Goal: Communication & Community: Answer question/provide support

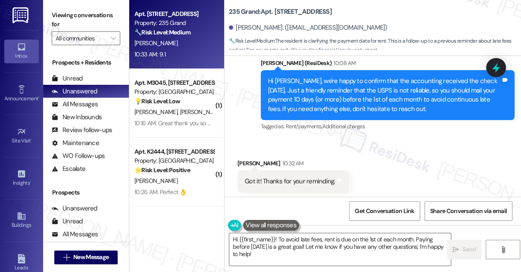
scroll to position [3140, 0]
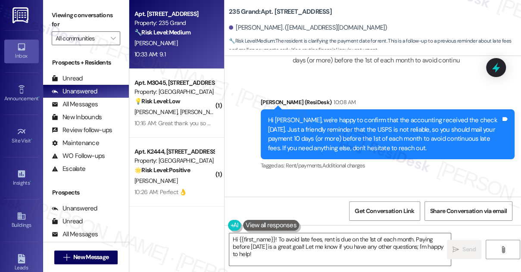
click at [319, 119] on div "Hi [PERSON_NAME], we're happy to confirm that the accounting received the check…" at bounding box center [384, 134] width 233 height 37
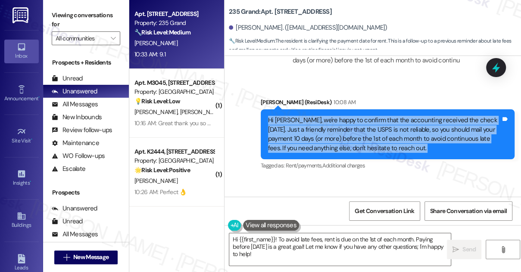
click at [319, 119] on div "Hi [PERSON_NAME], we're happy to confirm that the accounting received the check…" at bounding box center [384, 134] width 233 height 37
click at [417, 131] on div "Hi [PERSON_NAME], we're happy to confirm that the accounting received the check…" at bounding box center [384, 134] width 233 height 37
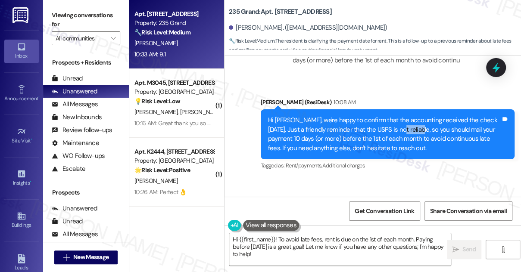
click at [417, 131] on div "Hi [PERSON_NAME], we're happy to confirm that the accounting received the check…" at bounding box center [384, 134] width 233 height 37
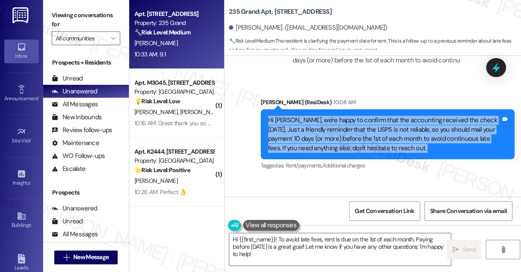
click at [417, 131] on div "Hi Qingmiao, we're happy to confirm that the accounting received the check yest…" at bounding box center [384, 134] width 233 height 37
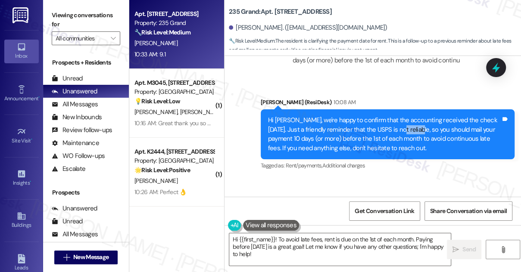
click at [417, 131] on div "Hi Qingmiao, we're happy to confirm that the accounting received the check yest…" at bounding box center [384, 134] width 233 height 37
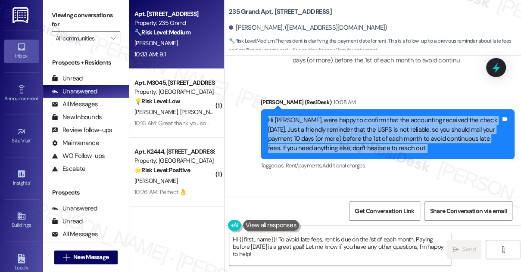
click at [417, 131] on div "Hi Qingmiao, we're happy to confirm that the accounting received the check yest…" at bounding box center [384, 134] width 233 height 37
click at [338, 143] on div "Hi Qingmiao, we're happy to confirm that the accounting received the check yest…" at bounding box center [384, 134] width 233 height 37
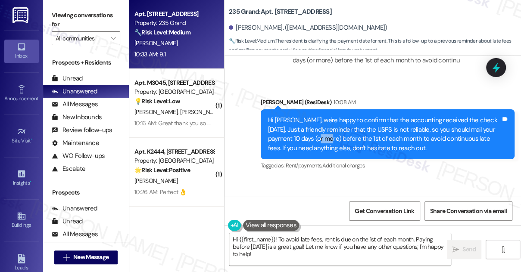
click at [338, 143] on div "Hi Qingmiao, we're happy to confirm that the accounting received the check yest…" at bounding box center [384, 134] width 233 height 37
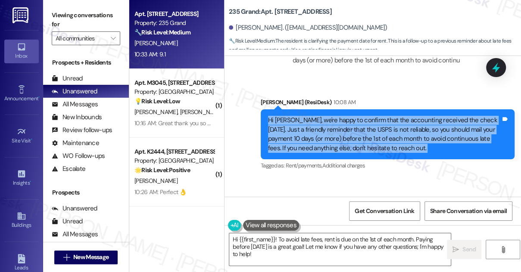
click at [338, 143] on div "Hi Qingmiao, we're happy to confirm that the accounting received the check yest…" at bounding box center [384, 134] width 233 height 37
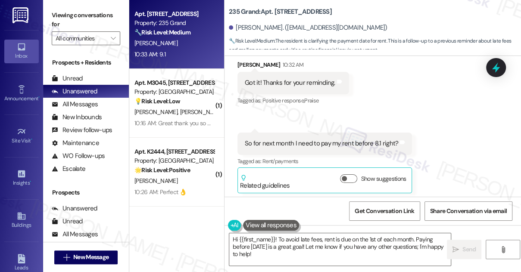
scroll to position [3296, 0]
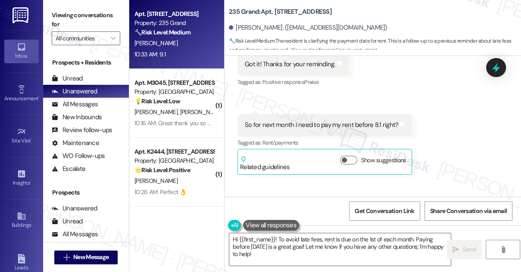
click at [308, 124] on div "So for next month I need to pay my rent before 8.1 right?" at bounding box center [321, 125] width 153 height 9
click at [386, 91] on div "Received via SMS Qingmiao Zhong 10:32 AM Got it! Thanks for your reminding. Tag…" at bounding box center [373, 168] width 297 height 293
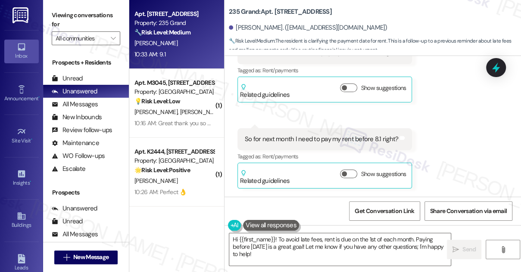
scroll to position [3414, 0]
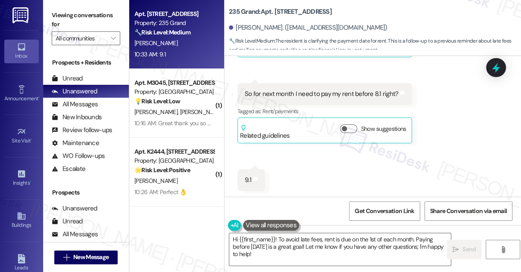
click at [309, 94] on div "So for next month I need to pay my rent before 8.1 right?" at bounding box center [321, 94] width 153 height 9
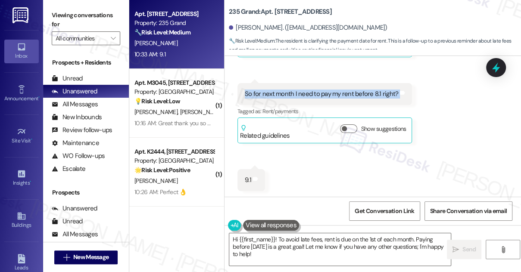
click at [309, 94] on div "So for next month I need to pay my rent before 8.1 right?" at bounding box center [321, 94] width 153 height 9
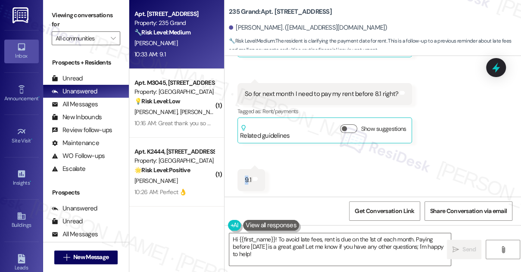
click at [248, 179] on div "9.1" at bounding box center [248, 180] width 6 height 9
click at [279, 255] on textarea "Hi {{first_name}}! To avoid late fees, rent is due on the 1st of each month. Pa…" at bounding box center [340, 250] width 222 height 32
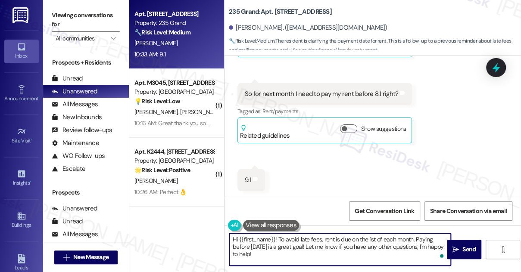
drag, startPoint x: 277, startPoint y: 238, endPoint x: 297, endPoint y: 255, distance: 25.9
click at [297, 255] on textarea "Hi {{first_name}}! To avoid late fees, rent is due on the 1st of each month. Pa…" at bounding box center [340, 250] width 222 height 32
click at [299, 254] on textarea "Hi {{first_name}}! To avoid late fees, rent is due on the 1st of each month. Pa…" at bounding box center [340, 250] width 222 height 32
drag, startPoint x: 415, startPoint y: 237, endPoint x: 277, endPoint y: 238, distance: 137.9
click at [277, 238] on textarea "Hi {{first_name}}! To avoid late fees, rent is due on the 1st of each month. Pa…" at bounding box center [340, 250] width 222 height 32
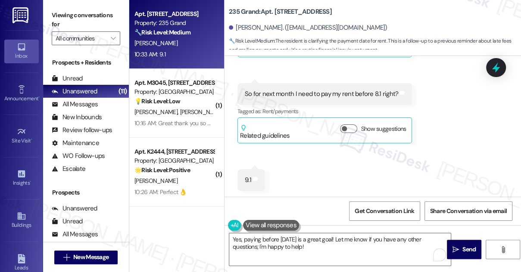
click at [384, 81] on div "Received via SMS 10:33 AM Qingmiao Zhong Question 10:33 AM So for next month I …" at bounding box center [324, 113] width 187 height 73
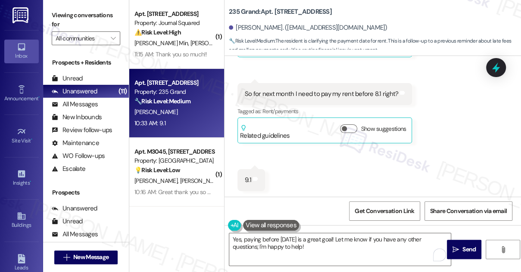
click at [55, 15] on label "Viewing conversations for" at bounding box center [86, 20] width 69 height 23
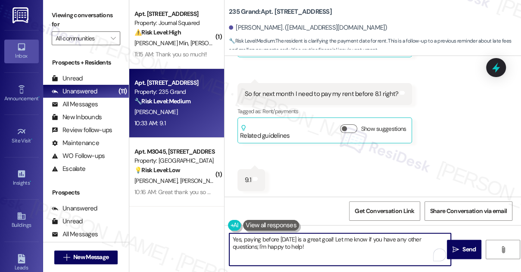
drag, startPoint x: 341, startPoint y: 250, endPoint x: 302, endPoint y: 243, distance: 40.3
click at [302, 243] on textarea "Yes, paying before September 1st is a great goal! Let me know if you have any o…" at bounding box center [340, 250] width 222 height 32
click at [324, 248] on textarea "Yes, paying before September 1st is a great goal! Let me know if you have any o…" at bounding box center [340, 250] width 222 height 32
drag, startPoint x: 353, startPoint y: 240, endPoint x: 373, endPoint y: 250, distance: 23.1
click at [373, 250] on textarea "Yes, paying before September 1st is a great goal! Let me know if you have any o…" at bounding box center [340, 250] width 222 height 32
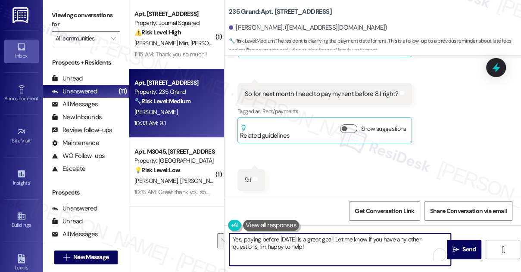
paste textarea "allow enough time for the payment to process and post to the account."
click at [351, 240] on textarea "Yes, paying before September 1st is a great goal! allow enough time for the pay…" at bounding box center [340, 250] width 222 height 32
drag, startPoint x: 280, startPoint y: 247, endPoint x: 354, endPoint y: 246, distance: 73.7
click at [353, 246] on textarea "Yes, paying before September 1st is a great goal! This allows enough time for t…" at bounding box center [340, 250] width 222 height 32
click at [354, 246] on textarea "Yes, paying before September 1st is a great goal! This allows enough time for t…" at bounding box center [340, 250] width 222 height 32
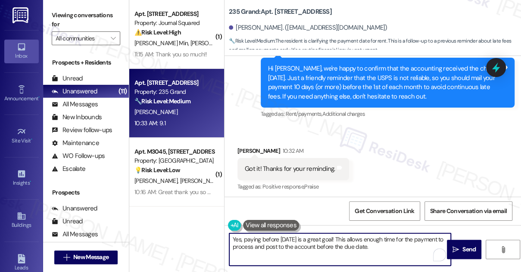
scroll to position [3179, 0]
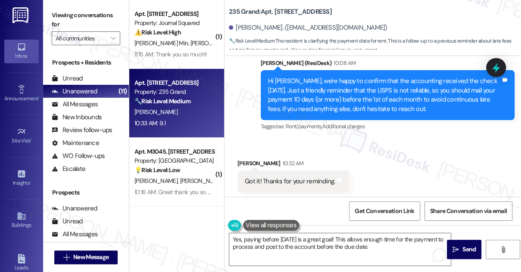
click at [62, 10] on label "Viewing conversations for" at bounding box center [86, 20] width 69 height 23
click at [358, 244] on textarea "Yes, paying before September 1st is a great goal! This allows enough time for t…" at bounding box center [340, 250] width 222 height 32
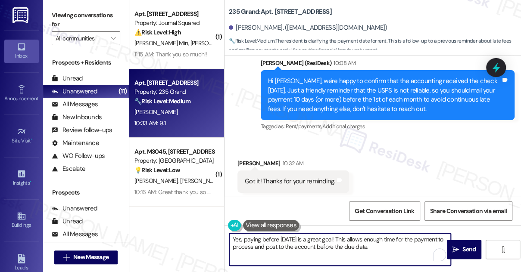
click at [358, 244] on textarea "Yes, paying before September 1st is a great goal! This allows enough time for t…" at bounding box center [340, 250] width 222 height 32
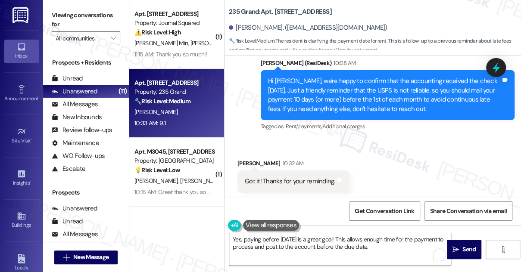
click at [307, 239] on textarea "Yes, paying before September 1st is a great goal! This allows enough time for t…" at bounding box center [340, 250] width 222 height 32
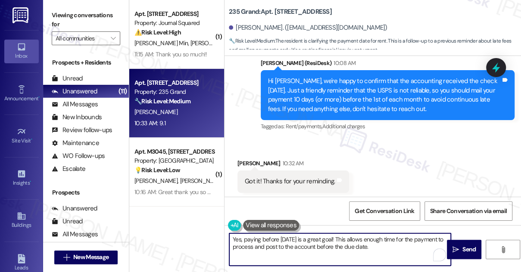
click at [307, 239] on textarea "Yes, paying before September 1st is a great goal! This allows enough time for t…" at bounding box center [340, 250] width 222 height 32
click at [308, 239] on textarea "Yes, paying before September 1st is a great goal! This allows enough time for t…" at bounding box center [340, 250] width 222 height 32
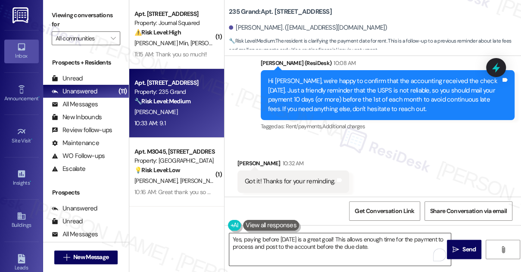
click at [276, 243] on textarea "Yes, paying before September 1st is a great goal! This allows enough time for t…" at bounding box center [340, 250] width 222 height 32
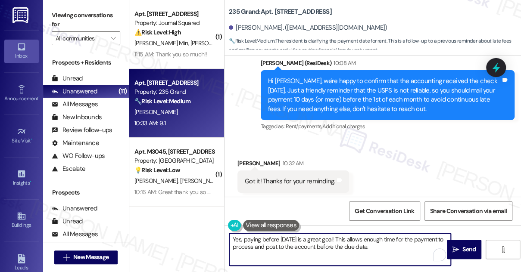
click at [276, 243] on textarea "Yes, paying before September 1st is a great goal! This allows enough time for t…" at bounding box center [340, 250] width 222 height 32
click at [302, 239] on textarea "Yes, paying before September 1st is a great goal! This allows enough time for t…" at bounding box center [340, 250] width 222 height 32
click at [247, 239] on textarea "Yes, paying before September 1st is a great goal! This allows enough time for t…" at bounding box center [340, 250] width 222 height 32
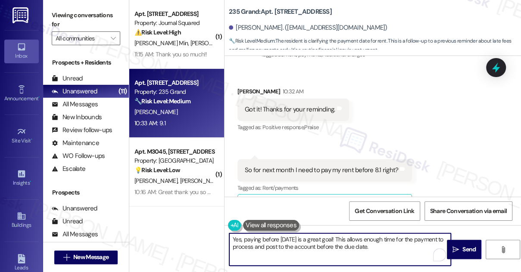
scroll to position [3414, 0]
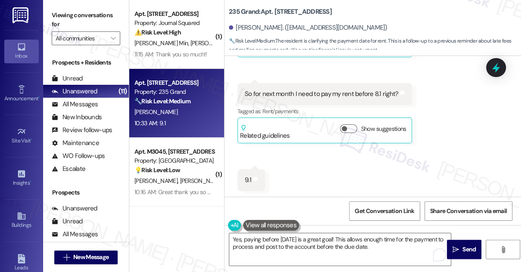
click at [309, 96] on div "So for next month I need to pay my rent before 8.1 right?" at bounding box center [321, 94] width 153 height 9
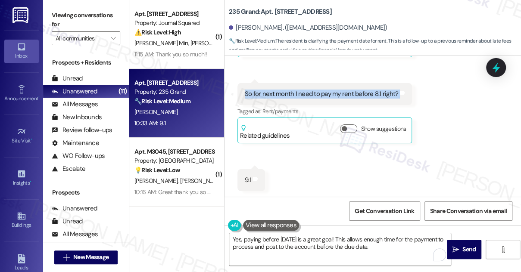
click at [309, 96] on div "So for next month I need to pay my rent before 8.1 right?" at bounding box center [321, 94] width 153 height 9
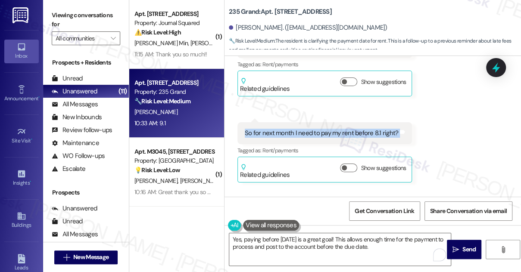
click at [341, 131] on div "So for next month I need to pay my rent before 8.1 right?" at bounding box center [321, 133] width 153 height 9
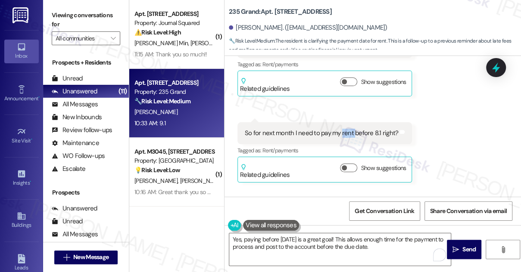
click at [341, 131] on div "So for next month I need to pay my rent before 8.1 right?" at bounding box center [321, 133] width 153 height 9
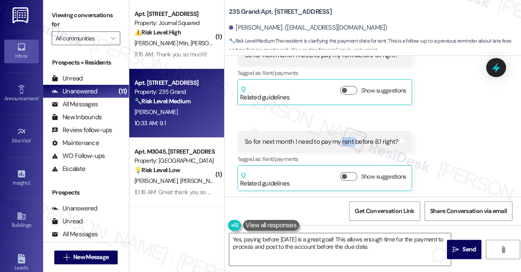
scroll to position [3414, 0]
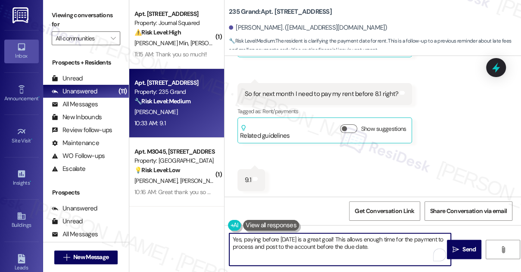
drag, startPoint x: 307, startPoint y: 240, endPoint x: 352, endPoint y: 239, distance: 44.8
click at [352, 239] on textarea "Yes, paying before September 1st is a great goal! This allows enough time for t…" at bounding box center [340, 250] width 222 height 32
click at [325, 239] on textarea "Yes, paying before September 1st is a great goal! This allows enough time for t…" at bounding box center [340, 250] width 222 height 32
drag, startPoint x: 245, startPoint y: 239, endPoint x: 350, endPoint y: 240, distance: 105.6
click at [350, 240] on textarea "Yes, paying before September 1st is a great goal! This allows enough time for t…" at bounding box center [340, 250] width 222 height 32
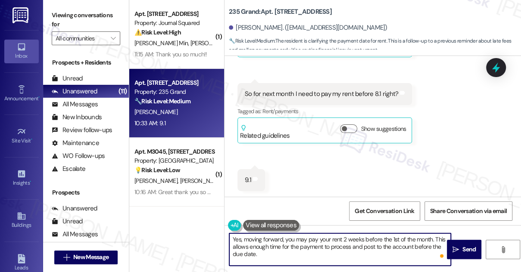
click at [326, 246] on textarea "Yes, moving forward, you may pay your rent 2 weeks before the 1st of the month.…" at bounding box center [340, 250] width 222 height 32
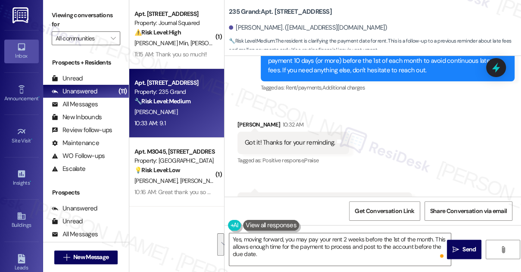
click at [397, 101] on div "Received via SMS Qingmiao Zhong 10:32 AM Got it! Thanks for your reminding. Tag…" at bounding box center [373, 247] width 297 height 293
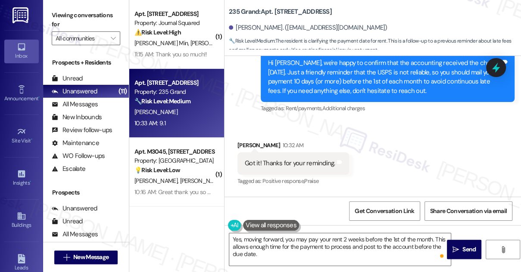
scroll to position [3179, 0]
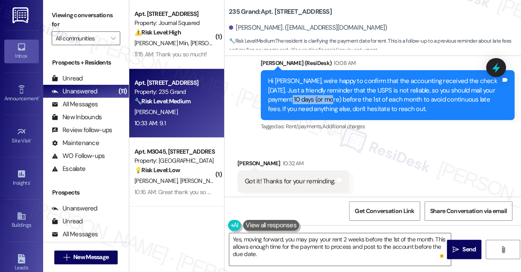
drag, startPoint x: 308, startPoint y: 98, endPoint x: 352, endPoint y: 97, distance: 44.0
click at [352, 97] on div "Hi Qingmiao, we're happy to confirm that the accounting received the check yest…" at bounding box center [384, 95] width 233 height 37
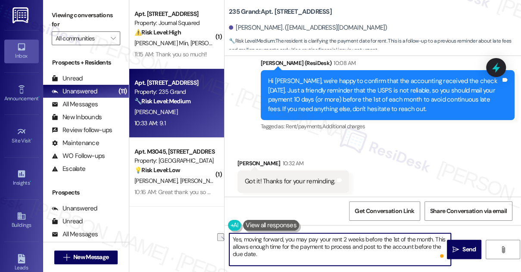
drag, startPoint x: 341, startPoint y: 239, endPoint x: 361, endPoint y: 238, distance: 19.4
click at [361, 238] on textarea "Yes, moving forward, you may pay your rent 2 weeks before the 1st of the month.…" at bounding box center [340, 250] width 222 height 32
click at [275, 243] on textarea "Yes, moving forward, you may pay your rent 10 days or more before the 1st of th…" at bounding box center [340, 250] width 222 height 32
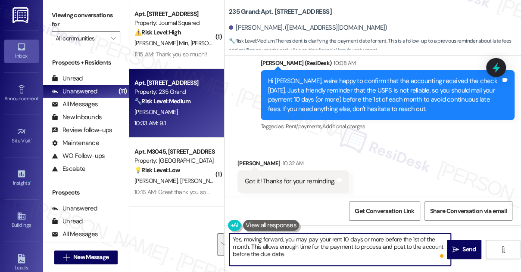
click at [322, 253] on textarea "Yes, moving forward, you may pay your rent 10 days or more before the 1st of th…" at bounding box center [340, 250] width 222 height 32
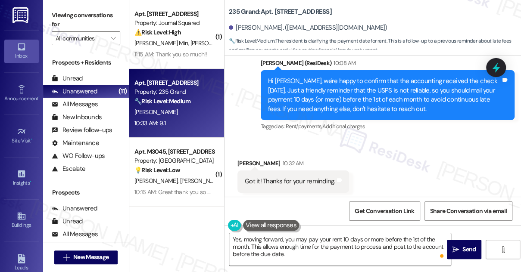
click at [294, 259] on textarea "Yes, moving forward, you may pay your rent 10 days or more before the 1st of th…" at bounding box center [340, 250] width 222 height 32
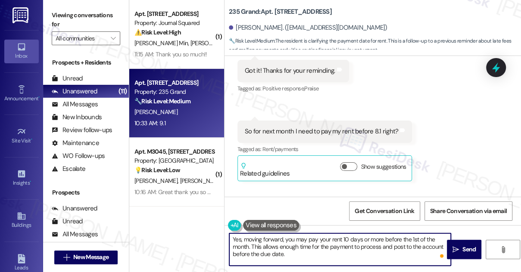
scroll to position [3414, 0]
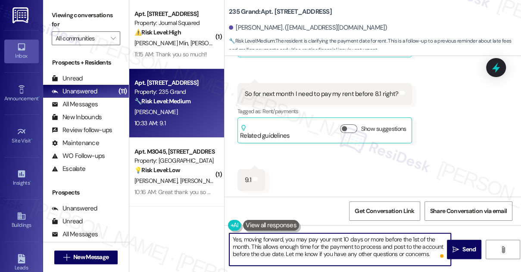
type textarea "Yes, moving forward, you may pay your rent 10 days or more before the 1st of th…"
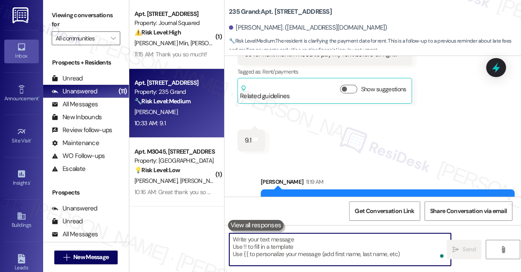
scroll to position [3493, 0]
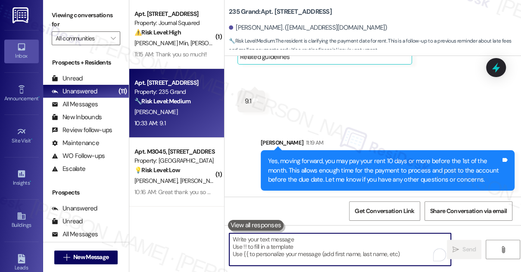
click at [294, 177] on div "Yes, moving forward, you may pay your rent 10 days or more before the 1st of th…" at bounding box center [384, 171] width 233 height 28
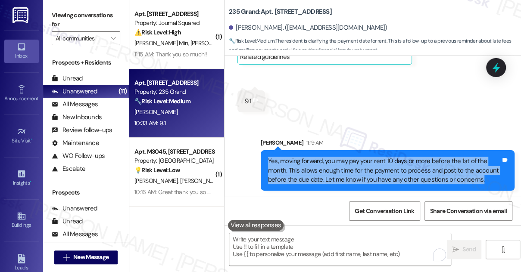
click at [294, 177] on div "Yes, moving forward, you may pay your rent 10 days or more before the 1st of th…" at bounding box center [384, 171] width 233 height 28
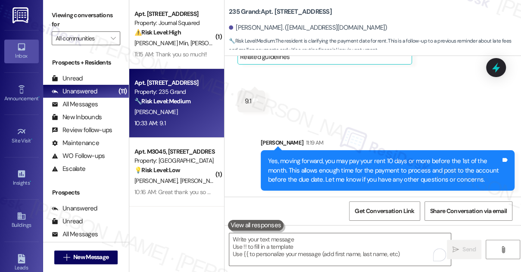
click at [368, 127] on div "Sent via SMS Sarah 11:19 AM Yes, moving forward, you may pay your rent 10 days …" at bounding box center [373, 158] width 297 height 78
click at [330, 170] on div "Yes, moving forward, you may pay your rent 10 days or more before the 1st of th…" at bounding box center [384, 171] width 233 height 28
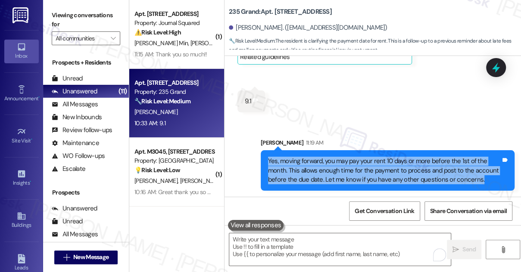
click at [330, 170] on div "Yes, moving forward, you may pay your rent 10 days or more before the 1st of th…" at bounding box center [384, 171] width 233 height 28
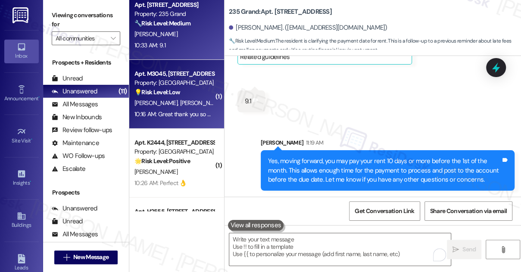
click at [186, 95] on div "💡 Risk Level: Low The resident is confirming package pick-up upon their return.…" at bounding box center [174, 92] width 80 height 9
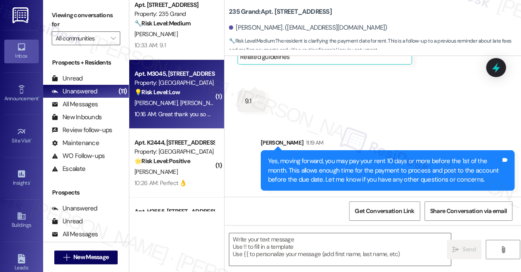
type textarea "Fetching suggested responses. Please feel free to read through the conversation…"
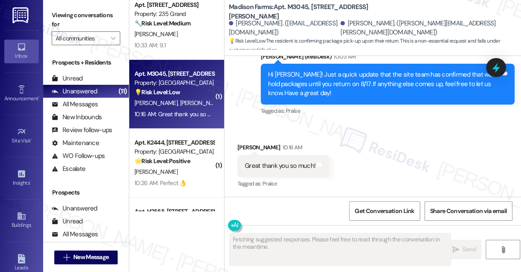
scroll to position [1419, 0]
click at [366, 83] on div "Hi Tyler! Just a quick update that the site team has confirmed that we'll hold …" at bounding box center [384, 84] width 233 height 28
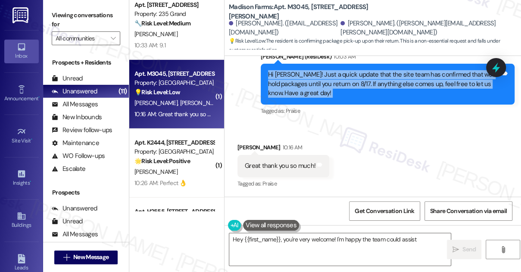
click at [366, 83] on div "Hi Tyler! Just a quick update that the site team has confirmed that we'll hold …" at bounding box center [384, 84] width 233 height 28
click at [302, 78] on div "Hi Tyler! Just a quick update that the site team has confirmed that we'll hold …" at bounding box center [384, 84] width 233 height 28
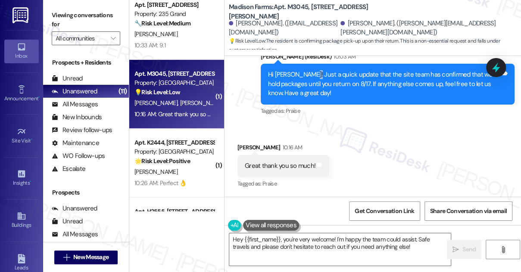
click at [302, 78] on div "Hi Tyler! Just a quick update that the site team has confirmed that we'll hold …" at bounding box center [384, 84] width 233 height 28
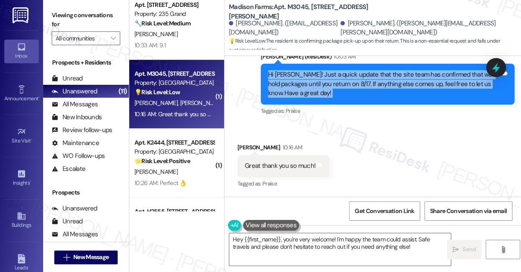
click at [302, 78] on div "Hi Tyler! Just a quick update that the site team has confirmed that we'll hold …" at bounding box center [384, 84] width 233 height 28
click at [348, 81] on div "Hi Tyler! Just a quick update that the site team has confirmed that we'll hold …" at bounding box center [384, 84] width 233 height 28
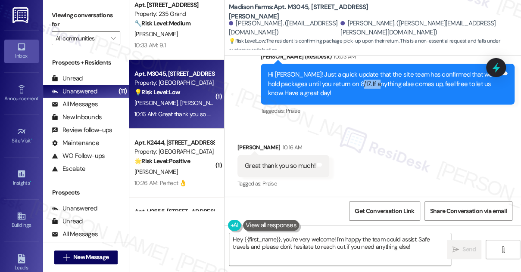
click at [348, 81] on div "Hi Tyler! Just a quick update that the site team has confirmed that we'll hold …" at bounding box center [384, 84] width 233 height 28
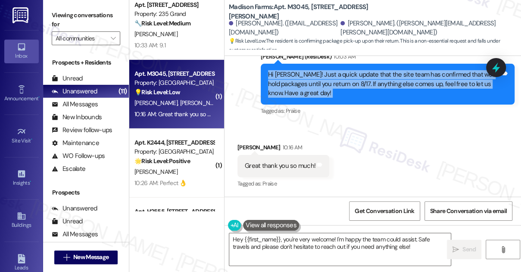
click at [348, 81] on div "Hi Tyler! Just a quick update that the site team has confirmed that we'll hold …" at bounding box center [384, 84] width 233 height 28
click at [365, 79] on div "Hi Tyler! Just a quick update that the site team has confirmed that we'll hold …" at bounding box center [384, 84] width 233 height 28
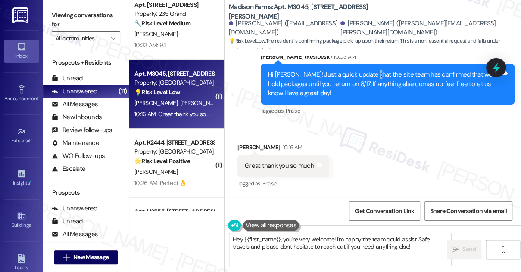
click at [365, 79] on div "Hi Tyler! Just a quick update that the site team has confirmed that we'll hold …" at bounding box center [384, 84] width 233 height 28
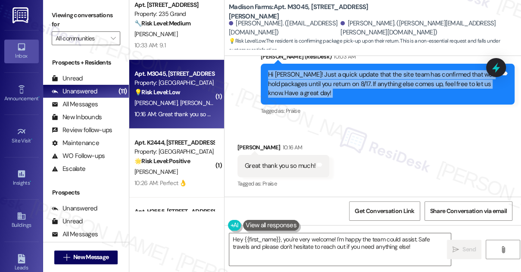
click at [365, 79] on div "Hi Tyler! Just a quick update that the site team has confirmed that we'll hold …" at bounding box center [384, 84] width 233 height 28
click at [386, 80] on div "Hi Tyler! Just a quick update that the site team has confirmed that we'll hold …" at bounding box center [384, 84] width 233 height 28
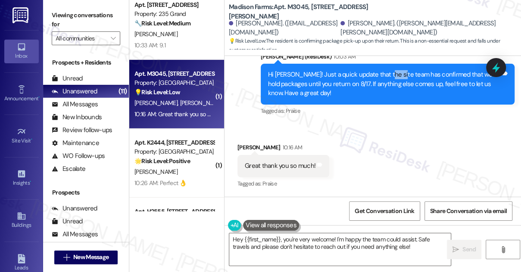
click at [386, 80] on div "Hi Tyler! Just a quick update that the site team has confirmed that we'll hold …" at bounding box center [384, 84] width 233 height 28
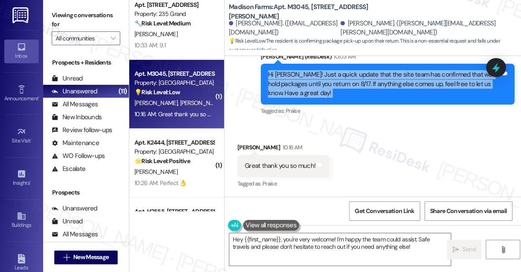
click at [386, 80] on div "Hi Tyler! Just a quick update that the site team has confirmed that we'll hold …" at bounding box center [384, 84] width 233 height 28
click at [290, 243] on textarea "Hey {{first_name}}, you're very welcome! I'm happy the team could assist. Safe …" at bounding box center [340, 250] width 222 height 32
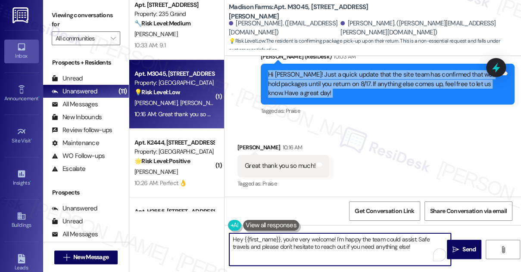
click at [290, 243] on textarea "Hey {{first_name}}, you're very welcome! I'm happy the team could assist. Safe …" at bounding box center [340, 250] width 222 height 32
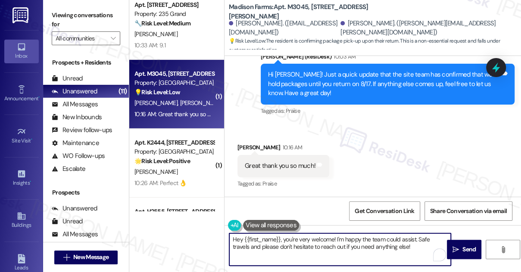
click at [290, 243] on textarea "Hey {{first_name}}, you're very welcome! I'm happy the team could assist. Safe …" at bounding box center [340, 250] width 222 height 32
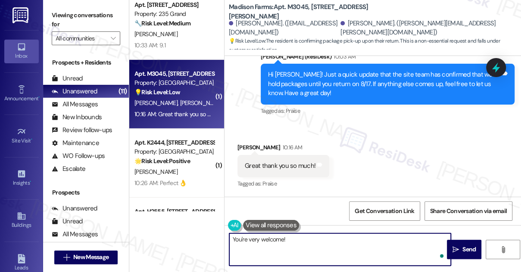
type textarea "You're very welcome!"
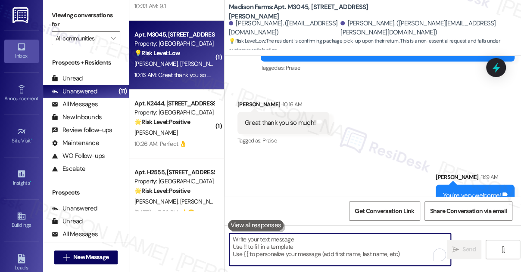
scroll to position [1479, 0]
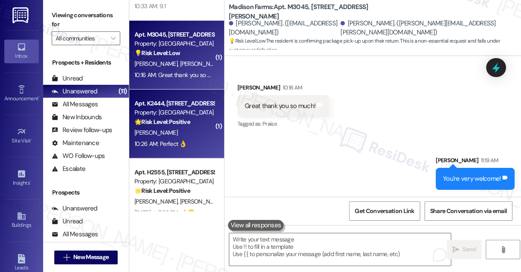
click at [200, 116] on div "Property: [GEOGRAPHIC_DATA]" at bounding box center [174, 112] width 80 height 9
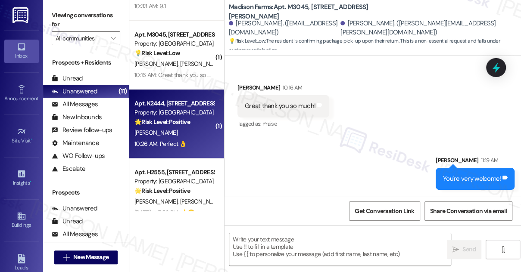
type textarea "Fetching suggested responses. Please feel free to read through the conversation…"
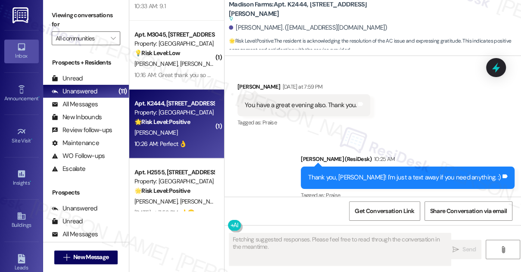
scroll to position [2282, 0]
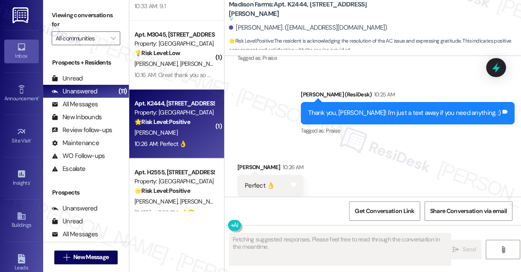
click at [355, 104] on div "Thank you, Carlos! I'm just a text away if you need anything. :) Tags and notes" at bounding box center [408, 113] width 214 height 22
click at [377, 109] on div "Thank you, Carlos! I'm just a text away if you need anything. :)" at bounding box center [404, 113] width 193 height 9
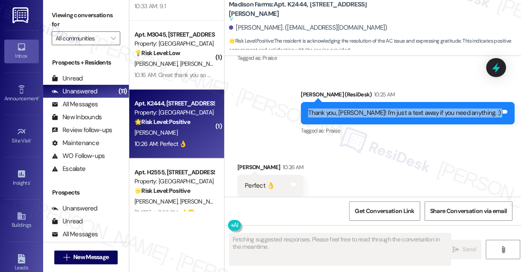
click at [377, 109] on div "Thank you, Carlos! I'm just a text away if you need anything. :)" at bounding box center [404, 113] width 193 height 9
click at [284, 244] on textarea "Fetching suggested responses. Please feel free to read through the conversation…" at bounding box center [340, 250] width 222 height 32
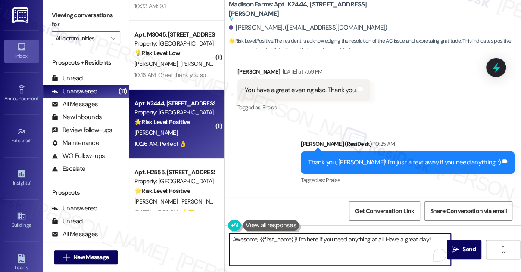
scroll to position [2283, 0]
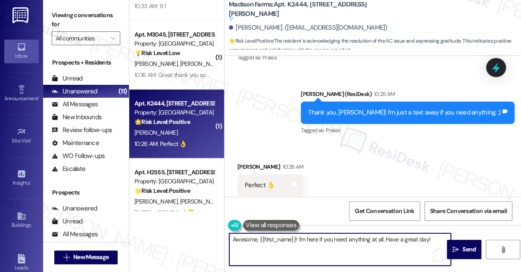
click at [304, 240] on textarea "Awesome, {{first_name}}! I'm here if you need anything at all. Have a great day!" at bounding box center [340, 250] width 222 height 32
click at [373, 243] on textarea "Awesome, {{first_name}}! I'm here if you need anything at all. Have a great day!" at bounding box center [340, 250] width 222 height 32
drag, startPoint x: 258, startPoint y: 239, endPoint x: 382, endPoint y: 244, distance: 124.2
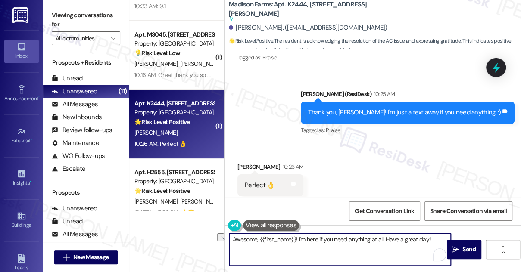
click at [382, 244] on textarea "Awesome, {{first_name}}! I'm here if you need anything at all. Have a great day!" at bounding box center [340, 250] width 222 height 32
type textarea "You have a grea!"
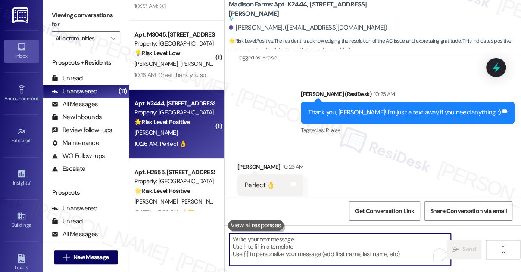
click at [290, 240] on textarea "To enrich screen reader interactions, please activate Accessibility in Grammarl…" at bounding box center [340, 250] width 222 height 32
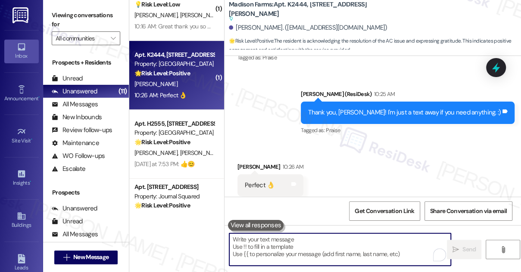
scroll to position [235, 0]
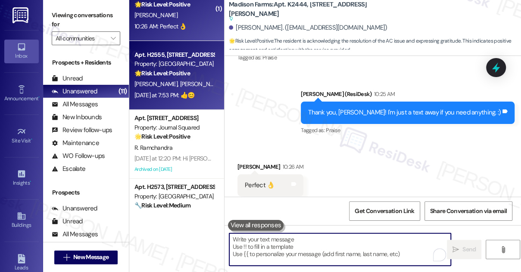
click at [171, 97] on div "Yesterday at 7:53 PM: 👍😊 Yesterday at 7:53 PM: 👍😊" at bounding box center [164, 95] width 60 height 8
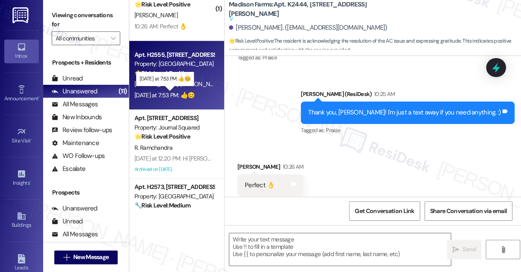
type textarea "Fetching suggested responses. Please feel free to read through the conversation…"
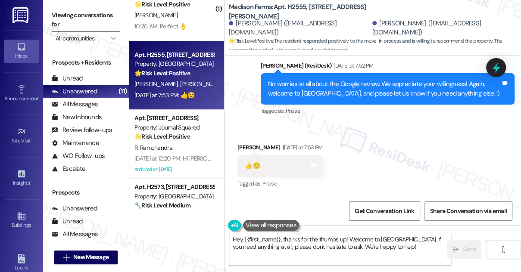
scroll to position [866, 0]
click at [374, 91] on div "No worries at all about the Google review. We appreciate your willingness! Agai…" at bounding box center [384, 89] width 233 height 19
click at [372, 91] on div "No worries at all about the Google review. We appreciate your willingness! Agai…" at bounding box center [384, 89] width 233 height 19
click at [312, 240] on textarea "Hey {{first_name}}, thanks for the thumbs up! Welcome to Madison Farms. If you …" at bounding box center [340, 250] width 222 height 32
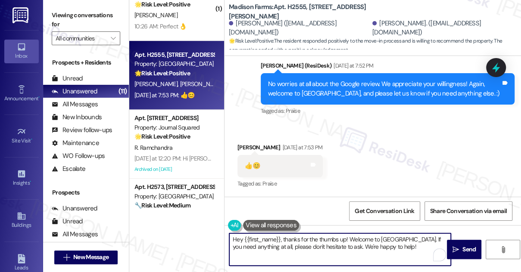
click at [312, 240] on textarea "Hey {{first_name}}, thanks for the thumbs up! Welcome to Madison Farms. If you …" at bounding box center [340, 250] width 222 height 32
click at [362, 244] on textarea "Hey {{first_name}}, thanks for the thumbs up! Welcome to Madison Farms. If you …" at bounding box center [340, 250] width 222 height 32
drag, startPoint x: 318, startPoint y: 245, endPoint x: 370, endPoint y: 245, distance: 52.1
click at [370, 245] on textarea "Hey {{first_name}}, thanks for the thumbs up! Welcome to Madison Farms. If you …" at bounding box center [340, 250] width 222 height 32
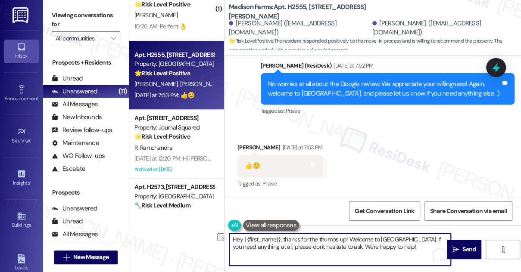
click at [396, 169] on div "Received via SMS Marion Connor Yesterday at 7:53 PM 👍😊 Tags and notes Tagged as…" at bounding box center [373, 160] width 297 height 73
click at [324, 244] on textarea "Hey {{first_name}}, thanks for the thumbs up! Welcome to Madison Farms. If you …" at bounding box center [340, 250] width 222 height 32
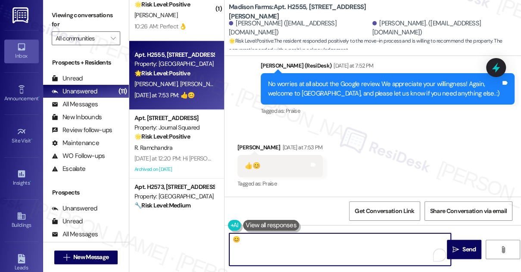
type textarea "😊"
drag, startPoint x: 270, startPoint y: 238, endPoint x: 249, endPoint y: 67, distance: 172.4
click at [249, 67] on div "Sent via SMS Jane (ResiDesk) Yesterday at 7:52 PM No worries at all about the G…" at bounding box center [373, 83] width 297 height 82
click at [469, 253] on span "Send" at bounding box center [468, 249] width 13 height 9
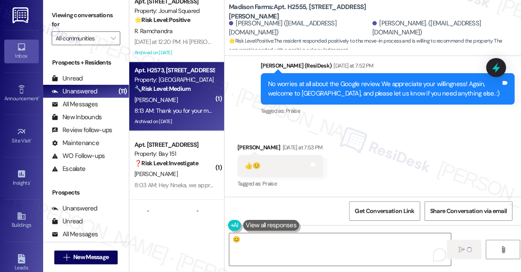
scroll to position [353, 0]
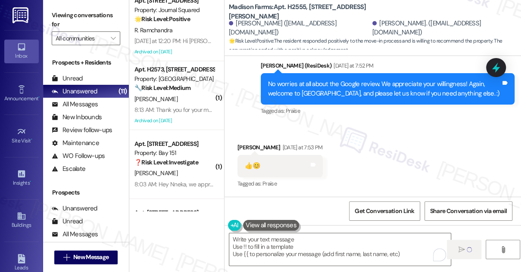
type textarea "Fetching suggested responses. Please feel free to read through the conversation…"
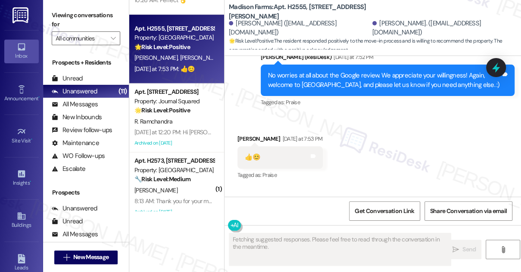
scroll to position [313, 0]
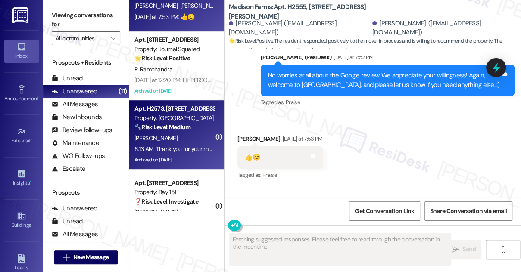
click at [194, 145] on div "8:13 AM: Thank you for your message. Our offices are currently closed, but we w…" at bounding box center [385, 149] width 503 height 8
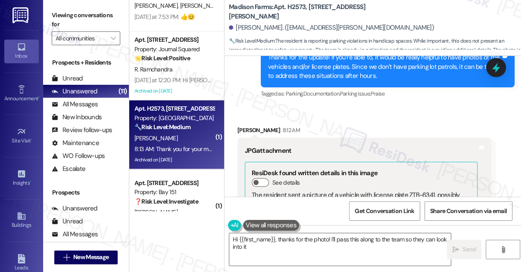
scroll to position [6306, 0]
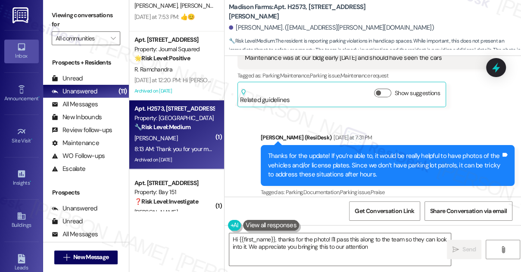
type textarea "Hi {{first_name}}, thanks for the photo! I'll pass this along to the team so th…"
click at [327, 152] on div "Thanks for the update! If you’re able to, it would be really helpful to have ph…" at bounding box center [384, 166] width 233 height 28
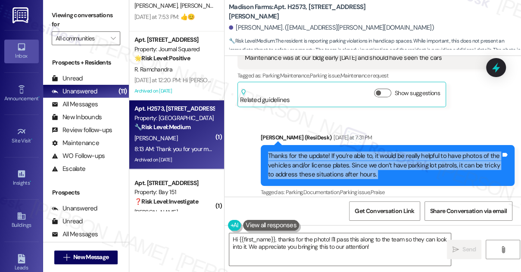
click at [327, 152] on div "Thanks for the update! If you’re able to, it would be really helpful to have ph…" at bounding box center [384, 166] width 233 height 28
click at [369, 152] on div "Thanks for the update! If you’re able to, it would be really helpful to have ph…" at bounding box center [384, 166] width 233 height 28
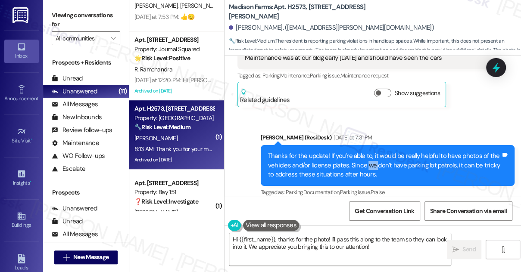
click at [369, 152] on div "Thanks for the update! If you’re able to, it would be really helpful to have ph…" at bounding box center [384, 166] width 233 height 28
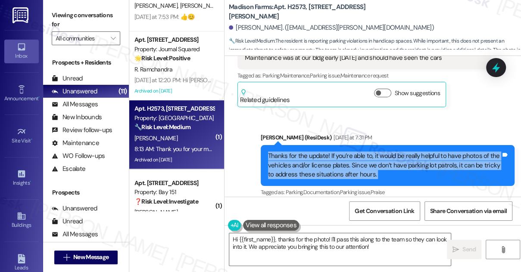
click at [369, 152] on div "Thanks for the update! If you’re able to, it would be really helpful to have ph…" at bounding box center [384, 166] width 233 height 28
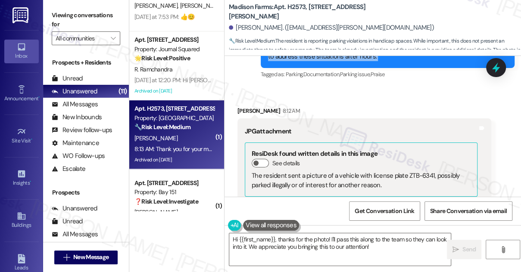
scroll to position [6502, 0]
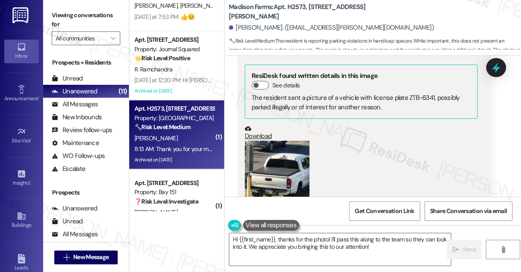
click at [276, 141] on button "Zoom image" at bounding box center [277, 184] width 65 height 86
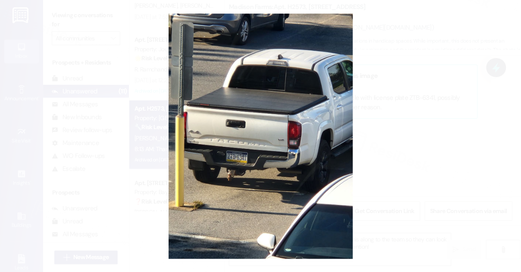
click at [424, 113] on button "Unzoom image" at bounding box center [260, 136] width 521 height 272
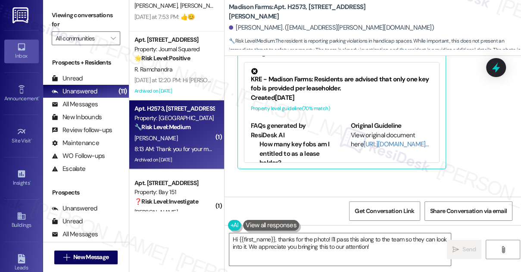
scroll to position [6776, 0]
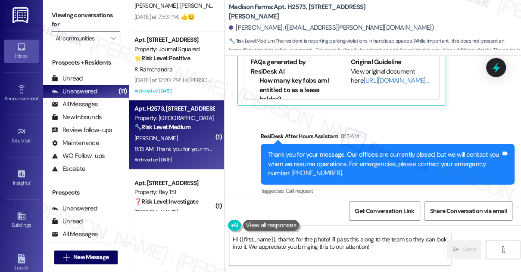
click at [326, 150] on div "Thank you for your message. Our offices are currently closed, but we will conta…" at bounding box center [384, 164] width 233 height 28
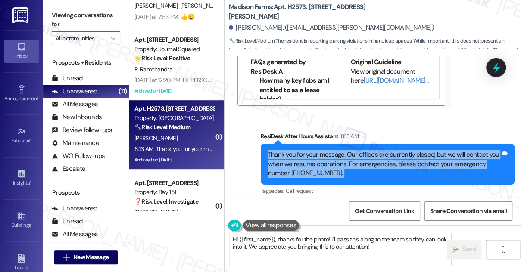
click at [326, 150] on div "Thank you for your message. Our offices are currently closed, but we will conta…" at bounding box center [384, 164] width 233 height 28
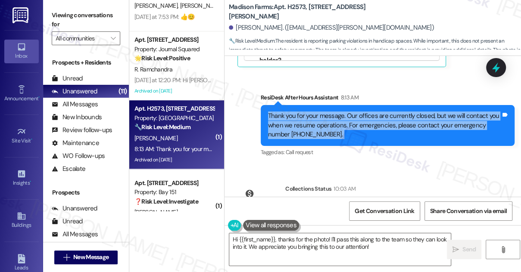
drag, startPoint x: 321, startPoint y: 151, endPoint x: 396, endPoint y: 157, distance: 75.2
click at [392, 203] on div "Lorraine Gabrielson has an outstanding balance of $50 for Madison Farms (as of …" at bounding box center [388, 212] width 191 height 19
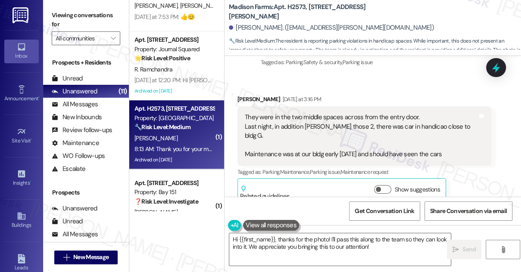
scroll to position [6149, 0]
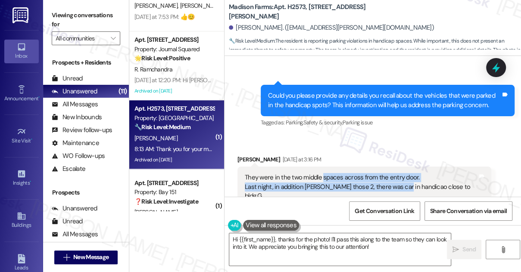
drag, startPoint x: 322, startPoint y: 132, endPoint x: 400, endPoint y: 144, distance: 78.2
click at [400, 173] on div "They were in the two middle spaces across from the entry door. Last night, in a…" at bounding box center [361, 196] width 233 height 46
click at [384, 173] on div "They were in the two middle spaces across from the entry door. Last night, in a…" at bounding box center [361, 196] width 233 height 46
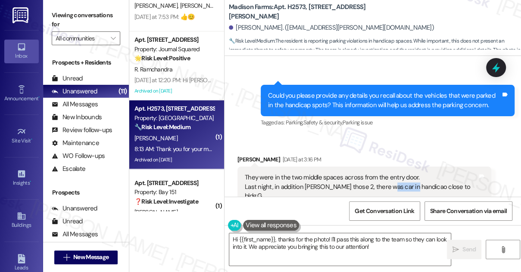
click at [384, 173] on div "They were in the two middle spaces across from the entry door. Last night, in a…" at bounding box center [361, 196] width 233 height 46
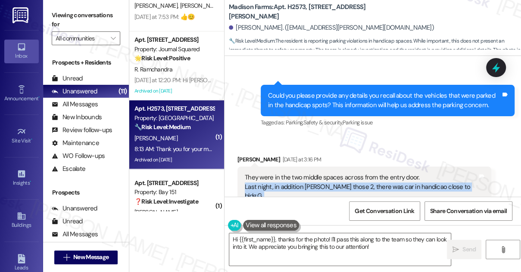
click at [384, 173] on div "They were in the two middle spaces across from the entry door. Last night, in a…" at bounding box center [361, 196] width 233 height 46
click at [323, 173] on div "They were in the two middle spaces across from the entry door. Last night, in a…" at bounding box center [361, 196] width 233 height 46
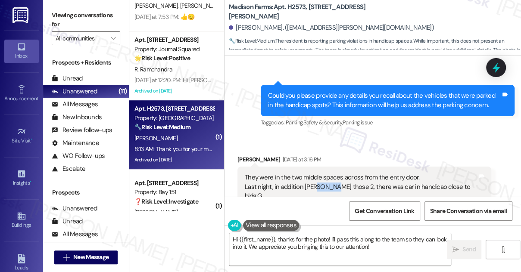
click at [323, 173] on div "They were in the two middle spaces across from the entry door. Last night, in a…" at bounding box center [361, 196] width 233 height 46
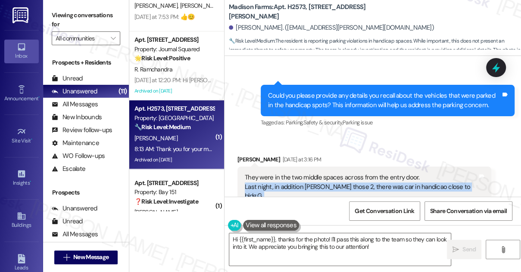
click at [323, 173] on div "They were in the two middle spaces across from the entry door. Last night, in a…" at bounding box center [361, 196] width 233 height 46
click at [297, 173] on div "They were in the two middle spaces across from the entry door. Last night, in a…" at bounding box center [361, 196] width 233 height 46
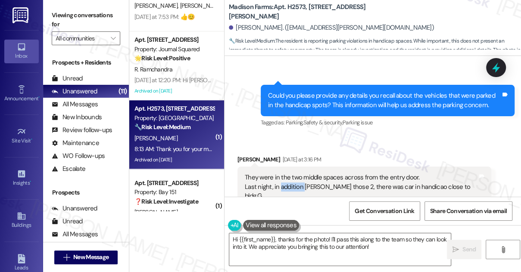
click at [297, 173] on div "They were in the two middle spaces across from the entry door. Last night, in a…" at bounding box center [361, 196] width 233 height 46
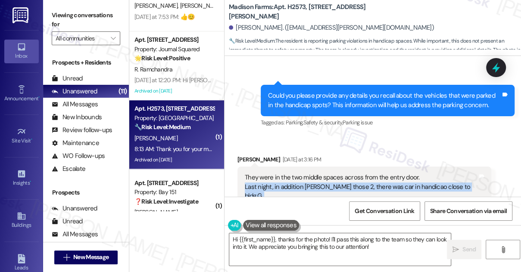
click at [297, 173] on div "They were in the two middle spaces across from the entry door. Last night, in a…" at bounding box center [361, 196] width 233 height 46
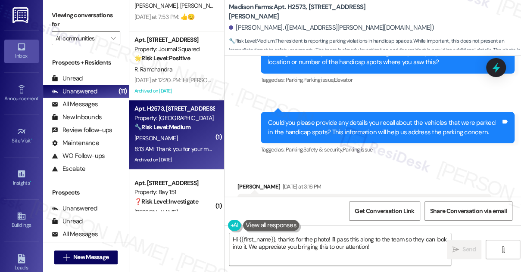
scroll to position [6071, 0]
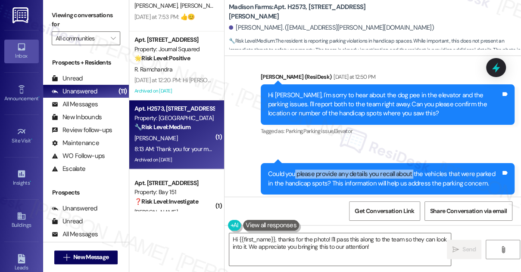
drag, startPoint x: 294, startPoint y: 126, endPoint x: 411, endPoint y: 131, distance: 117.3
click at [411, 170] on div "Could you please provide any details you recall about the vehicles that were pa…" at bounding box center [384, 179] width 233 height 19
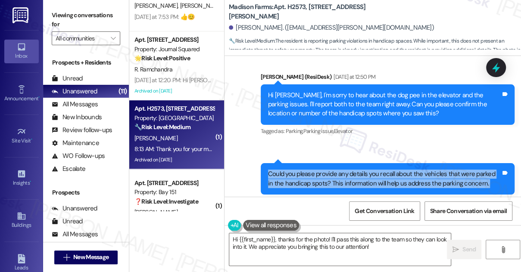
click at [411, 170] on div "Could you please provide any details you recall about the vehicles that were pa…" at bounding box center [384, 179] width 233 height 19
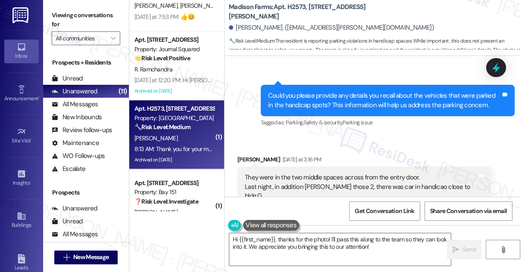
click at [292, 173] on div "They were in the two middle spaces across from the entry door. Last night, in a…" at bounding box center [361, 196] width 233 height 46
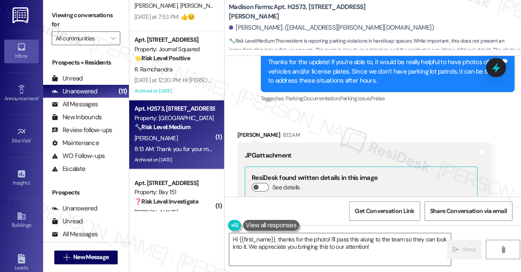
scroll to position [6463, 0]
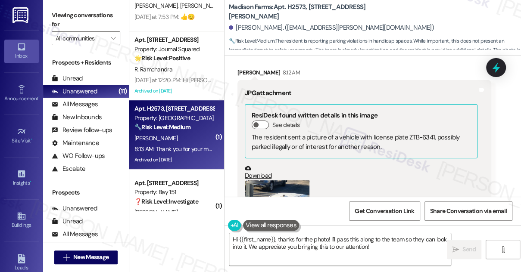
click at [285, 181] on button "Zoom image" at bounding box center [277, 224] width 65 height 86
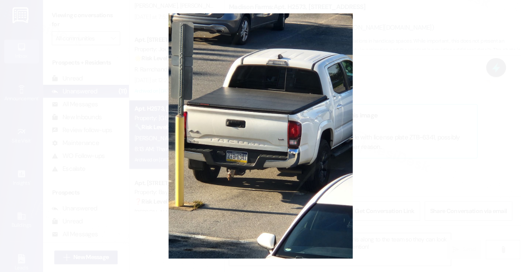
click at [392, 129] on button "Unzoom image" at bounding box center [260, 136] width 521 height 272
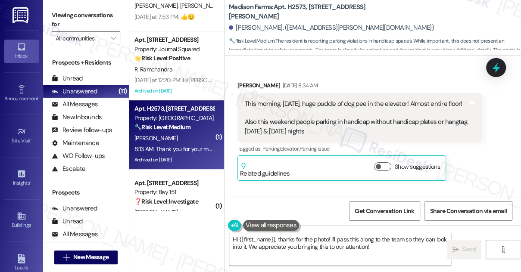
scroll to position [5757, 0]
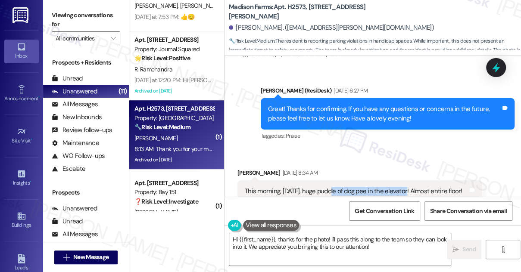
drag, startPoint x: 333, startPoint y: 143, endPoint x: 411, endPoint y: 142, distance: 78.0
click at [410, 187] on div "This morning, sunday, huge puddle of dog pee in the elevator! Almost entire flo…" at bounding box center [356, 205] width 223 height 37
click at [414, 187] on div "This morning, sunday, huge puddle of dog pee in the elevator! Almost entire flo…" at bounding box center [356, 205] width 223 height 37
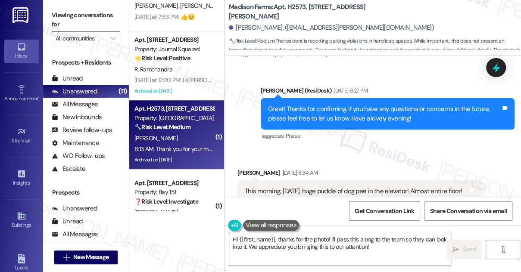
click at [323, 187] on div "This morning, sunday, huge puddle of dog pee in the elevator! Almost entire flo…" at bounding box center [356, 205] width 223 height 37
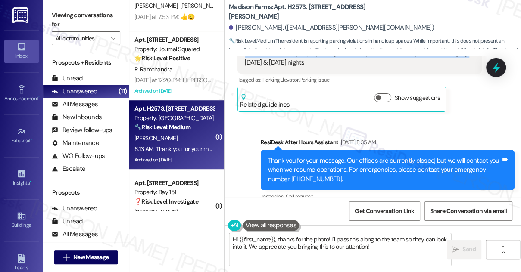
scroll to position [6032, 0]
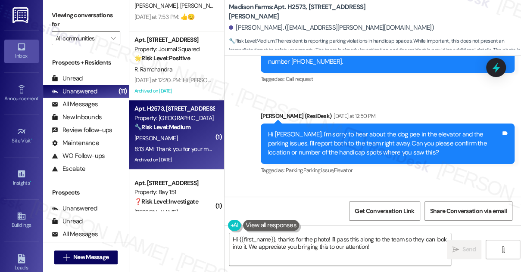
click at [297, 124] on div "Hi Lorraine, I'm sorry to hear about the dog pee in the elevator and the parkin…" at bounding box center [388, 144] width 254 height 41
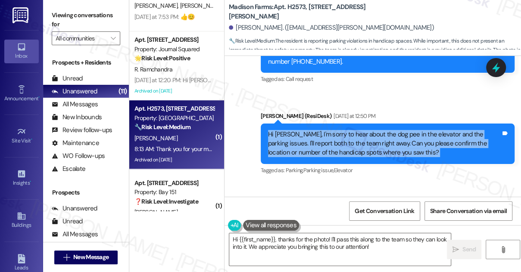
click at [297, 124] on div "Hi Lorraine, I'm sorry to hear about the dog pee in the elevator and the parkin…" at bounding box center [388, 144] width 254 height 41
click at [371, 130] on div "Hi [PERSON_NAME], I'm sorry to hear about the dog pee in the elevator and the p…" at bounding box center [384, 144] width 233 height 28
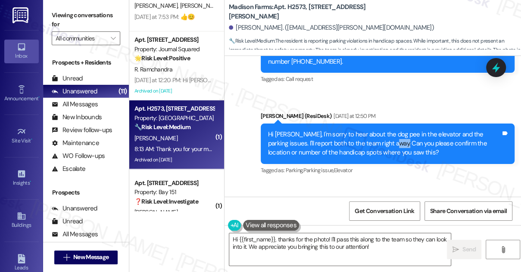
click at [371, 130] on div "Hi [PERSON_NAME], I'm sorry to hear about the dog pee in the elevator and the p…" at bounding box center [384, 144] width 233 height 28
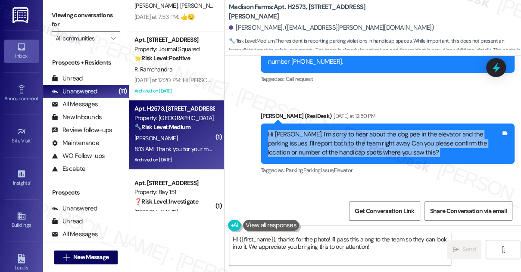
click at [371, 130] on div "Hi [PERSON_NAME], I'm sorry to hear about the dog pee in the elevator and the p…" at bounding box center [384, 144] width 233 height 28
click at [350, 130] on div "Hi [PERSON_NAME], I'm sorry to hear about the dog pee in the elevator and the p…" at bounding box center [384, 144] width 233 height 28
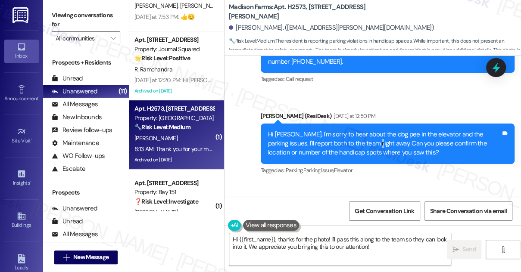
click at [350, 130] on div "Hi [PERSON_NAME], I'm sorry to hear about the dog pee in the elevator and the p…" at bounding box center [384, 144] width 233 height 28
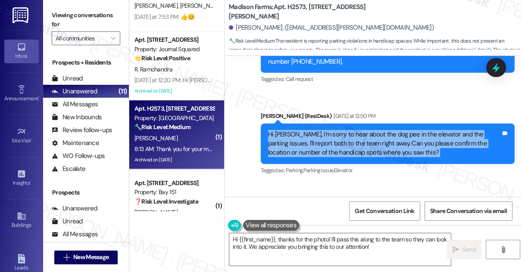
click at [350, 130] on div "Hi [PERSON_NAME], I'm sorry to hear about the dog pee in the elevator and the p…" at bounding box center [384, 144] width 233 height 28
click at [366, 130] on div "Hi [PERSON_NAME], I'm sorry to hear about the dog pee in the elevator and the p…" at bounding box center [384, 144] width 233 height 28
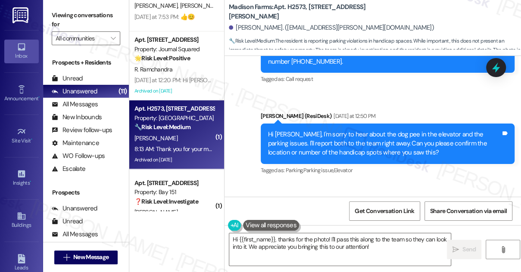
click at [347, 209] on div "Could you please provide any details you recall about the vehicles that were pa…" at bounding box center [384, 218] width 233 height 19
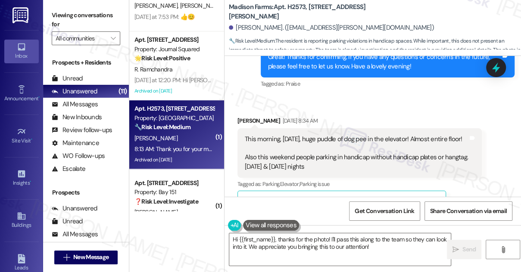
scroll to position [5797, 0]
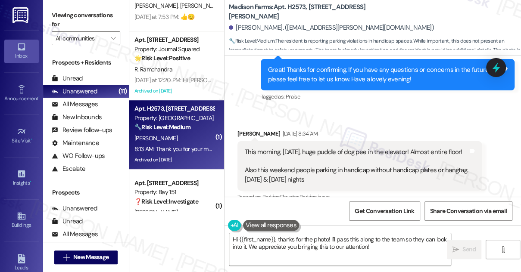
click at [295, 141] on div "This morning, sunday, huge puddle of dog pee in the elevator! Almost entire flo…" at bounding box center [359, 166] width 244 height 50
click at [297, 148] on div "This morning, sunday, huge puddle of dog pee in the elevator! Almost entire flo…" at bounding box center [356, 166] width 223 height 37
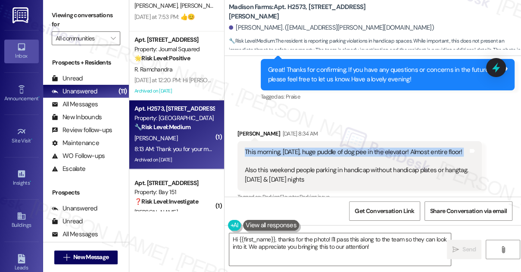
click at [297, 148] on div "This morning, sunday, huge puddle of dog pee in the elevator! Almost entire flo…" at bounding box center [356, 166] width 223 height 37
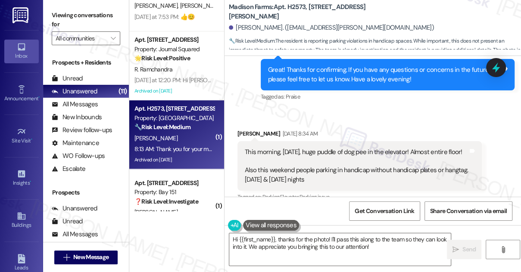
click at [269, 148] on div "This morning, sunday, huge puddle of dog pee in the elevator! Almost entire flo…" at bounding box center [356, 166] width 223 height 37
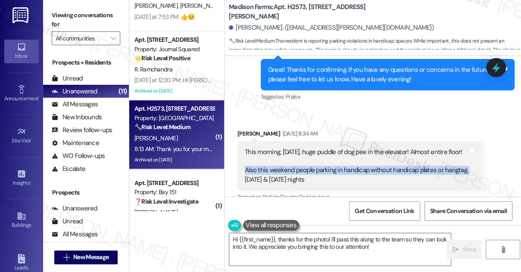
click at [269, 148] on div "This morning, sunday, huge puddle of dog pee in the elevator! Almost entire flo…" at bounding box center [356, 166] width 223 height 37
click at [376, 148] on div "This morning, sunday, huge puddle of dog pee in the elevator! Almost entire flo…" at bounding box center [356, 166] width 223 height 37
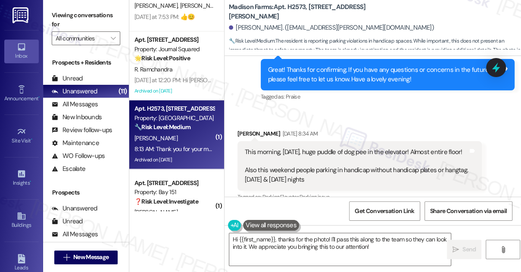
click at [277, 148] on div "This morning, sunday, huge puddle of dog pee in the elevator! Almost entire flo…" at bounding box center [356, 166] width 223 height 37
click at [299, 148] on div "This morning, sunday, huge puddle of dog pee in the elevator! Almost entire flo…" at bounding box center [356, 166] width 223 height 37
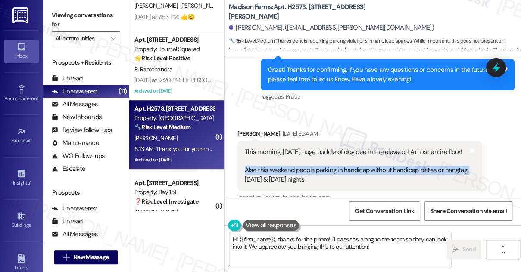
click at [299, 148] on div "This morning, sunday, huge puddle of dog pee in the elevator! Almost entire flo…" at bounding box center [356, 166] width 223 height 37
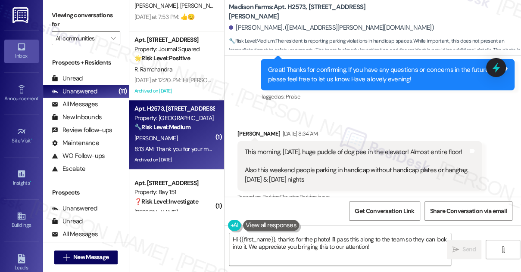
click at [319, 148] on div "This morning, sunday, huge puddle of dog pee in the elevator! Almost entire flo…" at bounding box center [356, 166] width 223 height 37
drag, startPoint x: 245, startPoint y: 122, endPoint x: 314, endPoint y: 131, distance: 69.5
click at [314, 148] on div "This morning, sunday, huge puddle of dog pee in the elevator! Almost entire flo…" at bounding box center [356, 166] width 223 height 37
copy div "Also this weekend people parking in handicap without handicap plates or hangtag…"
click at [65, 11] on label "Viewing conversations for" at bounding box center [86, 20] width 69 height 23
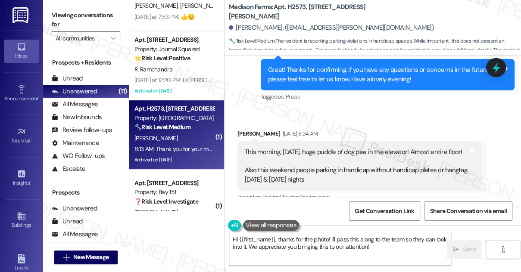
click at [351, 148] on div "This morning, sunday, huge puddle of dog pee in the elevator! Almost entire flo…" at bounding box center [356, 166] width 223 height 37
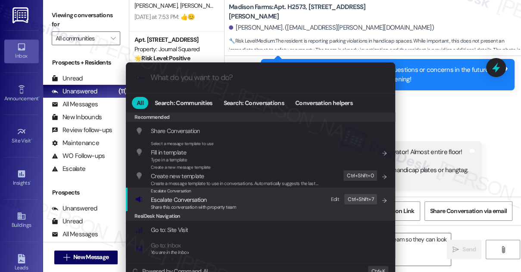
click at [206, 202] on span "Escalate Conversation" at bounding box center [193, 199] width 85 height 9
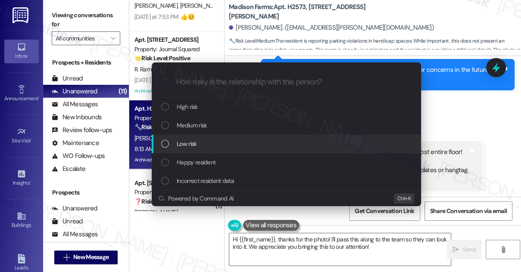
click at [203, 142] on div "Low risk" at bounding box center [287, 143] width 252 height 9
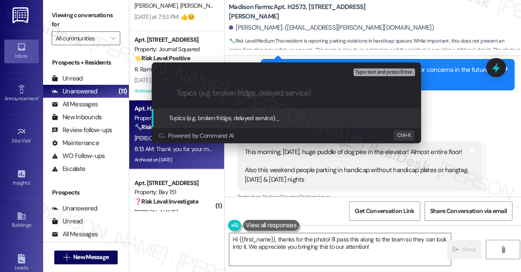
paste input "Handicap Parking Concern – Weekend Nights"
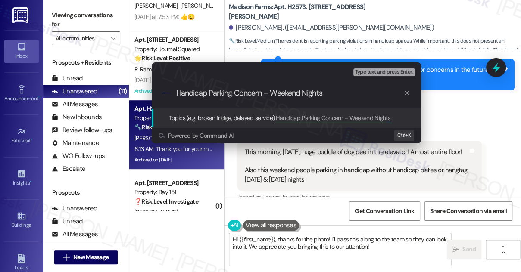
click at [268, 93] on input "Handicap Parking Concern – Weekend Nights" at bounding box center [289, 93] width 227 height 9
click at [286, 91] on input "Handicap Parking Concern – Weekend Nights" at bounding box center [289, 93] width 227 height 9
click at [333, 93] on input "Handicap Parking Concern – Weekend Nights" at bounding box center [289, 93] width 227 height 9
drag, startPoint x: 270, startPoint y: 91, endPoint x: 332, endPoint y: 93, distance: 61.7
click at [332, 93] on input "Handicap Parking Concern – Weekend Nights" at bounding box center [289, 93] width 227 height 9
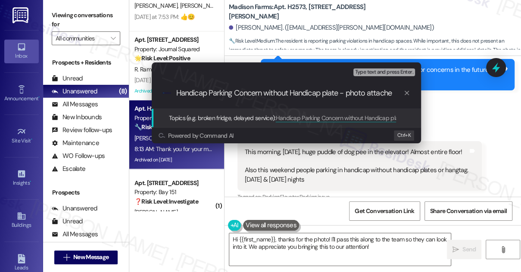
type input "Handicap Parking Concern without Handicap plate - photo attached"
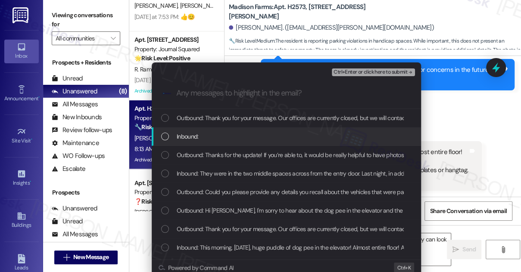
click at [223, 142] on div "Inbound:" at bounding box center [286, 137] width 269 height 19
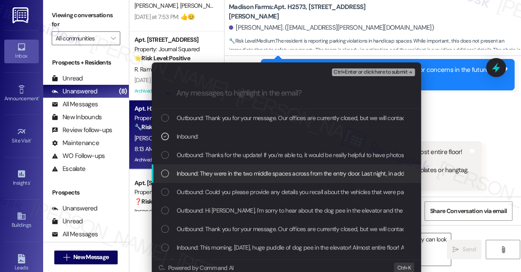
click at [241, 172] on span "Inbound: They were in the two middle spaces across from the entry door. Last ni…" at bounding box center [474, 173] width 594 height 9
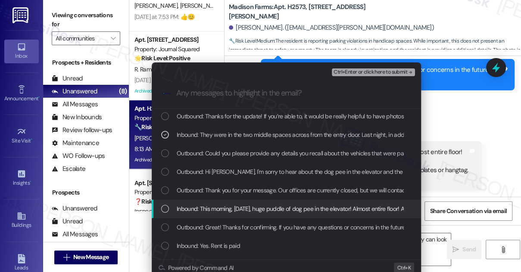
click at [239, 207] on span "Inbound: This morning, sunday, huge puddle of dog pee in the elevator! Almost e…" at bounding box center [420, 208] width 487 height 9
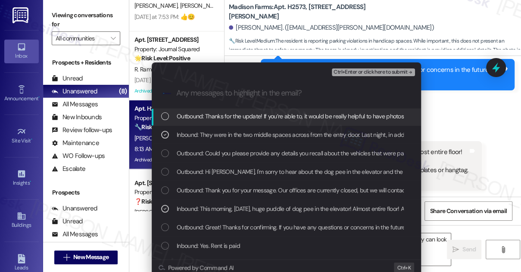
click at [347, 69] on span "Ctrl+Enter or click here to submit" at bounding box center [371, 72] width 74 height 6
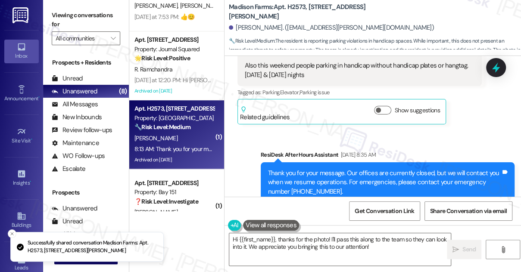
scroll to position [0, 0]
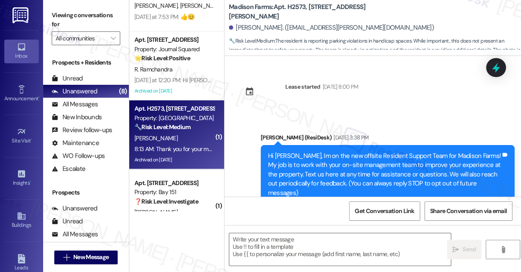
type textarea "Fetching suggested responses. Please feel free to read through the conversation…"
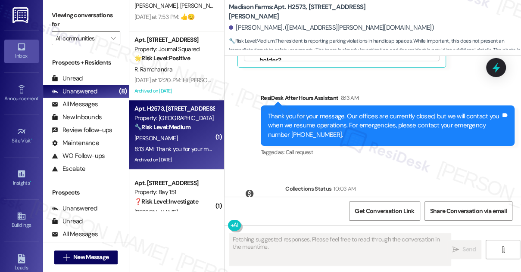
scroll to position [470, 0]
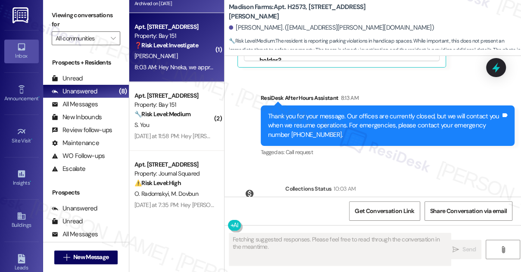
click at [171, 68] on div "8:03 AM: Hey Nneka, we appreciate your text! We'll be back at 11AM to help you …" at bounding box center [303, 67] width 338 height 8
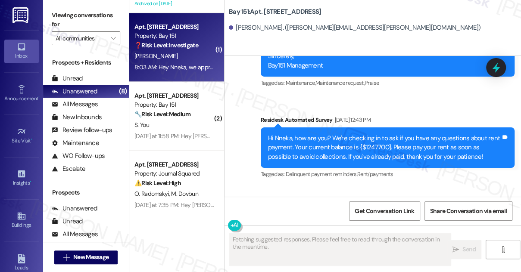
scroll to position [8027, 0]
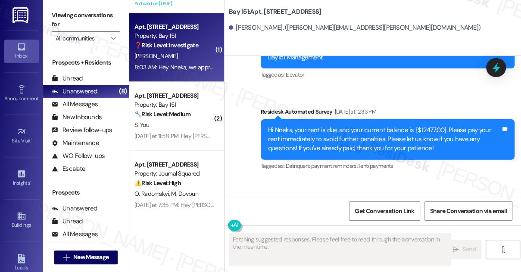
click at [319, 226] on div "Morning, I'm handling the balance asap. Sorry for the delay" at bounding box center [323, 230] width 157 height 9
click at [338, 126] on div "Hi Nneka, your rent is due and your current balance is {$12477.00}. Please pay …" at bounding box center [384, 140] width 233 height 28
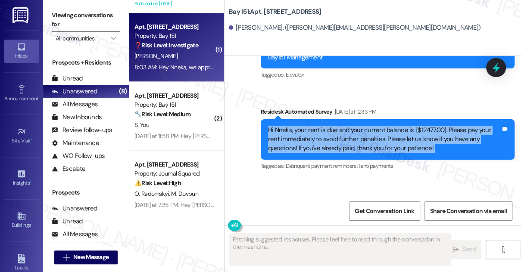
click at [338, 126] on div "Hi Nneka, your rent is due and your current balance is {$12477.00}. Please pay …" at bounding box center [384, 140] width 233 height 28
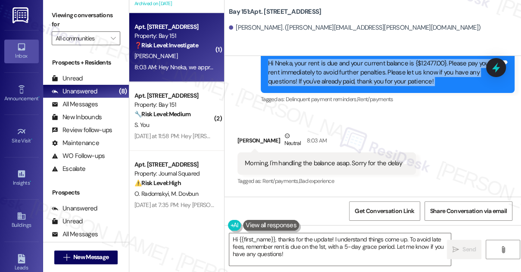
scroll to position [8081, 0]
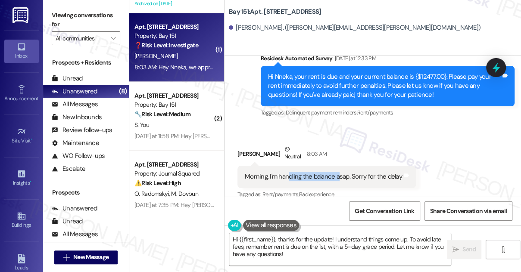
drag, startPoint x: 289, startPoint y: 113, endPoint x: 337, endPoint y: 114, distance: 47.4
click at [337, 172] on div "Morning, I'm handling the balance asap. Sorry for the delay" at bounding box center [323, 176] width 157 height 9
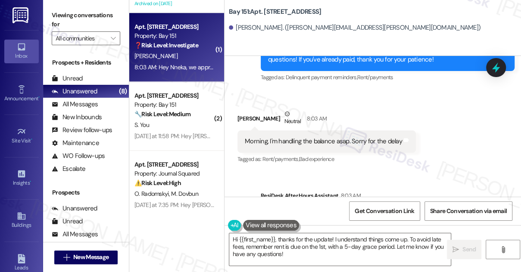
scroll to position [8199, 0]
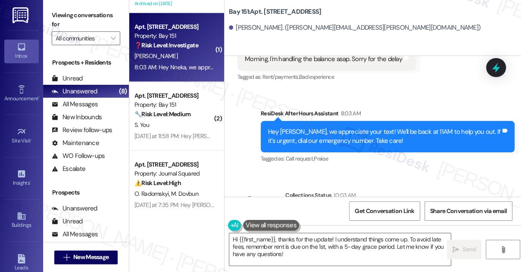
click at [427, 209] on div "Nneka Ibeabuchi has an outstanding balance of $12477 for Bay 151 (as of Aug 12,…" at bounding box center [388, 218] width 191 height 19
click at [429, 209] on div "Nneka Ibeabuchi has an outstanding balance of $12477 for Bay 151 (as of Aug 12,…" at bounding box center [388, 218] width 191 height 19
click at [245, 27] on div "Nneka Ibeabuchi. (ibeabuchi.nneka@gmail.com)" at bounding box center [355, 27] width 252 height 9
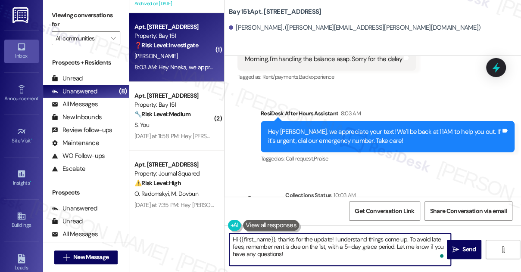
drag, startPoint x: 310, startPoint y: 256, endPoint x: 303, endPoint y: 243, distance: 14.7
click at [303, 243] on textarea "Hi {{first_name}}, thanks for the update! I understand things come up. To avoid…" at bounding box center [340, 250] width 222 height 32
click at [302, 245] on textarea "Hi {{first_name}}, thanks for the update! I understand things come up. To avoid…" at bounding box center [340, 250] width 222 height 32
click at [292, 255] on textarea "Hi {{first_name}}, thanks for the update! I understand things come up. To avoid…" at bounding box center [340, 250] width 222 height 32
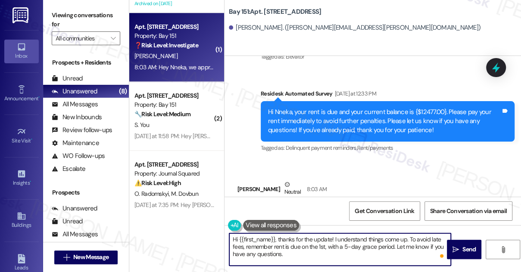
scroll to position [8042, 0]
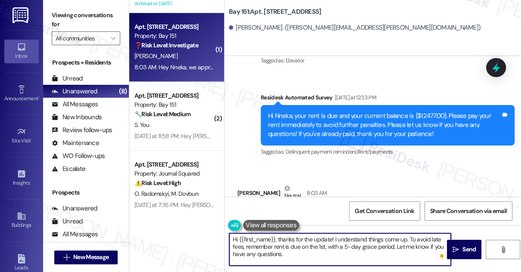
click at [276, 240] on textarea "Hi {{first_name}}, thanks for the update! I understand things come up. To avoid…" at bounding box center [340, 250] width 222 height 32
click at [340, 240] on textarea "Hi {{first_name}}, good morning, and thanks for the update! I understand things…" at bounding box center [340, 250] width 222 height 32
type textarea "Hi {{first_name}}, good morning, and thanks for the update! I understand things…"
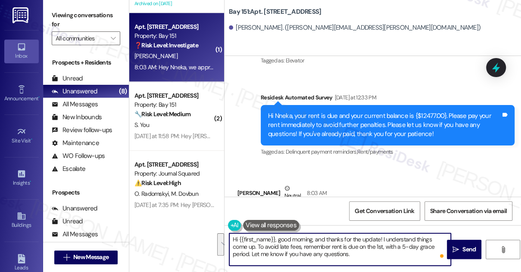
click at [310, 243] on textarea "Hi {{first_name}}, good morning, and thanks for the update! I understand things…" at bounding box center [340, 250] width 222 height 32
drag, startPoint x: 288, startPoint y: 247, endPoint x: 375, endPoint y: 262, distance: 87.9
click at [375, 262] on textarea "Hi {{first_name}}, good morning, and thanks for the update! I understand things…" at bounding box center [340, 250] width 222 height 32
click at [376, 259] on textarea "Hi {{first_name}}, good morning, and thanks for the update! I understand things…" at bounding box center [340, 250] width 222 height 32
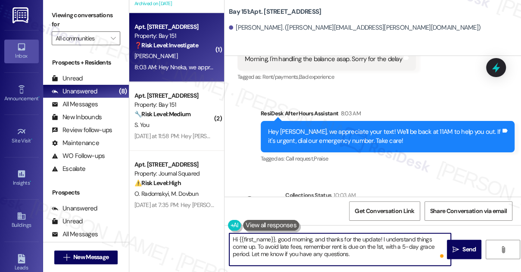
click at [350, 252] on textarea "Hi {{first_name}}, good morning, and thanks for the update! I understand things…" at bounding box center [340, 250] width 222 height 32
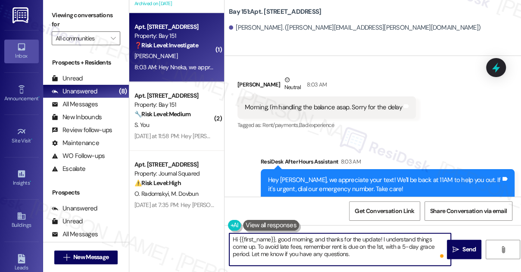
scroll to position [8081, 0]
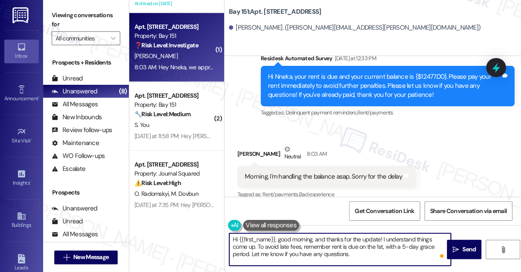
click at [361, 172] on div "Morning, I'm handling the balance asap. Sorry for the delay" at bounding box center [323, 176] width 157 height 9
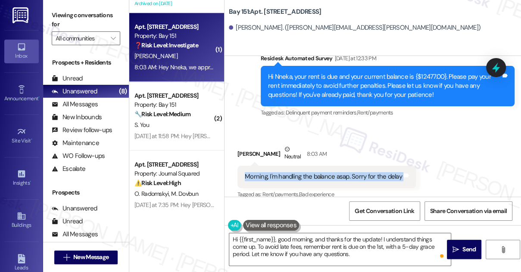
click at [361, 172] on div "Morning, I'm handling the balance asap. Sorry for the delay" at bounding box center [323, 176] width 157 height 9
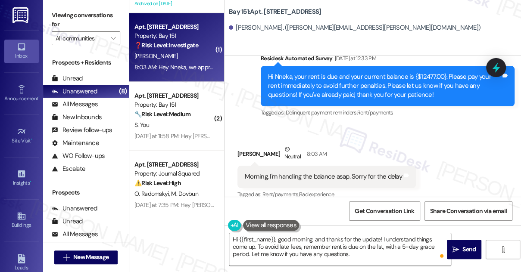
click at [358, 253] on textarea "Hi {{first_name}}, good morning, and thanks for the update! I understand things…" at bounding box center [340, 250] width 222 height 32
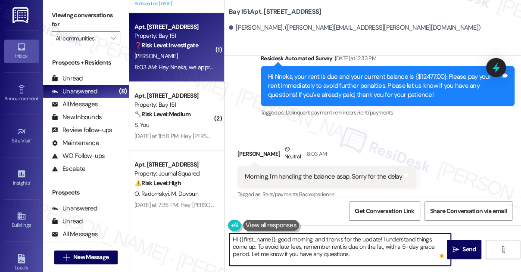
click at [340, 172] on div "Morning, I'm handling the balance asap. Sorry for the delay" at bounding box center [323, 176] width 157 height 9
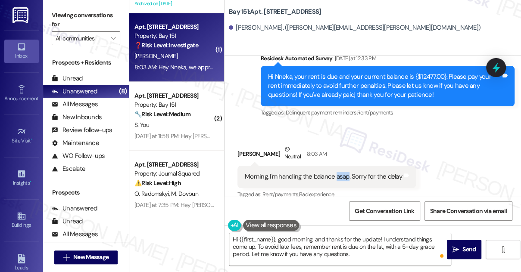
click at [340, 172] on div "Morning, I'm handling the balance asap. Sorry for the delay" at bounding box center [323, 176] width 157 height 9
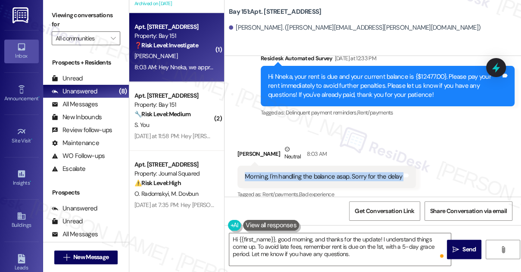
click at [340, 172] on div "Morning, I'm handling the balance asap. Sorry for the delay" at bounding box center [323, 176] width 157 height 9
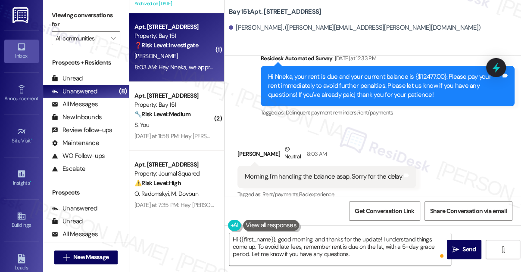
click at [365, 240] on textarea "Hi {{first_name}}, good morning, and thanks for the update! I understand things…" at bounding box center [340, 250] width 222 height 32
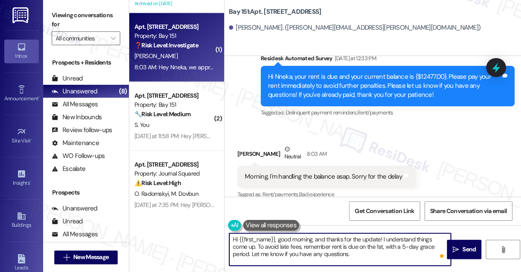
click at [365, 240] on textarea "Hi {{first_name}}, good morning, and thanks for the update! I understand things…" at bounding box center [340, 250] width 222 height 32
click at [365, 239] on textarea "Hi {{first_name}}, good morning, and thanks for the update! I understand things…" at bounding box center [340, 250] width 222 height 32
click at [315, 252] on textarea "Hi {{first_name}}, good morning, and thanks for the update! I understand things…" at bounding box center [340, 250] width 222 height 32
click at [352, 248] on textarea "Hi {{first_name}}, good morning, and thanks for the update! I understand things…" at bounding box center [340, 250] width 222 height 32
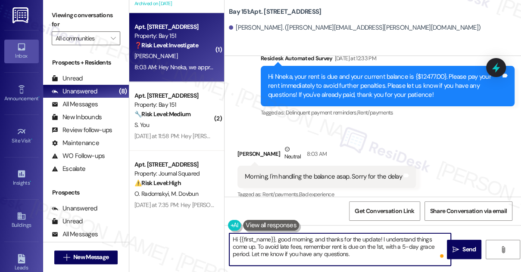
click at [352, 248] on textarea "Hi {{first_name}}, good morning, and thanks for the update! I understand things…" at bounding box center [340, 250] width 222 height 32
click at [352, 251] on textarea "Hi {{first_name}}, good morning, and thanks for the update! I understand things…" at bounding box center [340, 250] width 222 height 32
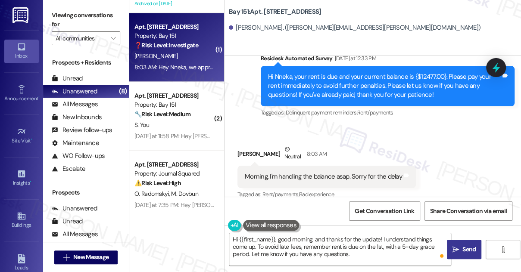
click at [468, 250] on span "Send" at bounding box center [468, 249] width 13 height 9
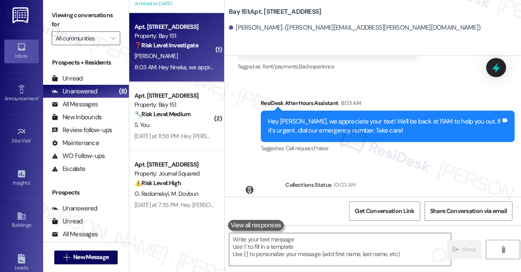
scroll to position [8277, 0]
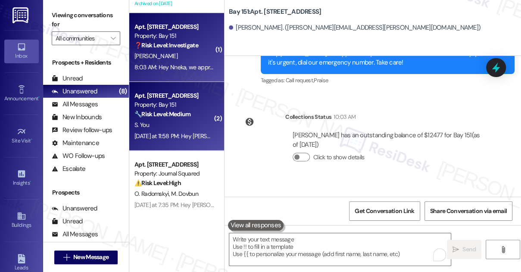
click at [200, 119] on div "Apt. 2260, 275 Chosin Few Way Property: Bay 151 🔧 Risk Level: Medium The reside…" at bounding box center [174, 105] width 81 height 29
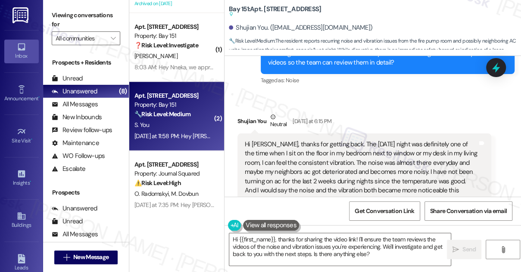
scroll to position [695, 0]
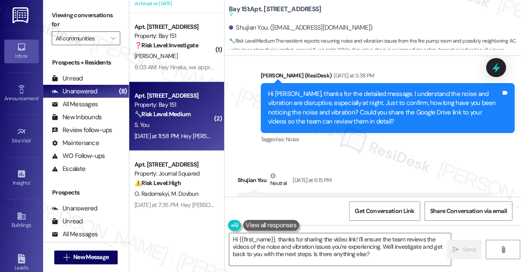
click at [324, 92] on div "Hi Shujian, thanks for the detailed message. I understand the noise and vibrati…" at bounding box center [384, 108] width 233 height 37
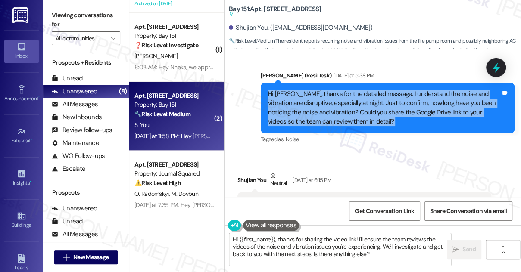
click at [323, 92] on div "Hi Shujian, thanks for the detailed message. I understand the noise and vibrati…" at bounding box center [384, 108] width 233 height 37
click at [309, 107] on div "Hi Shujian, thanks for the detailed message. I understand the noise and vibrati…" at bounding box center [384, 108] width 233 height 37
click at [401, 107] on div "Hi Shujian, thanks for the detailed message. I understand the noise and vibrati…" at bounding box center [384, 108] width 233 height 37
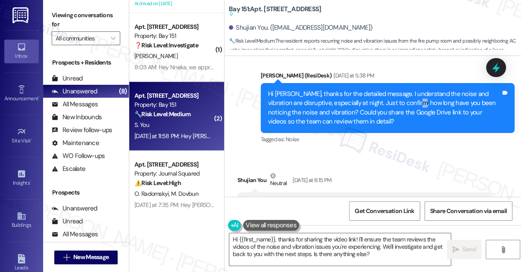
click at [401, 107] on div "Hi Shujian, thanks for the detailed message. I understand the noise and vibrati…" at bounding box center [384, 108] width 233 height 37
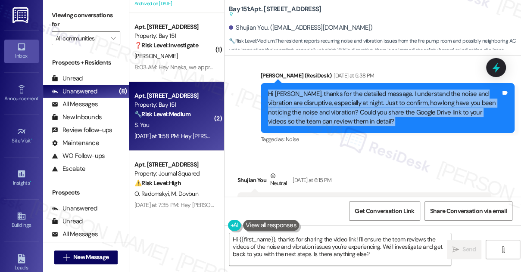
click at [401, 107] on div "Hi Shujian, thanks for the detailed message. I understand the noise and vibrati…" at bounding box center [384, 108] width 233 height 37
click at [332, 118] on div "Hi Shujian, thanks for the detailed message. I understand the noise and vibrati…" at bounding box center [384, 108] width 233 height 37
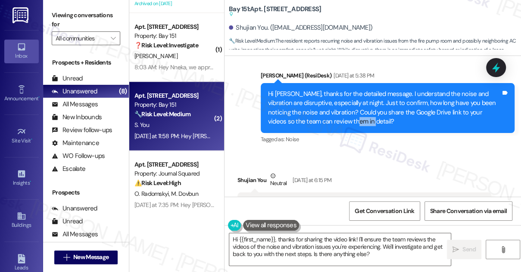
click at [332, 118] on div "Hi Shujian, thanks for the detailed message. I understand the noise and vibrati…" at bounding box center [384, 108] width 233 height 37
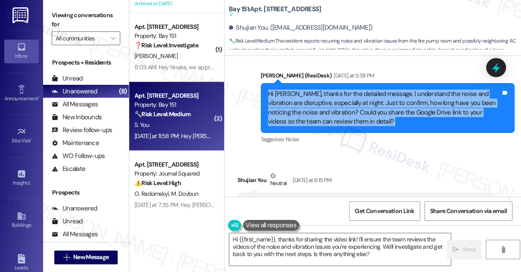
click at [332, 118] on div "Hi Shujian, thanks for the detailed message. I understand the noise and vibrati…" at bounding box center [384, 108] width 233 height 37
click at [359, 102] on div "Hi Shujian, thanks for the detailed message. I understand the noise and vibrati…" at bounding box center [384, 108] width 233 height 37
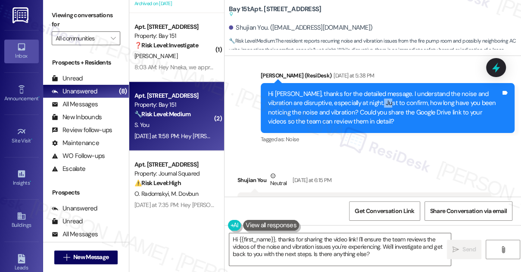
click at [359, 102] on div "Hi Shujian, thanks for the detailed message. I understand the noise and vibrati…" at bounding box center [384, 108] width 233 height 37
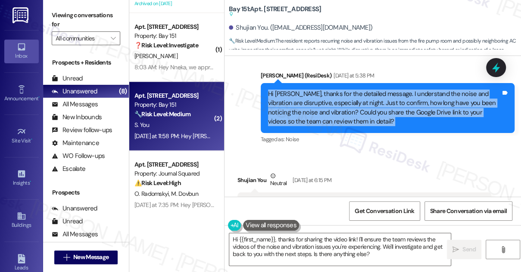
click at [359, 102] on div "Hi Shujian, thanks for the detailed message. I understand the noise and vibrati…" at bounding box center [384, 108] width 233 height 37
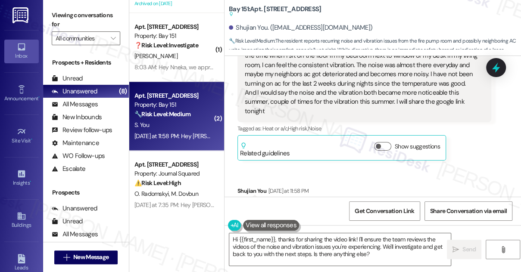
scroll to position [812, 0]
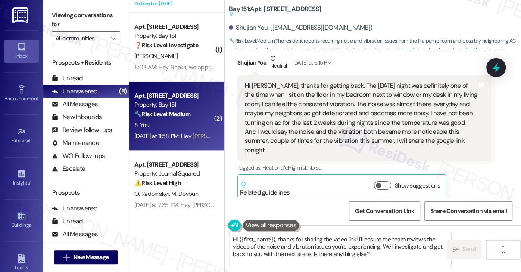
click at [290, 107] on div "Hi Jane, thanks for getting back. The Sunday night was definitely one of the ti…" at bounding box center [361, 118] width 233 height 74
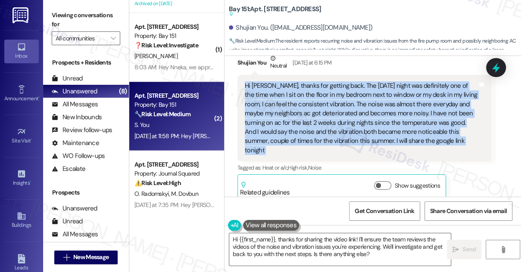
click at [290, 107] on div "Hi Jane, thanks for getting back. The Sunday night was definitely one of the ti…" at bounding box center [361, 118] width 233 height 74
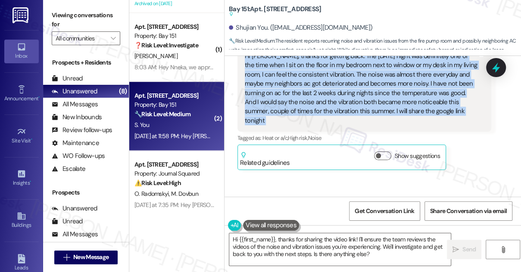
scroll to position [777, 0]
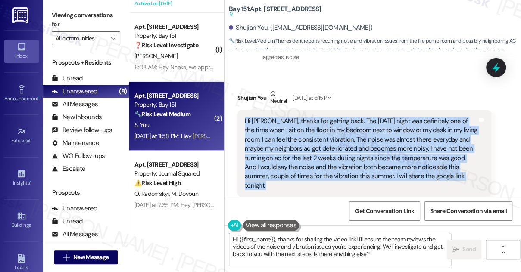
click at [353, 118] on div "Hi Jane, thanks for getting back. The Sunday night was definitely one of the ti…" at bounding box center [361, 154] width 233 height 74
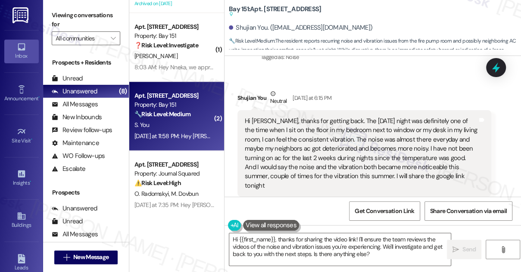
click at [353, 118] on div "Hi Jane, thanks for getting back. The Sunday night was definitely one of the ti…" at bounding box center [361, 154] width 233 height 74
click at [331, 125] on div "Hi Jane, thanks for getting back. The Sunday night was definitely one of the ti…" at bounding box center [361, 154] width 233 height 74
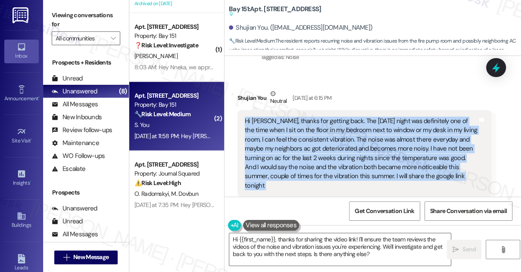
click at [331, 125] on div "Hi Jane, thanks for getting back. The Sunday night was definitely one of the ti…" at bounding box center [361, 154] width 233 height 74
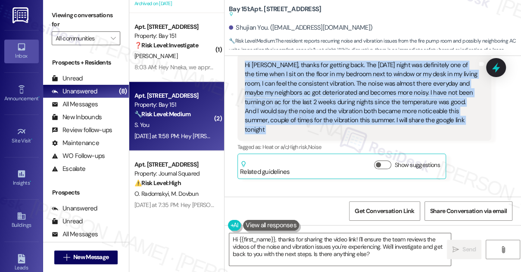
scroll to position [934, 0]
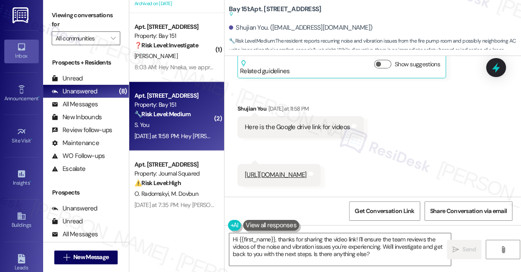
click at [297, 171] on link "https://drive.google.com/drive/folders/1gh-yAfJLCo4AP1iyzXG3zYFJLfU5ebe2?usp=sh…" at bounding box center [276, 175] width 62 height 9
click at [300, 123] on div "Here is the Google drive link for videos" at bounding box center [297, 127] width 105 height 9
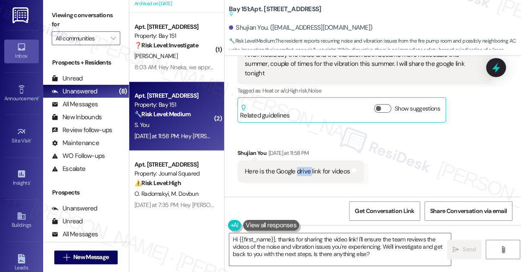
scroll to position [777, 0]
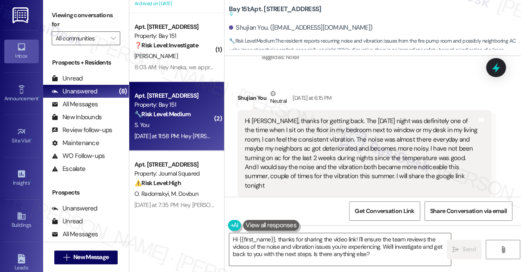
click at [305, 127] on div "Hi Jane, thanks for getting back. The Sunday night was definitely one of the ti…" at bounding box center [361, 154] width 233 height 74
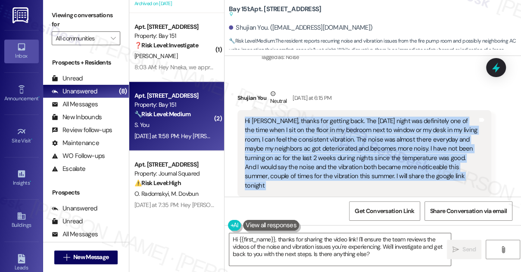
click at [305, 127] on div "Hi Jane, thanks for getting back. The Sunday night was definitely one of the ti…" at bounding box center [361, 154] width 233 height 74
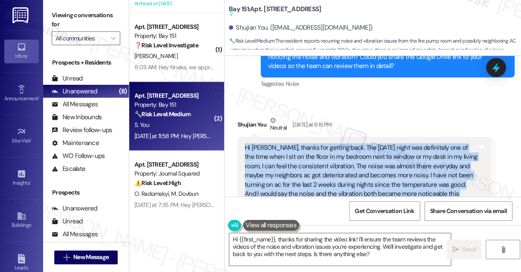
scroll to position [699, 0]
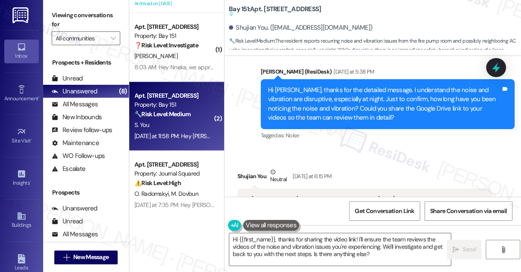
click at [309, 99] on div "Hi Shujian, thanks for the detailed message. I understand the noise and vibrati…" at bounding box center [384, 104] width 233 height 37
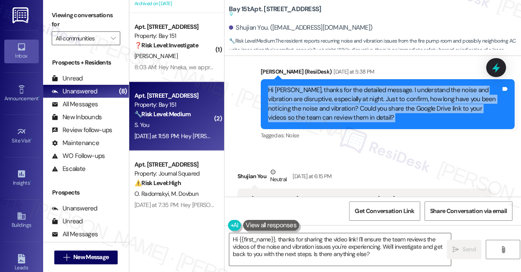
click at [309, 99] on div "Hi Shujian, thanks for the detailed message. I understand the noise and vibrati…" at bounding box center [384, 104] width 233 height 37
click at [357, 122] on div "Hi Shujian, thanks for the detailed message. I understand the noise and vibrati…" at bounding box center [384, 104] width 233 height 37
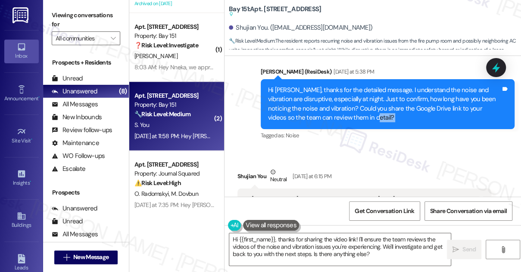
click at [357, 122] on div "Hi Shujian, thanks for the detailed message. I understand the noise and vibrati…" at bounding box center [384, 104] width 233 height 37
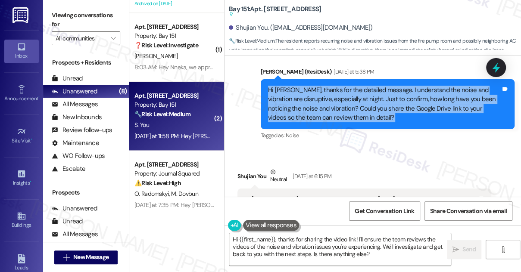
click at [357, 122] on div "Hi Shujian, thanks for the detailed message. I understand the noise and vibrati…" at bounding box center [384, 104] width 233 height 37
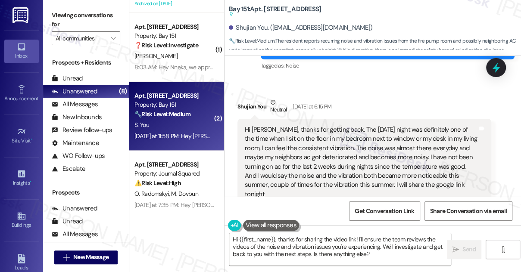
scroll to position [816, 0]
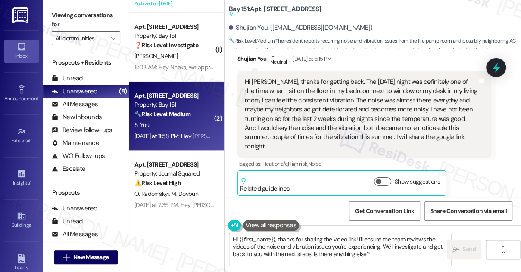
click at [290, 98] on div "Hi Jane, thanks for getting back. The Sunday night was definitely one of the ti…" at bounding box center [361, 115] width 233 height 74
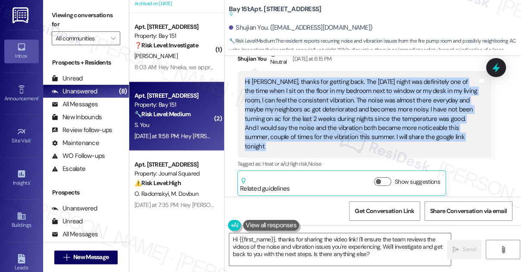
click at [290, 98] on div "Hi Jane, thanks for getting back. The Sunday night was definitely one of the ti…" at bounding box center [361, 115] width 233 height 74
click at [374, 89] on div "Hi Jane, thanks for getting back. The Sunday night was definitely one of the ti…" at bounding box center [361, 115] width 233 height 74
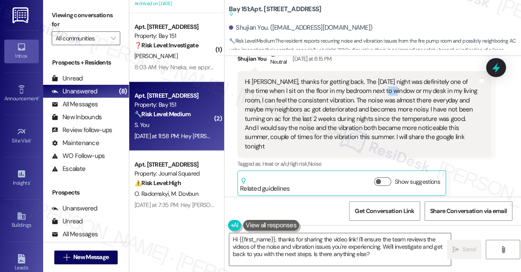
click at [374, 89] on div "Hi Jane, thanks for getting back. The Sunday night was definitely one of the ti…" at bounding box center [361, 115] width 233 height 74
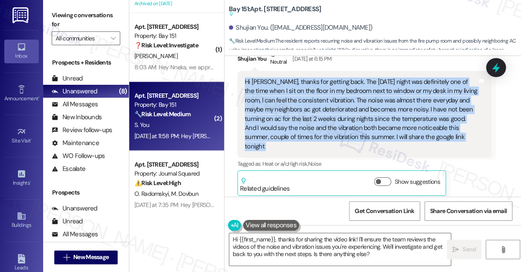
click at [373, 89] on div "Hi Jane, thanks for getting back. The Sunday night was definitely one of the ti…" at bounding box center [361, 115] width 233 height 74
click at [338, 97] on div "Hi Jane, thanks for getting back. The Sunday night was definitely one of the ti…" at bounding box center [361, 115] width 233 height 74
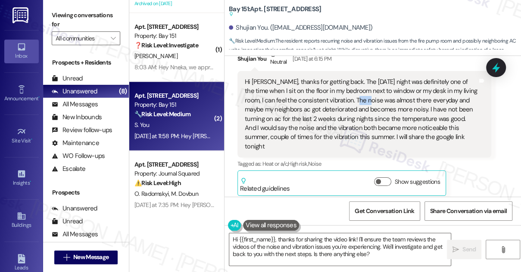
click at [338, 97] on div "Hi Jane, thanks for getting back. The Sunday night was definitely one of the ti…" at bounding box center [361, 115] width 233 height 74
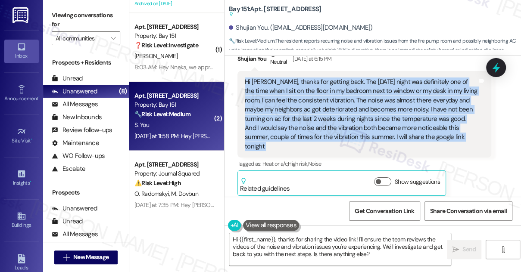
click at [338, 97] on div "Hi Jane, thanks for getting back. The Sunday night was definitely one of the ti…" at bounding box center [361, 115] width 233 height 74
click at [262, 105] on div "Hi Jane, thanks for getting back. The Sunday night was definitely one of the ti…" at bounding box center [361, 115] width 233 height 74
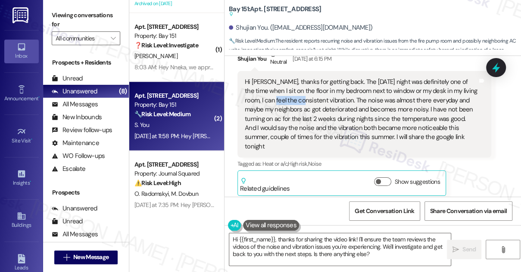
click at [262, 105] on div "Hi Jane, thanks for getting back. The Sunday night was definitely one of the ti…" at bounding box center [361, 115] width 233 height 74
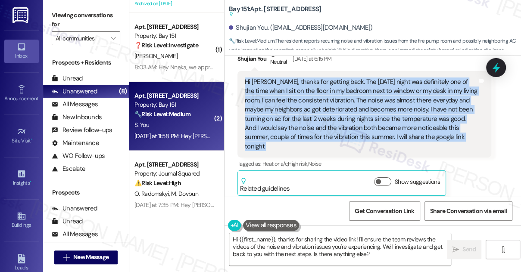
click at [262, 105] on div "Hi Jane, thanks for getting back. The Sunday night was definitely one of the ti…" at bounding box center [361, 115] width 233 height 74
click at [351, 110] on div "Hi Jane, thanks for getting back. The Sunday night was definitely one of the ti…" at bounding box center [361, 115] width 233 height 74
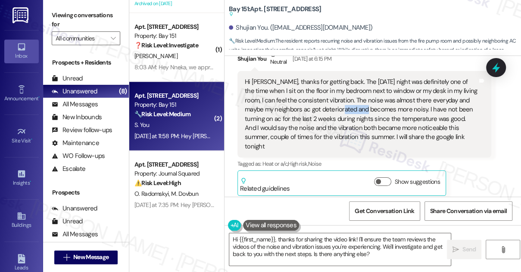
click at [351, 110] on div "Hi Jane, thanks for getting back. The Sunday night was definitely one of the ti…" at bounding box center [361, 115] width 233 height 74
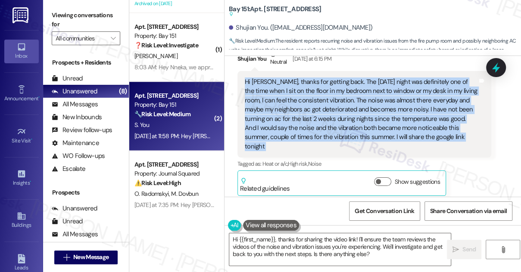
click at [351, 110] on div "Hi Jane, thanks for getting back. The Sunday night was definitely one of the ti…" at bounding box center [361, 115] width 233 height 74
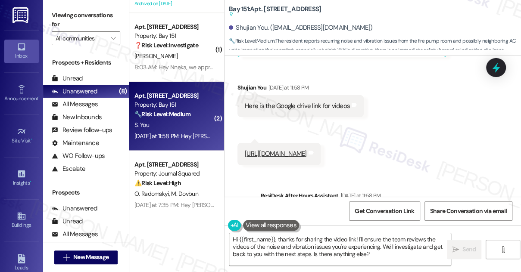
scroll to position [1012, 0]
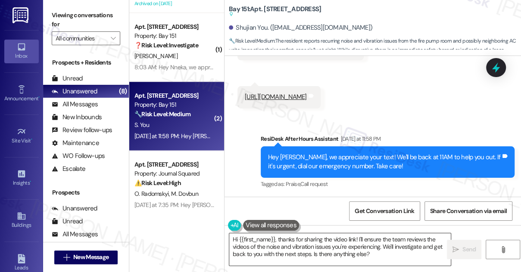
click at [265, 242] on textarea "Hi {{first_name}}, thanks for sharing the video link! I'll ensure the team revi…" at bounding box center [340, 250] width 222 height 32
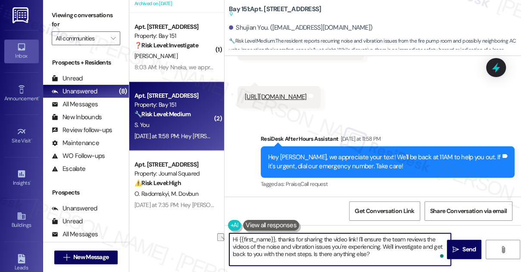
drag, startPoint x: 378, startPoint y: 255, endPoint x: 312, endPoint y: 254, distance: 65.5
click at [312, 254] on textarea "Hi {{first_name}}, thanks for sharing the video link! I'll ensure the team revi…" at bounding box center [340, 250] width 222 height 32
click at [368, 240] on textarea "Hi {{first_name}}, thanks for sharing the video link! I'll ensure the team revi…" at bounding box center [340, 250] width 222 height 32
click at [423, 240] on textarea "Hi {{first_name}}, thanks for sharing the video link! I'll forward this to the …" at bounding box center [340, 250] width 222 height 32
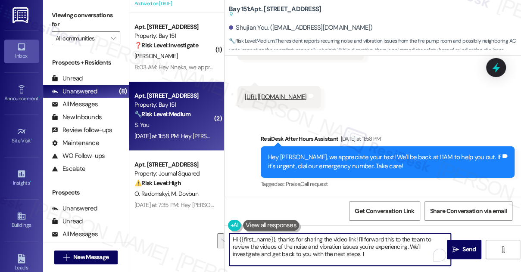
drag, startPoint x: 378, startPoint y: 256, endPoint x: 410, endPoint y: 247, distance: 32.9
click at [410, 247] on textarea "Hi {{first_name}}, thanks for sharing the video link! I'll forward this to the …" at bounding box center [340, 250] width 222 height 32
drag, startPoint x: 379, startPoint y: 253, endPoint x: 312, endPoint y: 253, distance: 66.8
click at [312, 253] on textarea "Hi {{first_name}}, thanks for sharing the video link! I'll forward this to the …" at bounding box center [340, 250] width 222 height 32
click at [408, 246] on textarea "Hi {{first_name}}, thanks for sharing the video link! I'll forward this to the …" at bounding box center [340, 250] width 222 height 32
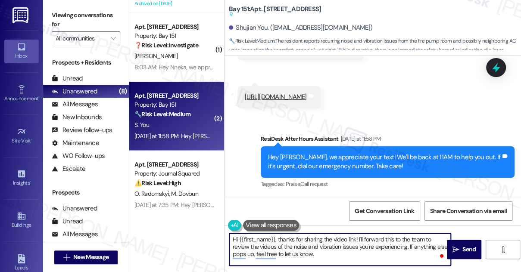
click at [410, 247] on textarea "Hi {{first_name}}, thanks for sharing the video link! I'll forward this to the …" at bounding box center [340, 250] width 222 height 32
paste textarea "'ll keep you posted . I"
click at [335, 242] on textarea "Hi {{first_name}}, thanks for sharing the video link! I'll forward this to the …" at bounding box center [340, 250] width 222 height 32
click at [335, 241] on textarea "Hi {{first_name}}, thanks for sharing the video link! I'll forward this to the …" at bounding box center [340, 250] width 222 height 32
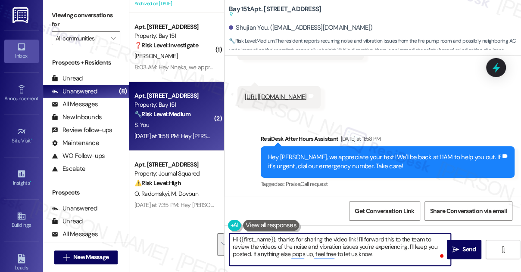
click at [301, 239] on textarea "Hi {{first_name}}, thanks for sharing the video link! I'll forward this to the …" at bounding box center [340, 250] width 222 height 32
click at [390, 250] on textarea "Hi {{first_name}}, thanks for sharing the video link! I'll forward this to the …" at bounding box center [340, 250] width 222 height 32
click at [335, 240] on textarea "Hi {{first_name}}, thanks for sharing the video link! I'll forward this to the …" at bounding box center [340, 250] width 222 height 32
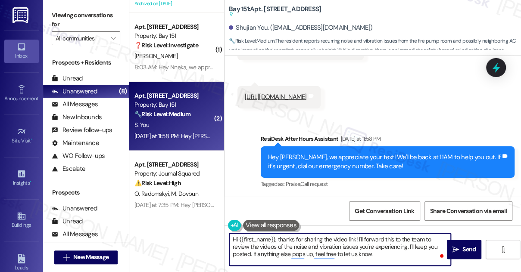
click at [335, 240] on textarea "Hi {{first_name}}, thanks for sharing the video link! I'll forward this to the …" at bounding box center [340, 250] width 222 height 32
click at [393, 254] on textarea "Hi {{first_name}}, thanks for sharing the video link! I'll forward this to the …" at bounding box center [340, 250] width 222 height 32
type textarea "Hi {{first_name}}, thanks for sharing the video link! I'll forward this to the …"
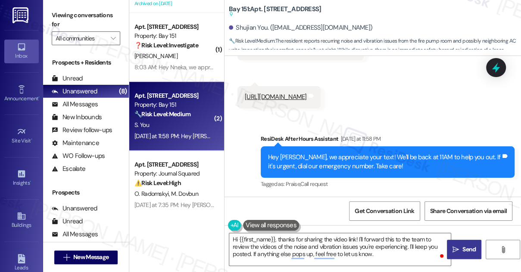
click at [466, 248] on span "Send" at bounding box center [468, 249] width 13 height 9
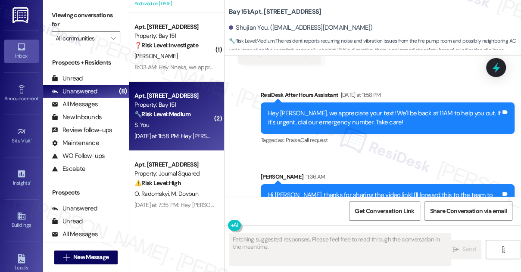
scroll to position [1090, 0]
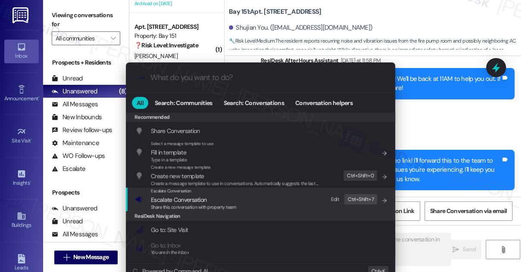
click at [267, 194] on div "Escalate Conversation Escalate Conversation Share this conversation with proper…" at bounding box center [261, 199] width 252 height 23
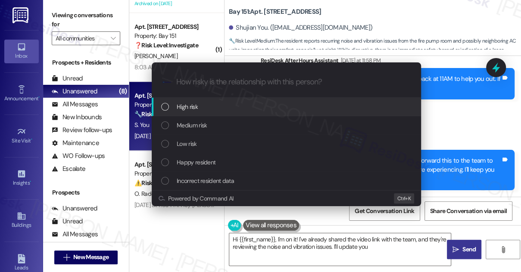
click at [203, 122] on span "Medium risk" at bounding box center [192, 125] width 30 height 9
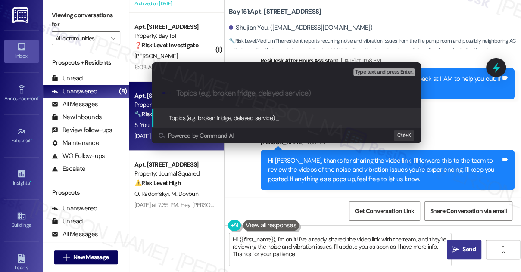
type textarea "Hi {{first_name}}, I'm on it! I've already shared the video link with the team,…"
click at [443, 117] on div "Escalate Conversation Medium risk Topics (e.g. broken fridge, delayed service) …" at bounding box center [260, 136] width 521 height 272
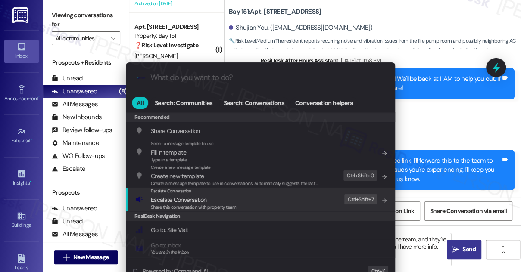
click at [247, 203] on div "Escalate Conversation Escalate Conversation Share this conversation with proper…" at bounding box center [261, 199] width 252 height 23
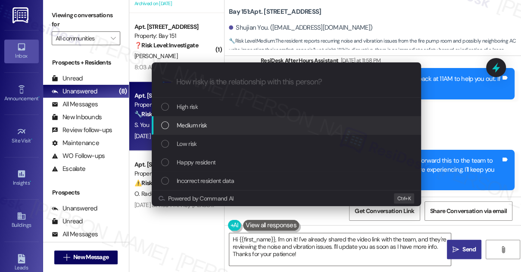
click at [206, 129] on span "Medium risk" at bounding box center [192, 125] width 30 height 9
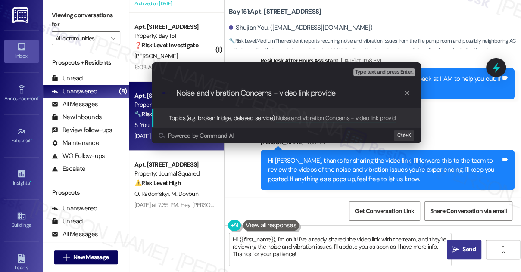
type input "Noise and vibration Concerns - video link provided"
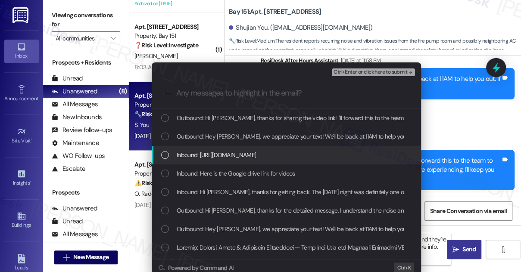
click at [205, 155] on span "Inbound: https://drive.google.com/drive/folders/1gh-yAfJLCo4AP1iyzXG3zYFJLfU5eb…" at bounding box center [216, 154] width 79 height 9
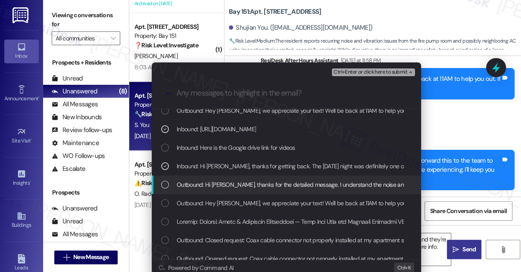
scroll to position [39, 0]
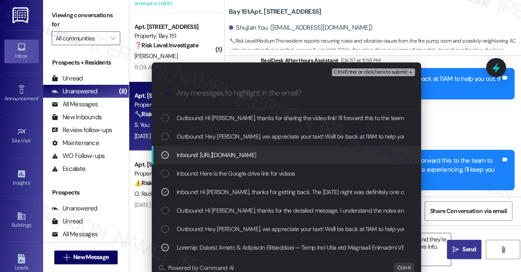
scroll to position [71, 0]
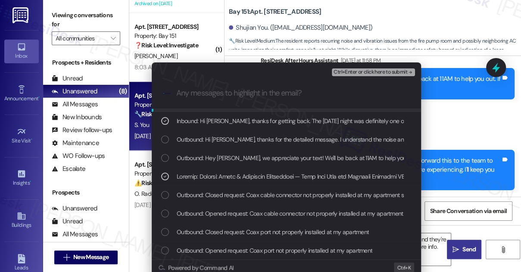
click at [362, 74] on span "Ctrl+Enter or click here to submit" at bounding box center [371, 72] width 74 height 6
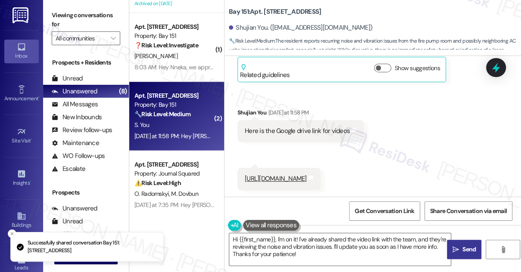
scroll to position [930, 0]
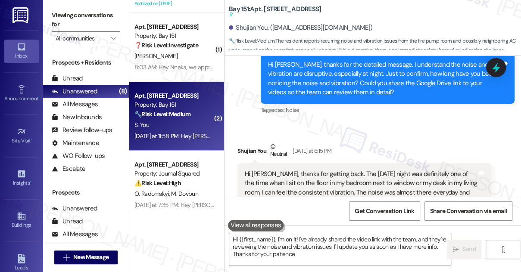
type textarea "Hi {{first_name}}, I'm on it! I've already shared the video link with the team,…"
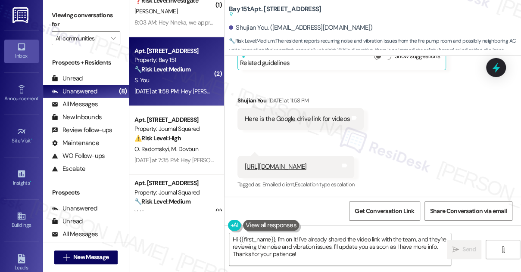
scroll to position [547, 0]
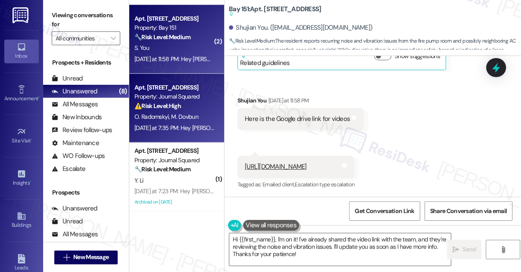
click at [184, 121] on div "O. Radomskyi M. Dovbun" at bounding box center [174, 117] width 81 height 11
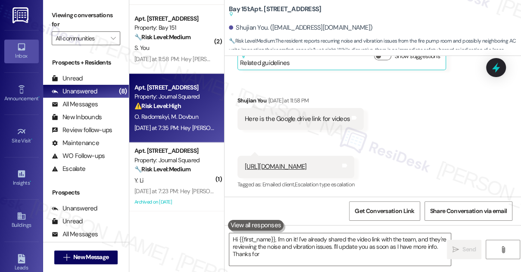
type textarea "Hi {{first_name}}, I'm on it! I've already shared the video link with the team,…"
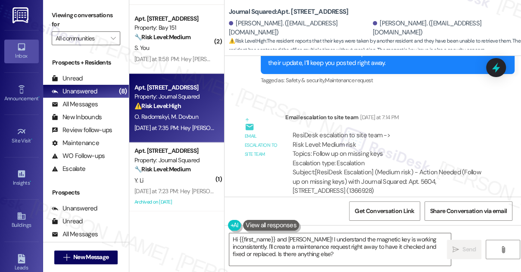
scroll to position [6553, 0]
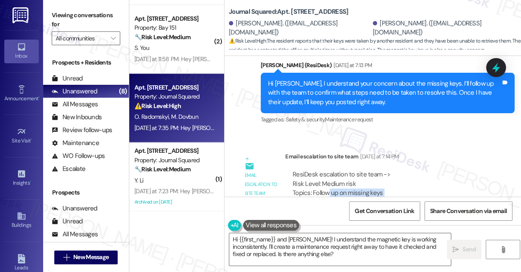
drag, startPoint x: 328, startPoint y: 119, endPoint x: 374, endPoint y: 125, distance: 46.1
click at [374, 170] on div "ResiDesk escalation to site team -> Risk Level: Medium risk Topics: Follow up o…" at bounding box center [388, 188] width 191 height 37
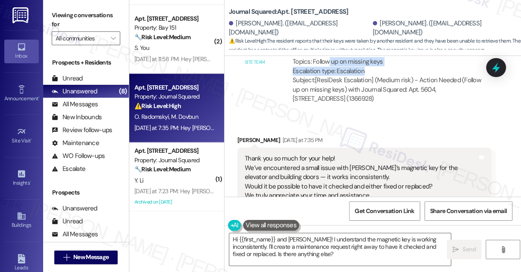
scroll to position [6671, 0]
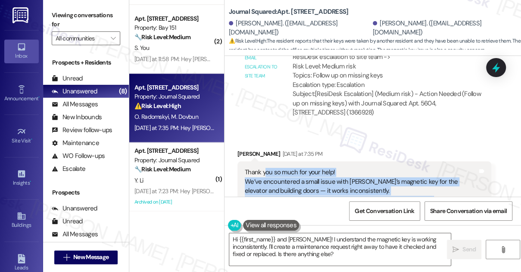
drag, startPoint x: 264, startPoint y: 101, endPoint x: 448, endPoint y: 140, distance: 188.1
click at [448, 168] on div "Thank you so much for your help! We’ve encountered a small issue with [PERSON_N…" at bounding box center [361, 191] width 233 height 46
click at [377, 168] on div "Thank you so much for your help! We’ve encountered a small issue with [PERSON_N…" at bounding box center [361, 191] width 233 height 46
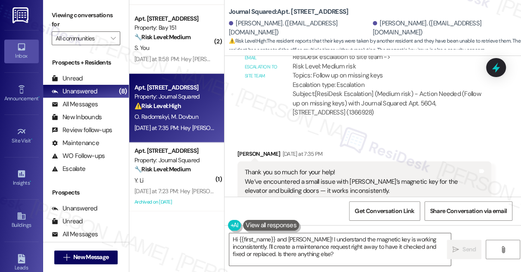
click at [318, 168] on div "Thank you so much for your help! We’ve encountered a small issue with [PERSON_N…" at bounding box center [361, 191] width 233 height 46
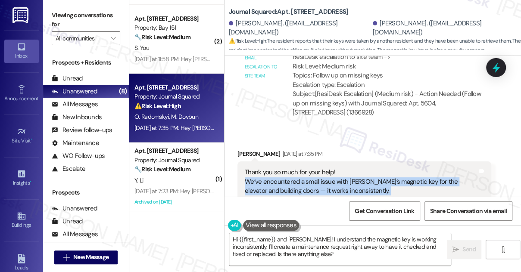
click at [318, 168] on div "Thank you so much for your help! We’ve encountered a small issue with [PERSON_N…" at bounding box center [361, 191] width 233 height 46
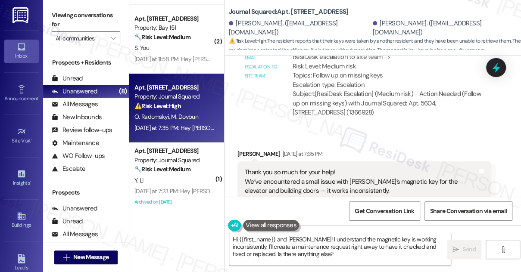
click at [321, 168] on div "Thank you so much for your help! We’ve encountered a small issue with [PERSON_N…" at bounding box center [361, 191] width 233 height 46
click at [337, 168] on div "Thank you so much for your help! We’ve encountered a small issue with [PERSON_N…" at bounding box center [361, 191] width 233 height 46
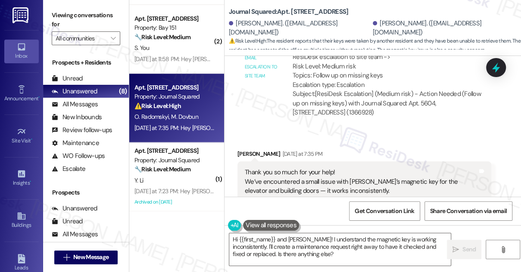
click at [337, 168] on div "Thank you so much for your help! We’ve encountered a small issue with [PERSON_N…" at bounding box center [361, 191] width 233 height 46
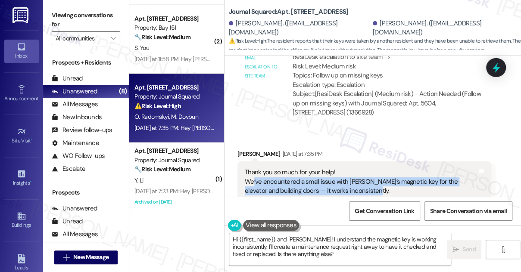
drag, startPoint x: 254, startPoint y: 106, endPoint x: 411, endPoint y: 114, distance: 157.0
click at [411, 168] on div "Thank you so much for your help! We’ve encountered a small issue with [PERSON_N…" at bounding box center [361, 191] width 233 height 46
click at [388, 168] on div "Thank you so much for your help! We’ve encountered a small issue with [PERSON_N…" at bounding box center [361, 191] width 233 height 46
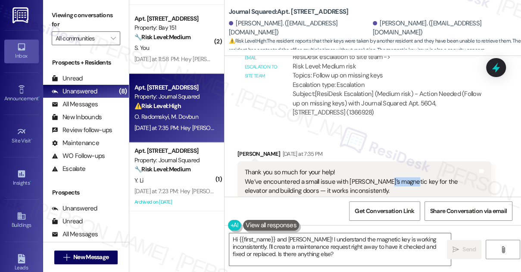
click at [388, 168] on div "Thank you so much for your help! We’ve encountered a small issue with [PERSON_N…" at bounding box center [361, 191] width 233 height 46
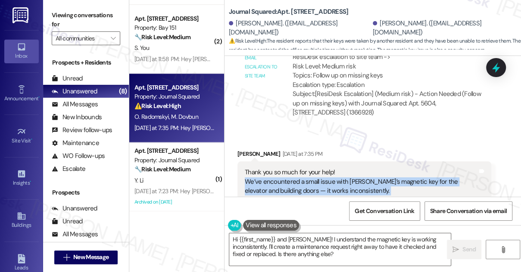
click at [388, 168] on div "Thank you so much for your help! We’ve encountered a small issue with [PERSON_N…" at bounding box center [361, 191] width 233 height 46
click at [316, 168] on div "Thank you so much for your help! We’ve encountered a small issue with [PERSON_N…" at bounding box center [361, 191] width 233 height 46
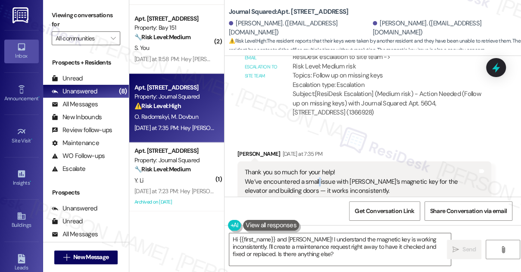
click at [316, 168] on div "Thank you so much for your help! We’ve encountered a small issue with [PERSON_N…" at bounding box center [361, 191] width 233 height 46
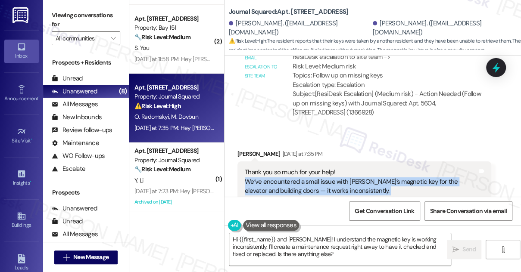
click at [316, 168] on div "Thank you so much for your help! We’ve encountered a small issue with [PERSON_N…" at bounding box center [361, 191] width 233 height 46
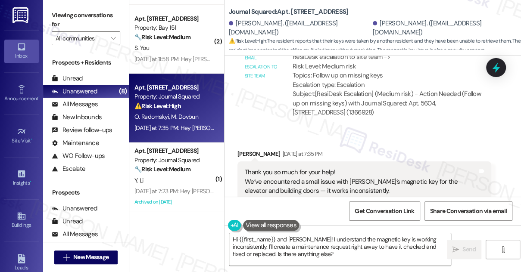
click at [359, 150] on div "Marharyta Dovbun Yesterday at 7:35 PM" at bounding box center [364, 156] width 254 height 12
click at [334, 168] on div "Thank you so much for your help! We’ve encountered a small issue with [PERSON_N…" at bounding box center [361, 191] width 233 height 46
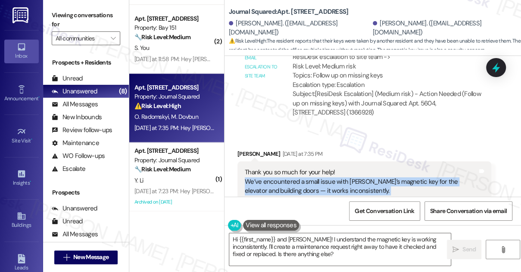
click at [334, 168] on div "Thank you so much for your help! We’ve encountered a small issue with [PERSON_N…" at bounding box center [361, 191] width 233 height 46
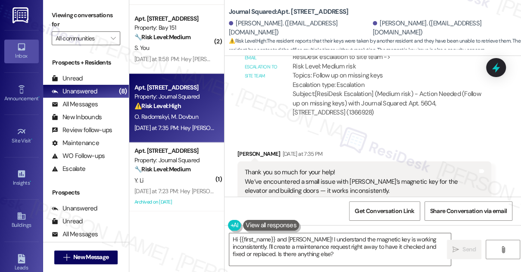
click at [253, 150] on div "Marharyta Dovbun Yesterday at 7:35 PM" at bounding box center [364, 156] width 254 height 12
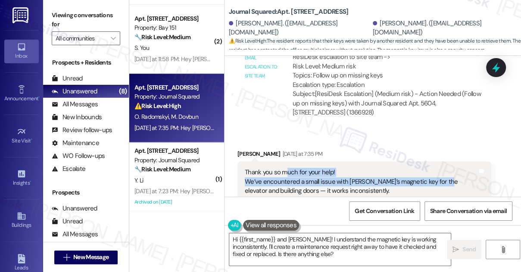
drag, startPoint x: 304, startPoint y: 103, endPoint x: 440, endPoint y: 109, distance: 136.3
click at [440, 168] on div "Thank you so much for your help! We’ve encountered a small issue with [PERSON_N…" at bounding box center [361, 191] width 233 height 46
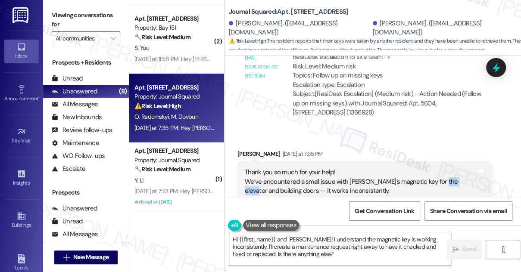
click at [440, 168] on div "Thank you so much for your help! We’ve encountered a small issue with [PERSON_N…" at bounding box center [361, 191] width 233 height 46
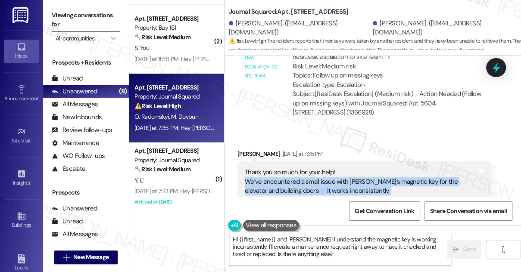
click at [440, 168] on div "Thank you so much for your help! We’ve encountered a small issue with Oleksandr…" at bounding box center [361, 191] width 233 height 46
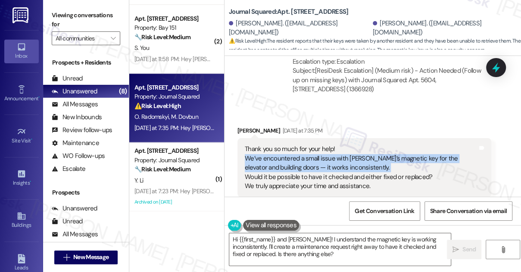
scroll to position [6710, 0]
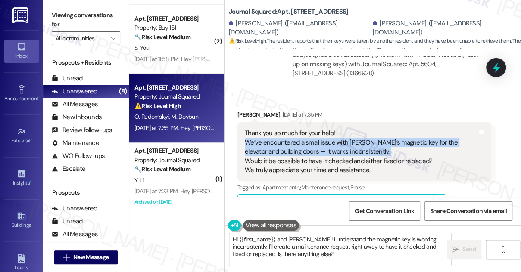
click at [397, 129] on div "Thank you so much for your help! We’ve encountered a small issue with Oleksandr…" at bounding box center [361, 152] width 233 height 46
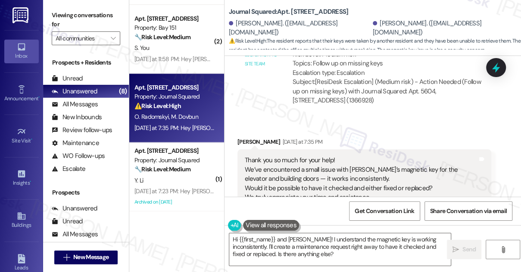
scroll to position [6671, 0]
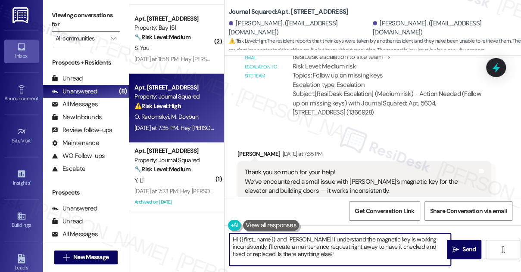
click at [279, 241] on textarea "Hi {{first_name}} and Oleksandr! I understand the magnetic key is working incon…" at bounding box center [340, 250] width 222 height 32
click at [250, 150] on div "Marharyta Dovbun Yesterday at 7:35 PM" at bounding box center [364, 156] width 254 height 12
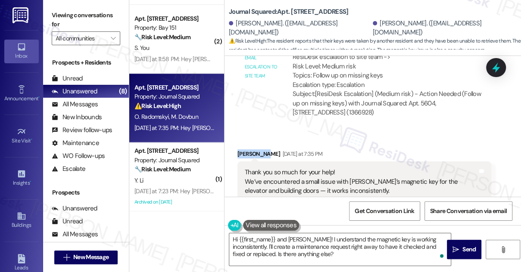
click at [250, 150] on div "Marharyta Dovbun Yesterday at 7:35 PM" at bounding box center [364, 156] width 254 height 12
copy div "Marharyta"
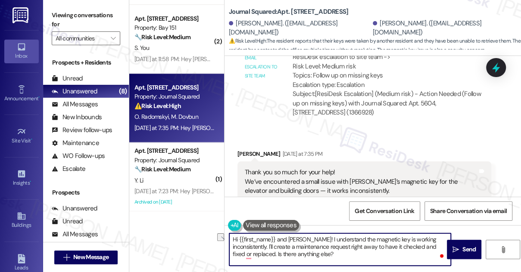
drag, startPoint x: 239, startPoint y: 236, endPoint x: 311, endPoint y: 232, distance: 72.5
click at [313, 232] on div "Hi {{first_name}} and Oleksandr! I understand the magnetic key is working incon…" at bounding box center [373, 257] width 297 height 65
paste textarea "Marharyta"
type textarea "Hi Marharyta! I understand the magnetic key is working inconsistently. I'll cre…"
click at [321, 245] on textarea "Hi Marharyta! I understand the magnetic key is working inconsistently. I'll cre…" at bounding box center [340, 250] width 222 height 32
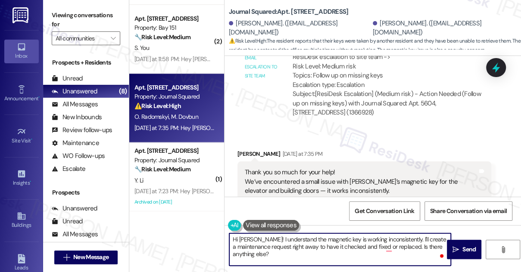
click at [321, 245] on textarea "Hi Marharyta! I understand the magnetic key is working inconsistently. I'll cre…" at bounding box center [340, 250] width 222 height 32
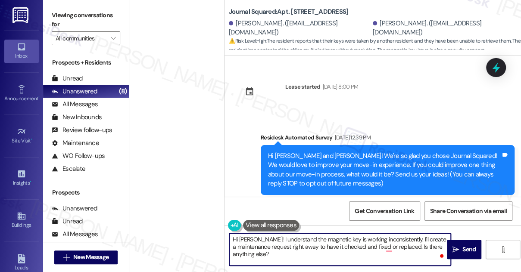
scroll to position [6671, 0]
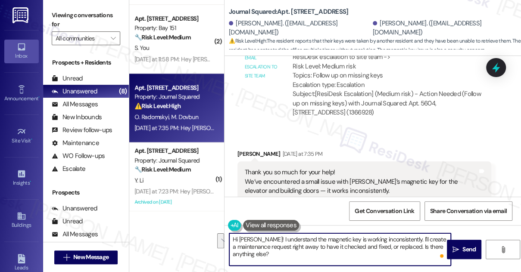
drag, startPoint x: 279, startPoint y: 259, endPoint x: 418, endPoint y: 247, distance: 139.3
click at [418, 247] on textarea "Hi Marharyta! I understand the magnetic key is working inconsistently. I'll cre…" at bounding box center [340, 250] width 222 height 32
click at [344, 245] on textarea "Hi Marharyta! I understand the magnetic key is working inconsistently. I'll cre…" at bounding box center [340, 250] width 222 height 32
click at [345, 245] on textarea "Hi Marharyta! I understand the magnetic key is working inconsistently. I'll cre…" at bounding box center [340, 250] width 222 height 32
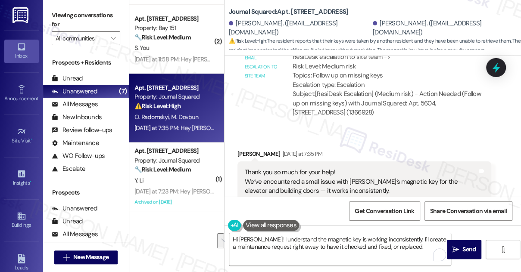
click at [367, 168] on div "Thank you so much for your help! We’ve encountered a small issue with Oleksandr…" at bounding box center [361, 191] width 233 height 46
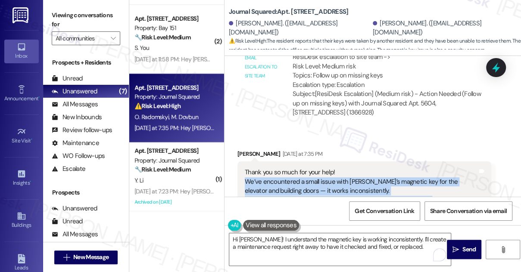
drag, startPoint x: 428, startPoint y: 126, endPoint x: 245, endPoint y: 109, distance: 184.0
click at [245, 168] on div "Thank you so much for your help! We’ve encountered a small issue with Oleksandr…" at bounding box center [361, 191] width 233 height 46
copy div "We’ve encountered a small issue with Oleksandr’s magnetic key for the elevator …"
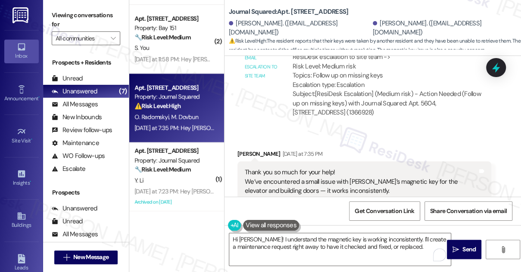
click at [69, 17] on label "Viewing conversations for" at bounding box center [86, 20] width 69 height 23
click at [255, 162] on div "Thank you so much for your help! We’ve encountered a small issue with Oleksandr…" at bounding box center [364, 191] width 254 height 59
click at [287, 168] on div "Thank you so much for your help! We’ve encountered a small issue with Oleksandr…" at bounding box center [361, 191] width 233 height 46
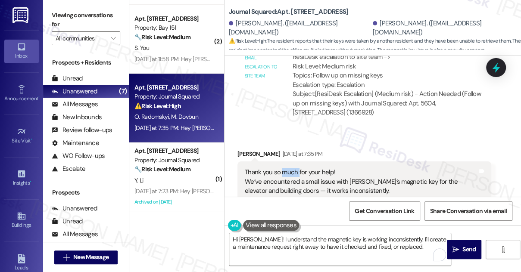
click at [287, 168] on div "Thank you so much for your help! We’ve encountered a small issue with Oleksandr…" at bounding box center [361, 191] width 233 height 46
click at [288, 168] on div "Thank you so much for your help! We’ve encountered a small issue with Oleksandr…" at bounding box center [361, 191] width 233 height 46
click at [347, 168] on div "Thank you so much for your help! We’ve encountered a small issue with Oleksandr…" at bounding box center [361, 191] width 233 height 46
click at [310, 232] on div "Hi Marharyta! I understand the magnetic key is working inconsistently. I'll cre…" at bounding box center [373, 257] width 297 height 65
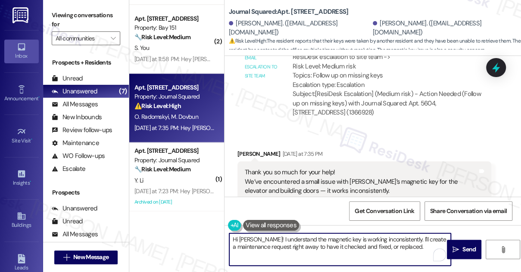
click at [406, 237] on textarea "Hi Marharyta! I understand the magnetic key is working inconsistently. I'll cre…" at bounding box center [340, 250] width 222 height 32
click at [335, 250] on textarea "Hi Marharyta! I understand the magnetic key is working inconsistently. I'll cre…" at bounding box center [340, 250] width 222 height 32
click at [417, 245] on textarea "Hi Marharyta! I understand the magnetic key is working inconsistently. I'll cre…" at bounding box center [340, 250] width 222 height 32
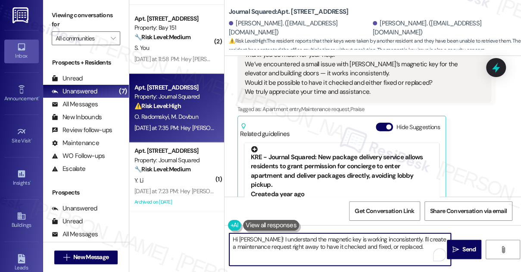
scroll to position [744, 0]
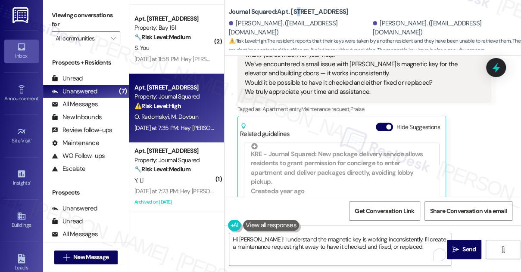
drag, startPoint x: 303, startPoint y: 12, endPoint x: 298, endPoint y: 12, distance: 5.2
click at [298, 12] on b "Journal Squared: Apt. 5604, 605 Pavonia Avenue" at bounding box center [288, 11] width 119 height 9
click at [310, 237] on textarea "Hi Marharyta! I understand the magnetic key is working inconsistently. I'll cre…" at bounding box center [340, 250] width 222 height 32
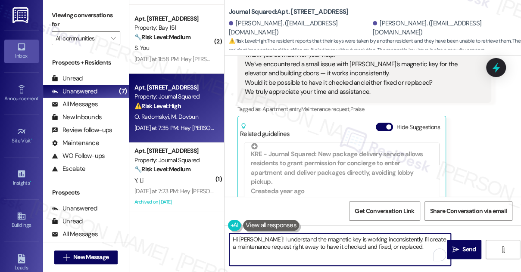
click at [290, 249] on textarea "Hi Marharyta! I understand the magnetic key is working inconsistently. I'll cre…" at bounding box center [340, 250] width 222 height 32
click at [328, 249] on textarea "Hi Marharyta! I understand the magnetic key is working inconsistently. I'll cre…" at bounding box center [340, 250] width 222 height 32
click at [284, 247] on textarea "Hi Marharyta! I understand the magnetic key is working inconsistently. I'll cre…" at bounding box center [340, 250] width 222 height 32
drag, startPoint x: 287, startPoint y: 247, endPoint x: 315, endPoint y: 247, distance: 27.6
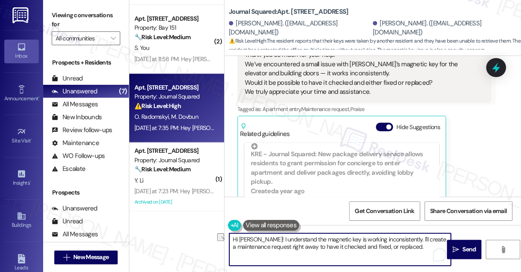
click at [315, 247] on textarea "Hi Marharyta! I understand the magnetic key is working inconsistently. I'll cre…" at bounding box center [340, 250] width 222 height 32
click at [400, 248] on textarea "Hi Marharyta! I understand the magnetic key is working inconsistently. I'll cre…" at bounding box center [340, 250] width 222 height 32
drag, startPoint x: 398, startPoint y: 247, endPoint x: 337, endPoint y: 247, distance: 60.8
click at [337, 247] on textarea "Hi Marharyta! I understand the magnetic key is working inconsistently. I'll cre…" at bounding box center [340, 250] width 222 height 32
click at [391, 247] on textarea "Hi Marharyta! I understand the magnetic key is working inconsistently. I'll cre…" at bounding box center [340, 250] width 222 height 32
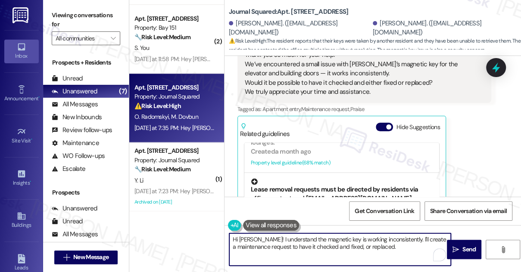
scroll to position [862, 0]
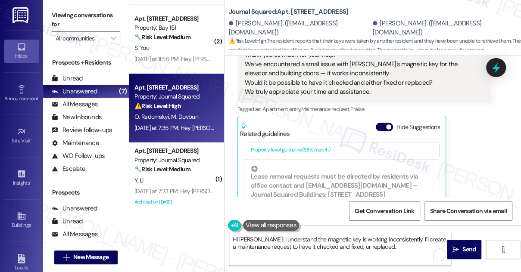
click at [299, 12] on b "Journal Squared: Apt. 5604, 605 Pavonia Avenue" at bounding box center [288, 11] width 119 height 9
copy b "5604"
click at [49, 9] on div "Viewing conversations for All communities " at bounding box center [86, 27] width 86 height 54
click at [317, 14] on b "Journal Squared: Apt. 5604, 605 Pavonia Avenue" at bounding box center [288, 11] width 119 height 9
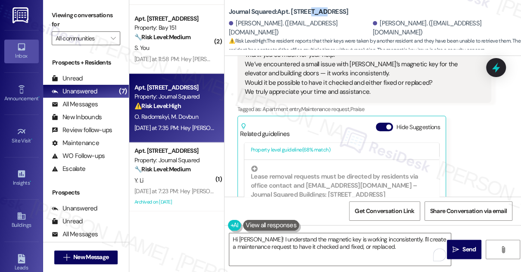
click at [316, 14] on b "Journal Squared: Apt. 5604, 605 Pavonia Avenue" at bounding box center [288, 11] width 119 height 9
click at [69, 9] on label "Viewing conversations for" at bounding box center [86, 20] width 69 height 23
click at [76, 18] on label "Viewing conversations for" at bounding box center [86, 20] width 69 height 23
click at [75, 11] on label "Viewing conversations for" at bounding box center [86, 20] width 69 height 23
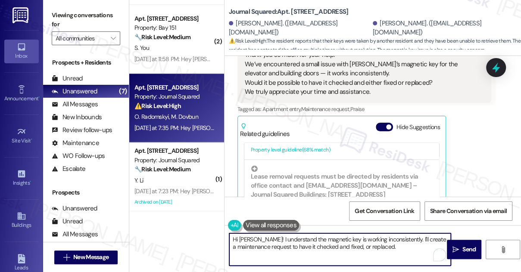
click at [311, 241] on textarea "Hi Marharyta! I understand the magnetic key is working inconsistently. I'll cre…" at bounding box center [340, 250] width 222 height 32
click at [393, 245] on textarea "Hi Marharyta! I understand the magnetic key is working inconsistently. I'll cre…" at bounding box center [340, 250] width 222 height 32
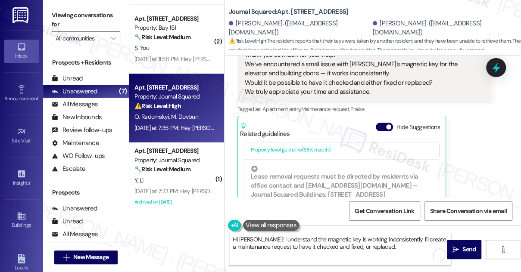
click at [77, 14] on label "Viewing conversations for" at bounding box center [86, 20] width 69 height 23
click at [63, 10] on label "Viewing conversations for" at bounding box center [86, 20] width 69 height 23
click at [303, 13] on b "Journal Squared: Apt. 5604, 605 Pavonia Avenue" at bounding box center [288, 11] width 119 height 9
copy b "5604"
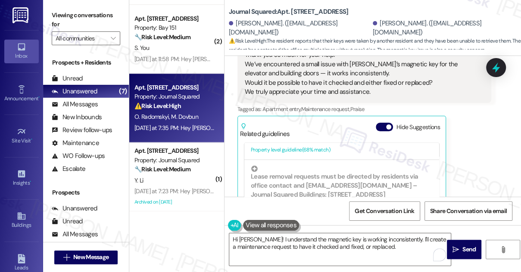
click at [77, 15] on label "Viewing conversations for" at bounding box center [86, 20] width 69 height 23
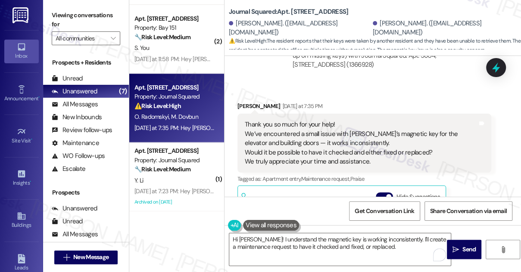
scroll to position [6671, 0]
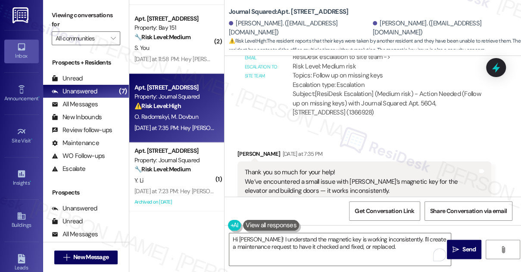
click at [325, 168] on div "Thank you so much for your help! We’ve encountered a small issue with Oleksandr…" at bounding box center [361, 191] width 233 height 46
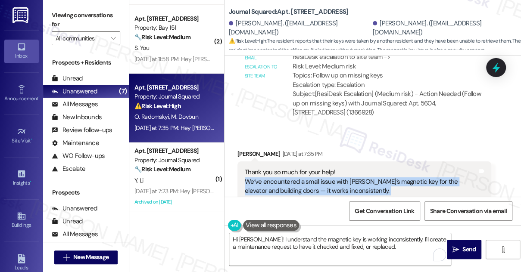
click at [325, 168] on div "Thank you so much for your help! We’ve encountered a small issue with Oleksandr…" at bounding box center [361, 191] width 233 height 46
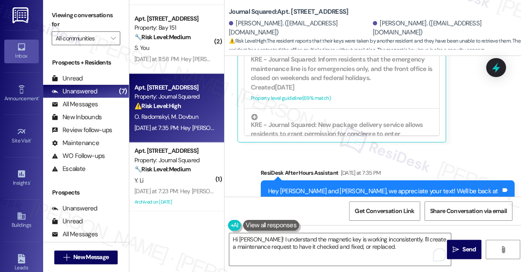
scroll to position [6945, 0]
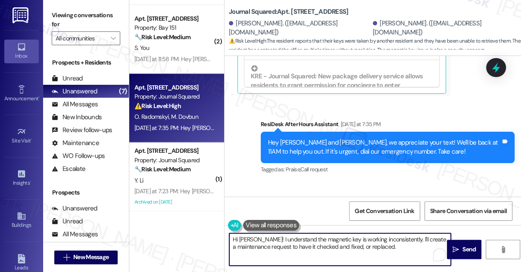
click at [321, 241] on textarea "Hi Marharyta! I understand the magnetic key is working inconsistently. I'll cre…" at bounding box center [340, 250] width 222 height 32
click at [394, 248] on textarea "Hi Marharyta! I understand the magnetic key is working inconsistently. I'll cre…" at bounding box center [340, 250] width 222 height 32
drag, startPoint x: 418, startPoint y: 251, endPoint x: 410, endPoint y: 237, distance: 16.6
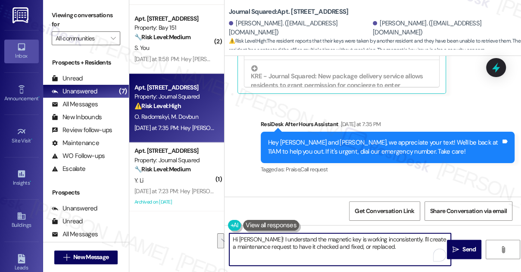
click at [408, 237] on textarea "Hi Marharyta! I understand the magnetic key is working inconsistently. I'll cre…" at bounding box center [340, 250] width 222 height 32
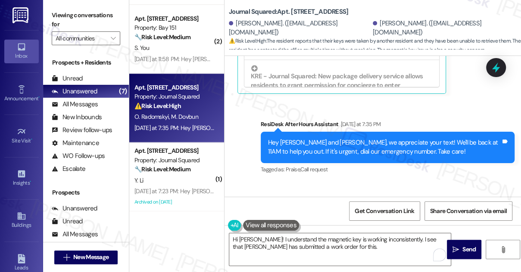
click at [62, 18] on label "Viewing conversations for" at bounding box center [86, 20] width 69 height 23
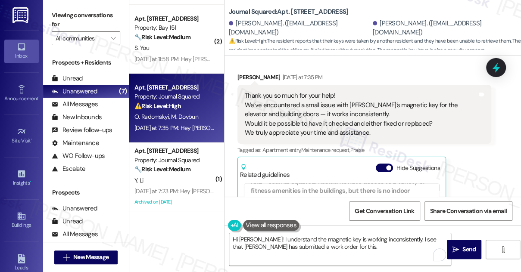
scroll to position [6670, 0]
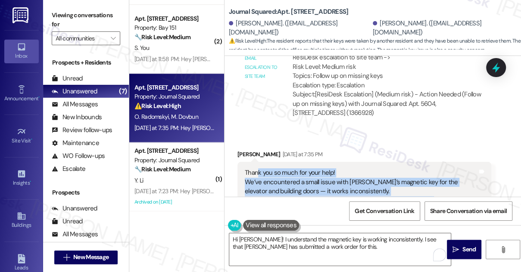
drag, startPoint x: 256, startPoint y: 94, endPoint x: 372, endPoint y: 134, distance: 122.7
click at [372, 169] on div "Thank you so much for your help! We’ve encountered a small issue with Oleksandr…" at bounding box center [361, 192] width 233 height 46
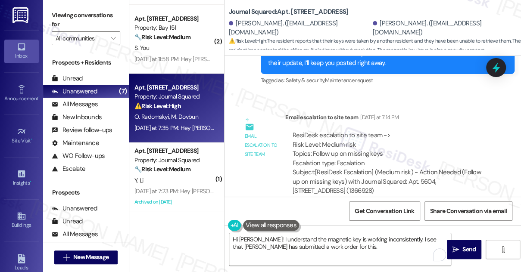
scroll to position [6553, 0]
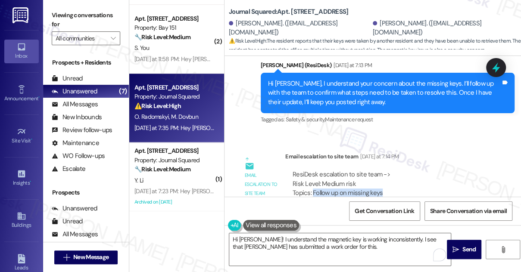
drag, startPoint x: 314, startPoint y: 121, endPoint x: 389, endPoint y: 121, distance: 75.4
click at [389, 170] on div "ResiDesk escalation to site team -> Risk Level: Medium risk Topics: Follow up o…" at bounding box center [388, 188] width 191 height 37
click at [381, 170] on div "ResiDesk escalation to site team -> Risk Level: Medium risk Topics: Follow up o…" at bounding box center [388, 188] width 191 height 37
drag, startPoint x: 388, startPoint y: 117, endPoint x: 313, endPoint y: 119, distance: 74.6
click at [313, 170] on div "ResiDesk escalation to site team -> Risk Level: Medium risk Topics: Follow up o…" at bounding box center [388, 188] width 191 height 37
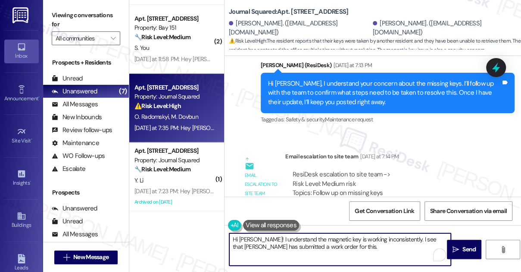
drag, startPoint x: 366, startPoint y: 246, endPoint x: 378, endPoint y: 248, distance: 12.3
click at [376, 248] on textarea "Hi Marharyta! I understand the magnetic key is working inconsistently. I see th…" at bounding box center [340, 250] width 222 height 32
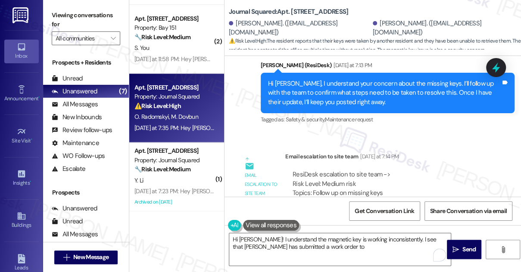
click at [69, 19] on label "Viewing conversations for" at bounding box center [86, 20] width 69 height 23
click at [349, 249] on textarea "Hi Marharyta! I understand the magnetic key is working inconsistently. I see th…" at bounding box center [340, 250] width 222 height 32
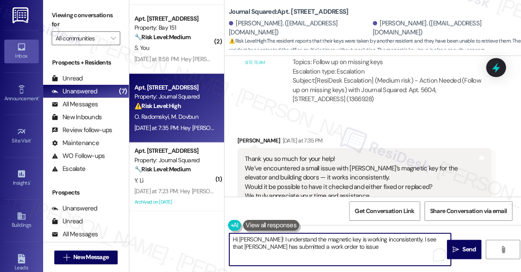
scroll to position [6670, 0]
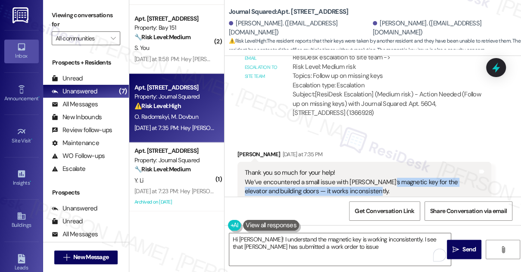
drag, startPoint x: 388, startPoint y: 105, endPoint x: 466, endPoint y: 117, distance: 79.3
click at [466, 169] on div "Thank you so much for your help! We’ve encountered a small issue with Oleksandr…" at bounding box center [361, 192] width 233 height 46
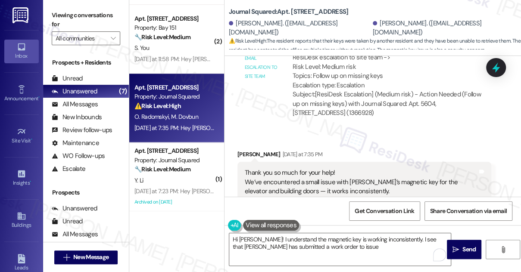
drag, startPoint x: 71, startPoint y: 16, endPoint x: 78, endPoint y: 16, distance: 7.4
click at [71, 16] on label "Viewing conversations for" at bounding box center [86, 20] width 69 height 23
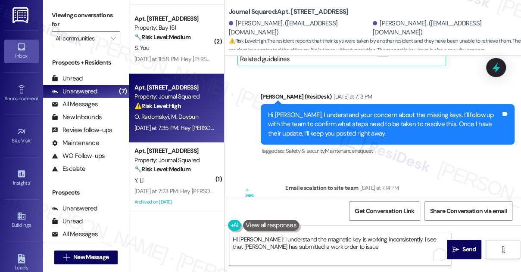
scroll to position [6475, 0]
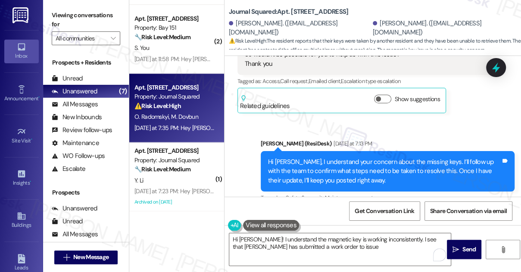
click at [305, 158] on div "Hi Marharyta, I understand your concern about the missing keys. I’ll follow up …" at bounding box center [384, 172] width 233 height 28
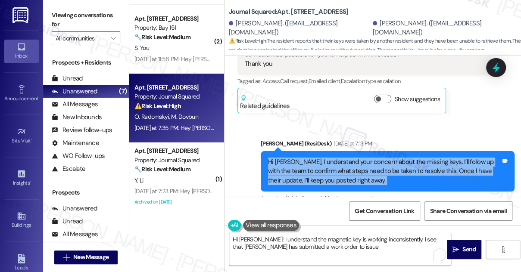
click at [305, 158] on div "Hi Marharyta, I understand your concern about the missing keys. I’ll follow up …" at bounding box center [384, 172] width 233 height 28
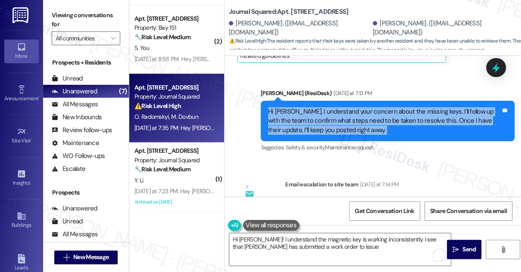
scroll to position [6553, 0]
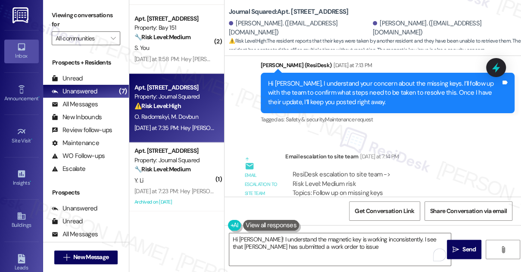
click at [71, 6] on div "Viewing conversations for All communities " at bounding box center [86, 27] width 86 height 54
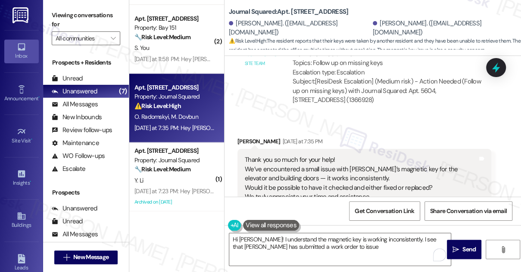
scroll to position [6670, 0]
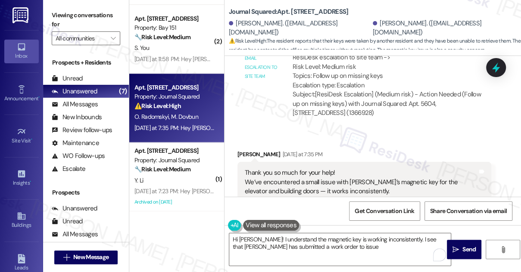
click at [304, 169] on div "Thank you so much for your help! We’ve encountered a small issue with Oleksandr…" at bounding box center [361, 192] width 233 height 46
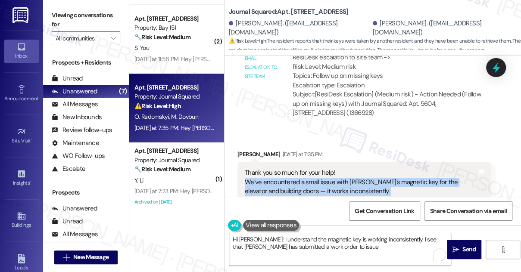
click at [304, 169] on div "Thank you so much for your help! We’ve encountered a small issue with Oleksandr…" at bounding box center [361, 192] width 233 height 46
click at [333, 169] on div "Thank you so much for your help! We’ve encountered a small issue with Oleksandr…" at bounding box center [361, 192] width 233 height 46
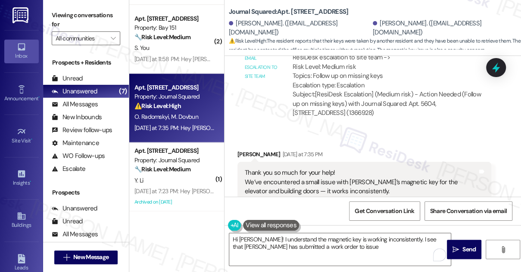
click at [333, 169] on div "Thank you so much for your help! We’ve encountered a small issue with Oleksandr…" at bounding box center [361, 192] width 233 height 46
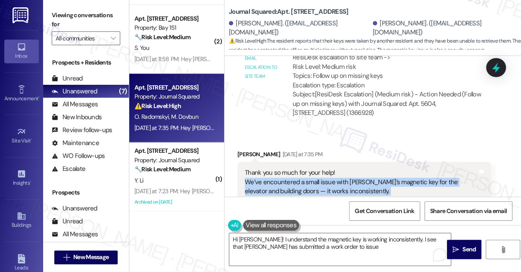
click at [333, 169] on div "Thank you so much for your help! We’ve encountered a small issue with Oleksandr…" at bounding box center [361, 192] width 233 height 46
click at [344, 169] on div "Thank you so much for your help! We’ve encountered a small issue with Oleksandr…" at bounding box center [361, 192] width 233 height 46
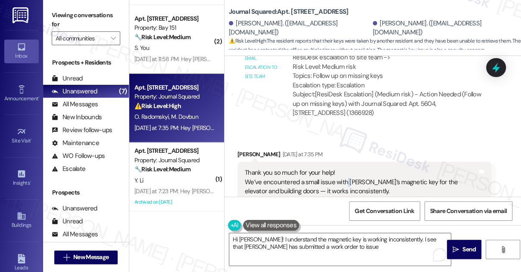
click at [344, 169] on div "Thank you so much for your help! We’ve encountered a small issue with Oleksandr…" at bounding box center [361, 192] width 233 height 46
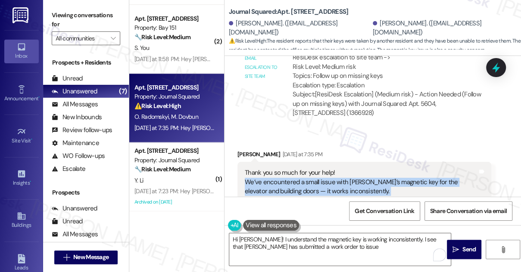
click at [344, 169] on div "Thank you so much for your help! We’ve encountered a small issue with Oleksandr…" at bounding box center [361, 192] width 233 height 46
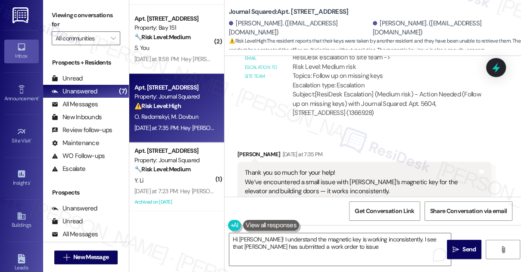
click at [374, 169] on div "Thank you so much for your help! We’ve encountered a small issue with Oleksandr…" at bounding box center [361, 192] width 233 height 46
click at [341, 162] on div "Thank you so much for your help! We’ve encountered a small issue with Oleksandr…" at bounding box center [364, 191] width 254 height 59
click at [345, 169] on div "Thank you so much for your help! We’ve encountered a small issue with Oleksandr…" at bounding box center [361, 192] width 233 height 46
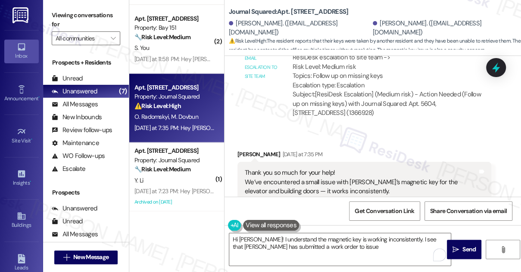
click at [345, 169] on div "Thank you so much for your help! We’ve encountered a small issue with Oleksandr…" at bounding box center [361, 192] width 233 height 46
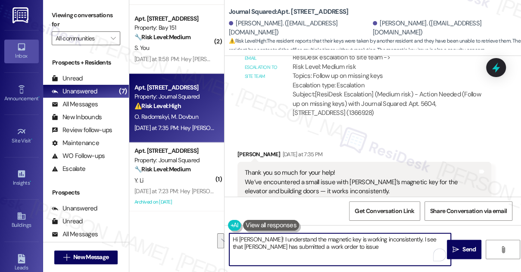
drag, startPoint x: 365, startPoint y: 244, endPoint x: 407, endPoint y: 235, distance: 42.9
click at [407, 235] on textarea "Hi Marharyta! I understand the magnetic key is working inconsistently. I see th…" at bounding box center [340, 250] width 222 height 32
type textarea "Hi Marharyta! I understand the magnetic key is working inconsistently. Just to …"
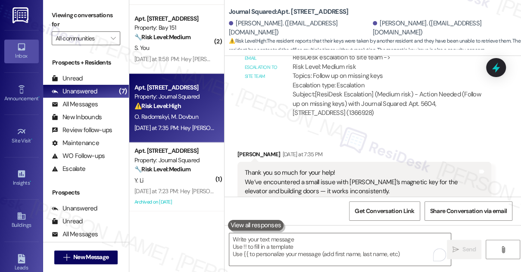
click at [63, 18] on label "Viewing conversations for" at bounding box center [86, 20] width 69 height 23
drag, startPoint x: 62, startPoint y: 11, endPoint x: 75, endPoint y: 17, distance: 14.1
click at [62, 11] on label "Viewing conversations for" at bounding box center [86, 20] width 69 height 23
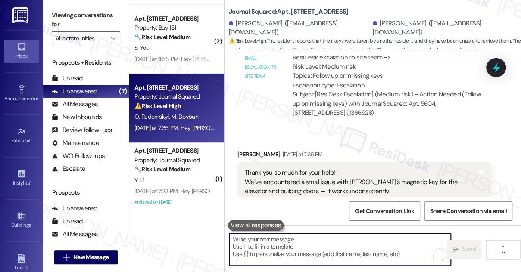
click at [267, 250] on textarea "To enrich screen reader interactions, please activate Accessibility in Grammarl…" at bounding box center [340, 250] width 222 height 32
paste textarea "I understand your magnetic key has been working inconsistently. Just to confirm…"
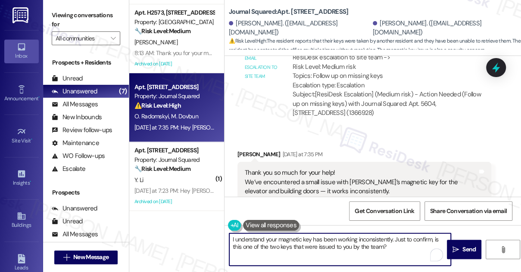
scroll to position [202, 0]
click at [231, 238] on textarea "I understand your magnetic key has been working inconsistently. Just to confirm…" at bounding box center [340, 250] width 222 height 32
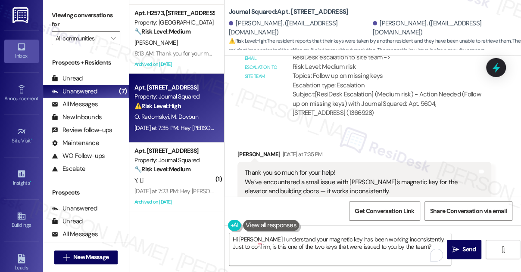
click at [253, 150] on div "Marharyta Dovbun Yesterday at 7:35 PM" at bounding box center [364, 156] width 254 height 12
copy div "Marharyta"
click at [247, 238] on textarea "Hi Maryha I understand your magnetic key has been working inconsistently. Just …" at bounding box center [340, 250] width 222 height 32
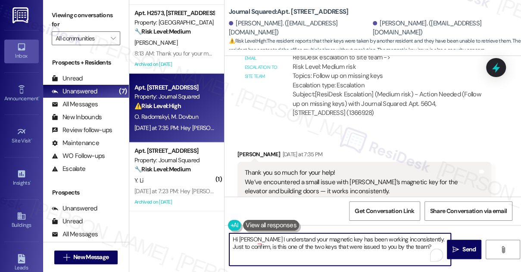
paste textarea "haryta"
click at [341, 239] on textarea "Hi Marharyta, you're welcome! I understand your magnetic key has been working i…" at bounding box center [340, 250] width 222 height 32
click at [358, 169] on div "Thank you so much for your help! We’ve encountered a small issue with Oleksandr…" at bounding box center [361, 192] width 233 height 46
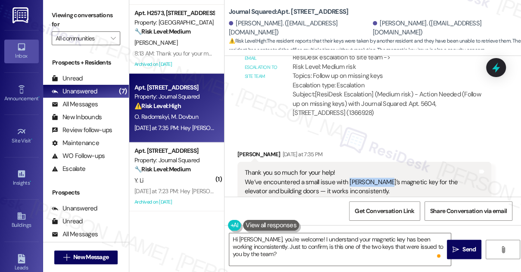
click at [359, 169] on div "Thank you so much for your help! We’ve encountered a small issue with Oleksandr…" at bounding box center [361, 192] width 233 height 46
copy div "Oleksandr’s"
click at [345, 240] on textarea "Hi Marharyta, you're welcome! I understand your magnetic key has been working i…" at bounding box center [340, 250] width 222 height 32
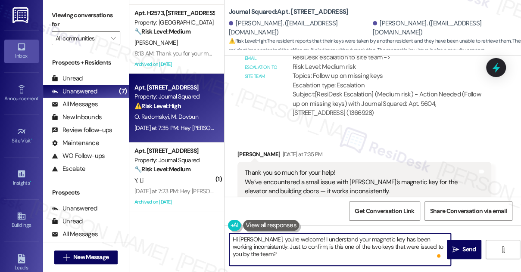
click at [345, 240] on textarea "Hi Marharyta, you're welcome! I understand your magnetic key has been working i…" at bounding box center [340, 250] width 222 height 32
paste textarea "Oleksandr’s"
drag, startPoint x: 290, startPoint y: 247, endPoint x: 307, endPoint y: 253, distance: 18.2
click at [301, 253] on textarea "Hi Marharyta, you're welcome! I understand Oleksandr’s magnetic key has been wo…" at bounding box center [340, 250] width 222 height 32
click at [332, 253] on textarea "Hi Marharyta, you're welcome! I understand Oleksandr’s magnetic key has been wo…" at bounding box center [340, 250] width 222 height 32
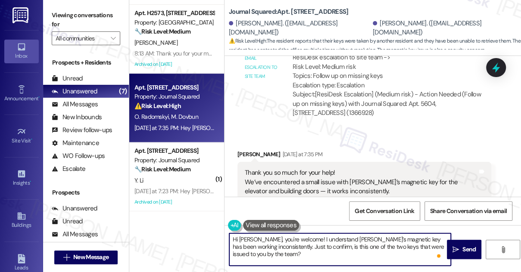
scroll to position [9, 0]
drag, startPoint x: 286, startPoint y: 255, endPoint x: 279, endPoint y: 257, distance: 7.2
click at [286, 255] on textarea "Hi Marharyta, you're welcome! I understand Oleksandr’s magnetic key has been wo…" at bounding box center [340, 250] width 222 height 32
click at [421, 246] on textarea "Hi Marharyta, you're welcome! I understand Oleksandr’s magnetic key has been wo…" at bounding box center [340, 250] width 222 height 32
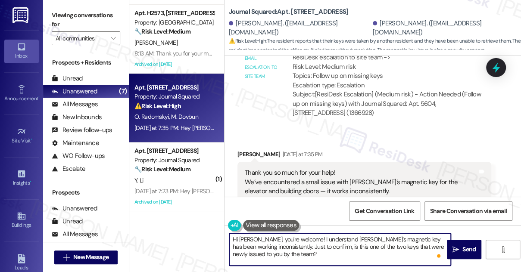
scroll to position [0, 0]
type textarea "Hi Marharyta, you're welcome! I understand Oleksandr’s magnetic key has been wo…"
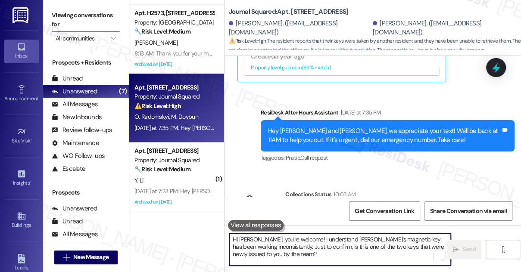
scroll to position [7023, 0]
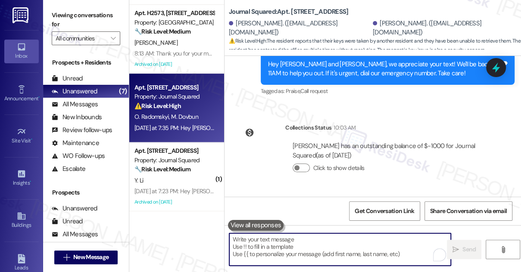
click at [334, 230] on div "Hi Marharyta, you're welcome! I understand Oleksandr’s magnetic key has been wo…" at bounding box center [384, 244] width 233 height 28
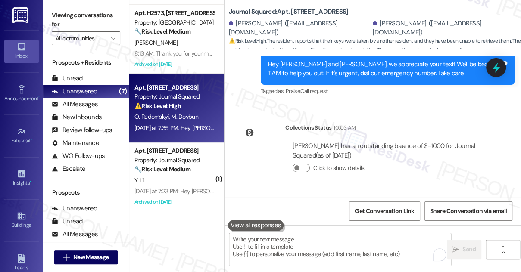
click at [334, 230] on div "Hi Marharyta, you're welcome! I understand Oleksandr’s magnetic key has been wo…" at bounding box center [384, 244] width 233 height 28
click at [322, 230] on div "Hi Marharyta, you're welcome! I understand Oleksandr’s magnetic key has been wo…" at bounding box center [384, 244] width 233 height 28
click at [268, 251] on textarea "To enrich screen reader interactions, please activate Accessibility in Grammarl…" at bounding box center [340, 250] width 222 height 32
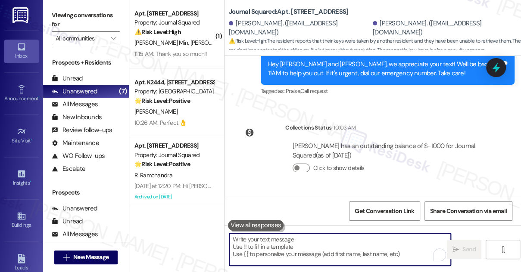
scroll to position [0, 0]
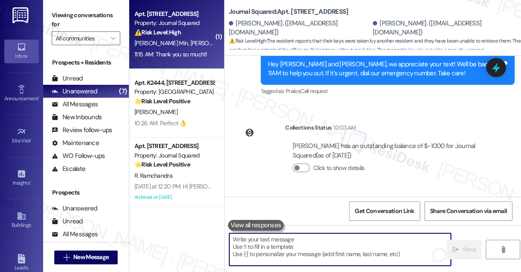
click at [172, 52] on div "11:15 AM: Thank you so much!! 11:15 AM: Thank you so much!!" at bounding box center [170, 54] width 73 height 8
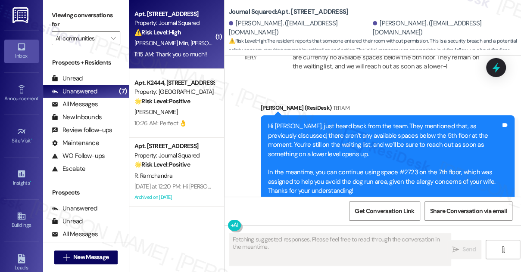
scroll to position [2232, 0]
click at [277, 116] on div "Hi Jimin, just heard back from the team. They mentioned that, as previously dis…" at bounding box center [388, 159] width 254 height 87
click at [321, 122] on div "Hi Jimin, just heard back from the team. They mentioned that, as previously dis…" at bounding box center [384, 159] width 233 height 74
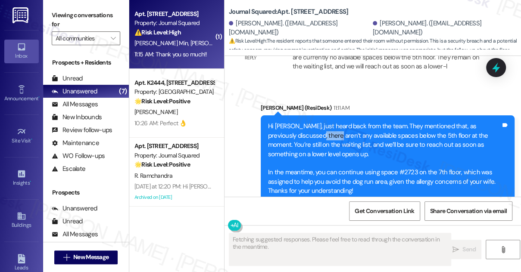
click at [321, 122] on div "Hi Jimin, just heard back from the team. They mentioned that, as previously dis…" at bounding box center [384, 159] width 233 height 74
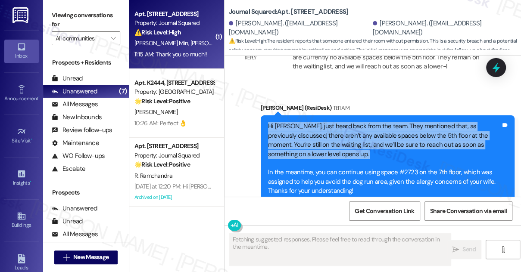
click at [321, 122] on div "Hi Jimin, just heard back from the team. They mentioned that, as previously dis…" at bounding box center [384, 159] width 233 height 74
click at [364, 122] on div "Hi Jimin, just heard back from the team. They mentioned that, as previously dis…" at bounding box center [384, 159] width 233 height 74
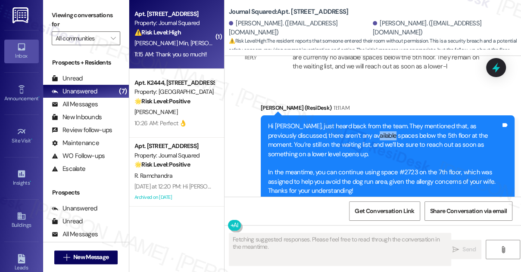
click at [364, 122] on div "Hi Jimin, just heard back from the team. They mentioned that, as previously dis…" at bounding box center [384, 159] width 233 height 74
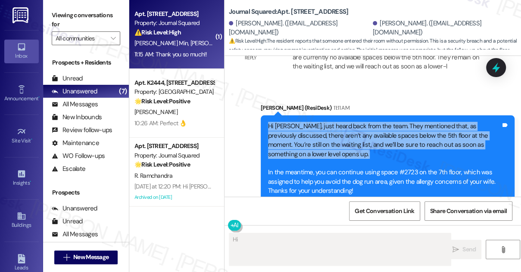
click at [365, 122] on div "Hi Jimin, just heard back from the team. They mentioned that, as previously dis…" at bounding box center [384, 159] width 233 height 74
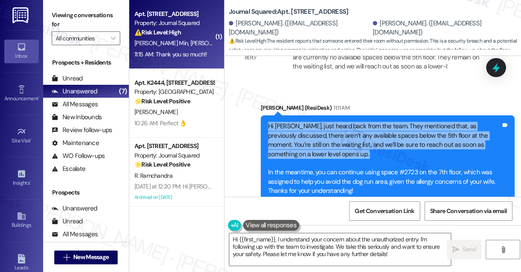
click at [352, 122] on div "Hi Jimin, just heard back from the team. They mentioned that, as previously dis…" at bounding box center [384, 159] width 233 height 74
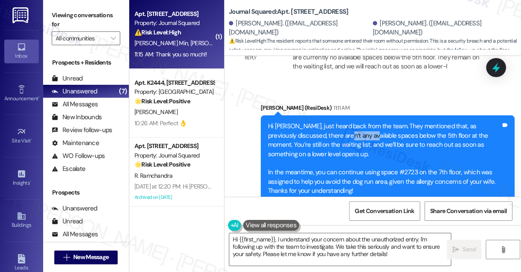
click at [352, 122] on div "Hi Jimin, just heard back from the team. They mentioned that, as previously dis…" at bounding box center [384, 159] width 233 height 74
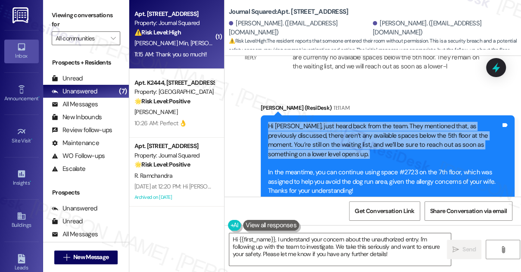
click at [351, 122] on div "Hi Jimin, just heard back from the team. They mentioned that, as previously dis…" at bounding box center [384, 159] width 233 height 74
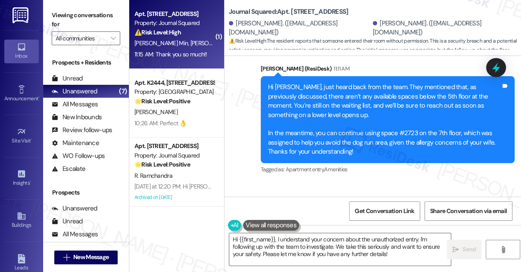
click at [329, 114] on div "Hi Jimin, just heard back from the team. They mentioned that, as previously dis…" at bounding box center [384, 120] width 233 height 74
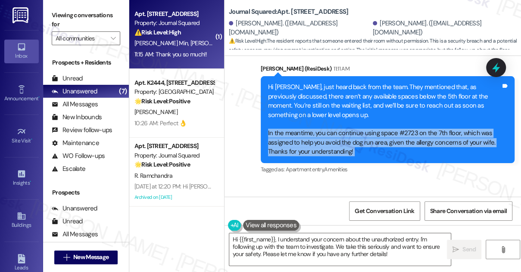
click at [329, 114] on div "Hi Jimin, just heard back from the team. They mentioned that, as previously dis…" at bounding box center [384, 120] width 233 height 74
click at [372, 123] on div "Hi Jimin, just heard back from the team. They mentioned that, as previously dis…" at bounding box center [384, 120] width 233 height 74
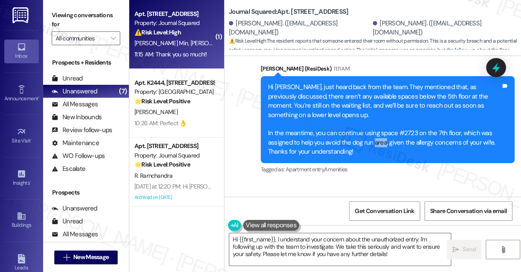
click at [372, 123] on div "Hi Jimin, just heard back from the team. They mentioned that, as previously dis…" at bounding box center [384, 120] width 233 height 74
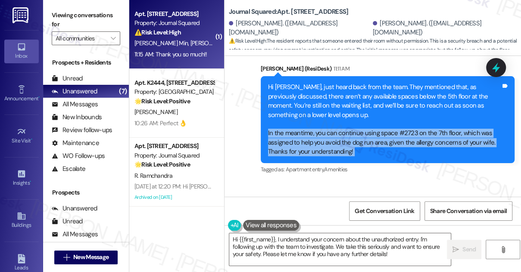
click at [372, 123] on div "Hi Jimin, just heard back from the team. They mentioned that, as previously dis…" at bounding box center [384, 120] width 233 height 74
click at [316, 121] on div "Hi Jimin, just heard back from the team. They mentioned that, as previously dis…" at bounding box center [384, 120] width 233 height 74
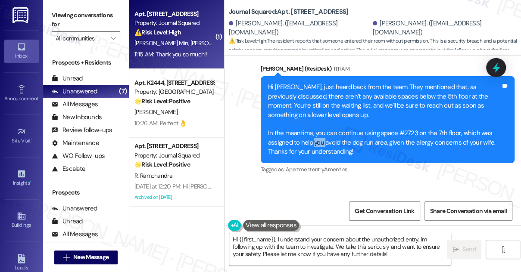
click at [316, 121] on div "Hi Jimin, just heard back from the team. They mentioned that, as previously dis…" at bounding box center [384, 120] width 233 height 74
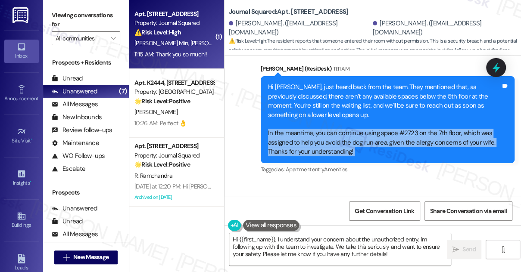
click at [316, 121] on div "Hi Jimin, just heard back from the team. They mentioned that, as previously dis…" at bounding box center [384, 120] width 233 height 74
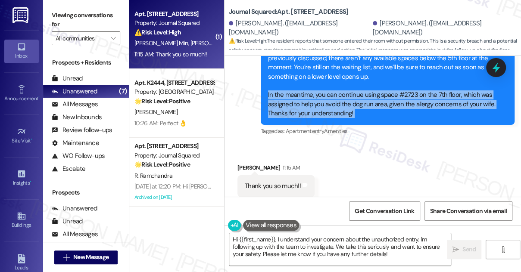
scroll to position [2310, 0]
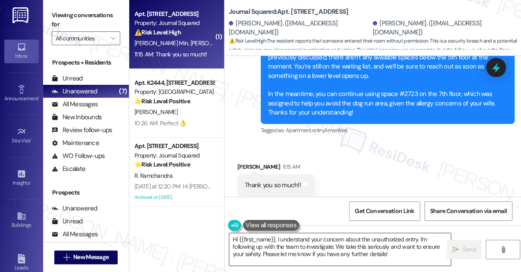
click at [303, 243] on textarea "Hi {{first_name}}, I understand your concern about the unauthorized entry. I'm …" at bounding box center [340, 250] width 222 height 32
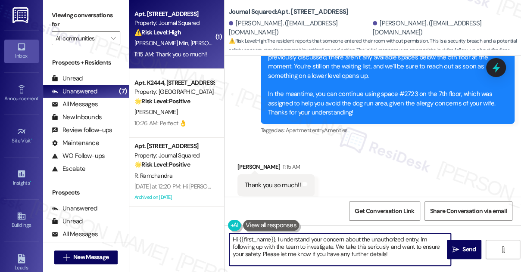
click at [303, 243] on textarea "Hi {{first_name}}, I understand your concern about the unauthorized entry. I'm …" at bounding box center [340, 250] width 222 height 32
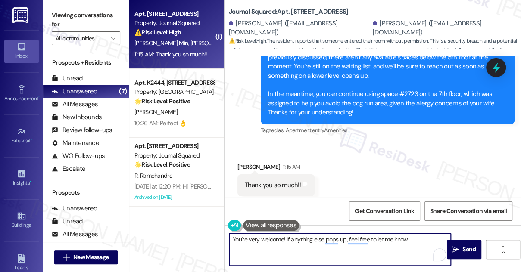
click at [384, 243] on textarea "You're very welcome! If anything else pops up, feel free to let me know." at bounding box center [340, 250] width 222 height 32
click at [416, 243] on textarea "You're very welcome! If anything else pops up, feel free to let me know." at bounding box center [340, 250] width 222 height 32
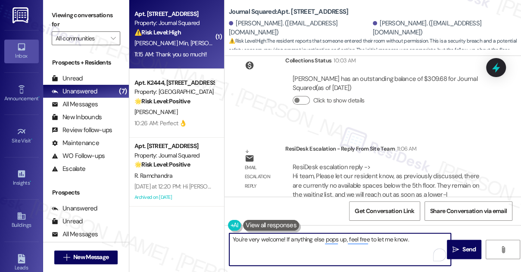
scroll to position [2193, 0]
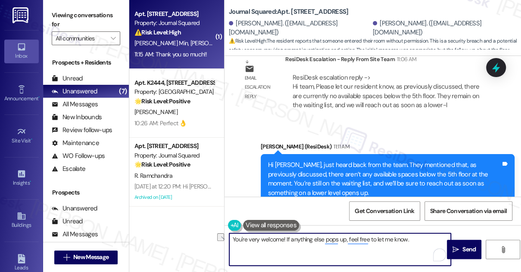
drag, startPoint x: 412, startPoint y: 239, endPoint x: 286, endPoint y: 241, distance: 126.3
click at [286, 241] on textarea "You're very welcome! If anything else pops up, feel free to let me know." at bounding box center [340, 250] width 222 height 32
type textarea "You're very welcome! Let me know if you need anything else."
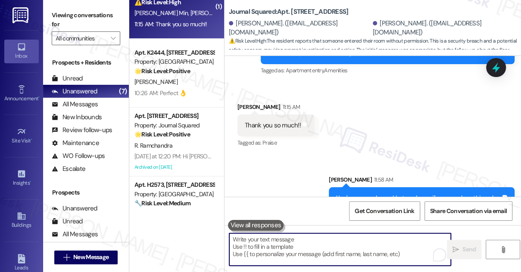
scroll to position [0, 0]
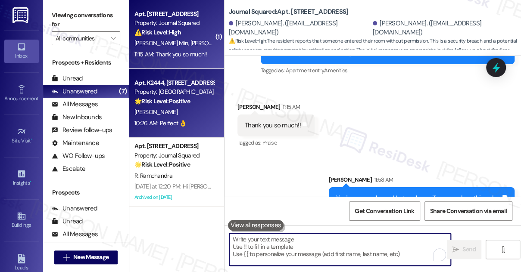
click at [182, 91] on div "Property: [GEOGRAPHIC_DATA]" at bounding box center [174, 91] width 80 height 9
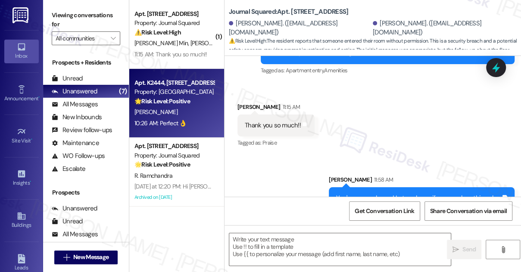
type textarea "Fetching suggested responses. Please feel free to read through the conversation…"
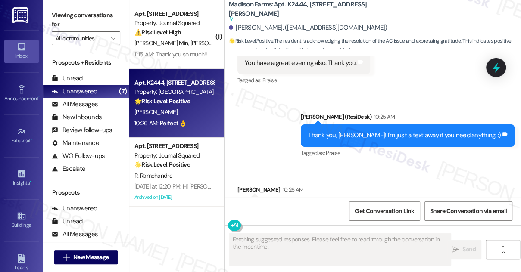
scroll to position [2282, 0]
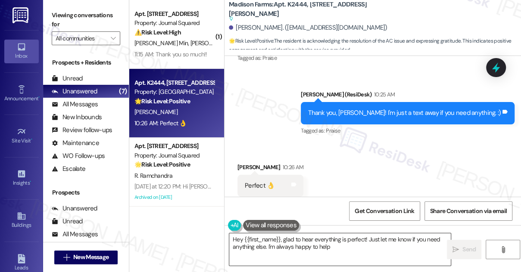
type textarea "Hey {{first_name}}, glad to hear everything is perfect! Just let me know if you…"
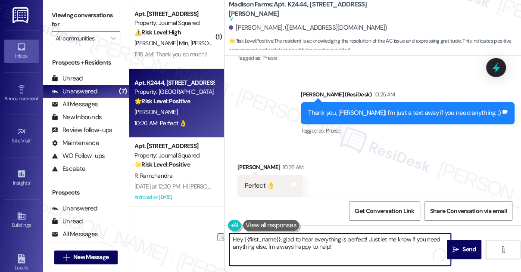
drag, startPoint x: 284, startPoint y: 239, endPoint x: 212, endPoint y: 237, distance: 71.6
click at [212, 237] on div "( 1 ) Apt. 4603, 605 Pavonia Avenue Property: Journal Squared ⚠️ Risk Level: Hi…" at bounding box center [325, 136] width 392 height 272
click at [286, 240] on textarea "Hey {{first_name}}, glad to hear everything is perfect! Just let me know if you…" at bounding box center [340, 250] width 222 height 32
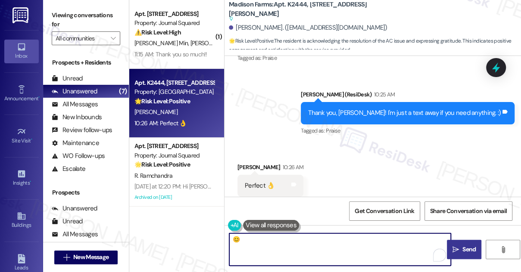
type textarea "😊"
click at [459, 252] on icon "" at bounding box center [456, 250] width 6 height 7
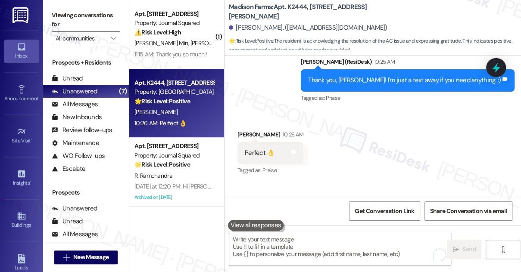
scroll to position [2343, 0]
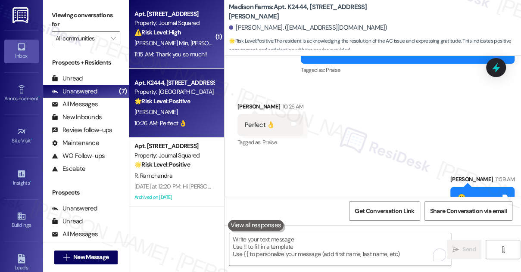
click at [192, 43] on div "J. Min S. Bae" at bounding box center [174, 43] width 81 height 11
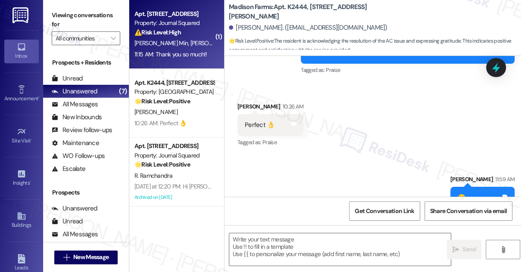
type textarea "Fetching suggested responses. Please feel free to read through the conversation…"
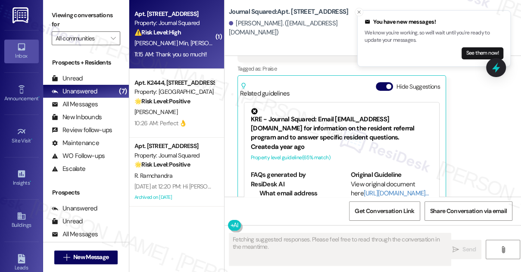
scroll to position [32, 0]
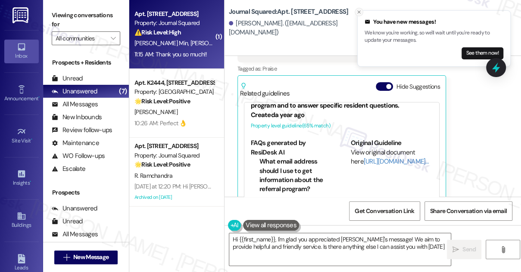
type textarea "Hi {{first_name}}, I'm glad you appreciated Jane's message! We aim to provide h…"
click at [359, 12] on icon "Close toast" at bounding box center [358, 11] width 5 height 5
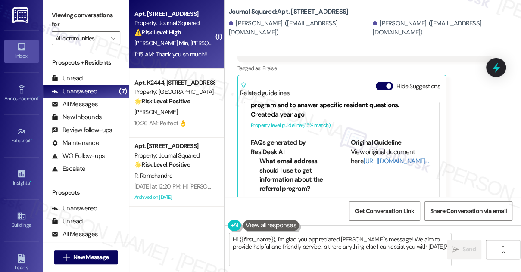
click at [469, 150] on div "Jimin Min 11:59 AM Loved “Jane (Journal Squared): You're very welcome! Let me k…" at bounding box center [364, 114] width 254 height 190
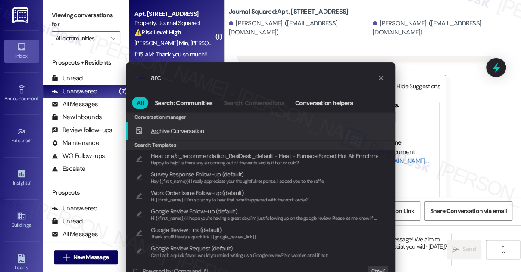
type input "arc"
click at [459, 152] on div ".cls-1{fill:#0a055f;}.cls-2{fill:#0cc4c4;} resideskLogoBlueOrange arc All Searc…" at bounding box center [260, 136] width 521 height 272
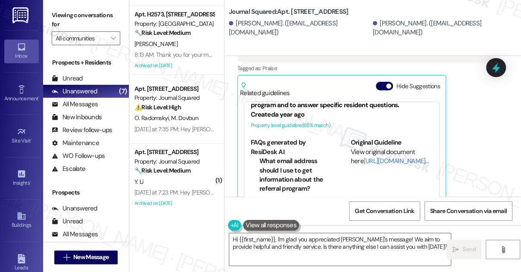
scroll to position [202, 0]
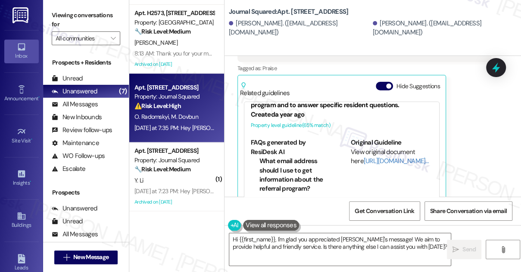
click at [187, 137] on div "Apt. 5604, 605 Pavonia Avenue Property: Journal Squared ⚠️ Risk Level: High The…" at bounding box center [176, 108] width 95 height 69
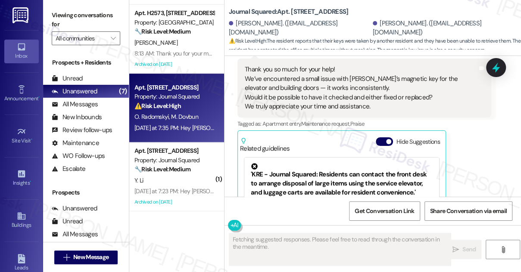
scroll to position [6657, 0]
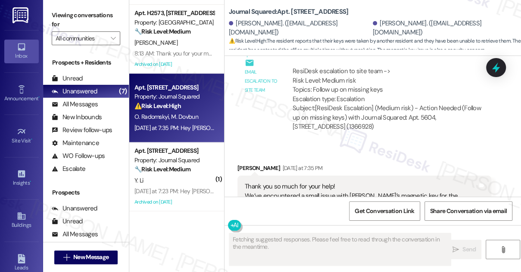
click at [287, 182] on div "Thank you so much for your help! We’ve encountered a small issue with [PERSON_N…" at bounding box center [361, 205] width 233 height 46
click at [286, 182] on div "Thank you so much for your help! We’ve encountered a small issue with [PERSON_N…" at bounding box center [361, 205] width 233 height 46
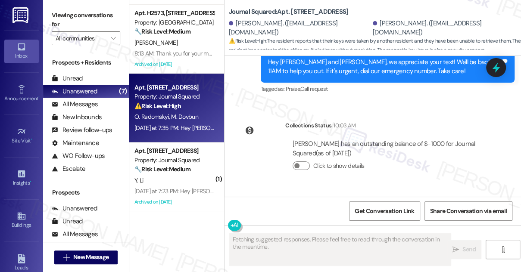
scroll to position [7036, 0]
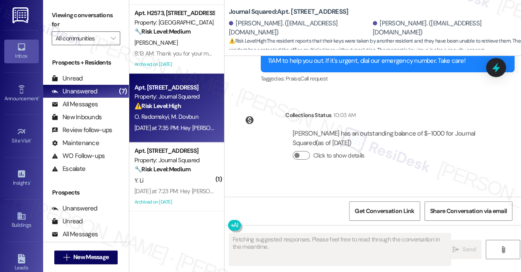
click at [363, 218] on div "Hi [PERSON_NAME], you're welcome! I understand [PERSON_NAME]’s magnetic key has…" at bounding box center [384, 232] width 233 height 28
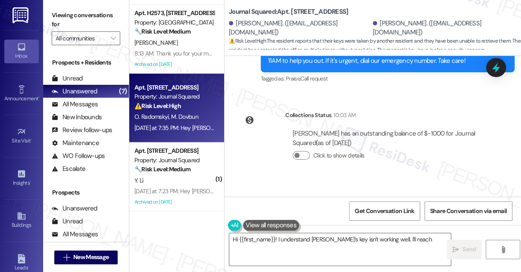
click at [362, 218] on div "Hi [PERSON_NAME], you're welcome! I understand [PERSON_NAME]’s magnetic key has…" at bounding box center [384, 232] width 233 height 28
type textarea "Hi {{first_name}}! I understand Oleksandr’s key isn't working well. I'll reach …"
click at [372, 218] on div "Hi [PERSON_NAME], you're welcome! I understand [PERSON_NAME]’s magnetic key has…" at bounding box center [384, 232] width 233 height 28
click at [373, 218] on div "Hi [PERSON_NAME], you're welcome! I understand [PERSON_NAME]’s magnetic key has…" at bounding box center [384, 232] width 233 height 28
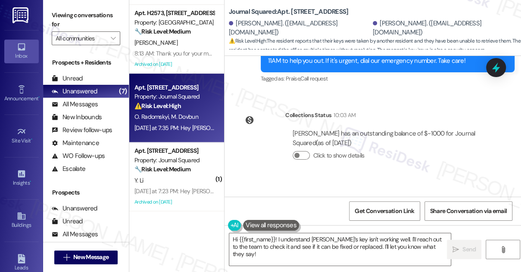
click at [325, 218] on div "Hi [PERSON_NAME], you're welcome! I understand [PERSON_NAME]’s magnetic key has…" at bounding box center [384, 232] width 233 height 28
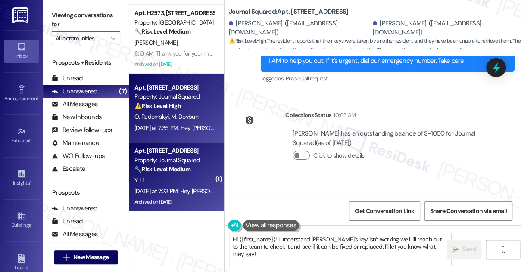
click at [190, 169] on strong "🔧 Risk Level: Medium" at bounding box center [162, 169] width 56 height 8
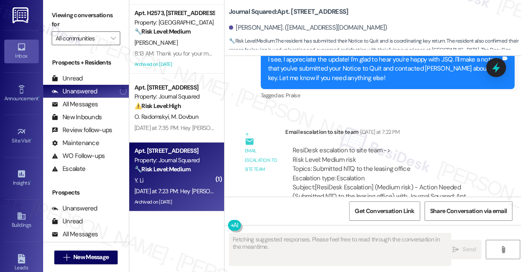
scroll to position [11070, 0]
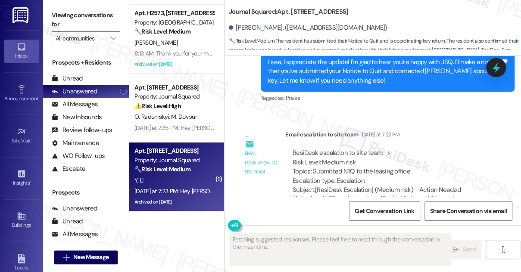
click at [313, 266] on div "Do I need to submit Notice to Quit again? I just received from [GEOGRAPHIC_DATA]" at bounding box center [361, 270] width 233 height 9
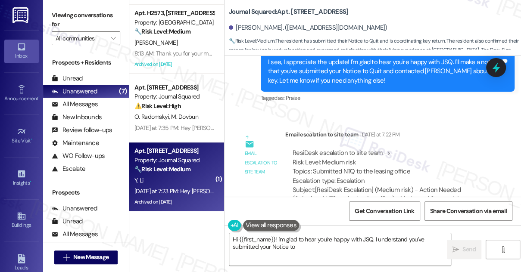
scroll to position [11109, 0]
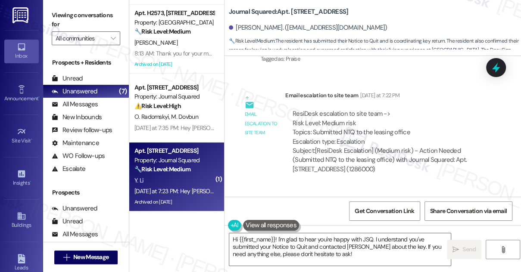
click at [321, 227] on div "Do I need to submit Notice to Quit again? I just received from [GEOGRAPHIC_DATA]" at bounding box center [361, 231] width 233 height 9
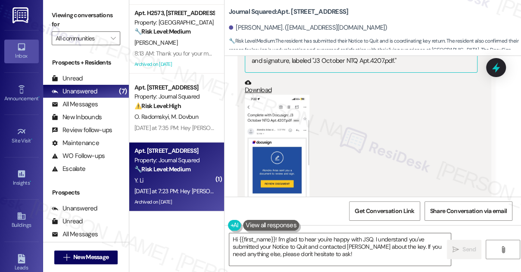
click at [276, 107] on button "Zoom image" at bounding box center [277, 165] width 65 height 140
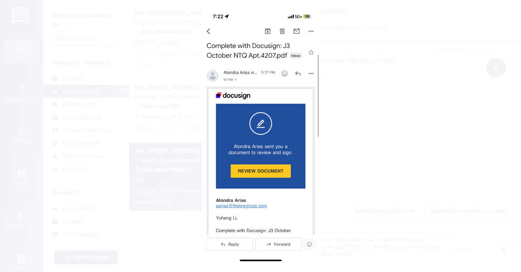
click at [402, 152] on button "Unzoom image" at bounding box center [260, 136] width 521 height 272
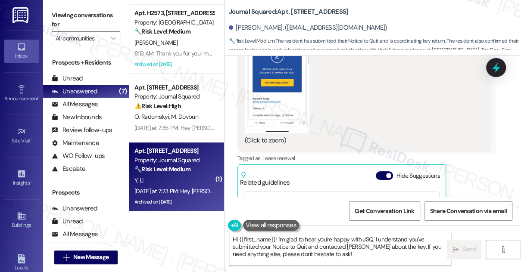
scroll to position [11540, 0]
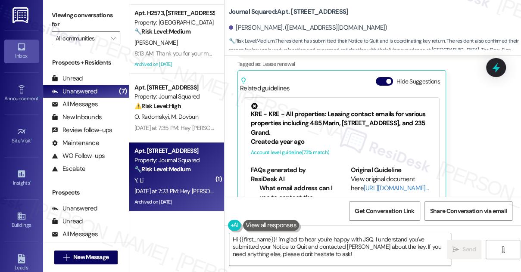
click at [361, 249] on div "Hey [PERSON_NAME], we appreciate your text! We'll be back at 11AM to help you o…" at bounding box center [384, 258] width 233 height 19
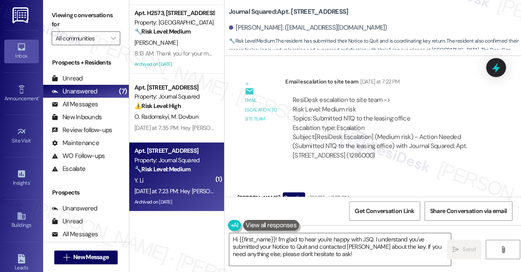
scroll to position [11109, 0]
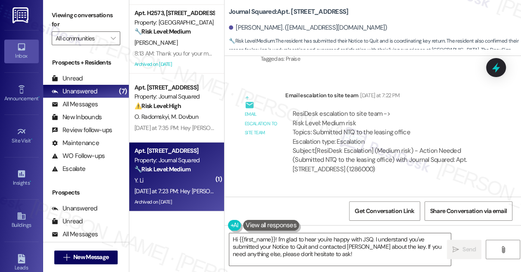
click at [329, 227] on div "Do I need to submit Notice to Quit again? I just received from [GEOGRAPHIC_DATA]" at bounding box center [361, 231] width 233 height 9
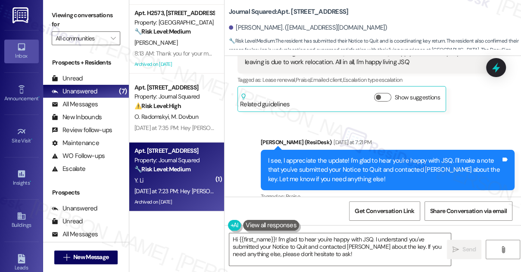
scroll to position [10953, 0]
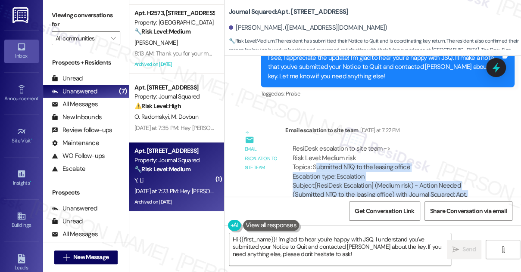
drag, startPoint x: 337, startPoint y: 188, endPoint x: 390, endPoint y: 146, distance: 68.4
click at [395, 150] on div "Lease started Sep 13, 2024 at 8:00 PM Announcement, sent via SMS Nov 01, 2024 a…" at bounding box center [373, 126] width 297 height 141
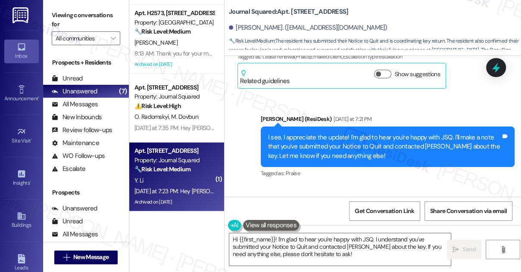
scroll to position [11035, 0]
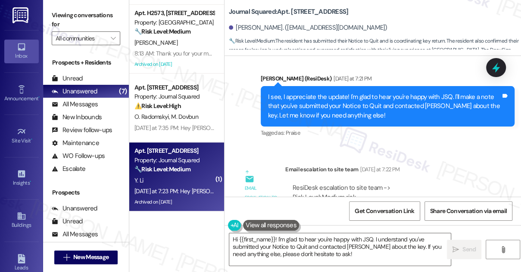
click at [341, 184] on div "ResiDesk escalation to site team -> Risk Level: Medium risk Topics: Submitted N…" at bounding box center [388, 202] width 191 height 37
drag, startPoint x: 316, startPoint y: 111, endPoint x: 407, endPoint y: 111, distance: 90.9
click at [407, 184] on div "ResiDesk escalation to site team -> Risk Level: Medium risk Topics: Submitted N…" at bounding box center [388, 202] width 191 height 37
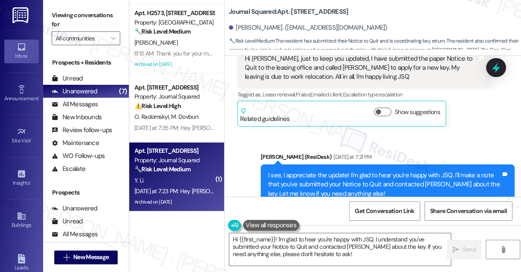
scroll to position [10917, 0]
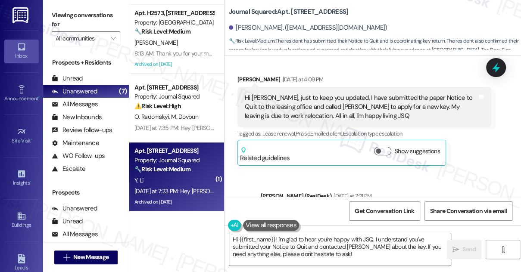
click at [309, 210] on div "I see, I appreciate the update! I'm glad to hear you're happy with JSQ. I'll ma…" at bounding box center [384, 224] width 233 height 28
click at [310, 210] on div "I see, I appreciate the update! I'm glad to hear you're happy with JSQ. I'll ma…" at bounding box center [384, 224] width 233 height 28
click at [311, 210] on div "I see, I appreciate the update! I'm glad to hear you're happy with JSQ. I'll ma…" at bounding box center [384, 224] width 233 height 28
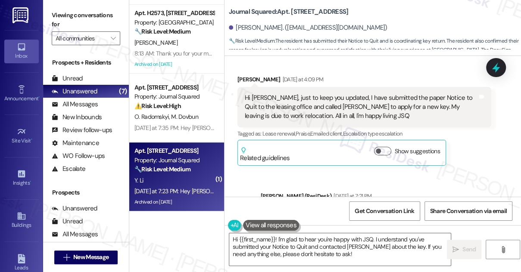
click at [311, 210] on div "I see, I appreciate the update! I'm glad to hear you're happy with JSQ. I'll ma…" at bounding box center [384, 224] width 233 height 28
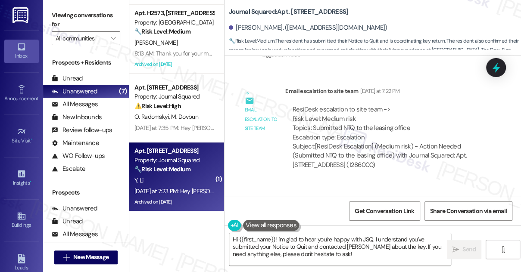
click at [331, 222] on div "Do I need to submit Notice to Quit again? I just received from [GEOGRAPHIC_DATA]" at bounding box center [361, 226] width 233 height 9
click at [331, 222] on div "Do I need to submit Notice to Quit again? I just received from Alondra" at bounding box center [361, 226] width 233 height 9
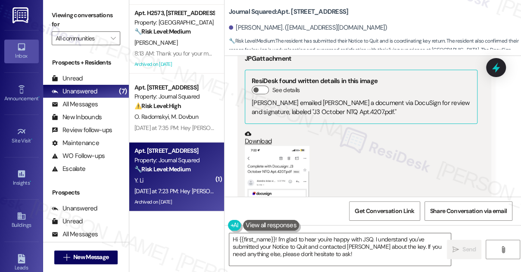
scroll to position [11306, 0]
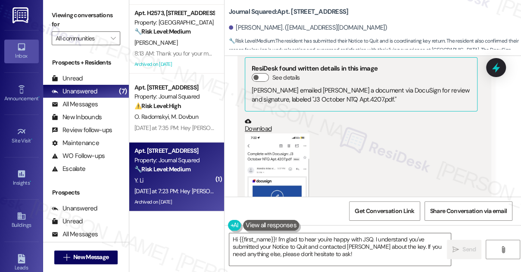
click at [268, 134] on button "Zoom image" at bounding box center [277, 204] width 65 height 140
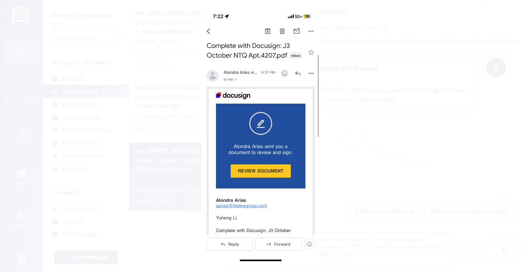
click at [344, 156] on button "Unzoom image" at bounding box center [260, 136] width 521 height 272
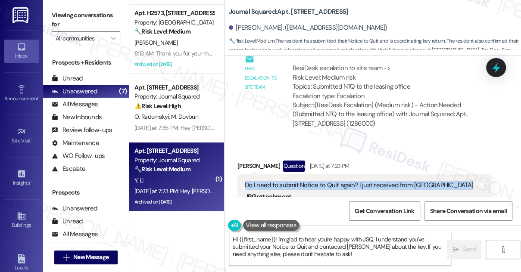
scroll to position [11149, 0]
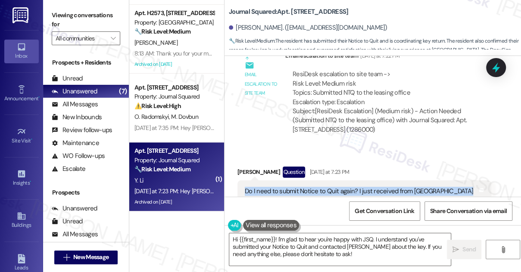
click at [264, 187] on div "Do I need to submit Notice to Quit again? I just received from Alondra" at bounding box center [361, 191] width 233 height 9
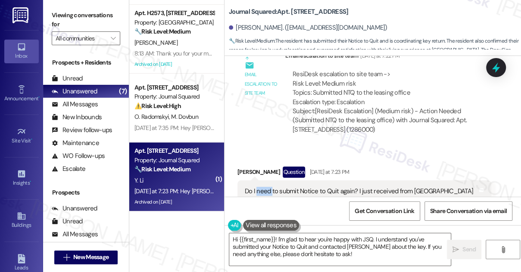
click at [264, 187] on div "Do I need to submit Notice to Quit again? I just received from Alondra" at bounding box center [361, 191] width 233 height 9
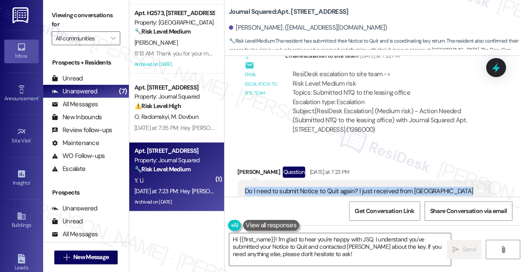
click at [303, 187] on div "Do I need to submit Notice to Quit again? I just received from Alondra" at bounding box center [361, 191] width 233 height 9
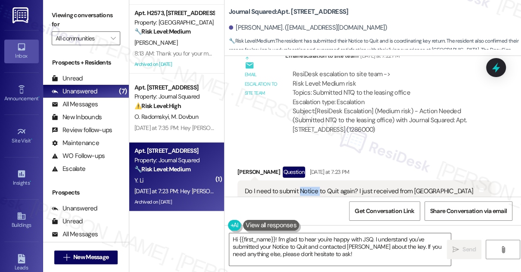
click at [303, 187] on div "Do I need to submit Notice to Quit again? I just received from Alondra" at bounding box center [361, 191] width 233 height 9
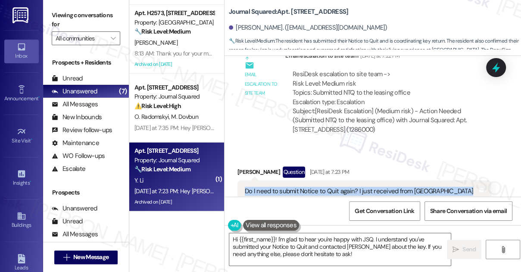
click at [303, 187] on div "Do I need to submit Notice to Quit again? I just received from Alondra" at bounding box center [361, 191] width 233 height 9
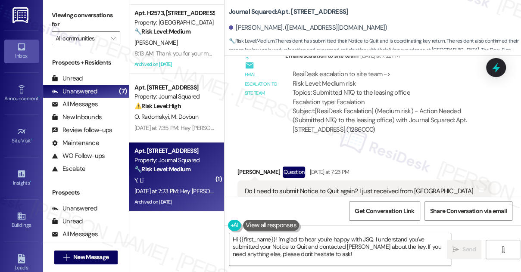
click at [76, 16] on label "Viewing conversations for" at bounding box center [86, 20] width 69 height 23
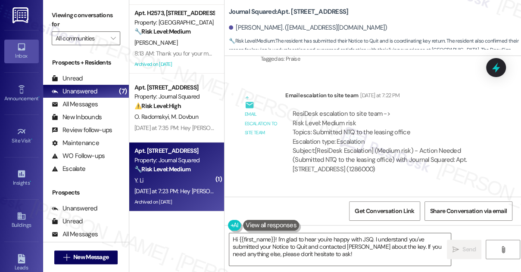
scroll to position [11109, 0]
click at [266, 226] on div "Do I need to submit Notice to Quit again? I just received from Alondra" at bounding box center [361, 230] width 233 height 9
click at [333, 226] on div "Do I need to submit Notice to Quit again? I just received from Alondra" at bounding box center [361, 230] width 233 height 9
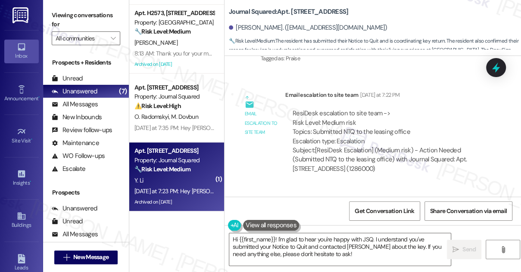
click at [333, 226] on div "Do I need to submit Notice to Quit again? I just received from Alondra" at bounding box center [361, 230] width 233 height 9
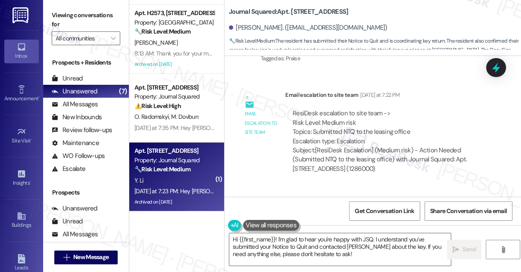
click at [318, 238] on div "JPG attachment" at bounding box center [361, 242] width 233 height 9
click at [333, 226] on div "Do I need to submit Notice to Quit again? I just received from Alondra" at bounding box center [361, 230] width 233 height 9
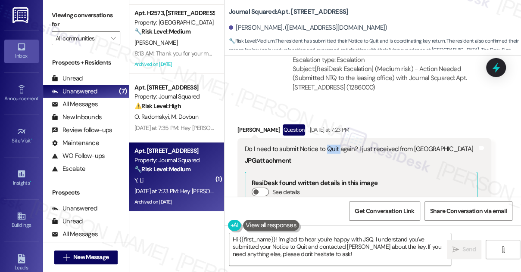
scroll to position [11266, 0]
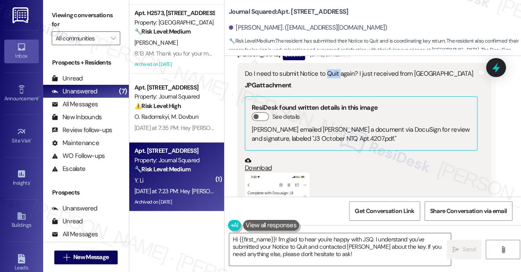
click at [275, 173] on button "Zoom image" at bounding box center [277, 243] width 65 height 140
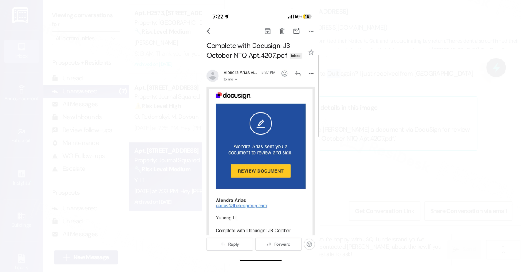
click at [347, 97] on button "Unzoom image" at bounding box center [260, 136] width 521 height 272
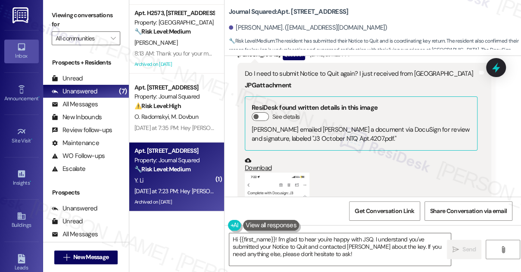
click at [303, 11] on b "Journal Squared: Apt. 4207, 595 Pavonia Ave" at bounding box center [288, 11] width 119 height 9
click at [289, 173] on button "Zoom image" at bounding box center [277, 243] width 65 height 140
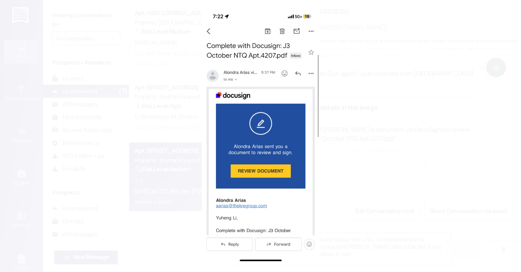
click at [352, 158] on button "Unzoom image" at bounding box center [260, 136] width 521 height 272
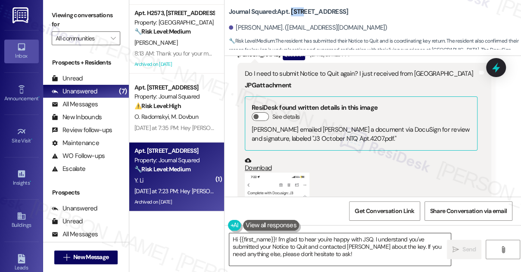
click at [292, 240] on textarea "Hi {{first_name}}! I'm glad to hear you're happy with JSQ. I understand you've …" at bounding box center [340, 250] width 222 height 32
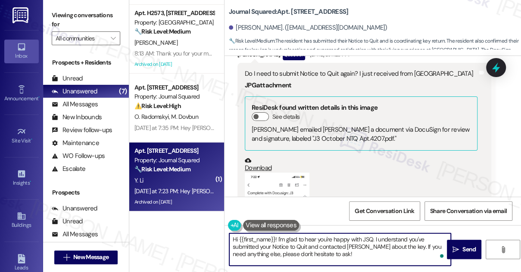
click at [281, 242] on textarea "Hi {{first_name}}! I'm glad to hear you're happy with JSQ. I understand you've …" at bounding box center [340, 250] width 222 height 32
drag, startPoint x: 277, startPoint y: 240, endPoint x: 368, endPoint y: 259, distance: 92.9
click at [368, 259] on textarea "Hi {{first_name}}! I'm glad to hear you're happy with JSQ. I understand you've …" at bounding box center [340, 250] width 222 height 32
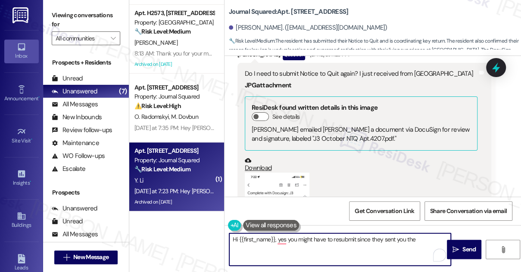
drag, startPoint x: 418, startPoint y: 240, endPoint x: 411, endPoint y: 240, distance: 6.9
click at [411, 240] on textarea "Hi {{first_name}}, yes you might have to resubmit since they sent you the" at bounding box center [340, 250] width 222 height 32
click at [423, 240] on textarea "Hi {{first_name}}, yes you might have to resubmit since they sent you the" at bounding box center [340, 250] width 222 height 32
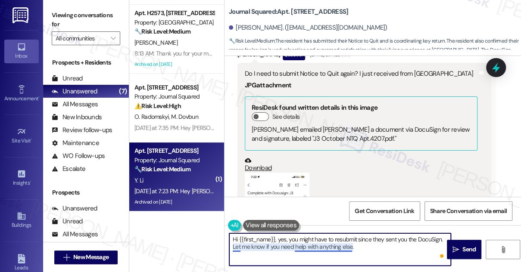
click at [299, 248] on textarea "Hi {{first_name}}, yes, you might have to resubmit since they sent you the Docu…" at bounding box center [340, 250] width 222 height 32
paste textarea "Please let me know if you need any further assistanc"
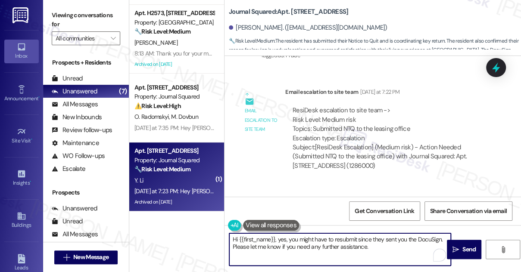
scroll to position [11109, 0]
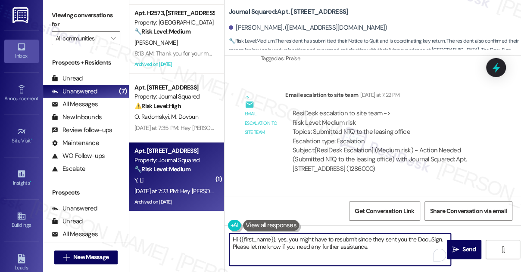
click at [329, 240] on textarea "Hi {{first_name}}, yes, you might have to resubmit since they sent you the Docu…" at bounding box center [340, 250] width 222 height 32
click at [331, 243] on textarea "Hi {{first_name}}, yes, you might have to resubmit since they sent you the Docu…" at bounding box center [340, 250] width 222 height 32
type textarea "Hi {{first_name}}, yes, you might have to resubmit since they sent you the Docu…"
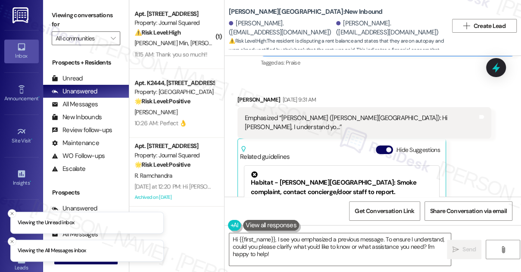
scroll to position [2774, 0]
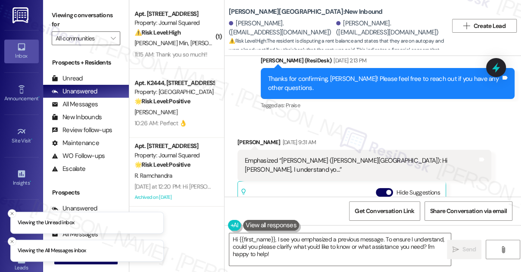
click at [293, 156] on div "Emphasized “[PERSON_NAME] ([PERSON_NAME][GEOGRAPHIC_DATA]): Hi [PERSON_NAME], I…" at bounding box center [361, 165] width 233 height 19
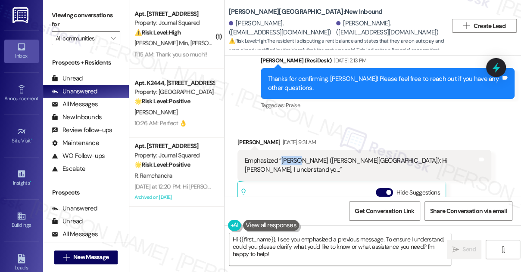
click at [293, 156] on div "Emphasized “Sarah (Asbury Plaza): Hi Mitchell, I understand yo…”" at bounding box center [361, 165] width 233 height 19
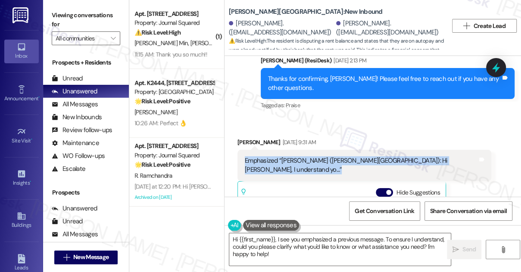
click at [293, 156] on div "Emphasized “Sarah (Asbury Plaza): Hi Mitchell, I understand yo…”" at bounding box center [361, 165] width 233 height 19
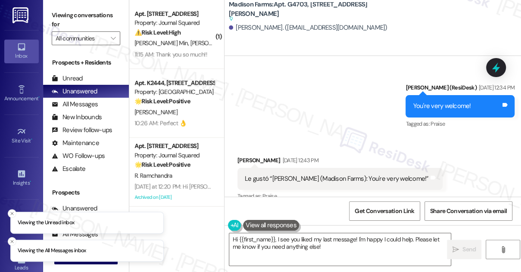
scroll to position [1658, 0]
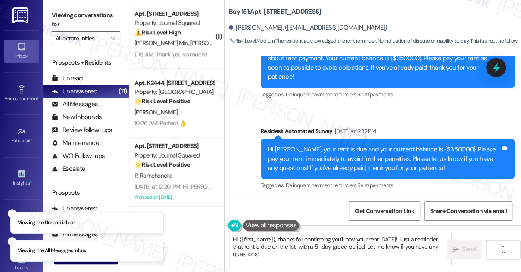
scroll to position [9918, 0]
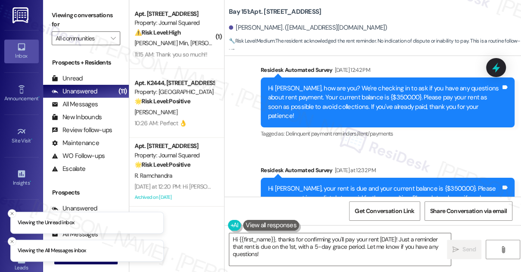
click at [332, 184] on div "Hi [PERSON_NAME], your rent is due and your current balance is {$3500.00}. Plea…" at bounding box center [384, 198] width 233 height 28
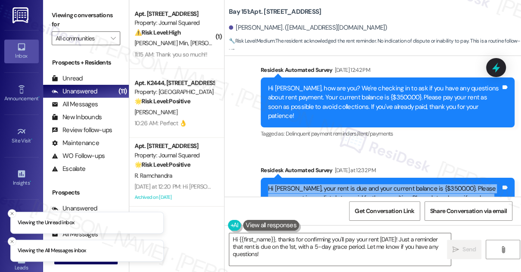
click at [332, 184] on div "Hi Shivonne, your rent is due and your current balance is {$3500.00}. Please pa…" at bounding box center [384, 198] width 233 height 28
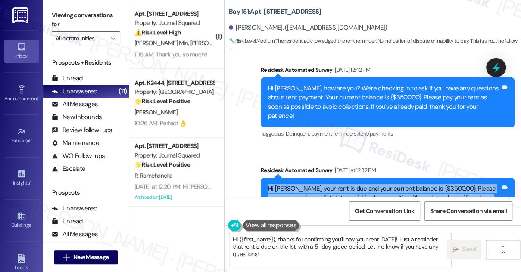
click at [359, 184] on div "Hi Shivonne, your rent is due and your current balance is {$3500.00}. Please pa…" at bounding box center [384, 198] width 233 height 28
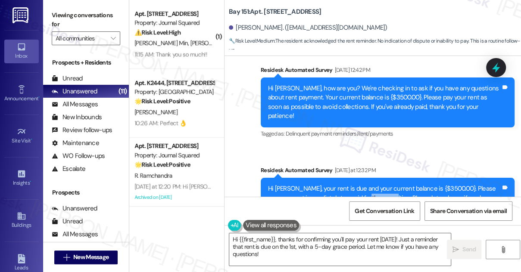
click at [359, 184] on div "Hi Shivonne, your rent is due and your current balance is {$3500.00}. Please pa…" at bounding box center [384, 198] width 233 height 28
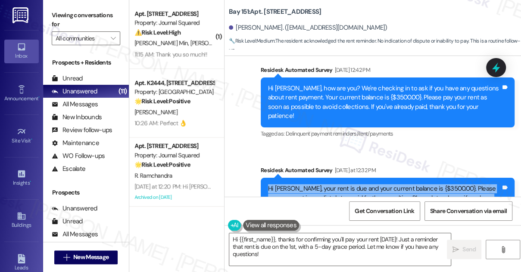
click at [359, 184] on div "Hi Shivonne, your rent is due and your current balance is {$3500.00}. Please pa…" at bounding box center [384, 198] width 233 height 28
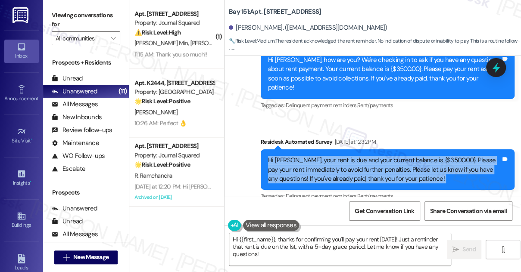
scroll to position [9957, 0]
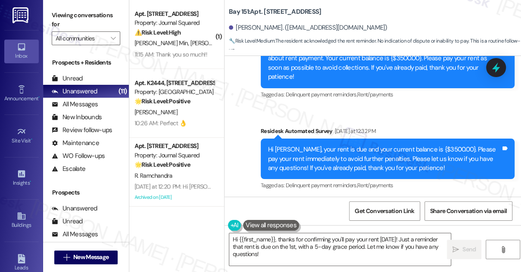
click at [354, 237] on div "Shivonne Roxanne Davis has an outstanding balance of $3500 for Bay 151 (as of A…" at bounding box center [388, 246] width 191 height 19
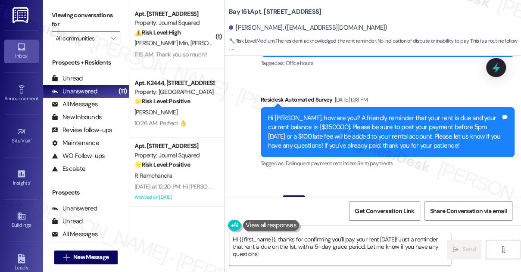
scroll to position [9566, 0]
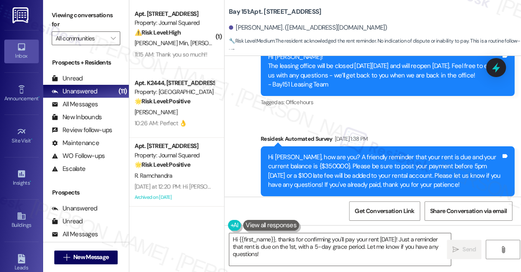
click at [302, 153] on div "Hi Shivonne, how are you? A friendly reminder that your rent is due and your cu…" at bounding box center [384, 171] width 233 height 37
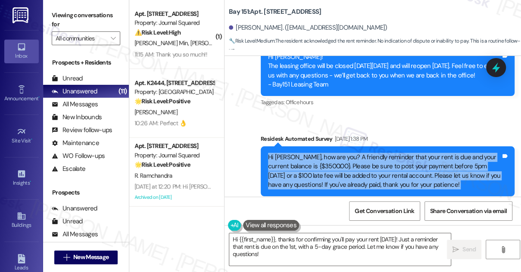
click at [302, 153] on div "Hi Shivonne, how are you? A friendly reminder that your rent is due and your cu…" at bounding box center [384, 171] width 233 height 37
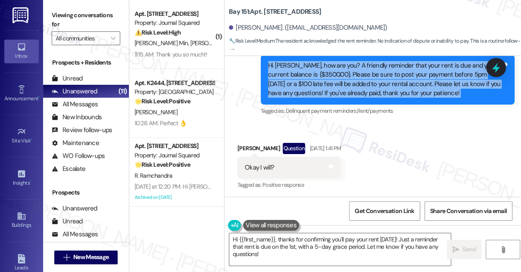
scroll to position [9605, 0]
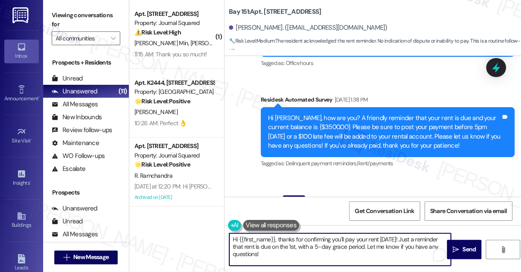
drag, startPoint x: 277, startPoint y: 240, endPoint x: 348, endPoint y: 237, distance: 71.6
click at [348, 237] on textarea "Hi {{first_name}}, thanks for confirming you'll pay your rent today! Just a rem…" at bounding box center [340, 250] width 222 height 32
click at [362, 239] on textarea "Hi {{first_name}}, thanks for confirming you'll pay your rent today! Just a rem…" at bounding box center [340, 250] width 222 height 32
drag, startPoint x: 271, startPoint y: 259, endPoint x: 278, endPoint y: 239, distance: 21.0
click at [278, 239] on textarea "Hi {{first_name}}, thanks for confirming you'll pay your rent today! Just a rem…" at bounding box center [340, 250] width 222 height 32
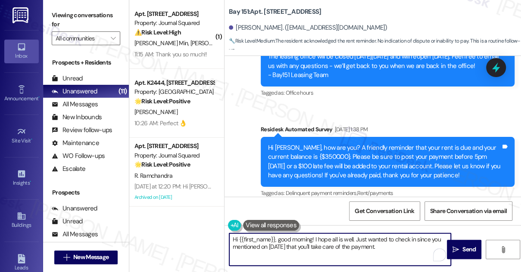
scroll to position [9566, 0]
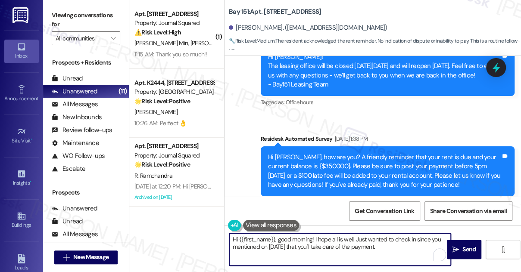
click at [379, 153] on div "Hi Shivonne, how are you? A friendly reminder that your rent is due and your cu…" at bounding box center [384, 171] width 233 height 37
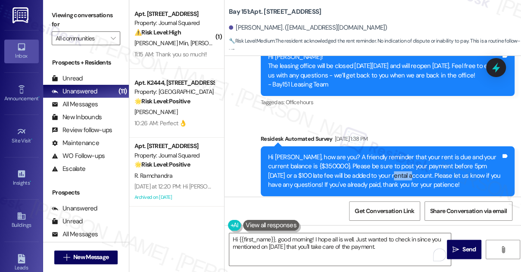
click at [379, 153] on div "Hi Shivonne, how are you? A friendly reminder that your rent is due and your cu…" at bounding box center [384, 171] width 233 height 37
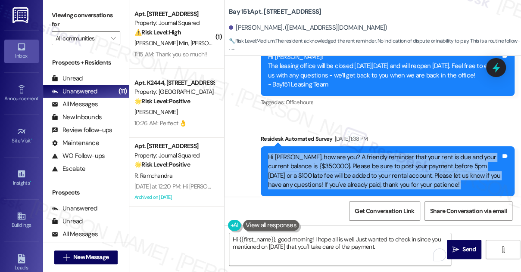
click at [379, 153] on div "Hi Shivonne, how are you? A friendly reminder that your rent is due and your cu…" at bounding box center [384, 171] width 233 height 37
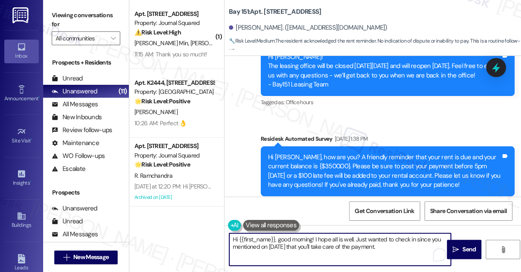
click at [400, 249] on textarea "Hi {{first_name}}, good morning! I hope all is well. Just wanted to check in si…" at bounding box center [340, 250] width 222 height 32
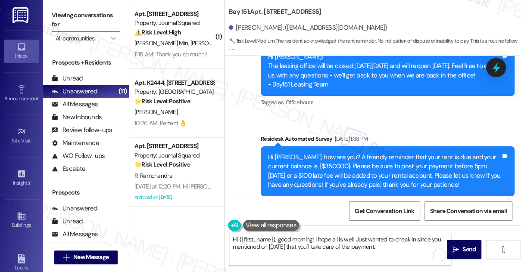
click at [59, 30] on label "Viewing conversations for" at bounding box center [86, 20] width 69 height 23
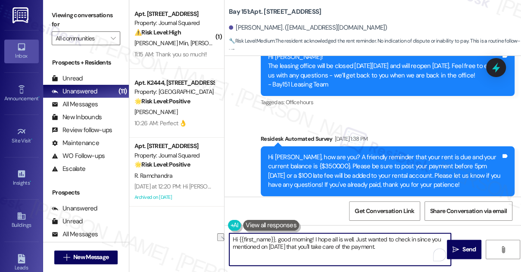
click at [402, 249] on textarea "Hi {{first_name}}, good morning! I hope all is well. Just wanted to check in si…" at bounding box center [340, 250] width 222 height 32
paste textarea "Did you receive a payment confirmation receipt yet, or has the payment already …"
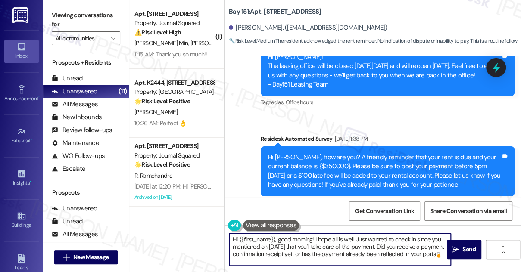
type textarea "Hi {{first_name}}, good morning! I hope all is well. Just wanted to check in si…"
click at [244, 235] on div "Shivonne Roxanne Davis Question Aug 05, 2025 at 1:41 PM" at bounding box center [288, 242] width 103 height 14
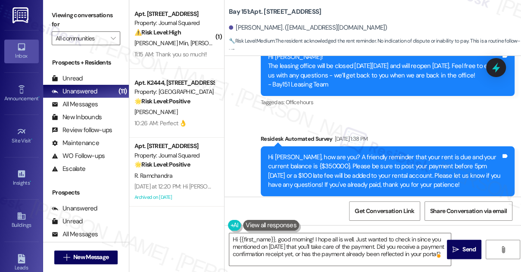
click at [244, 235] on div "Shivonne Roxanne Davis Question Aug 05, 2025 at 1:41 PM" at bounding box center [288, 242] width 103 height 14
click at [302, 237] on textarea "Hi {{first_name}}, good morning! I hope all is well. Just wanted to check in si…" at bounding box center [340, 250] width 222 height 32
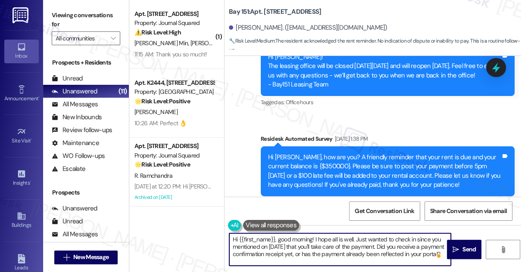
click at [302, 237] on textarea "Hi {{first_name}}, good morning! I hope all is well. Just wanted to check in si…" at bounding box center [340, 250] width 222 height 32
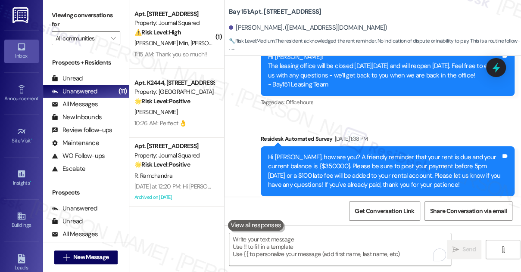
click at [71, 17] on label "Viewing conversations for" at bounding box center [86, 20] width 69 height 23
click at [52, 11] on label "Viewing conversations for" at bounding box center [86, 20] width 69 height 23
click at [273, 244] on textarea "To enrich screen reader interactions, please activate Accessibility in Grammarl…" at bounding box center [340, 250] width 222 height 32
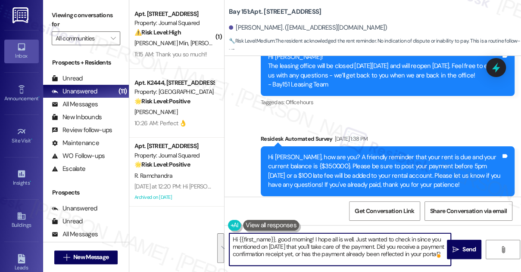
click at [316, 251] on textarea "Hi {{first_name}}, good morning! I hope all is well. Just wanted to check in si…" at bounding box center [340, 250] width 222 height 32
drag, startPoint x: 307, startPoint y: 256, endPoint x: 355, endPoint y: 235, distance: 52.5
click at [355, 235] on textarea "Hi {{first_name}}, good morning! I hope all is well. Just wanted to check in si…" at bounding box center [340, 250] width 222 height 32
paste textarea "I hope all is well. I just wanted to check in since you mentioned on August 5th…"
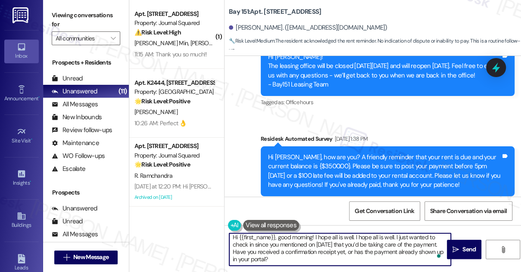
scroll to position [0, 0]
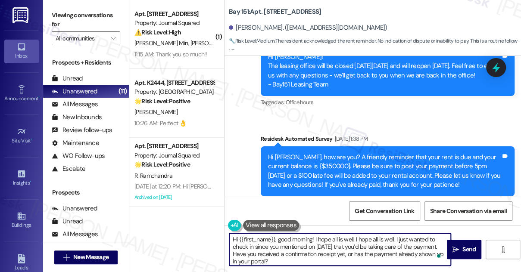
drag, startPoint x: 392, startPoint y: 240, endPoint x: 354, endPoint y: 239, distance: 37.9
click at [354, 239] on textarea "Hi {{first_name}}, good morning! I hope all is well. I hope all is well. I just…" at bounding box center [340, 250] width 222 height 32
click at [373, 248] on textarea "Hi {{first_name}}, good morning! I hope all is well. I just wanted to check in …" at bounding box center [340, 250] width 222 height 32
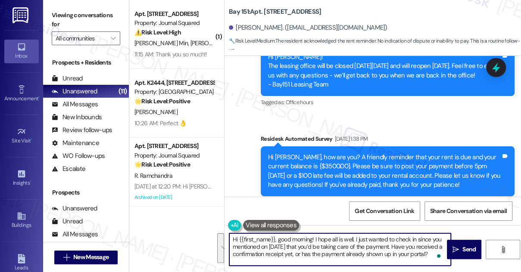
click at [295, 255] on textarea "Hi {{first_name}}, good morning! I hope all is well. I just wanted to check in …" at bounding box center [340, 250] width 222 height 32
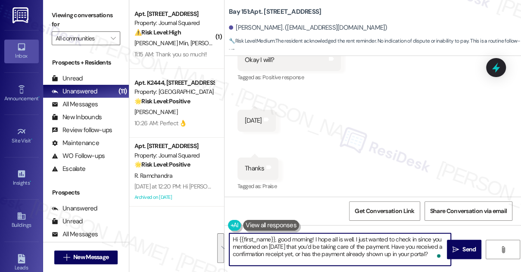
scroll to position [9840, 0]
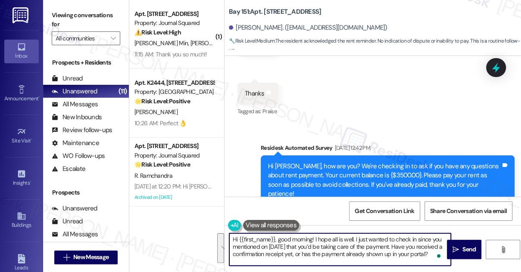
click at [300, 237] on textarea "Hi {{first_name}}, good morning! I hope all is well. I just wanted to check in …" at bounding box center [340, 250] width 222 height 32
click at [307, 239] on textarea "Hi {{first_name}}, good morning! I hope all is well. I just wanted to check in …" at bounding box center [340, 250] width 222 height 32
click at [318, 244] on textarea "Hi {{first_name}}, good noon! I hope all is well. I just wanted to check in sin…" at bounding box center [340, 250] width 222 height 32
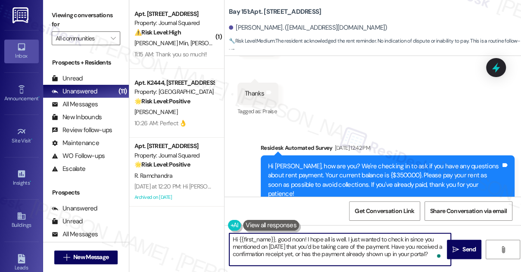
click at [381, 258] on textarea "Hi {{first_name}}, good noon! I hope all is well. I just wanted to check in sin…" at bounding box center [340, 250] width 222 height 32
type textarea "Hi {{first_name}}, good noon! I hope all is well. I just wanted to check in sin…"
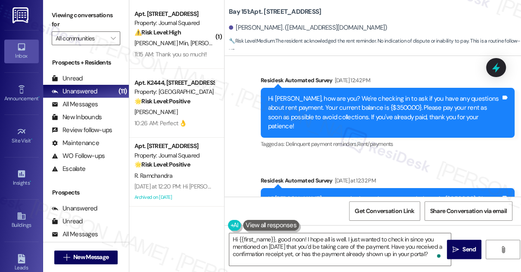
scroll to position [9957, 0]
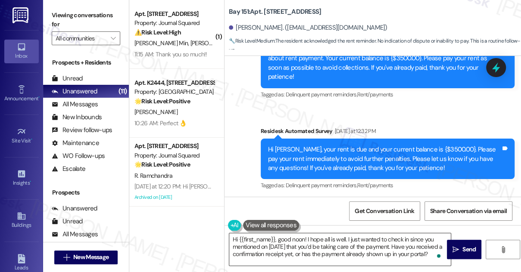
click at [312, 239] on textarea "Hi {{first_name}}, good noon! I hope all is well. I just wanted to check in sin…" at bounding box center [340, 250] width 222 height 32
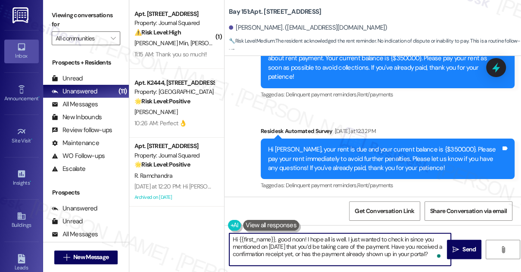
scroll to position [0, 0]
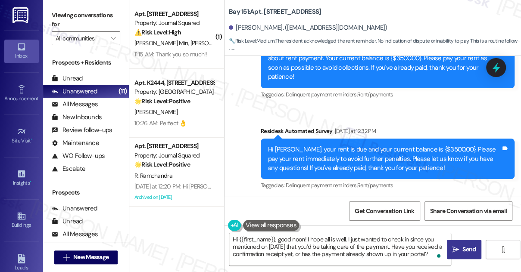
click at [456, 251] on icon "" at bounding box center [456, 250] width 6 height 7
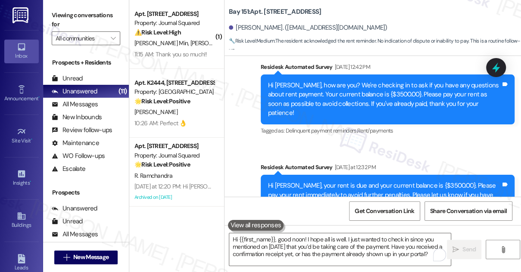
scroll to position [10045, 0]
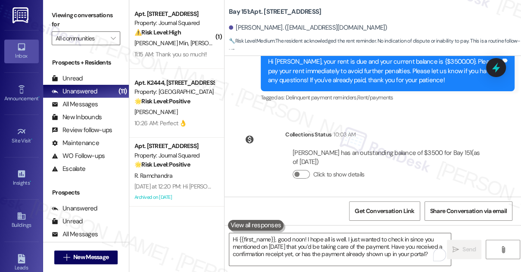
click at [337, 237] on div "Hi Shivonne, good noon! I hope all is well. I just wanted to check in since you…" at bounding box center [384, 251] width 233 height 28
click at [381, 237] on div "Hi Shivonne, good noon! I hope all is well. I just wanted to check in since you…" at bounding box center [384, 251] width 233 height 28
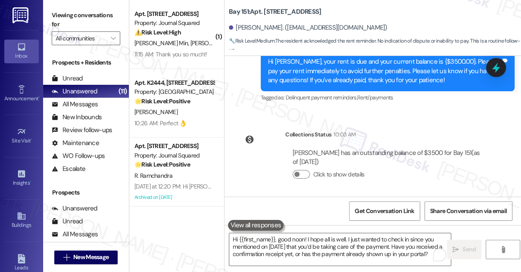
click at [381, 237] on div "Hi Shivonne, good noon! I hope all is well. I just wanted to check in since you…" at bounding box center [384, 251] width 233 height 28
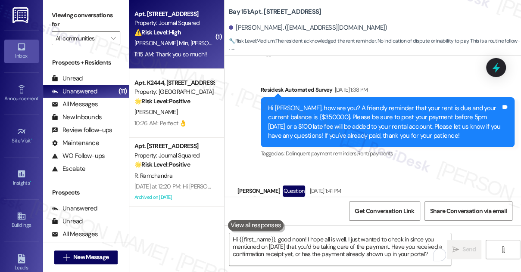
scroll to position [9614, 0]
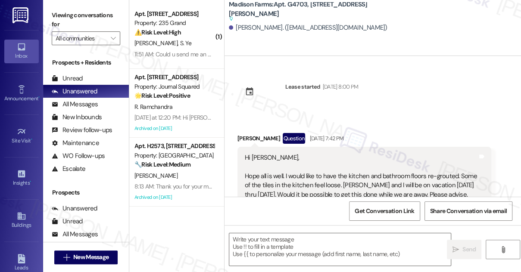
scroll to position [1658, 0]
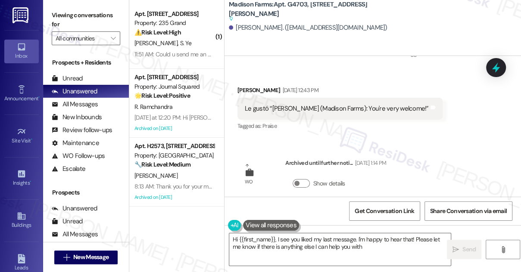
type textarea "Hi {{first_name}}, I see you liked my last message. I'm happy to hear that! Ple…"
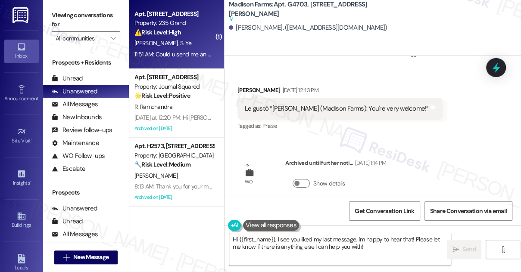
click at [178, 30] on strong "⚠️ Risk Level: High" at bounding box center [157, 32] width 47 height 8
type textarea "Fetching suggested responses. Please feel free to read through the conversation…"
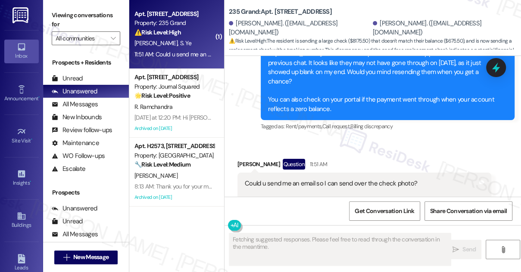
scroll to position [7345, 0]
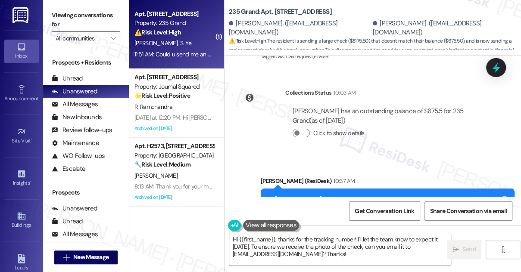
scroll to position [7266, 0]
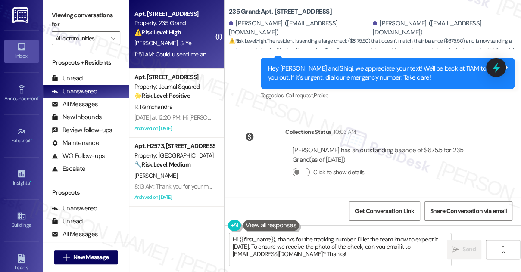
click at [346, 234] on div "Hi [PERSON_NAME], thanks for the update! I didn’t see any photos attached in ou…" at bounding box center [384, 266] width 233 height 65
click at [399, 234] on div "Hi [PERSON_NAME], thanks for the update! I didn’t see any photos attached in ou…" at bounding box center [384, 266] width 233 height 65
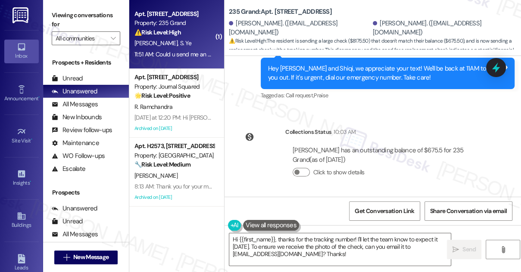
click at [399, 234] on div "Hi [PERSON_NAME], thanks for the update! I didn’t see any photos attached in ou…" at bounding box center [384, 266] width 233 height 65
click at [369, 234] on div "Hi [PERSON_NAME], thanks for the update! I didn’t see any photos attached in ou…" at bounding box center [384, 266] width 233 height 65
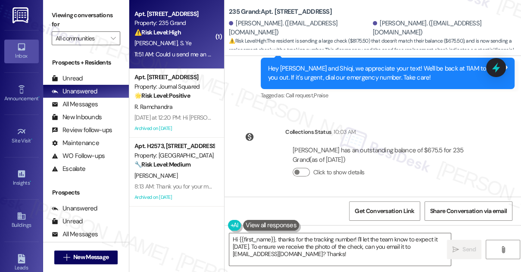
click at [369, 234] on div "Hi [PERSON_NAME], thanks for the update! I didn’t see any photos attached in ou…" at bounding box center [384, 266] width 233 height 65
click at [336, 234] on div "Hi [PERSON_NAME], thanks for the update! I didn’t see any photos attached in ou…" at bounding box center [384, 266] width 233 height 65
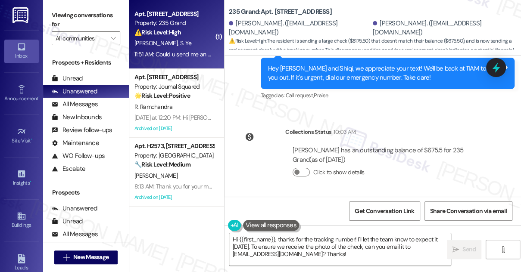
scroll to position [7345, 0]
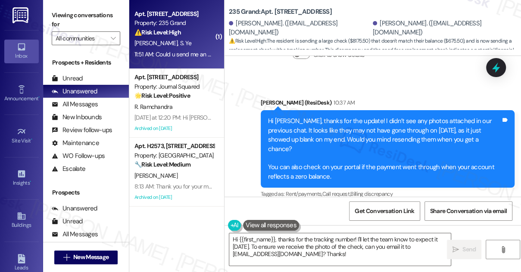
click at [310, 247] on div "Could u send me an email so I can send over the check photo? Also the check we …" at bounding box center [361, 270] width 233 height 46
click at [339, 247] on div "Could u send me an email so I can send over the check photo? Also the check we …" at bounding box center [361, 270] width 233 height 46
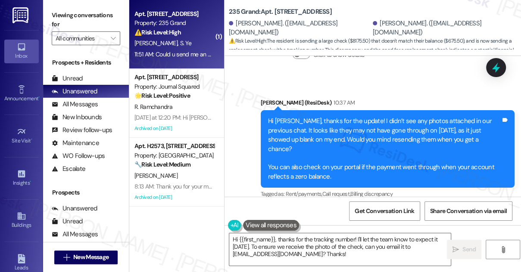
click at [339, 247] on div "Could u send me an email so I can send over the check photo? Also the check we …" at bounding box center [361, 270] width 233 height 46
click at [312, 247] on div "Could u send me an email so I can send over the check photo? Also the check we …" at bounding box center [361, 270] width 233 height 46
click at [270, 247] on div "Could u send me an email so I can send over the check photo? Also the check we …" at bounding box center [361, 270] width 233 height 46
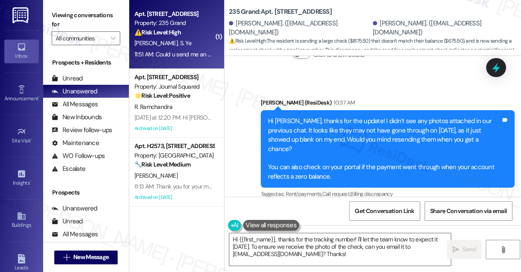
click at [270, 247] on div "Could u send me an email so I can send over the check photo? Also the check we …" at bounding box center [361, 270] width 233 height 46
drag, startPoint x: 252, startPoint y: 117, endPoint x: 376, endPoint y: 121, distance: 124.2
click at [376, 247] on div "Could u send me an email so I can send over the check photo? Also the check we …" at bounding box center [361, 270] width 233 height 46
click at [364, 247] on div "Could u send me an email so I can send over the check photo? Also the check we …" at bounding box center [361, 270] width 233 height 46
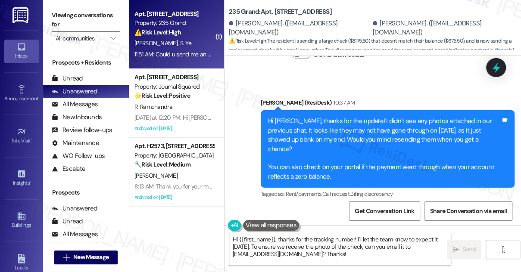
click at [364, 247] on div "Could u send me an email so I can send over the check photo? Also the check we …" at bounding box center [361, 270] width 233 height 46
click at [331, 247] on div "Could u send me an email so I can send over the check photo? Also the check we …" at bounding box center [361, 270] width 233 height 46
click at [318, 247] on div "Could u send me an email so I can send over the check photo? Also the check we …" at bounding box center [361, 270] width 233 height 46
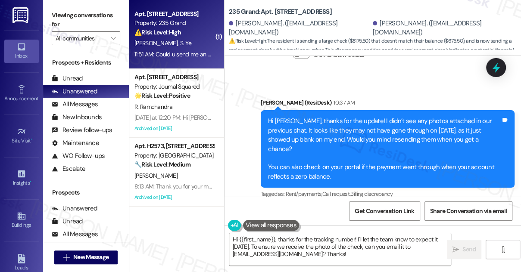
click at [318, 247] on div "Could u send me an email so I can send over the check photo? Also the check we …" at bounding box center [361, 270] width 233 height 46
click at [66, 8] on div "Viewing conversations for All communities " at bounding box center [86, 27] width 86 height 54
click at [78, 16] on label "Viewing conversations for" at bounding box center [86, 20] width 69 height 23
drag, startPoint x: 231, startPoint y: 12, endPoint x: 268, endPoint y: 16, distance: 37.2
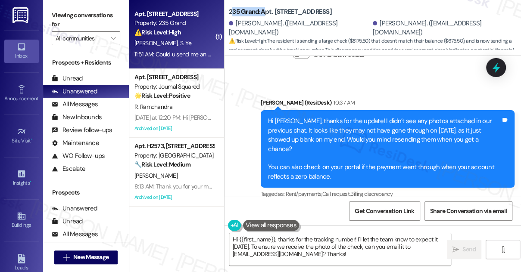
click at [268, 16] on b "235 Grand: Apt. [STREET_ADDRESS]" at bounding box center [280, 11] width 103 height 9
click at [60, 18] on label "Viewing conversations for" at bounding box center [86, 20] width 69 height 23
drag, startPoint x: 226, startPoint y: 11, endPoint x: 234, endPoint y: 11, distance: 8.2
click at [234, 11] on div "235 Grand: Apt. [STREET_ADDRESS][PERSON_NAME]. ([EMAIL_ADDRESS][DOMAIN_NAME]) […" at bounding box center [373, 25] width 297 height 47
click at [77, 19] on label "Viewing conversations for" at bounding box center [86, 20] width 69 height 23
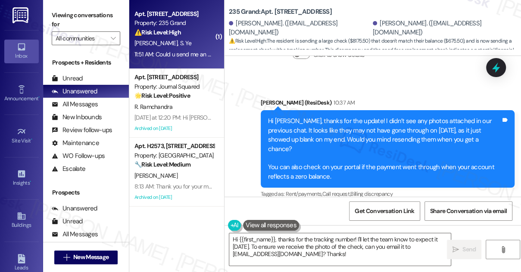
click at [300, 14] on b "235 Grand: Apt. [STREET_ADDRESS]" at bounding box center [280, 11] width 103 height 9
click at [69, 17] on label "Viewing conversations for" at bounding box center [86, 20] width 69 height 23
click at [324, 247] on div "Could u send me an email so I can send over the check photo? Also the check we …" at bounding box center [361, 270] width 233 height 46
click at [323, 247] on div "Could u send me an email so I can send over the check photo? Also the check we …" at bounding box center [361, 270] width 233 height 46
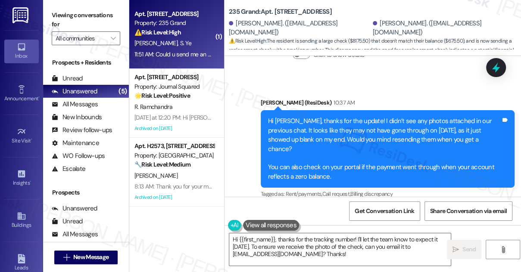
click at [68, 17] on label "Viewing conversations for" at bounding box center [86, 20] width 69 height 23
click at [312, 247] on div "Could u send me an email so I can send over the check photo? Also the check we …" at bounding box center [361, 270] width 233 height 46
click at [73, 13] on label "Viewing conversations for" at bounding box center [86, 20] width 69 height 23
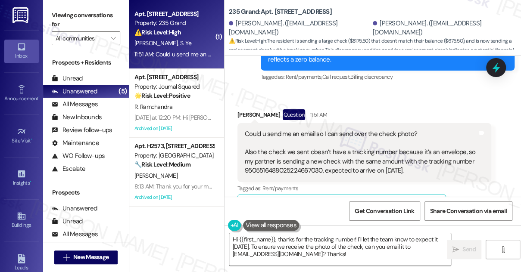
click at [334, 246] on textarea "Hi {{first_name}}, thanks for the tracking number! I'll let the team know to ex…" at bounding box center [340, 250] width 222 height 32
click at [72, 9] on label "Viewing conversations for" at bounding box center [86, 20] width 69 height 23
click at [331, 239] on textarea "Hi {{first_name}}, thanks for the tracking number! I'll let the team know to ex…" at bounding box center [340, 250] width 222 height 32
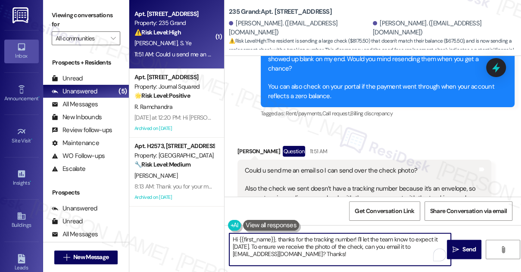
scroll to position [7384, 0]
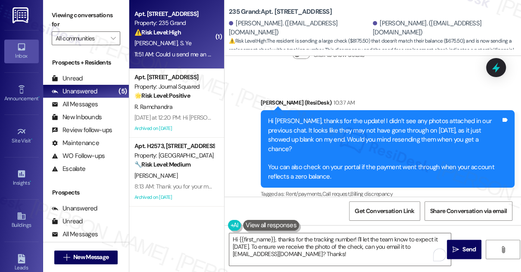
scroll to position [7306, 0]
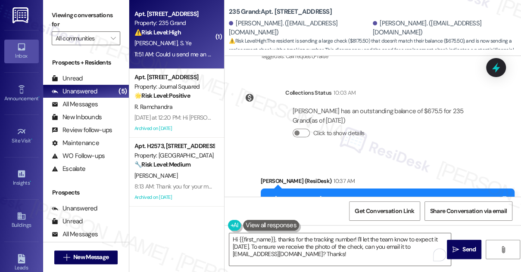
click at [330, 195] on div "Hi [PERSON_NAME], thanks for the update! I didn’t see any photos attached in ou…" at bounding box center [384, 227] width 233 height 65
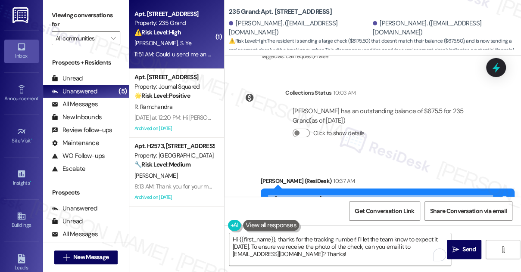
click at [330, 195] on div "Hi [PERSON_NAME], thanks for the update! I didn’t see any photos attached in ou…" at bounding box center [384, 227] width 233 height 65
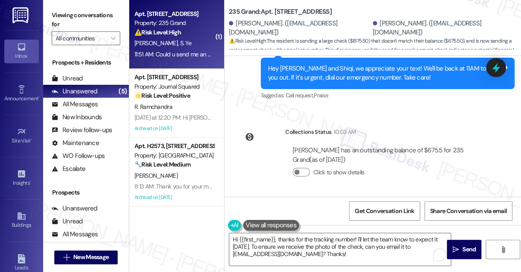
click at [387, 234] on div "Hi [PERSON_NAME], thanks for the update! I didn’t see any photos attached in ou…" at bounding box center [384, 266] width 233 height 65
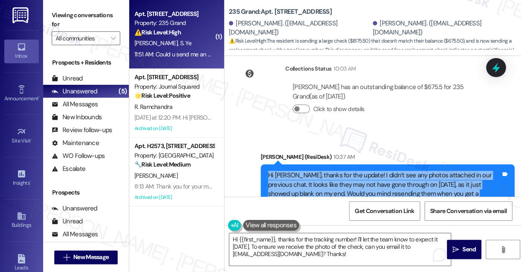
scroll to position [7306, 0]
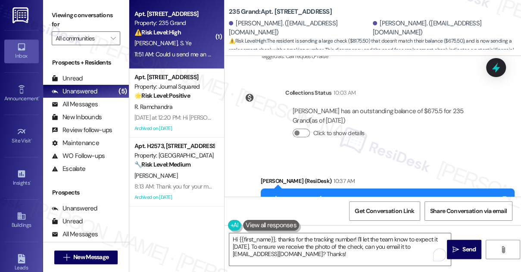
click at [414, 195] on div "Hi [PERSON_NAME], thanks for the update! I didn’t see any photos attached in ou…" at bounding box center [384, 227] width 233 height 65
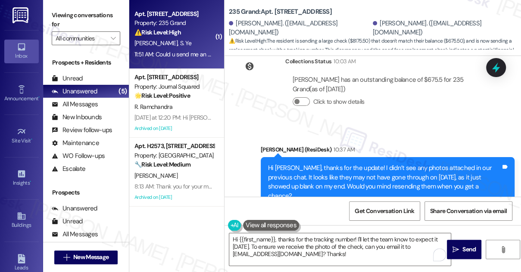
scroll to position [7384, 0]
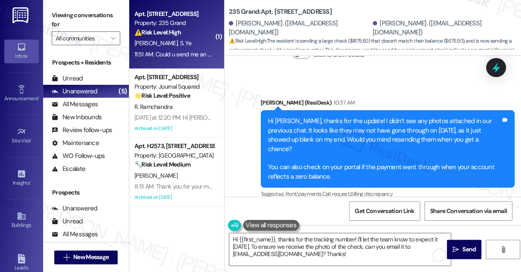
click at [333, 247] on div "Could u send me an email so I can send over the check photo? Also the check we …" at bounding box center [361, 270] width 233 height 46
click at [276, 238] on textarea "Hi {{first_name}}, thanks for the tracking number! I'll let the team know to ex…" at bounding box center [340, 250] width 222 height 32
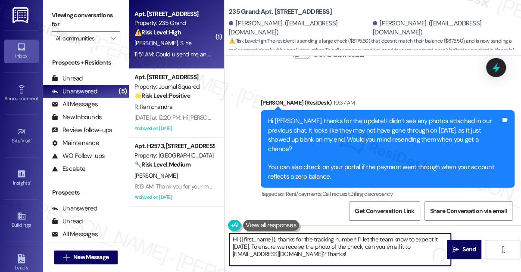
click at [276, 238] on textarea "Hi {{first_name}}, thanks for the tracking number! I'll let the team know to ex…" at bounding box center [340, 250] width 222 height 32
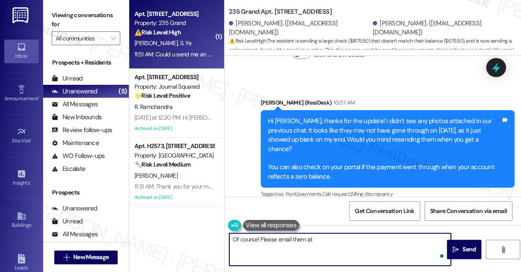
paste textarea "[EMAIL_ADDRESS][DOMAIN_NAME]"
click at [264, 238] on textarea "Of course! Please email them at [EMAIL_ADDRESS][DOMAIN_NAME]." at bounding box center [340, 250] width 222 height 32
drag, startPoint x: 262, startPoint y: 240, endPoint x: 228, endPoint y: 240, distance: 33.6
click at [228, 240] on div "Of course! You may email them at [EMAIL_ADDRESS][DOMAIN_NAME]." at bounding box center [336, 249] width 222 height 33
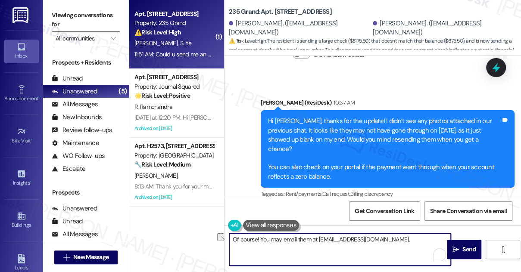
click at [315, 238] on textarea "Of course! You may email them at [EMAIL_ADDRESS][DOMAIN_NAME]." at bounding box center [340, 250] width 222 height 32
click at [388, 238] on textarea "Of course! You may email them at [EMAIL_ADDRESS][DOMAIN_NAME]." at bounding box center [340, 250] width 222 height 32
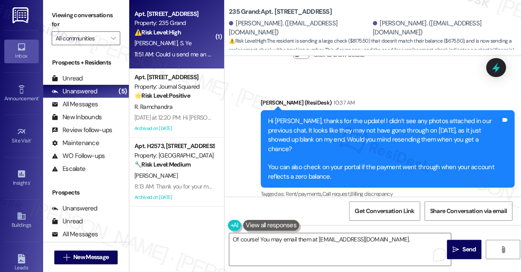
click at [59, 16] on label "Viewing conversations for" at bounding box center [86, 20] width 69 height 23
click at [64, 10] on label "Viewing conversations for" at bounding box center [86, 20] width 69 height 23
click at [180, 43] on div "[PERSON_NAME] [PERSON_NAME]" at bounding box center [174, 43] width 81 height 11
click at [314, 246] on textarea "Of course! You may email them at [EMAIL_ADDRESS][DOMAIN_NAME]." at bounding box center [340, 250] width 222 height 32
click at [60, 10] on label "Viewing conversations for" at bounding box center [86, 20] width 69 height 23
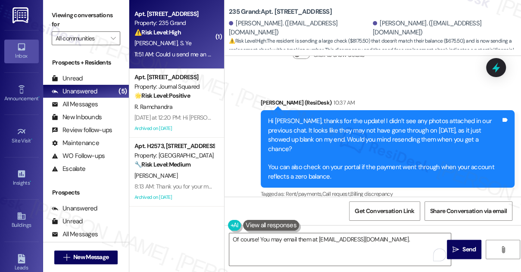
click at [75, 18] on label "Viewing conversations for" at bounding box center [86, 20] width 69 height 23
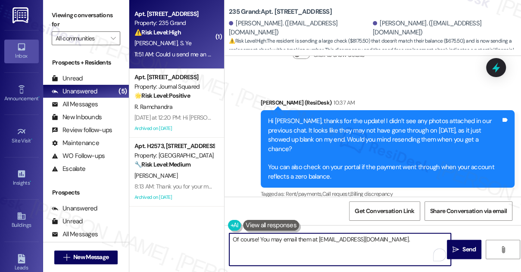
drag, startPoint x: 384, startPoint y: 242, endPoint x: 319, endPoint y: 241, distance: 65.5
click at [319, 241] on textarea "Of course! You may email them at [EMAIL_ADDRESS][DOMAIN_NAME]." at bounding box center [340, 250] width 222 height 32
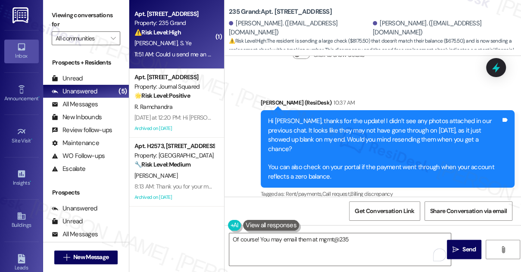
click at [66, 13] on label "Viewing conversations for" at bounding box center [86, 20] width 69 height 23
click at [362, 239] on textarea "Of course! You may email them at mgmt@235" at bounding box center [340, 250] width 222 height 32
click at [73, 20] on label "Viewing conversations for" at bounding box center [86, 20] width 69 height 23
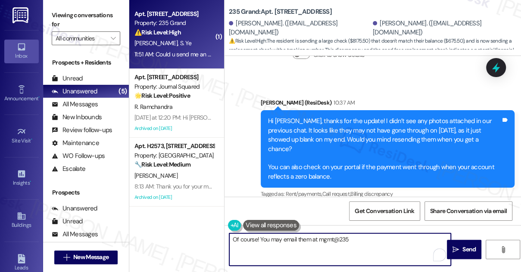
click at [364, 244] on textarea "Of course! You may email them at mgmt@235" at bounding box center [340, 250] width 222 height 32
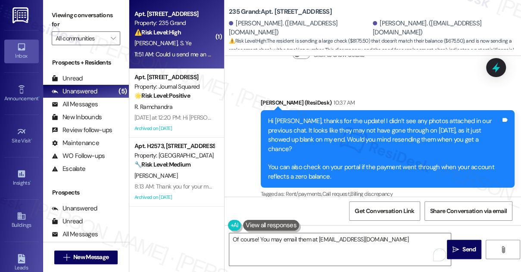
click at [78, 13] on label "Viewing conversations for" at bounding box center [86, 20] width 69 height 23
click at [334, 247] on div "Could u send me an email so I can send over the check photo? Also the check we …" at bounding box center [361, 270] width 233 height 46
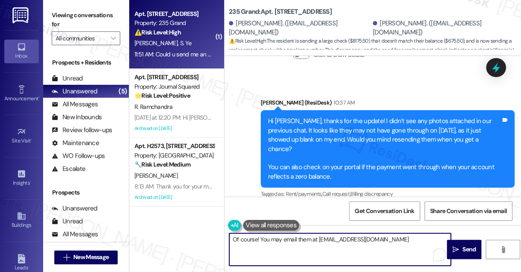
drag, startPoint x: 304, startPoint y: 242, endPoint x: 384, endPoint y: 241, distance: 79.7
click at [384, 241] on textarea "Of course! You may email them at [EMAIL_ADDRESS][DOMAIN_NAME]" at bounding box center [340, 250] width 222 height 32
click at [300, 247] on div "Could u send me an email so I can send over the check photo? Also the check we …" at bounding box center [361, 270] width 233 height 46
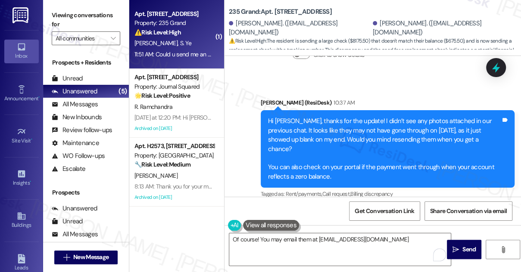
click at [300, 247] on div "Could u send me an email so I can send over the check photo? Also the check we …" at bounding box center [361, 270] width 233 height 46
click at [343, 247] on div "Could u send me an email so I can send over the check photo? Also the check we …" at bounding box center [361, 270] width 233 height 46
drag, startPoint x: 343, startPoint y: 149, endPoint x: 320, endPoint y: 152, distance: 23.5
click at [343, 247] on div "Could u send me an email so I can send over the check photo? Also the check we …" at bounding box center [361, 270] width 233 height 46
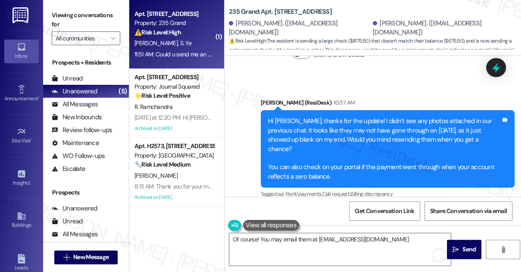
click at [308, 240] on div "Could u send me an email so I can send over the check photo? Also the check we …" at bounding box center [364, 269] width 254 height 59
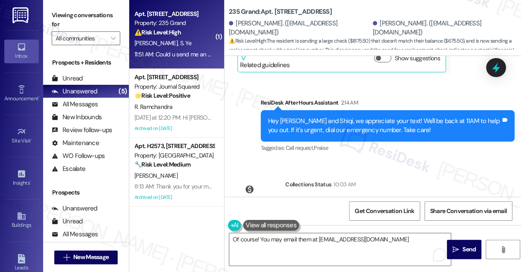
scroll to position [7227, 0]
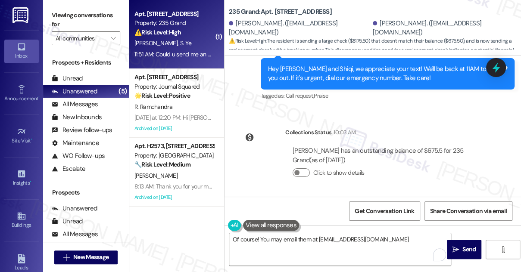
scroll to position [7266, 0]
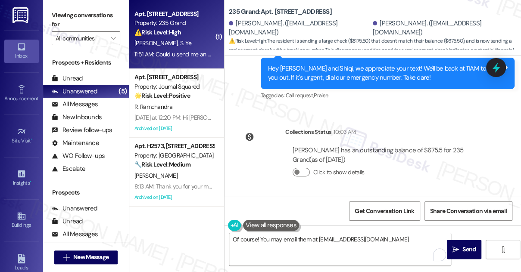
click at [324, 234] on div "Hi [PERSON_NAME], thanks for the update! I didn’t see any photos attached in ou…" at bounding box center [384, 266] width 233 height 65
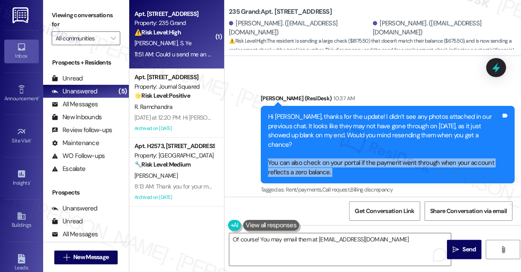
scroll to position [7392, 0]
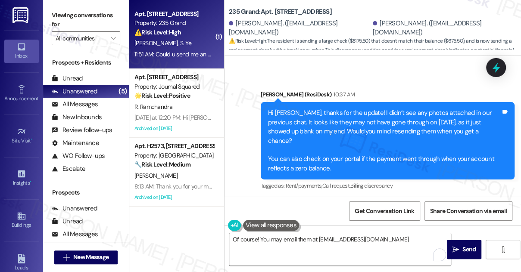
click at [329, 239] on textarea "Of course! You may email them at [EMAIL_ADDRESS][DOMAIN_NAME]" at bounding box center [340, 250] width 222 height 32
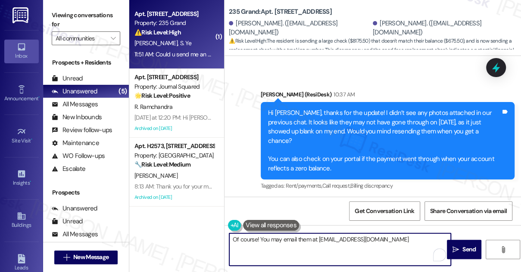
click at [329, 239] on textarea "Of course! You may email them at [EMAIL_ADDRESS][DOMAIN_NAME]" at bounding box center [340, 250] width 222 height 32
click at [378, 237] on textarea "Of course! You may email them at [EMAIL_ADDRESS][DOMAIN_NAME]" at bounding box center [340, 250] width 222 height 32
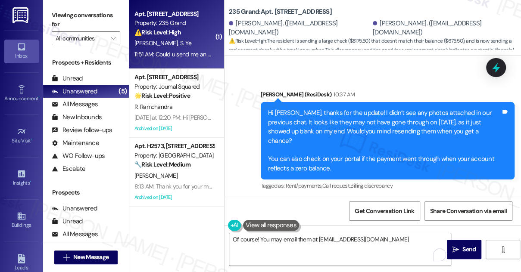
click at [303, 239] on div "Could u send me an email so I can send over the check photo? Also the check we …" at bounding box center [361, 262] width 233 height 46
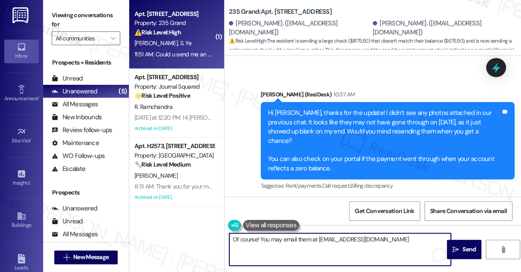
click at [381, 241] on textarea "Of course! You may email them at [EMAIL_ADDRESS][DOMAIN_NAME]" at bounding box center [340, 250] width 222 height 32
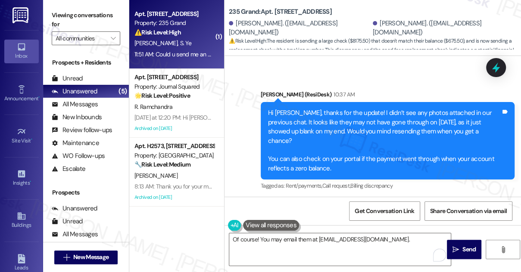
click at [269, 227] on button at bounding box center [271, 225] width 56 height 11
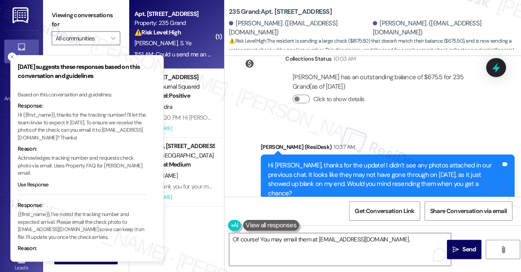
scroll to position [7353, 0]
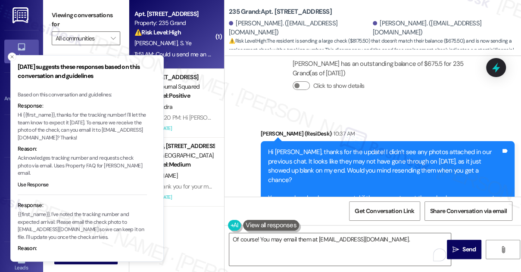
click at [390, 242] on textarea "Of course! You may email them at [EMAIL_ADDRESS][DOMAIN_NAME]." at bounding box center [340, 250] width 222 height 32
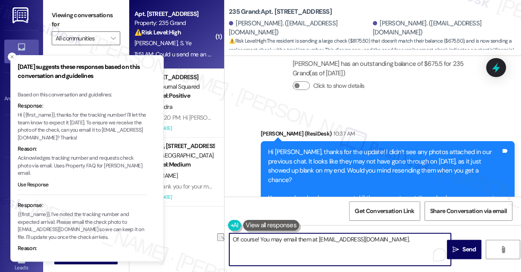
drag, startPoint x: 261, startPoint y: 239, endPoint x: 221, endPoint y: 239, distance: 40.5
click at [221, 239] on div "( 1 ) Apt. 1401, [STREET_ADDRESS] Property: 235 Grand ⚠️ Risk Level: High The r…" at bounding box center [325, 136] width 392 height 272
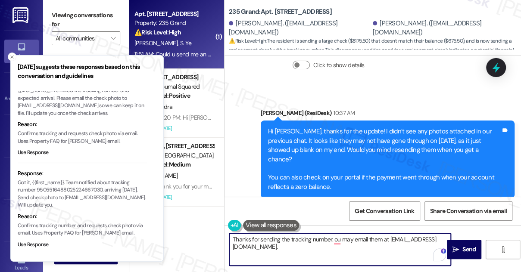
scroll to position [7392, 0]
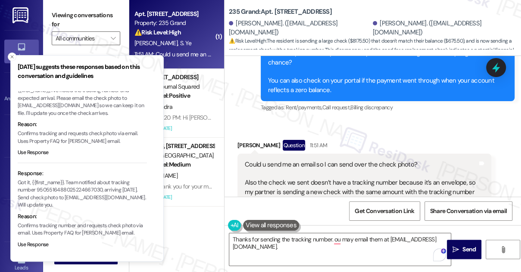
scroll to position [196, 0]
click at [11, 59] on icon "Close toast" at bounding box center [11, 56] width 5 height 5
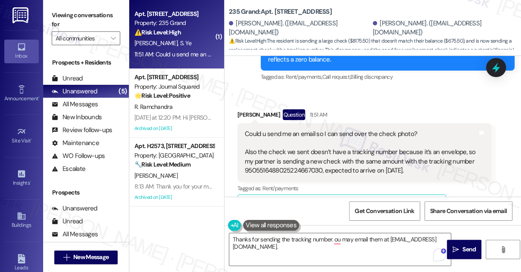
scroll to position [285, 0]
click at [314, 225] on div "KRE - 235 Grand: Rent payments not accepted in management office, must be maile…" at bounding box center [342, 251] width 182 height 53
drag, startPoint x: 256, startPoint y: 127, endPoint x: 327, endPoint y: 128, distance: 70.7
click at [327, 195] on ul "What is the contact information for the management office? The 235 Grand Manage…" at bounding box center [292, 238] width 82 height 87
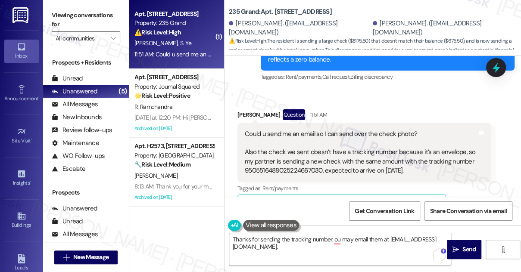
copy li "[EMAIL_ADDRESS][DOMAIN_NAME]"
click at [311, 246] on textarea "Thanks for sending the tracking number. ou may email them at [EMAIL_ADDRESS][DO…" at bounding box center [340, 250] width 222 height 32
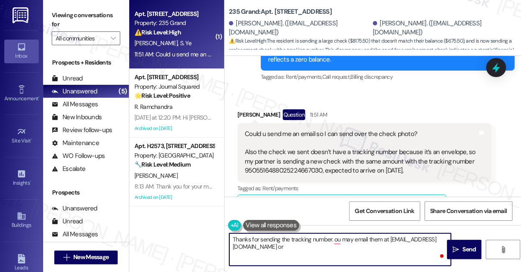
paste textarea "[EMAIL_ADDRESS][DOMAIN_NAME]"
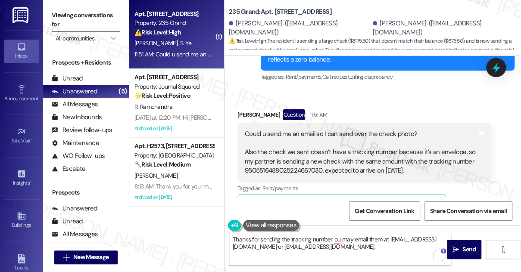
scroll to position [509, 11]
drag, startPoint x: 284, startPoint y: 114, endPoint x: 260, endPoint y: 113, distance: 23.3
click at [260, 243] on li "The concierge desk can be reached at [PHONE_NUMBER]." at bounding box center [295, 257] width 73 height 28
drag, startPoint x: 260, startPoint y: 98, endPoint x: 295, endPoint y: 115, distance: 38.6
click at [295, 243] on li "The concierge desk can be reached at [PHONE_NUMBER]." at bounding box center [295, 257] width 73 height 28
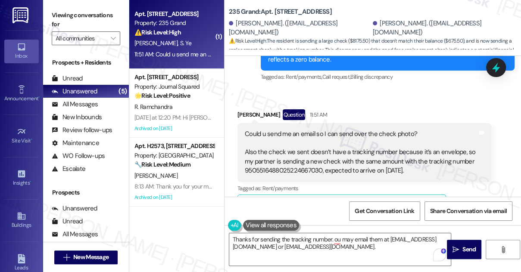
copy li "concierge desk can be reached at [PHONE_NUMBER]."
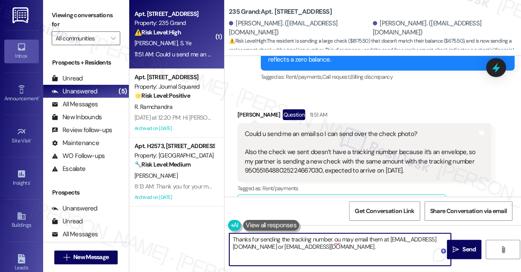
click at [329, 246] on textarea "Thanks for sending the tracking number. ou may email them at [EMAIL_ADDRESS][DO…" at bounding box center [340, 250] width 222 height 32
paste textarea "concierge desk can be reached at [PHONE_NUMBER]."
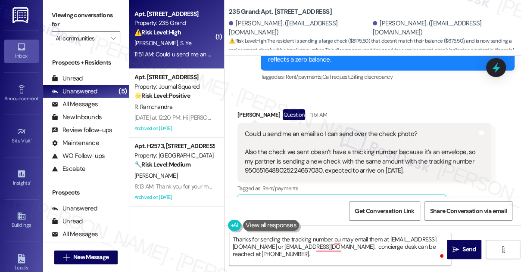
click at [69, 13] on label "Viewing conversations for" at bounding box center [86, 20] width 69 height 23
click at [364, 247] on textarea "Thanks for sending the tracking number. ou may email them at [EMAIL_ADDRESS][DO…" at bounding box center [340, 250] width 222 height 32
click at [71, 4] on div "Viewing conversations for All communities " at bounding box center [86, 27] width 86 height 54
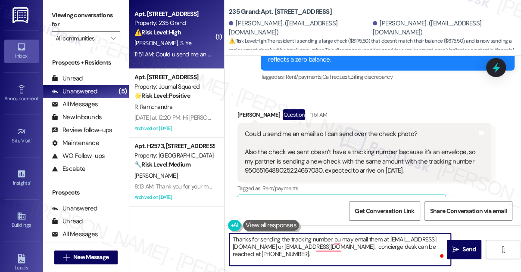
click at [355, 247] on textarea "Thanks for sending the tracking number. ou may email them at [EMAIL_ADDRESS][DO…" at bounding box center [340, 250] width 222 height 32
click at [301, 248] on textarea "Thanks for sending the tracking number. You may email them at [EMAIL_ADDRESS][D…" at bounding box center [340, 250] width 222 height 32
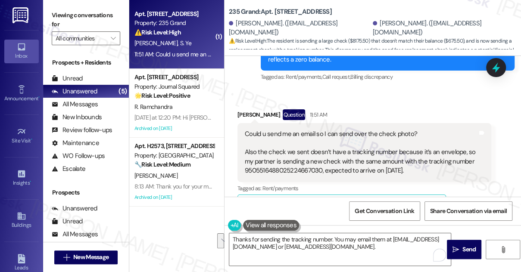
click at [462, 166] on div "[PERSON_NAME] Question 11:51 AM Could u send me an email so I can send over the…" at bounding box center [364, 219] width 254 height 220
click at [300, 244] on textarea "Thanks for sending the tracking number. You may email them at [EMAIL_ADDRESS][D…" at bounding box center [340, 250] width 222 height 32
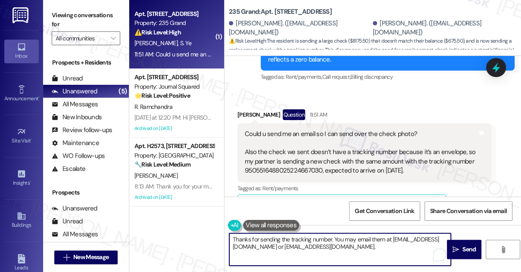
click at [300, 244] on textarea "Thanks for sending the tracking number. You may email them at [EMAIL_ADDRESS][D…" at bounding box center [340, 250] width 222 height 32
click at [388, 242] on textarea "Thanks for sending the tracking number. You may email them at [EMAIL_ADDRESS][D…" at bounding box center [340, 250] width 222 height 32
click at [383, 247] on textarea "Thanks for sending the tracking number. You may email them at [EMAIL_ADDRESS][D…" at bounding box center [340, 250] width 222 height 32
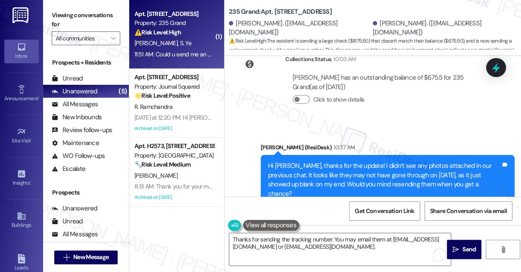
scroll to position [7353, 0]
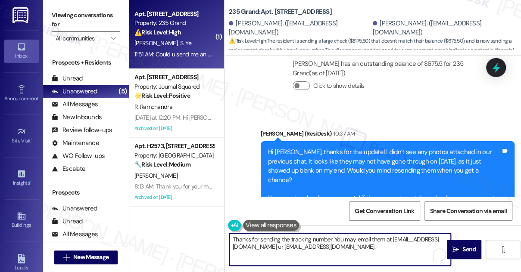
click at [276, 239] on textarea "Thanks for sending the tracking number. You may email them at [EMAIL_ADDRESS][D…" at bounding box center [340, 250] width 222 height 32
click at [356, 242] on textarea "Thanks for sending the tracking number. You may email them at [EMAIL_ADDRESS][D…" at bounding box center [340, 250] width 222 height 32
click at [334, 237] on textarea "Thanks for sending the tracking number. You may email them at [EMAIL_ADDRESS][D…" at bounding box center [340, 250] width 222 height 32
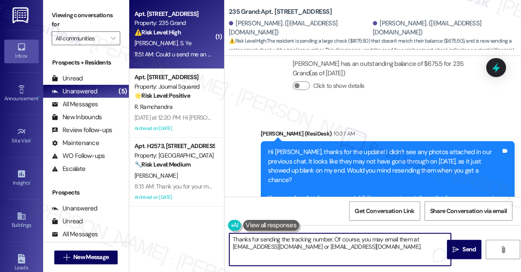
click at [376, 245] on textarea "Thanks for sending the tracking number. Of course, you may email them at [EMAIL…" at bounding box center [340, 250] width 222 height 32
click at [396, 240] on textarea "Thanks for sending the tracking number. Of course, you may email them at [EMAIL…" at bounding box center [340, 250] width 222 height 32
click at [284, 246] on textarea "Thanks for sending the tracking number. Of course, you may email them at [EMAIL…" at bounding box center [340, 250] width 222 height 32
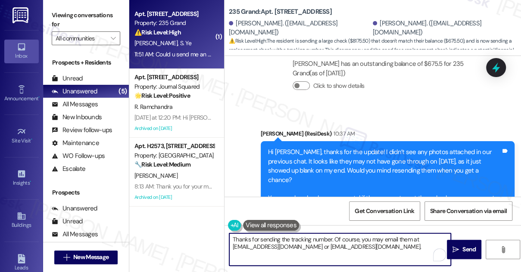
click at [284, 246] on textarea "Thanks for sending the tracking number. Of course, you may email them at [EMAIL…" at bounding box center [340, 250] width 222 height 32
click at [390, 246] on textarea "Thanks for sending the tracking number. Of course, you may email them at [EMAIL…" at bounding box center [340, 250] width 222 height 32
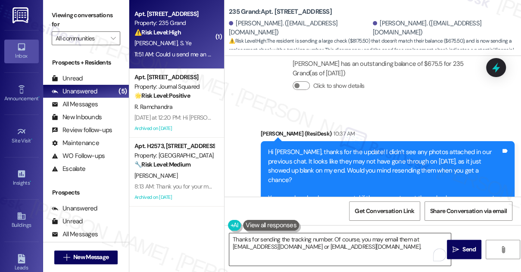
click at [333, 239] on textarea "Thanks for sending the tracking number. Of course, you may email them at [EMAIL…" at bounding box center [340, 250] width 222 height 32
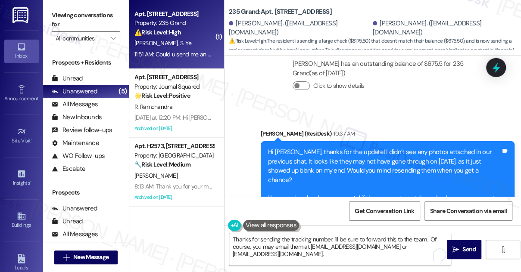
drag, startPoint x: 319, startPoint y: 178, endPoint x: 334, endPoint y: 176, distance: 15.7
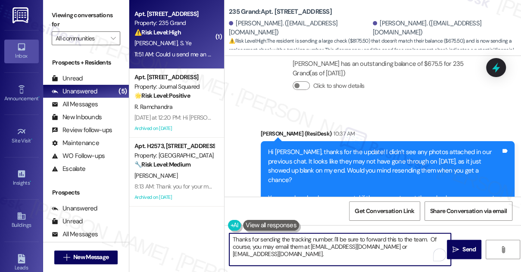
click at [292, 239] on textarea "Thanks for sending the tracking number. I'll be sure to forward this to the tea…" at bounding box center [340, 250] width 222 height 32
click at [397, 252] on textarea "Thanks for sending the tracking number. I'll be sure to forward this to the tea…" at bounding box center [340, 250] width 222 height 32
drag, startPoint x: 253, startPoint y: 247, endPoint x: 346, endPoint y: 254, distance: 92.9
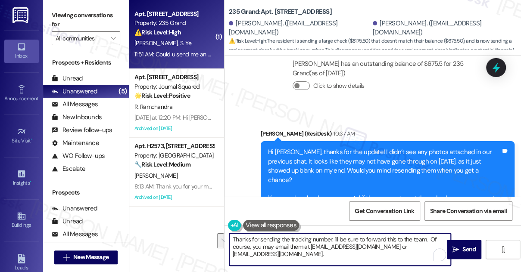
click at [346, 254] on textarea "Thanks for sending the tracking number. I'll be sure to forward this to the tea…" at bounding box center [340, 250] width 222 height 32
click at [336, 254] on textarea "Thanks for sending the tracking number. I'll be sure to forward this to the tea…" at bounding box center [340, 250] width 222 height 32
drag, startPoint x: 277, startPoint y: 244, endPoint x: 332, endPoint y: 246, distance: 55.6
click at [332, 246] on textarea "Thanks for sending the tracking number. I'll be sure to forward this to the tea…" at bounding box center [340, 250] width 222 height 32
drag, startPoint x: 327, startPoint y: 253, endPoint x: 321, endPoint y: 251, distance: 6.2
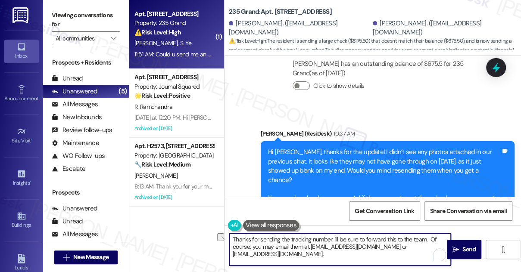
click at [327, 253] on textarea "Thanks for sending the tracking number. I'll be sure to forward this to the tea…" at bounding box center [340, 250] width 222 height 32
drag, startPoint x: 309, startPoint y: 247, endPoint x: 318, endPoint y: 255, distance: 12.6
click at [318, 255] on textarea "Thanks for sending the tracking number. I'll be sure to forward this to the tea…" at bounding box center [340, 250] width 222 height 32
click at [384, 241] on textarea "Thanks for sending the tracking number. I'll be sure to forward this to the tea…" at bounding box center [340, 250] width 222 height 32
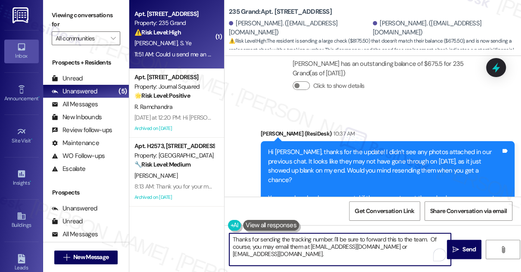
click at [384, 241] on textarea "Thanks for sending the tracking number. I'll be sure to forward this to the tea…" at bounding box center [340, 250] width 222 height 32
click at [363, 246] on textarea "Thanks for sending the tracking number. I'll be sure to forward this to the tea…" at bounding box center [340, 250] width 222 height 32
click at [305, 246] on textarea "Thanks for sending the tracking number. I'll be sure to forward this to the tea…" at bounding box center [340, 250] width 222 height 32
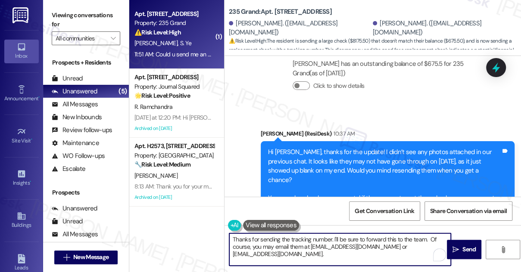
click at [305, 246] on textarea "Thanks for sending the tracking number. I'll be sure to forward this to the tea…" at bounding box center [340, 250] width 222 height 32
click at [332, 251] on textarea "Thanks for sending the tracking number. I'll be sure to forward this to the tea…" at bounding box center [340, 250] width 222 height 32
click at [347, 253] on textarea "Thanks for sending the tracking number. I'll be sure to forward this to the tea…" at bounding box center [340, 250] width 222 height 32
click at [233, 257] on textarea "Thanks for sending the tracking number. I'll be sure to forward this to the tea…" at bounding box center [340, 250] width 222 height 32
click at [316, 254] on textarea "Thanks for sending the tracking number. I'll be sure to forward this to the tea…" at bounding box center [340, 250] width 222 height 32
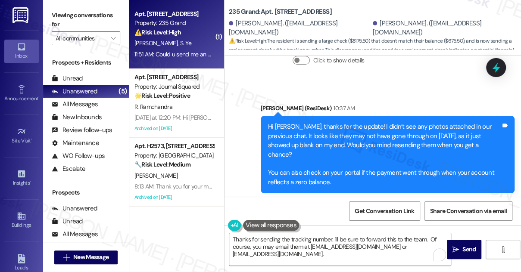
scroll to position [7392, 0]
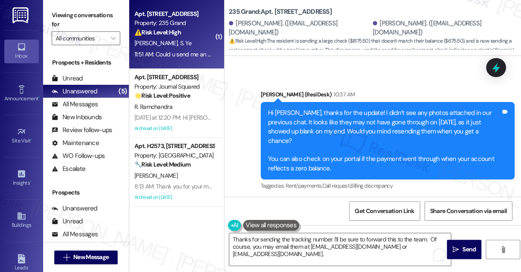
click at [301, 239] on div "Could u send me an email so I can send over the check photo? Also the check we …" at bounding box center [361, 262] width 233 height 46
click at [372, 242] on textarea "Thanks for sending the tracking number. I'll be sure to forward this to the tea…" at bounding box center [340, 250] width 222 height 32
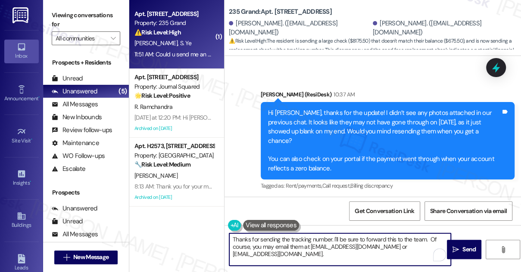
click at [372, 242] on textarea "Thanks for sending the tracking number. I'll be sure to forward this to the tea…" at bounding box center [340, 250] width 222 height 32
click at [313, 262] on textarea "Thanks for sending the tracking number. I'll be sure to forward this to the tea…" at bounding box center [340, 250] width 222 height 32
click at [290, 240] on textarea "Thanks for sending the tracking number. I'll be sure to forward this to the tea…" at bounding box center [340, 250] width 222 height 32
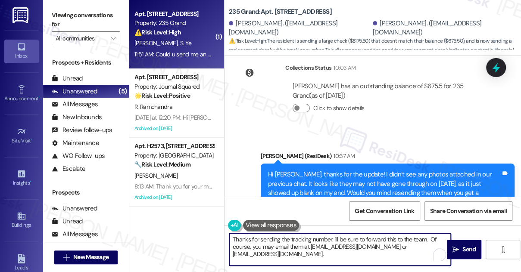
scroll to position [7236, 0]
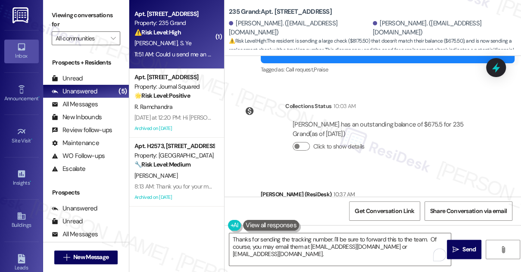
scroll to position [7353, 0]
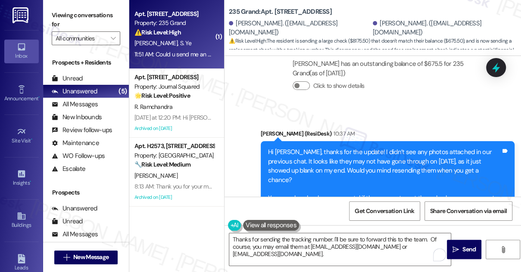
drag, startPoint x: 350, startPoint y: 175, endPoint x: 357, endPoint y: 174, distance: 7.5
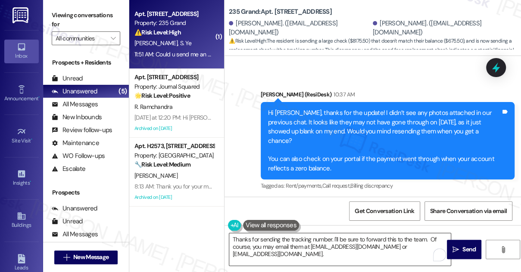
click at [309, 240] on textarea "Thanks for sending the tracking number. I'll be sure to forward this to the tea…" at bounding box center [340, 250] width 222 height 32
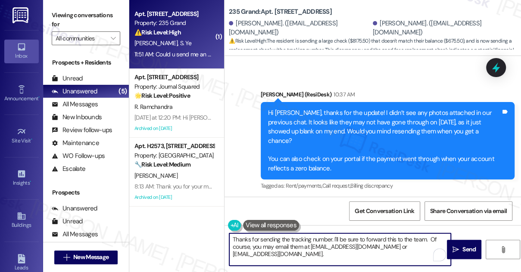
click at [309, 240] on textarea "Thanks for sending the tracking number. I'll be sure to forward this to the tea…" at bounding box center [340, 250] width 222 height 32
click at [391, 243] on textarea "Thanks for sending the tracking number. I'll be sure to forward this to the tea…" at bounding box center [340, 250] width 222 height 32
click at [315, 256] on textarea "Thanks for sending the tracking number. I'll be sure to forward this to the tea…" at bounding box center [340, 250] width 222 height 32
click at [337, 249] on textarea "Thanks for sending the tracking number. I'll be sure to forward this to the tea…" at bounding box center [340, 250] width 222 height 32
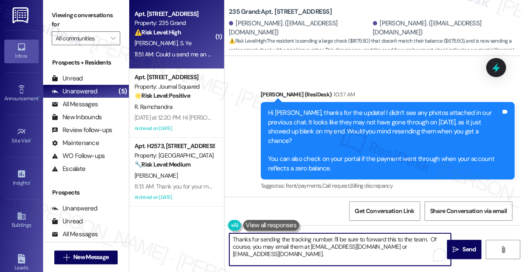
click at [337, 249] on textarea "Thanks for sending the tracking number. I'll be sure to forward this to the tea…" at bounding box center [340, 250] width 222 height 32
click at [383, 252] on textarea "Thanks for sending the tracking number. I'll be sure to forward this to the tea…" at bounding box center [340, 250] width 222 height 32
click at [330, 253] on textarea "Thanks for sending the tracking number. I'll be sure to forward this to the tea…" at bounding box center [340, 250] width 222 height 32
click at [284, 237] on textarea "Thanks for sending the tracking number. I'll be sure to forward this to the tea…" at bounding box center [340, 250] width 222 height 32
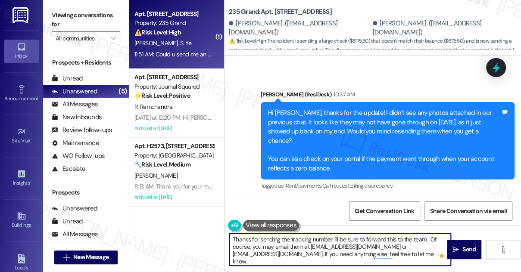
click at [284, 237] on textarea "Thanks for sending the tracking number. I'll be sure to forward this to the tea…" at bounding box center [340, 250] width 222 height 32
click at [372, 244] on textarea "Thanks for sending the tracking number. I'll be sure to forward this to the tea…" at bounding box center [340, 250] width 222 height 32
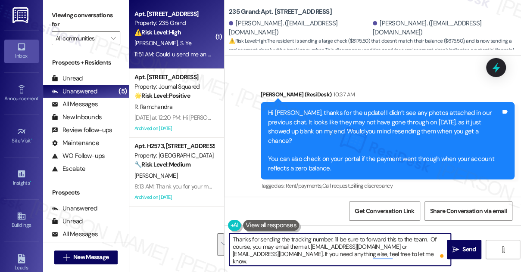
click at [337, 253] on textarea "Thanks for sending the tracking number. I'll be sure to forward this to the tea…" at bounding box center [340, 250] width 222 height 32
click at [435, 251] on textarea "Thanks for sending the tracking number. I'll be sure to forward this to the tea…" at bounding box center [340, 250] width 222 height 32
click at [322, 238] on textarea "Thanks for sending the tracking number. I'll be sure to forward this to the tea…" at bounding box center [340, 250] width 222 height 32
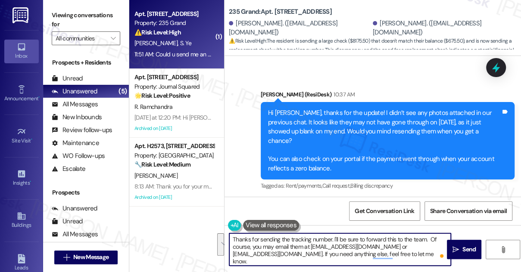
click at [375, 239] on div "Could u send me an email so I can send over the check photo? Also the check we …" at bounding box center [361, 262] width 233 height 46
click at [337, 248] on textarea "Thanks for sending the tracking number. I'll be sure to forward this to the tea…" at bounding box center [340, 250] width 222 height 32
click at [300, 239] on div "Could u send me an email so I can send over the check photo? Also the check we …" at bounding box center [361, 262] width 233 height 46
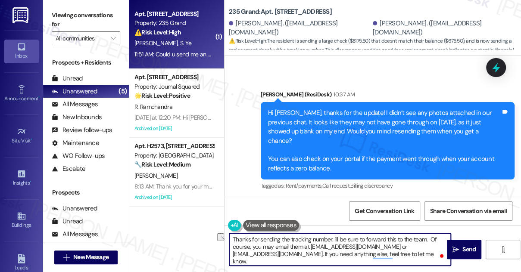
drag, startPoint x: 323, startPoint y: 253, endPoint x: 430, endPoint y: 253, distance: 107.3
click at [430, 253] on textarea "Thanks for sending the tracking number. I'll be sure to forward this to the tea…" at bounding box center [340, 250] width 222 height 32
drag, startPoint x: 432, startPoint y: 253, endPoint x: 310, endPoint y: 255, distance: 122.0
click at [310, 255] on textarea "Thanks for sending the tracking number. I'll be sure to forward this to the tea…" at bounding box center [340, 250] width 222 height 32
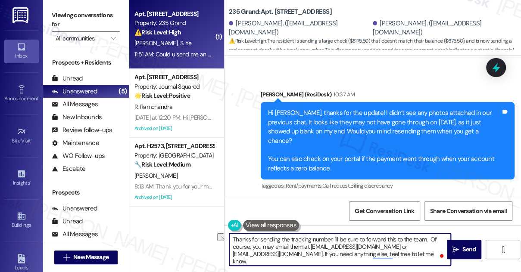
click at [295, 242] on textarea "Thanks for sending the tracking number. I'll be sure to forward this to the tea…" at bounding box center [340, 250] width 222 height 32
click at [404, 245] on textarea "Thanks for sending the tracking number. I'll be sure to forward this to the tea…" at bounding box center [340, 250] width 222 height 32
click at [306, 245] on textarea "Thanks for sending the tracking number. I'll be sure to forward this to the tea…" at bounding box center [340, 250] width 222 height 32
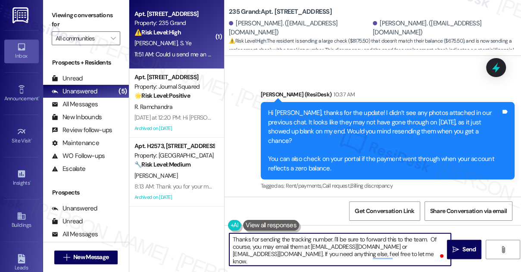
click at [306, 245] on textarea "Thanks for sending the tracking number. I'll be sure to forward this to the tea…" at bounding box center [340, 250] width 222 height 32
click at [251, 248] on textarea "Thanks for sending the tracking number. I'll be sure to forward this to the tea…" at bounding box center [340, 250] width 222 height 32
drag, startPoint x: 255, startPoint y: 247, endPoint x: 431, endPoint y: 235, distance: 175.8
click at [431, 235] on textarea "Thanks for sending the tracking number. I'll be sure to forward this to the tea…" at bounding box center [340, 250] width 222 height 32
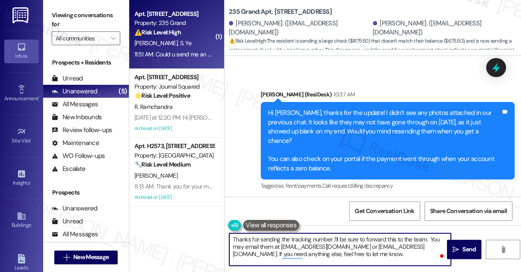
click at [264, 248] on textarea "Thanks for sending the tracking number. I'll be sure to forward this to the tea…" at bounding box center [340, 250] width 222 height 32
click at [283, 244] on textarea "Thanks for sending the tracking number. I'll be sure to forward this to the tea…" at bounding box center [340, 250] width 222 height 32
drag, startPoint x: 337, startPoint y: 244, endPoint x: 358, endPoint y: 253, distance: 23.0
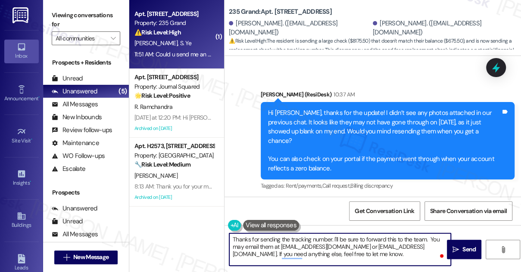
click at [352, 253] on textarea "Thanks for sending the tracking number. I'll be sure to forward this to the tea…" at bounding box center [340, 250] width 222 height 32
click at [382, 249] on textarea "Thanks for sending the tracking number. I'll be sure to forward this to the tea…" at bounding box center [340, 250] width 222 height 32
click at [346, 258] on textarea "Thanks for sending the tracking number. I'll be sure to forward this to the tea…" at bounding box center [340, 250] width 222 height 32
drag, startPoint x: 357, startPoint y: 257, endPoint x: 365, endPoint y: 256, distance: 8.3
click at [357, 257] on textarea "Thanks for sending the tracking number. I'll be sure to forward this to the tea…" at bounding box center [340, 250] width 222 height 32
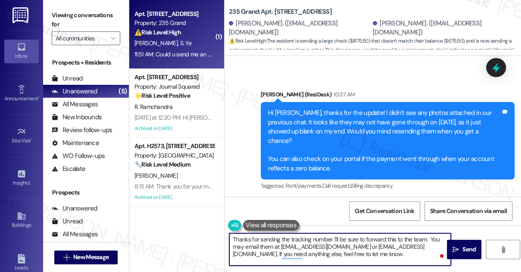
click at [317, 247] on textarea "Thanks for sending the tracking number. I'll be sure to forward this to the tea…" at bounding box center [340, 250] width 222 height 32
click at [369, 249] on textarea "Thanks for sending the tracking number. I'll be sure to forward this to the tea…" at bounding box center [340, 250] width 222 height 32
click at [292, 237] on textarea "Thanks for sending the tracking number. I'll be sure to forward this to the tea…" at bounding box center [340, 250] width 222 height 32
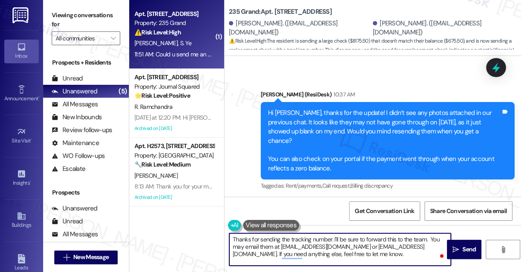
click at [288, 239] on textarea "Thanks for sending the tracking number. I'll be sure to forward this to the tea…" at bounding box center [340, 250] width 222 height 32
click at [271, 246] on textarea "Thanks for sending the new tracking number. I'll be sure to forward this to the…" at bounding box center [340, 250] width 222 height 32
click at [364, 250] on textarea "Thanks for sending the new tracking number. I'll be sure to forward this to the…" at bounding box center [340, 250] width 222 height 32
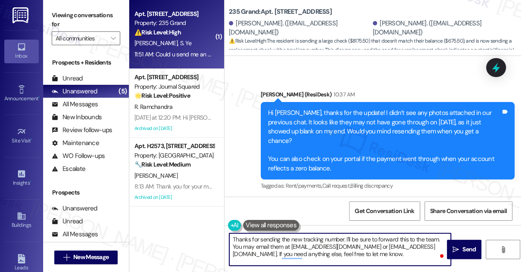
drag, startPoint x: 381, startPoint y: 255, endPoint x: 393, endPoint y: 255, distance: 12.5
click at [381, 255] on textarea "Thanks for sending the new tracking number. I'll be sure to forward this to the…" at bounding box center [340, 250] width 222 height 32
type textarea "Thanks for sending the new tracking number. I'll be sure to forward this to the…"
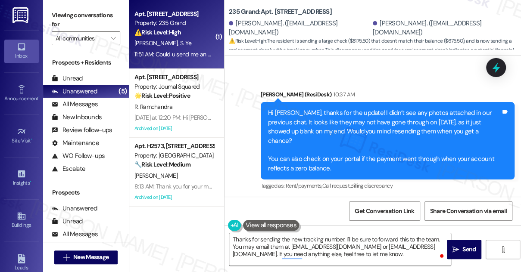
drag, startPoint x: 456, startPoint y: 247, endPoint x: 320, endPoint y: 251, distance: 136.3
click at [322, 251] on div "Thanks for sending the new tracking number. I'll be sure to forward this to the…" at bounding box center [373, 257] width 297 height 65
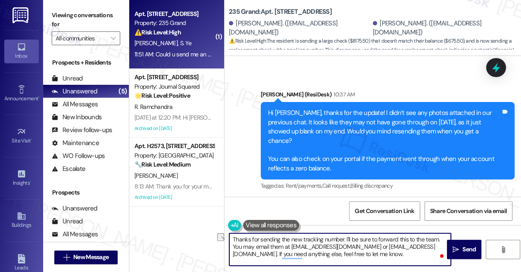
drag, startPoint x: 355, startPoint y: 253, endPoint x: 281, endPoint y: 254, distance: 73.7
click at [281, 254] on textarea "Thanks for sending the new tracking number. I'll be sure to forward this to the…" at bounding box center [340, 250] width 222 height 32
click at [349, 254] on textarea "Thanks for sending the new tracking number. I'll be sure to forward this to the…" at bounding box center [340, 250] width 222 height 32
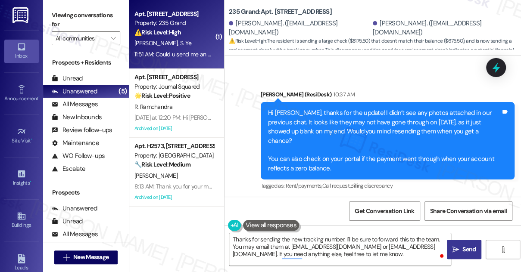
click at [473, 246] on span "Send" at bounding box center [468, 249] width 13 height 9
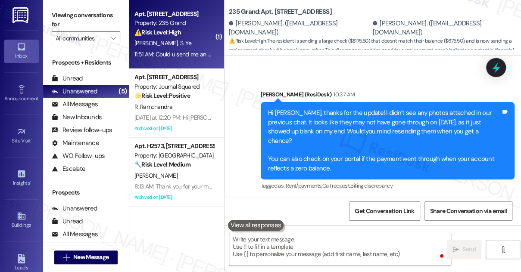
scroll to position [7471, 0]
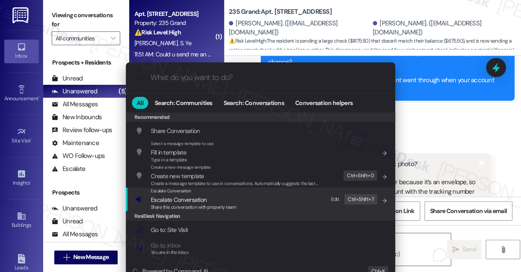
click at [214, 202] on span "Escalate Conversation" at bounding box center [193, 199] width 85 height 9
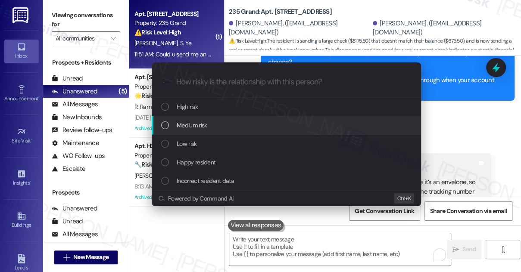
click at [184, 131] on div "Medium risk" at bounding box center [286, 125] width 269 height 19
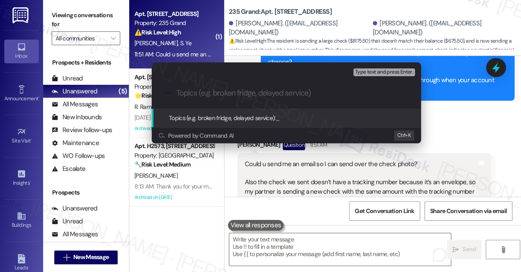
type input "T"
type input "P"
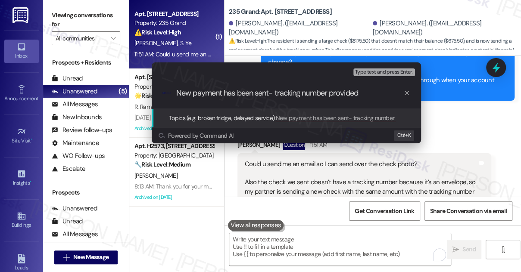
type input "New payment has been sent- tracking number provided"
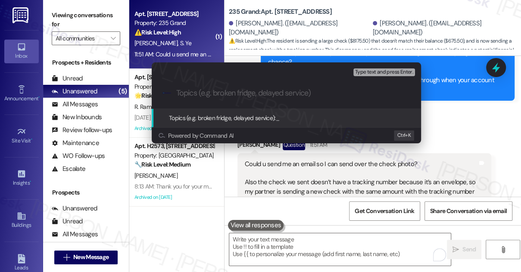
click at [60, 13] on div "Escalate Conversation Medium risk Topics (e.g. broken fridge, delayed service) …" at bounding box center [260, 136] width 521 height 272
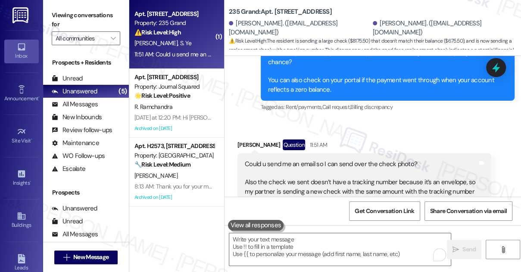
drag, startPoint x: 58, startPoint y: 17, endPoint x: 64, endPoint y: 19, distance: 6.8
click at [58, 17] on label "Viewing conversations for" at bounding box center [86, 20] width 69 height 23
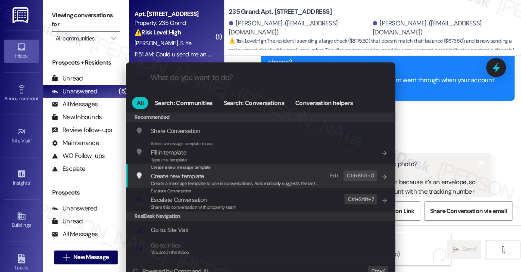
click at [172, 202] on span "Escalate Conversation" at bounding box center [179, 200] width 56 height 8
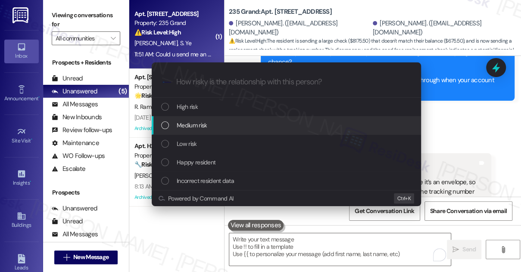
click at [197, 131] on div "Medium risk" at bounding box center [286, 125] width 269 height 19
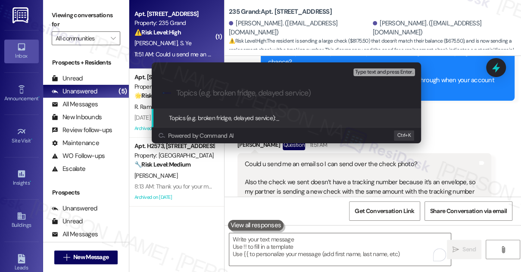
paste input "New Payment Sent – Tracking Number Included"
type input "New Payment Sent – Tracking Number Included"
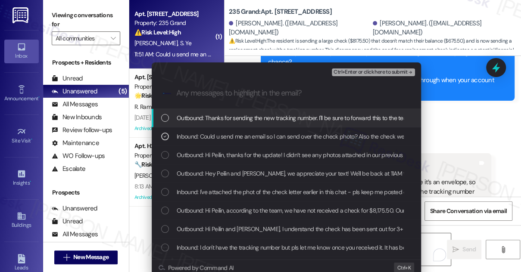
click at [354, 70] on span "Ctrl+Enter or click here to submit" at bounding box center [371, 72] width 74 height 6
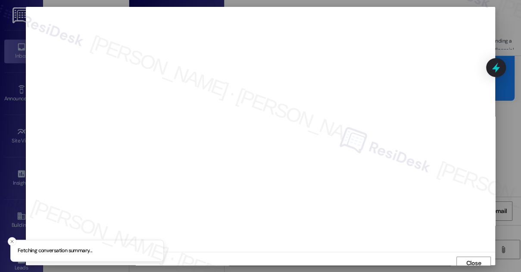
scroll to position [5, 0]
click at [466, 259] on span "Close" at bounding box center [473, 258] width 15 height 9
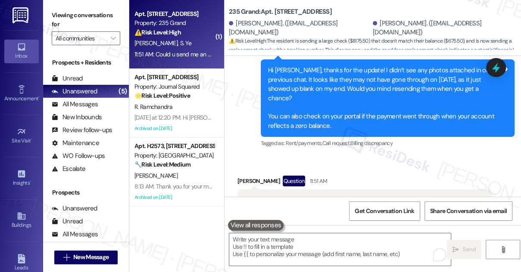
scroll to position [7393, 0]
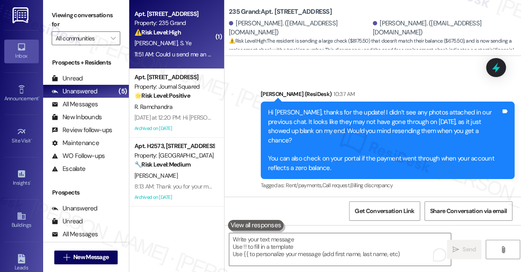
drag, startPoint x: 237, startPoint y: 131, endPoint x: 422, endPoint y: 140, distance: 185.1
click at [422, 212] on div "Received via SMS Peilin Jiang Question 11:51 AM Could u send me an email so I c…" at bounding box center [364, 274] width 267 height 124
copy div "my partner is sending a new check with the same amount with the tracking number…"
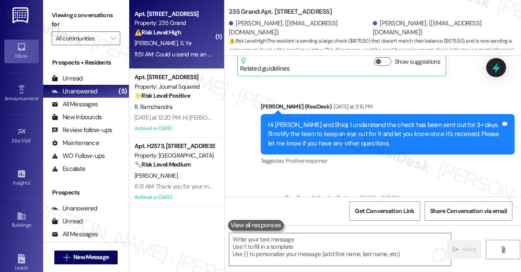
scroll to position [6688, 0]
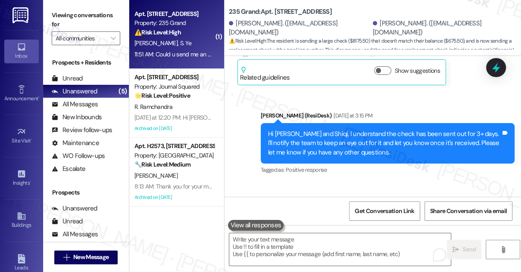
click at [362, 221] on div "ResiDesk escalation to site team -> Risk Level: Medium risk Topics: Rent Paymen…" at bounding box center [388, 244] width 191 height 46
drag, startPoint x: 312, startPoint y: 122, endPoint x: 466, endPoint y: 129, distance: 154.9
click at [466, 221] on div "ResiDesk escalation to site team -> Risk Level: Medium risk Topics: Rent Paymen…" at bounding box center [388, 244] width 191 height 46
copy div "Rent Payment from Wanqian Peng was sent for Peilin Jiang - check was sent 3 day…"
click at [68, 15] on label "Viewing conversations for" at bounding box center [86, 20] width 69 height 23
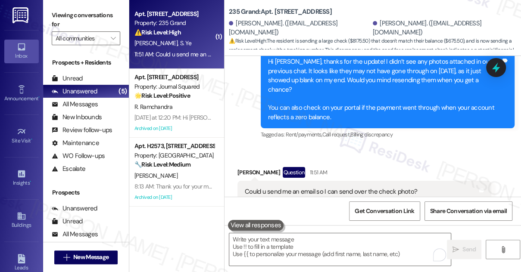
scroll to position [7393, 0]
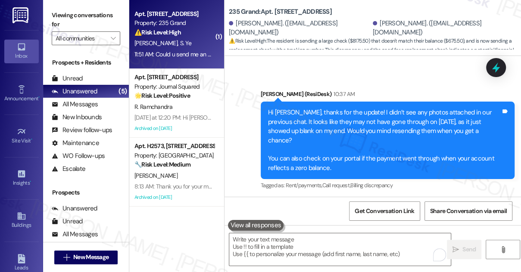
drag, startPoint x: 256, startPoint y: 122, endPoint x: 424, endPoint y: 141, distance: 168.8
click at [424, 238] on div "Could u send me an email so I can send over the check photo? Also the check we …" at bounding box center [361, 261] width 233 height 46
copy div "the check we sent doesn’t have a tracking number because it’s an envelope, so m…"
click at [67, 9] on label "Viewing conversations for" at bounding box center [86, 20] width 69 height 23
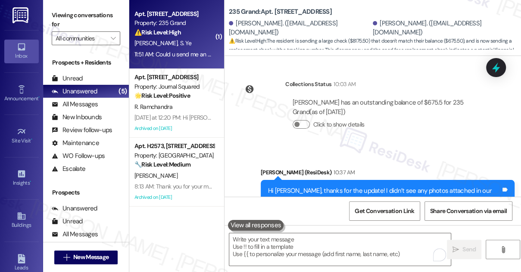
scroll to position [7471, 0]
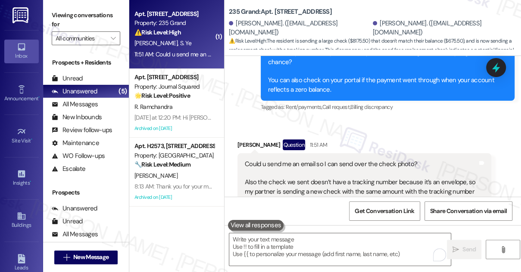
drag, startPoint x: 309, startPoint y: 164, endPoint x: 426, endPoint y: 183, distance: 118.4
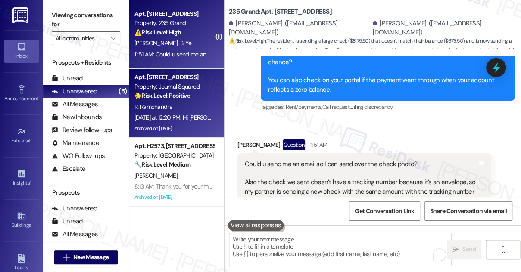
click at [190, 97] on strong "🌟 Risk Level: Positive" at bounding box center [162, 96] width 56 height 8
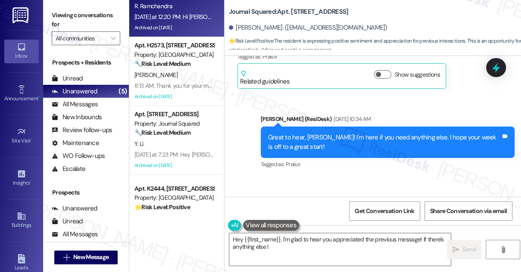
scroll to position [55, 0]
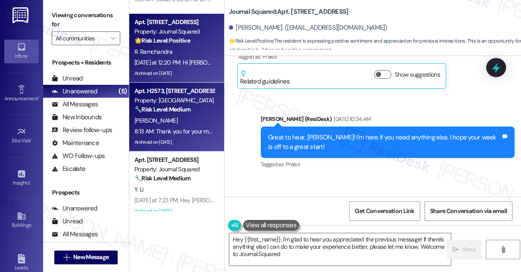
type textarea "Hey {{first_name}}, I'm glad to hear you appreciated the previous message! If t…"
click at [193, 116] on div "L. Gabrielson" at bounding box center [174, 121] width 81 height 11
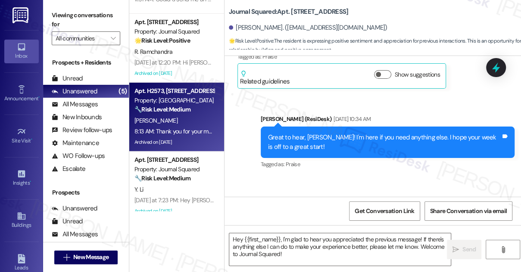
type textarea "Fetching suggested responses. Please feel free to read through the conversation…"
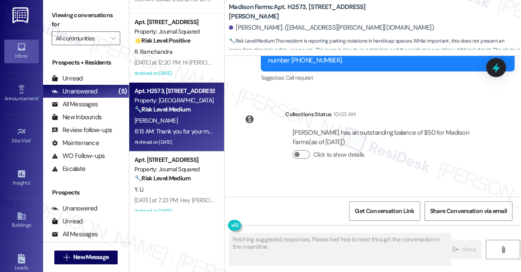
scroll to position [6944, 0]
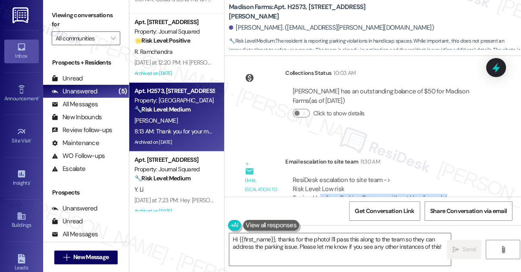
drag, startPoint x: 321, startPoint y: 141, endPoint x: 443, endPoint y: 141, distance: 122.8
click at [443, 176] on div "ResiDesk escalation to site team -> Risk Level: Low risk Topics: Handicap Parki…" at bounding box center [388, 194] width 191 height 37
click at [450, 176] on div "ResiDesk escalation to site team -> Risk Level: Low risk Topics: Handicap Parki…" at bounding box center [388, 194] width 191 height 37
drag, startPoint x: 450, startPoint y: 141, endPoint x: 348, endPoint y: 140, distance: 101.3
click at [348, 176] on div "ResiDesk escalation to site team -> Risk Level: Low risk Topics: Handicap Parki…" at bounding box center [388, 194] width 191 height 37
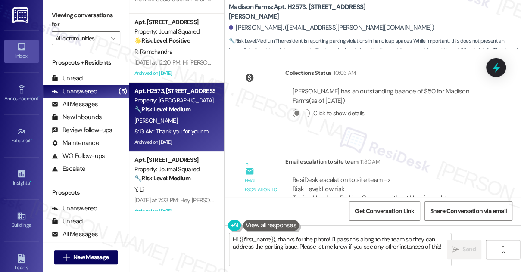
drag, startPoint x: 393, startPoint y: 160, endPoint x: 424, endPoint y: 167, distance: 30.9
click at [433, 212] on div "Subject: [ResiDesk Escalation] (Low risk) - Action Needed (Handicap Parking Con…" at bounding box center [388, 226] width 191 height 28
click at [418, 212] on div "Subject: [ResiDesk Escalation] (Low risk) - Action Needed (Handicap Parking Con…" at bounding box center [388, 226] width 191 height 28
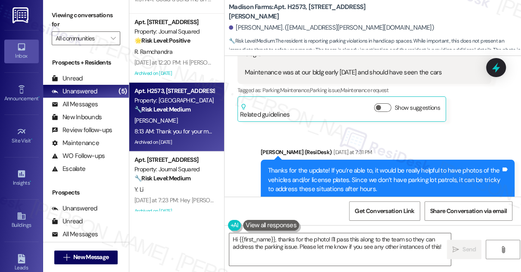
scroll to position [6278, 0]
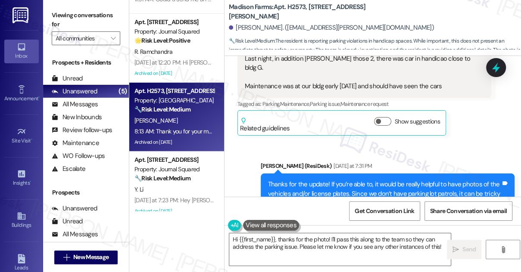
click at [341, 180] on div "Thanks for the update! If you’re able to, it would be really helpful to have ph…" at bounding box center [384, 194] width 233 height 28
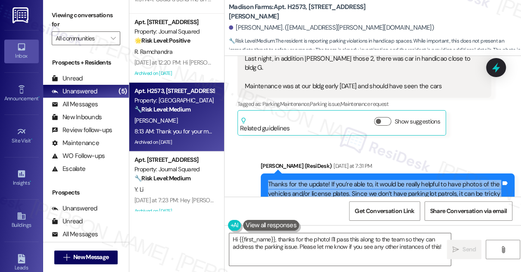
click at [341, 180] on div "Thanks for the update! If you’re able to, it would be really helpful to have ph…" at bounding box center [384, 194] width 233 height 28
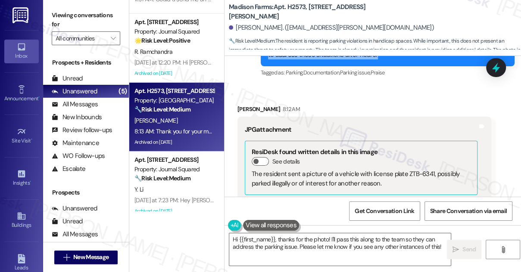
scroll to position [6513, 0]
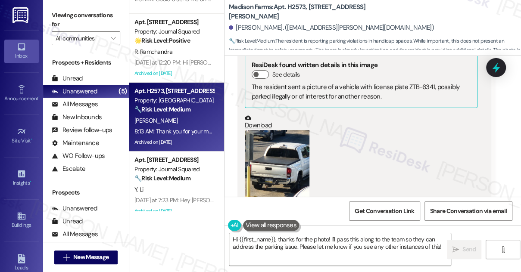
click at [76, 13] on label "Viewing conversations for" at bounding box center [86, 20] width 69 height 23
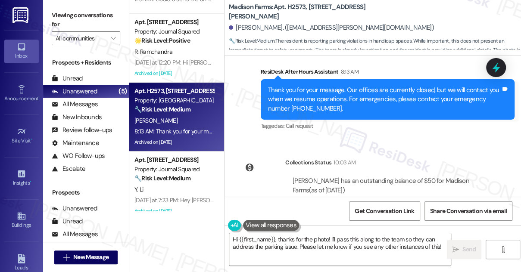
scroll to position [6944, 0]
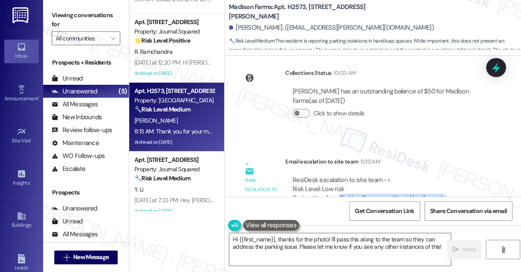
drag, startPoint x: 337, startPoint y: 140, endPoint x: 441, endPoint y: 146, distance: 104.9
click at [441, 176] on div "ResiDesk escalation to site team -> Risk Level: Low risk Topics: Handicap Parki…" at bounding box center [388, 194] width 191 height 37
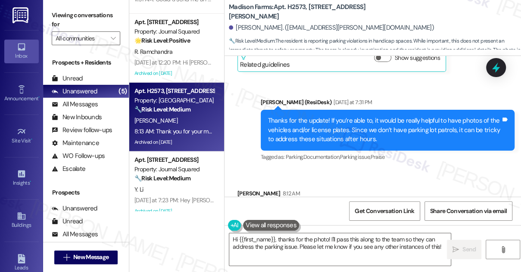
scroll to position [6277, 0]
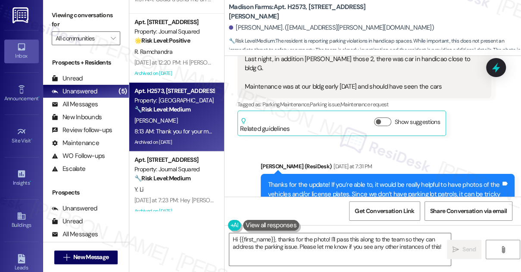
click at [353, 181] on div "Thanks for the update! If you’re able to, it would be really helpful to have ph…" at bounding box center [384, 195] width 233 height 28
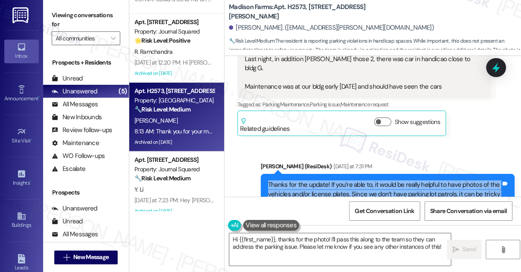
click at [353, 181] on div "Thanks for the update! If you’re able to, it would be really helpful to have ph…" at bounding box center [384, 195] width 233 height 28
click at [350, 181] on div "Thanks for the update! If you’re able to, it would be really helpful to have ph…" at bounding box center [384, 195] width 233 height 28
click at [380, 181] on div "Thanks for the update! If you’re able to, it would be really helpful to have ph…" at bounding box center [384, 195] width 233 height 28
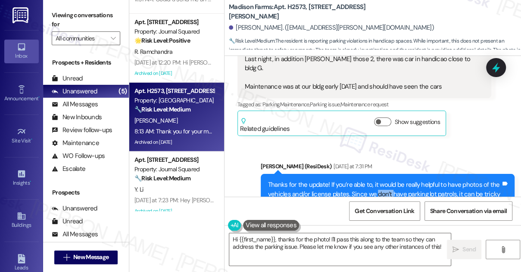
click at [380, 181] on div "Thanks for the update! If you’re able to, it would be really helpful to have ph…" at bounding box center [384, 195] width 233 height 28
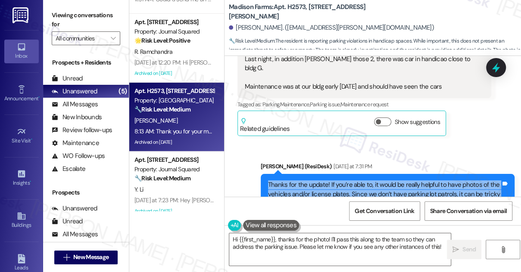
click at [380, 181] on div "Thanks for the update! If you’re able to, it would be really helpful to have ph…" at bounding box center [384, 195] width 233 height 28
click at [417, 181] on div "Thanks for the update! If you’re able to, it would be really helpful to have ph…" at bounding box center [384, 195] width 233 height 28
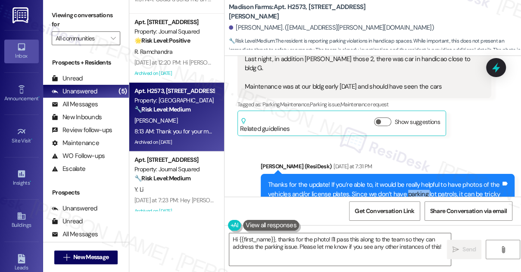
click at [417, 181] on div "Thanks for the update! If you’re able to, it would be really helpful to have ph…" at bounding box center [384, 195] width 233 height 28
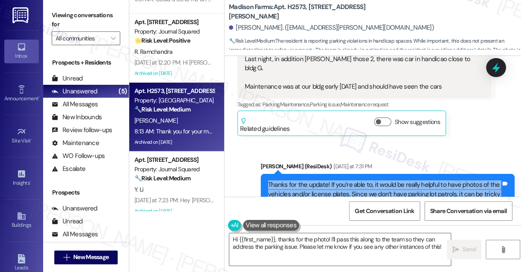
click at [417, 181] on div "Thanks for the update! If you’re able to, it would be really helpful to have ph…" at bounding box center [384, 195] width 233 height 28
click at [337, 181] on div "Thanks for the update! If you’re able to, it would be really helpful to have ph…" at bounding box center [384, 195] width 233 height 28
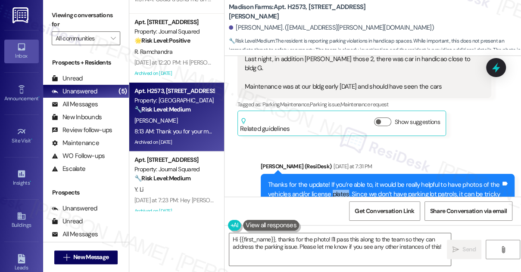
click at [337, 181] on div "Thanks for the update! If you’re able to, it would be really helpful to have ph…" at bounding box center [384, 195] width 233 height 28
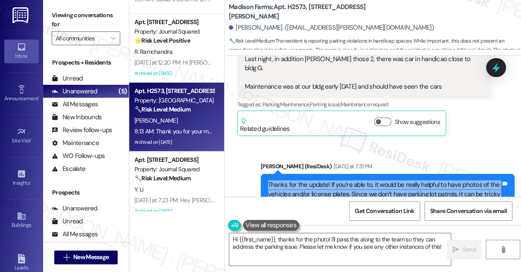
click at [337, 181] on div "Thanks for the update! If you’re able to, it would be really helpful to have ph…" at bounding box center [384, 195] width 233 height 28
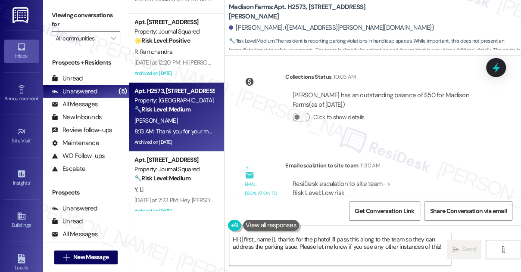
scroll to position [6944, 0]
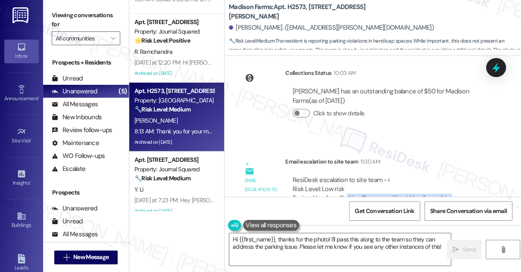
drag, startPoint x: 347, startPoint y: 142, endPoint x: 431, endPoint y: 147, distance: 84.6
click at [431, 176] on div "ResiDesk escalation to site team -> Risk Level: Low risk Topics: Handicap Parki…" at bounding box center [388, 194] width 191 height 37
click at [426, 176] on div "ResiDesk escalation to site team -> Risk Level: Low risk Topics: Handicap Parki…" at bounding box center [388, 194] width 191 height 37
click at [427, 176] on div "ResiDesk escalation to site team -> Risk Level: Low risk Topics: Handicap Parki…" at bounding box center [388, 194] width 191 height 37
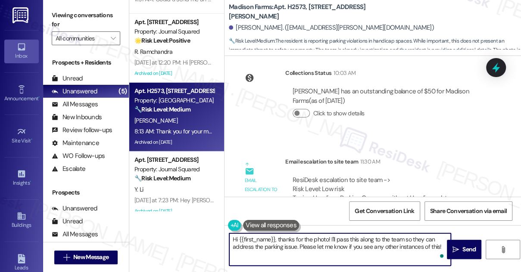
drag, startPoint x: 299, startPoint y: 247, endPoint x: 435, endPoint y: 247, distance: 136.6
click at [435, 247] on textarea "Hi {{first_name}}, thanks for the photo! I'll pass this along to the team so th…" at bounding box center [340, 250] width 222 height 32
click at [434, 247] on textarea "Hi {{first_name}}, thanks for the photo! I'll pass this along to the team so th…" at bounding box center [340, 250] width 222 height 32
drag, startPoint x: 442, startPoint y: 247, endPoint x: 398, endPoint y: 247, distance: 44.0
click at [398, 247] on textarea "Hi {{first_name}}, thanks for the photo! I'll pass this along to the team so th…" at bounding box center [340, 250] width 222 height 32
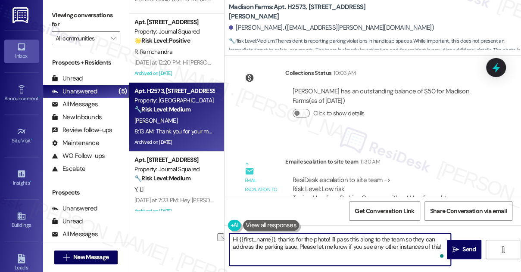
click at [442, 246] on textarea "Hi {{first_name}}, thanks for the photo! I'll pass this along to the team so th…" at bounding box center [340, 250] width 222 height 32
drag, startPoint x: 442, startPoint y: 246, endPoint x: 387, endPoint y: 246, distance: 54.7
click at [387, 246] on textarea "Hi {{first_name}}, thanks for the photo! I'll pass this along to the team so th…" at bounding box center [340, 250] width 222 height 32
click at [290, 240] on textarea "Hi {{first_name}}, thanks for the photo! I'll pass this along to the team so th…" at bounding box center [340, 250] width 222 height 32
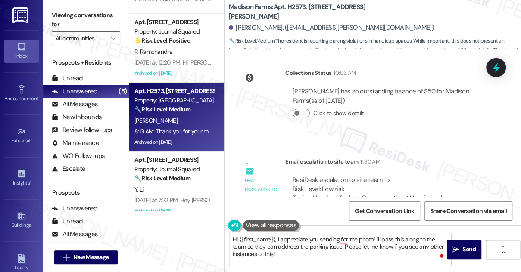
click at [342, 233] on div "Hi {{first_name}}, I appreciate you sending for the photo! I'll pass this along…" at bounding box center [340, 249] width 222 height 33
click at [338, 234] on textarea "Hi {{first_name}}, I appreciate you sending for the photo! I'll pass this along…" at bounding box center [340, 250] width 222 height 32
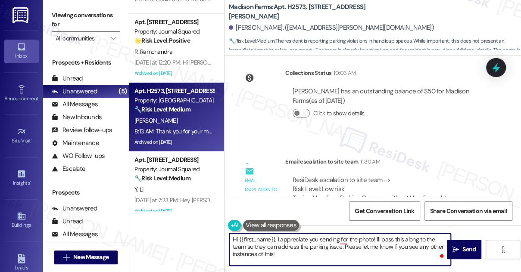
click at [338, 234] on textarea "Hi {{first_name}}, I appreciate you sending for the photo! I'll pass this along…" at bounding box center [340, 250] width 222 height 32
click at [340, 236] on textarea "Hi {{first_name}}, I appreciate you sending for the photo! I'll pass this along…" at bounding box center [340, 250] width 222 height 32
drag, startPoint x: 307, startPoint y: 255, endPoint x: 330, endPoint y: 245, distance: 24.9
click at [330, 245] on textarea "Hi {{first_name}}, I appreciate you sending the photo! I'll pass this along to …" at bounding box center [340, 250] width 222 height 32
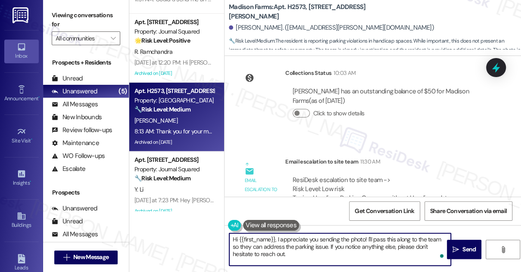
click at [284, 246] on textarea "Hi {{first_name}}, I appreciate you sending the photo! I'll pass this along to …" at bounding box center [340, 250] width 222 height 32
click at [325, 253] on textarea "Hi {{first_name}}, I appreciate you sending the photo! I'll pass this along to …" at bounding box center [340, 250] width 222 height 32
drag, startPoint x: 333, startPoint y: 248, endPoint x: 340, endPoint y: 251, distance: 8.1
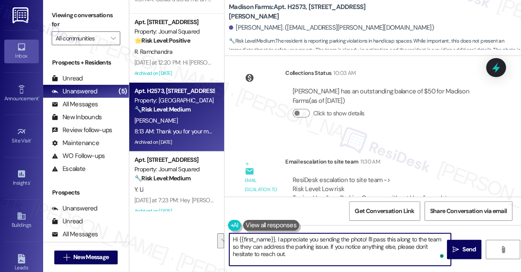
click at [340, 251] on textarea "Hi {{first_name}}, I appreciate you sending the photo! I'll pass this along to …" at bounding box center [340, 250] width 222 height 32
drag, startPoint x: 384, startPoint y: 253, endPoint x: 259, endPoint y: 256, distance: 125.0
click at [259, 256] on textarea "Hi {{first_name}}, I appreciate you sending the photo! I'll pass this along to …" at bounding box center [340, 250] width 222 height 32
click at [329, 245] on textarea "Hi {{first_name}}, I appreciate you sending the photo! I'll pass this along to …" at bounding box center [340, 250] width 222 height 32
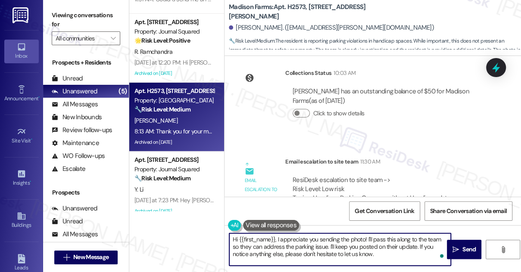
click at [345, 239] on textarea "Hi {{first_name}}, I appreciate you sending the photo! I'll pass this along to …" at bounding box center [340, 250] width 222 height 32
click at [361, 249] on textarea "Hi {{first_name}}, I appreciate you sending the photo! I'll pass this along to …" at bounding box center [340, 250] width 222 height 32
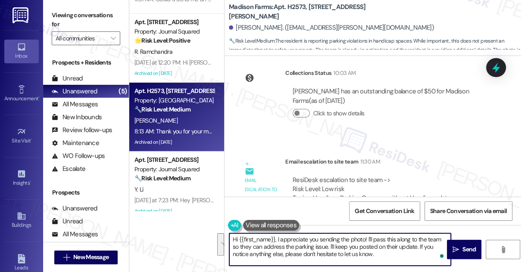
click at [361, 249] on textarea "Hi {{first_name}}, I appreciate you sending the photo! I'll pass this along to …" at bounding box center [340, 250] width 222 height 32
click at [387, 250] on textarea "Hi {{first_name}}, I appreciate you sending the photo! I'll pass this along to …" at bounding box center [340, 250] width 222 height 32
click at [385, 250] on textarea "Hi {{first_name}}, I appreciate you sending the photo! I'll pass this along to …" at bounding box center [340, 250] width 222 height 32
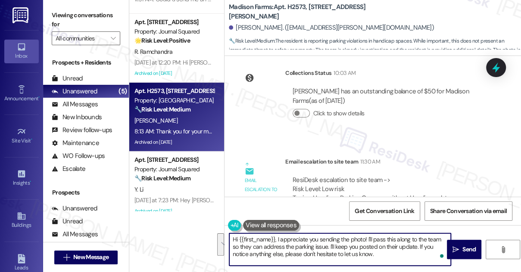
click at [388, 251] on textarea "Hi {{first_name}}, I appreciate you sending the photo! I'll pass this along to …" at bounding box center [340, 250] width 222 height 32
type textarea "Hi {{first_name}}, I appreciate you sending the photo! I'll pass this along to …"
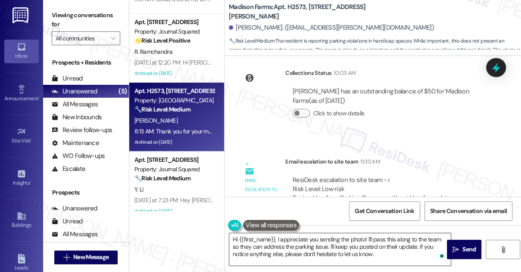
click at [385, 252] on textarea "Hi {{first_name}}, I appreciate you sending the photo! I'll pass this along to …" at bounding box center [340, 250] width 222 height 32
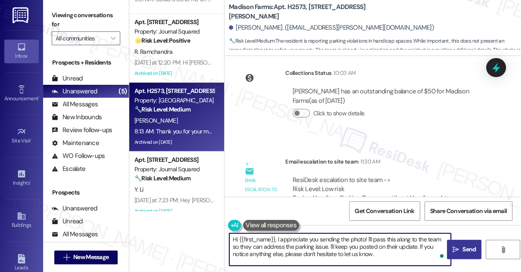
click at [465, 247] on span "Send" at bounding box center [468, 249] width 13 height 9
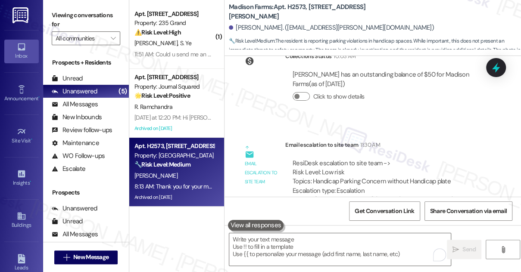
scroll to position [7022, 0]
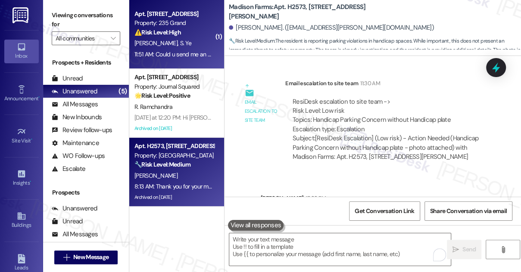
click at [182, 43] on div "P. Jiang S. Ye" at bounding box center [174, 43] width 81 height 11
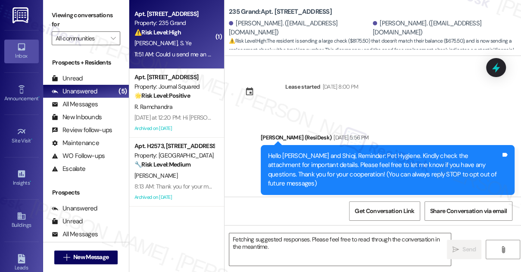
scroll to position [7593, 0]
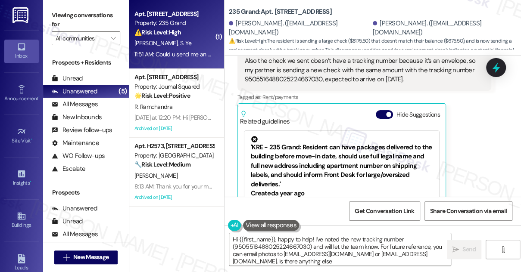
type textarea "Hi {{first_name}}, happy to help! I've noted the new tracking number (950551648…"
click at [302, 240] on textarea "Hi {{first_name}}, happy to help! I've noted the new tracking number (950551648…" at bounding box center [340, 250] width 222 height 32
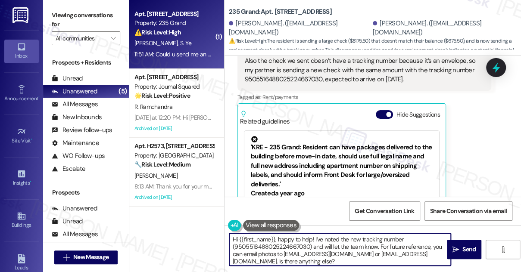
click at [302, 240] on textarea "Hi {{first_name}}, happy to help! I've noted the new tracking number (950551648…" at bounding box center [340, 250] width 222 height 32
click at [358, 247] on textarea "Hi {{first_name}}, happy to help! I've noted the new tracking number (950551648…" at bounding box center [340, 250] width 222 height 32
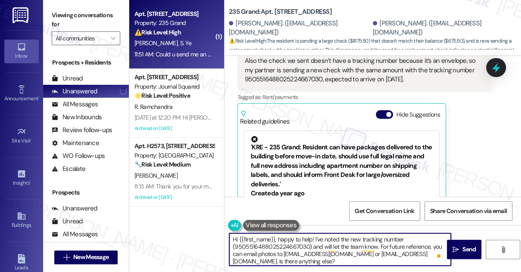
click at [309, 255] on textarea "Hi {{first_name}}, happy to help! I've noted the new tracking number (950551648…" at bounding box center [340, 250] width 222 height 32
drag, startPoint x: 296, startPoint y: 263, endPoint x: 262, endPoint y: 245, distance: 37.8
click at [262, 245] on textarea "Hi {{first_name}}, happy to help! I've noted the new tracking number (950551648…" at bounding box center [340, 250] width 222 height 32
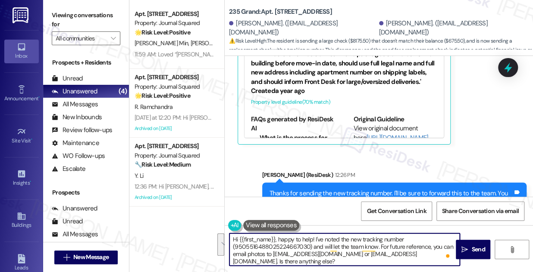
scroll to position [7662, 0]
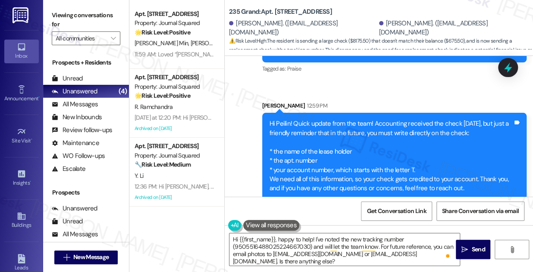
click at [303, 119] on div "Hi Peilin! Quick update from the team! Accounting received the check today, but…" at bounding box center [391, 156] width 244 height 74
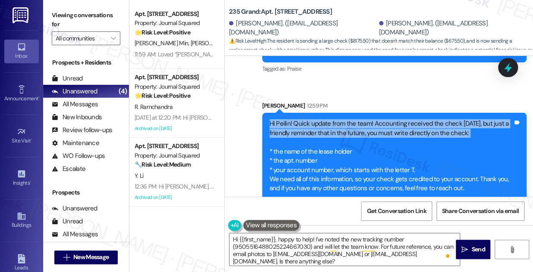
click at [303, 119] on div "Hi Peilin! Quick update from the team! Accounting received the check today, but…" at bounding box center [391, 156] width 244 height 74
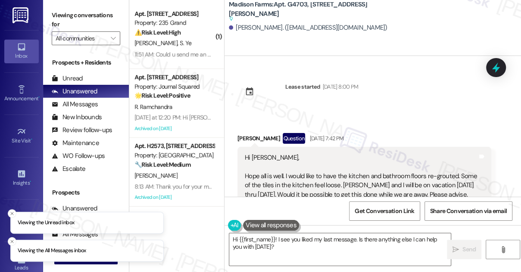
scroll to position [1658, 0]
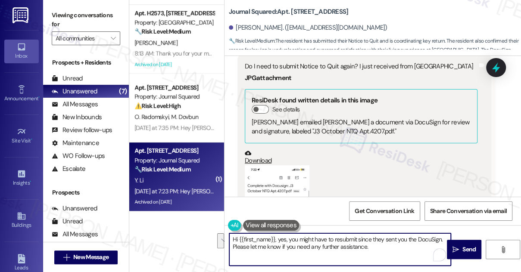
scroll to position [11227, 0]
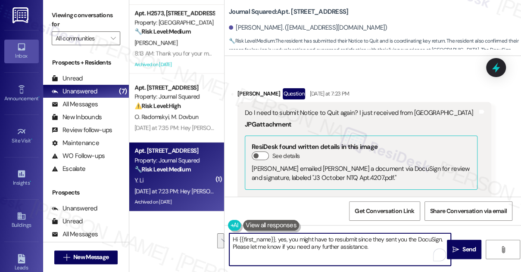
click at [288, 242] on textarea "Hi {{first_name}}, yes, you might have to resubmit since they sent you the Docu…" at bounding box center [340, 250] width 222 height 32
click at [331, 244] on textarea "Hi {{first_name}}, yes, you might have to resubmit since they sent you the Docu…" at bounding box center [340, 250] width 222 height 32
click at [382, 248] on textarea "Hi {{first_name}}, yes, you might have to resubmit since they sent you the Docu…" at bounding box center [340, 250] width 222 height 32
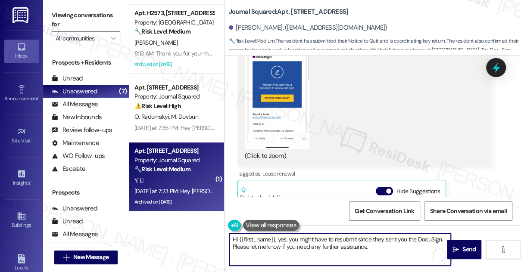
scroll to position [11423, 0]
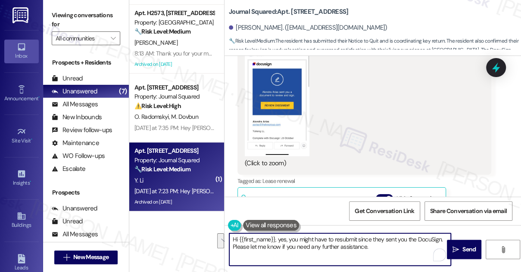
drag, startPoint x: 350, startPoint y: 238, endPoint x: 370, endPoint y: 245, distance: 21.3
click at [370, 245] on textarea "Hi {{first_name}}, yes, you might have to resubmit since they sent you the Docu…" at bounding box center [340, 250] width 222 height 32
click at [393, 247] on textarea "Hi {{first_name}}, yes, you might have to resubmit since they sent you the Docu…" at bounding box center [340, 250] width 222 height 32
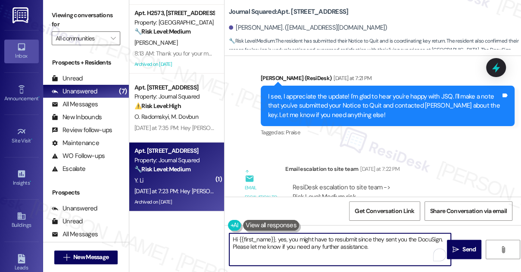
scroll to position [11031, 0]
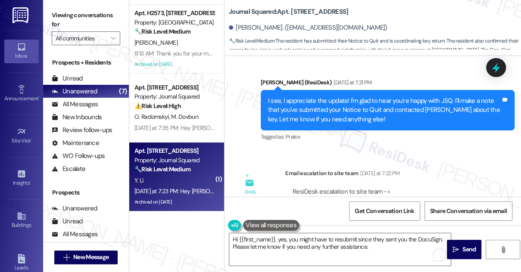
drag, startPoint x: 330, startPoint y: 113, endPoint x: 390, endPoint y: 114, distance: 59.9
click at [390, 187] on div "ResiDesk escalation to site team -> Risk Level: Medium risk Topics: Submitted N…" at bounding box center [388, 205] width 191 height 37
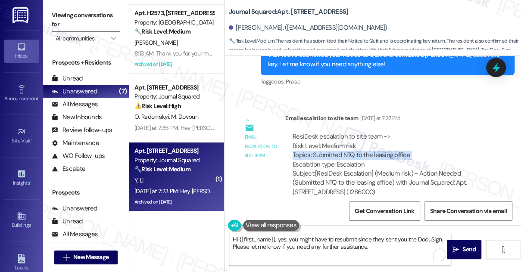
scroll to position [11109, 0]
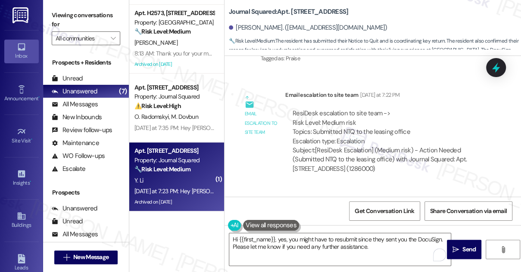
drag, startPoint x: 292, startPoint y: 130, endPoint x: 391, endPoint y: 135, distance: 99.2
click at [391, 226] on div "Do I need to submit Notice to Quit again? I just received from [GEOGRAPHIC_DATA]" at bounding box center [361, 230] width 233 height 9
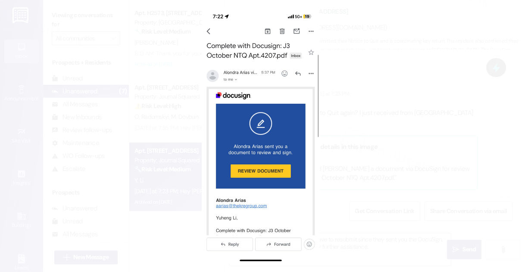
click at [241, 109] on button "Unzoom image" at bounding box center [260, 136] width 521 height 272
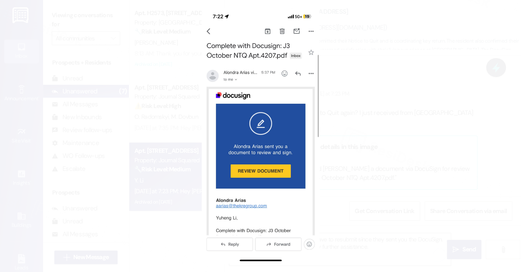
click at [346, 156] on button "Unzoom image" at bounding box center [260, 136] width 521 height 272
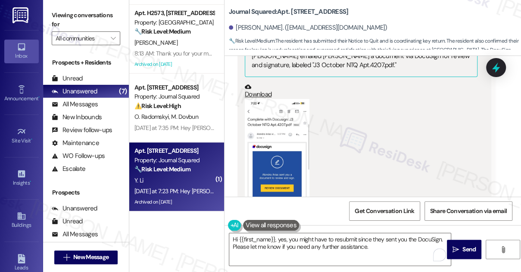
scroll to position [11344, 0]
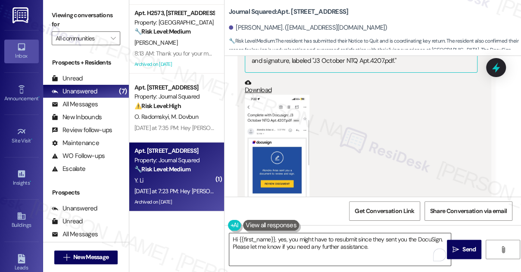
click at [340, 237] on textarea "Hi {{first_name}}, yes, you might have to resubmit since they sent you the Docu…" at bounding box center [340, 250] width 222 height 32
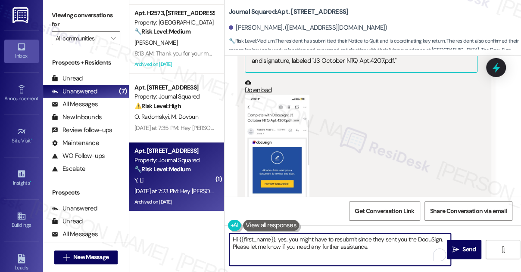
click at [340, 237] on textarea "Hi {{first_name}}, yes, you might have to resubmit since they sent you the Docu…" at bounding box center [340, 250] width 222 height 32
click at [397, 245] on textarea "Hi {{first_name}}, yes, you might have to resubmit since they sent you the Docu…" at bounding box center [340, 250] width 222 height 32
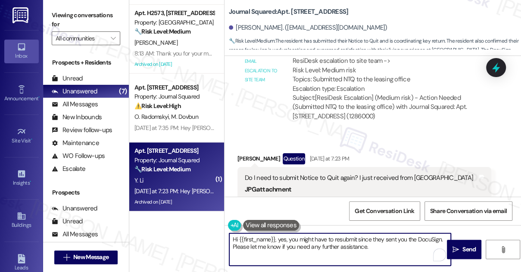
scroll to position [11149, 0]
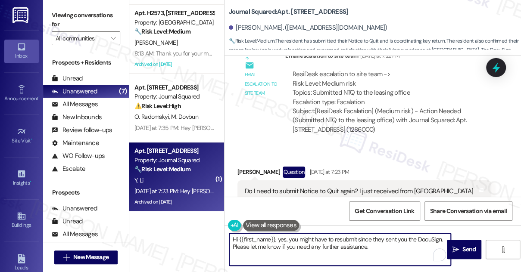
click at [410, 244] on textarea "Hi {{first_name}}, yes, you might have to resubmit since they sent you the Docu…" at bounding box center [340, 250] width 222 height 32
click at [456, 247] on icon "" at bounding box center [456, 250] width 6 height 7
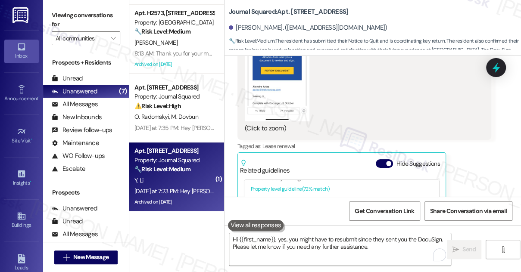
scroll to position [11609, 0]
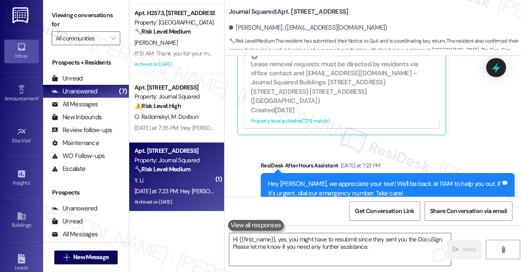
click at [322, 255] on div "Hi [PERSON_NAME], yes, you might have to resubmit since they sent you the DocuS…" at bounding box center [388, 270] width 254 height 31
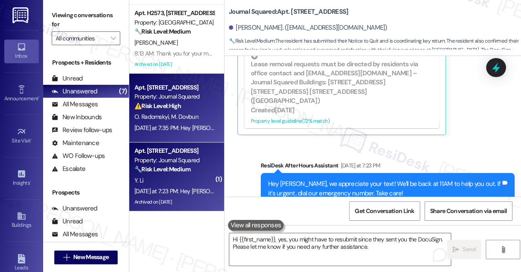
click at [179, 119] on span "M. Dovbun" at bounding box center [184, 117] width 27 height 8
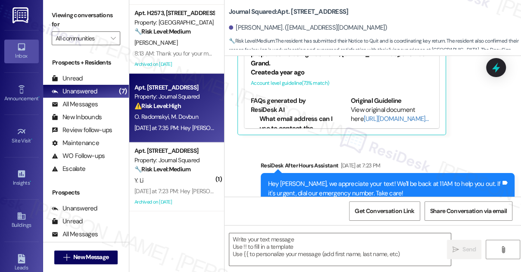
type textarea "Fetching suggested responses. Please feel free to read through the conversation…"
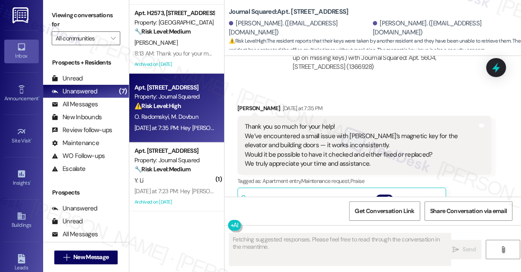
scroll to position [6657, 0]
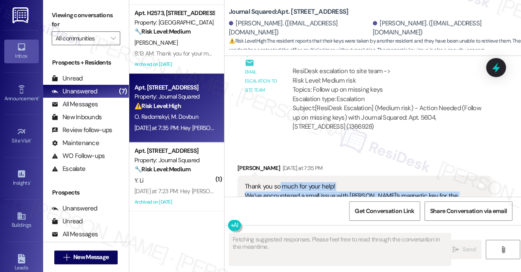
drag, startPoint x: 280, startPoint y: 110, endPoint x: 333, endPoint y: 132, distance: 57.4
click at [333, 182] on div "Thank you so much for your help! We’ve encountered a small issue with [PERSON_N…" at bounding box center [361, 205] width 233 height 46
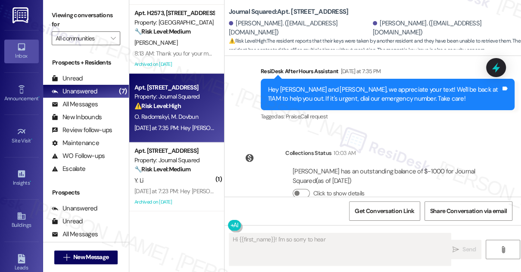
scroll to position [7036, 0]
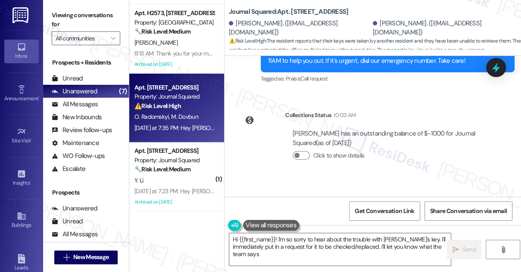
type textarea "Hi {{first_name}}! I'm so sorry to hear about the trouble with [PERSON_NAME]'s …"
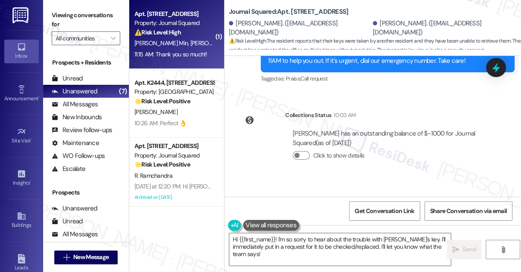
click at [183, 62] on div "Apt. [STREET_ADDRESS] Property: Journal Squared ⚠️ Risk Level: High The residen…" at bounding box center [176, 34] width 95 height 69
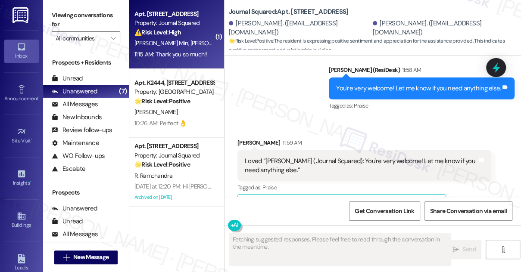
scroll to position [2482, 0]
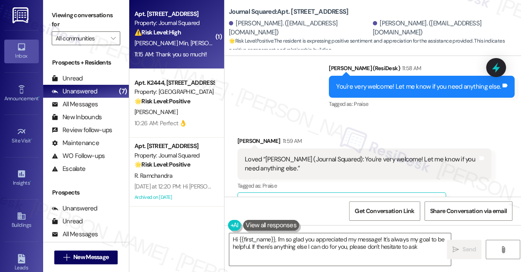
type textarea "Hi {{first_name}}, I'm so glad you appreciated my message! It's always my goal …"
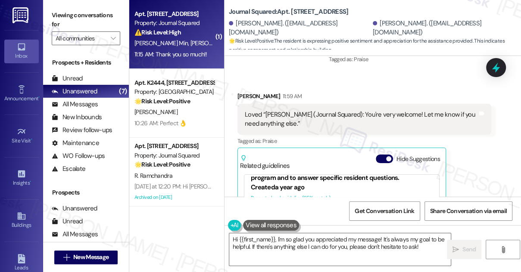
scroll to position [2599, 0]
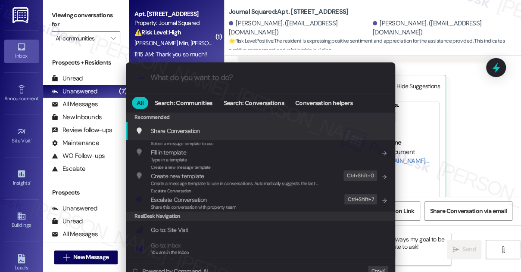
click at [473, 86] on div ".cls-1{fill:#0a055f;}.cls-2{fill:#0cc4c4;} resideskLogoBlueOrange All Search: C…" at bounding box center [260, 136] width 521 height 272
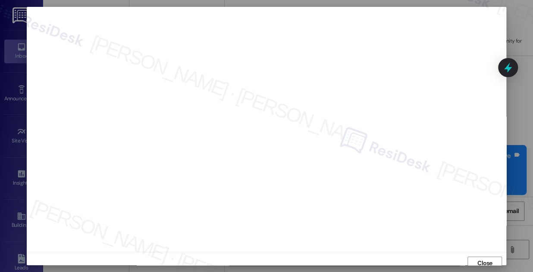
scroll to position [928, 0]
click at [488, 261] on span "Close" at bounding box center [484, 263] width 15 height 9
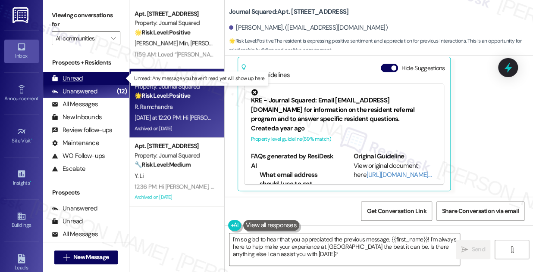
click at [92, 75] on div "Unread (0)" at bounding box center [86, 78] width 86 height 13
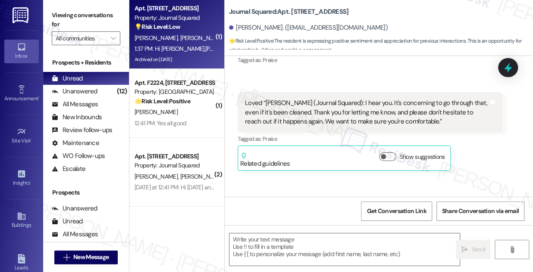
click at [204, 47] on div "1:37 PM: Hi Jane,Geoff and I are planning to rent a car this weekend for a trip…" at bounding box center [436, 49] width 605 height 8
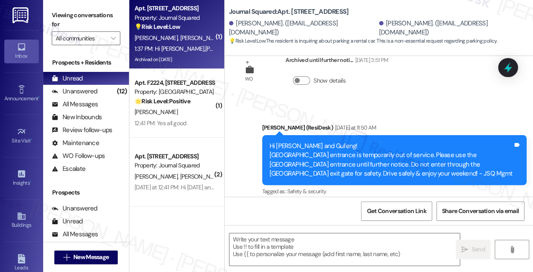
scroll to position [4425, 0]
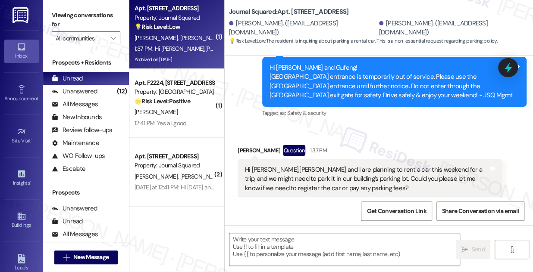
click at [295, 165] on div "Hi [PERSON_NAME],[PERSON_NAME] and I are planning to rent a car this weekend fo…" at bounding box center [367, 179] width 244 height 28
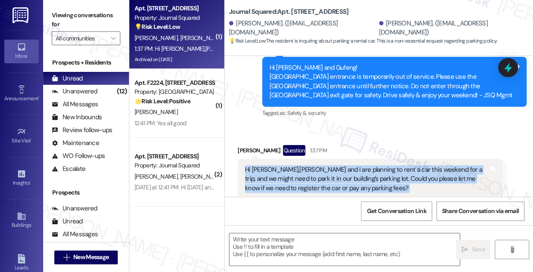
click at [295, 165] on div "Hi [PERSON_NAME],[PERSON_NAME] and I are planning to rent a car this weekend fo…" at bounding box center [367, 179] width 244 height 28
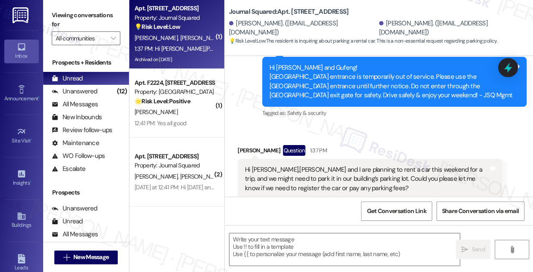
click at [358, 145] on div "Yifan Wang Question 1:37 PM" at bounding box center [369, 152] width 265 height 14
click at [348, 165] on div "Hi [PERSON_NAME],[PERSON_NAME] and I are planning to rent a car this weekend fo…" at bounding box center [367, 179] width 244 height 28
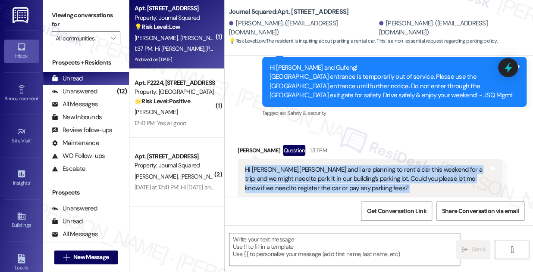
click at [348, 165] on div "Hi [PERSON_NAME],[PERSON_NAME] and I are planning to rent a car this weekend fo…" at bounding box center [367, 179] width 244 height 28
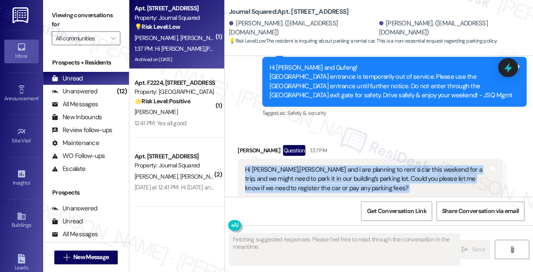
click at [340, 165] on div "Hi [PERSON_NAME],[PERSON_NAME] and I are planning to rent a car this weekend fo…" at bounding box center [367, 179] width 244 height 28
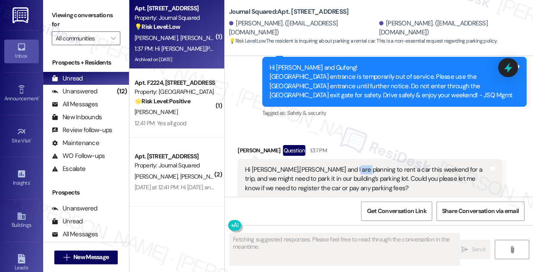
click at [340, 165] on div "Hi [PERSON_NAME],[PERSON_NAME] and I are planning to rent a car this weekend fo…" at bounding box center [367, 179] width 244 height 28
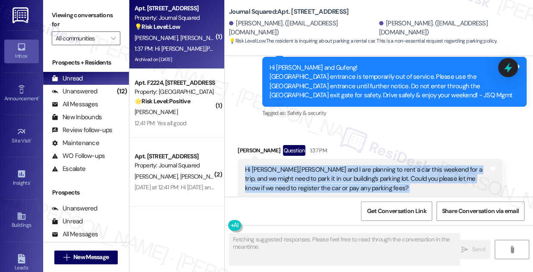
click at [340, 165] on div "Hi [PERSON_NAME],[PERSON_NAME] and I are planning to rent a car this weekend fo…" at bounding box center [367, 179] width 244 height 28
click at [368, 165] on div "Hi [PERSON_NAME],[PERSON_NAME] and I are planning to rent a car this weekend fo…" at bounding box center [367, 179] width 244 height 28
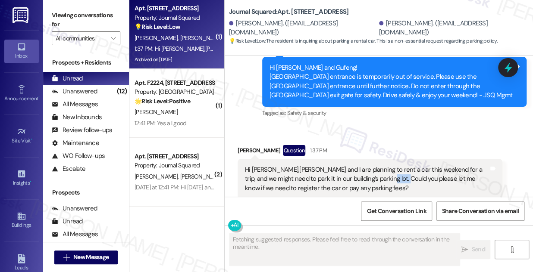
click at [368, 165] on div "Hi [PERSON_NAME],[PERSON_NAME] and I are planning to rent a car this weekend fo…" at bounding box center [367, 179] width 244 height 28
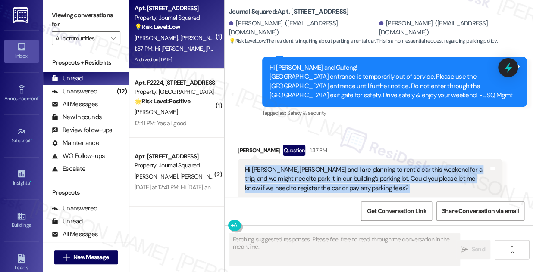
click at [368, 165] on div "Hi [PERSON_NAME],[PERSON_NAME] and I are planning to rent a car this weekend fo…" at bounding box center [367, 179] width 244 height 28
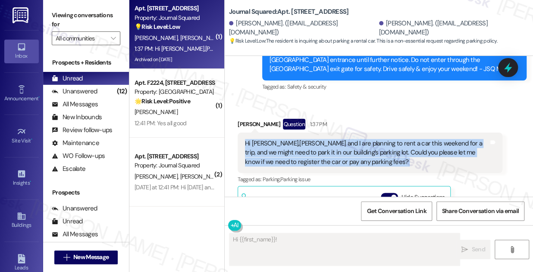
scroll to position [4464, 0]
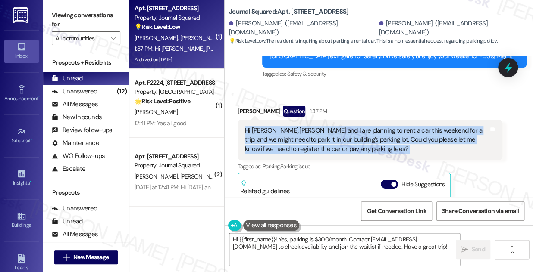
click at [309, 240] on textarea "Hi {{first_name}}! Yes, parking is $300/month. Contact jsqmgmt@thekregroup.com …" at bounding box center [344, 250] width 230 height 32
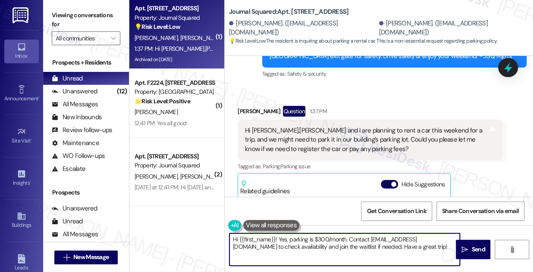
click at [310, 240] on textarea "Hi {{first_name}}! Yes, parking is $300/month. Contact jsqmgmt@thekregroup.com …" at bounding box center [344, 250] width 230 height 32
click at [358, 240] on textarea "Hi {{first_name}}! Yes, parking is $300/month. Contact jsqmgmt@thekregroup.com …" at bounding box center [344, 250] width 230 height 32
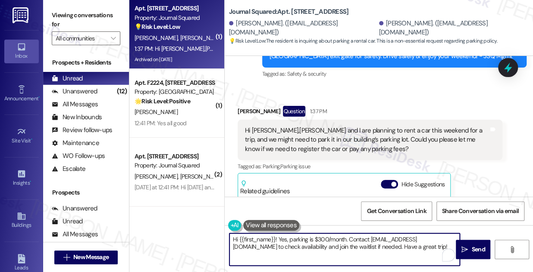
click at [316, 126] on div "Hi [PERSON_NAME],[PERSON_NAME] and I are planning to rent a car this weekend fo…" at bounding box center [367, 140] width 244 height 28
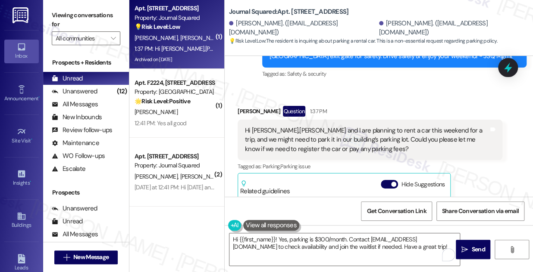
click at [306, 126] on div "Hi [PERSON_NAME],[PERSON_NAME] and I are planning to rent a car this weekend fo…" at bounding box center [367, 140] width 244 height 28
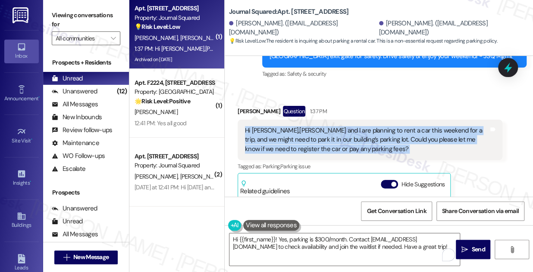
click at [306, 126] on div "Hi [PERSON_NAME],[PERSON_NAME] and I are planning to rent a car this weekend fo…" at bounding box center [367, 140] width 244 height 28
click at [329, 126] on div "Hi [PERSON_NAME],[PERSON_NAME] and I are planning to rent a car this weekend fo…" at bounding box center [367, 140] width 244 height 28
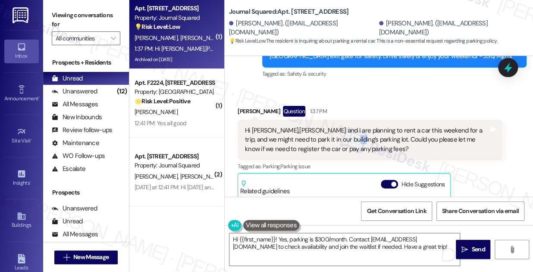
click at [329, 126] on div "Hi [PERSON_NAME],[PERSON_NAME] and I are planning to rent a car this weekend fo…" at bounding box center [367, 140] width 244 height 28
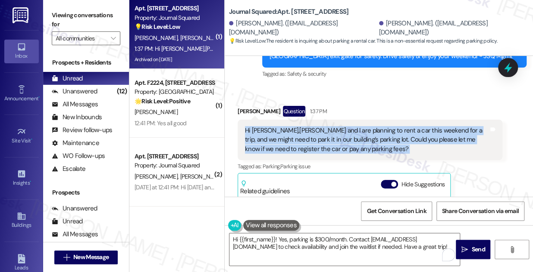
click at [329, 126] on div "Hi [PERSON_NAME],[PERSON_NAME] and I are planning to rent a car this weekend fo…" at bounding box center [367, 140] width 244 height 28
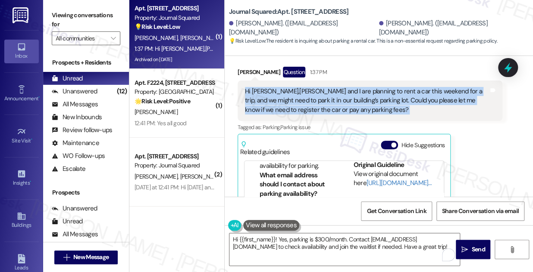
scroll to position [78, 0]
click at [366, 179] on link "[URL][DOMAIN_NAME]…" at bounding box center [398, 183] width 65 height 9
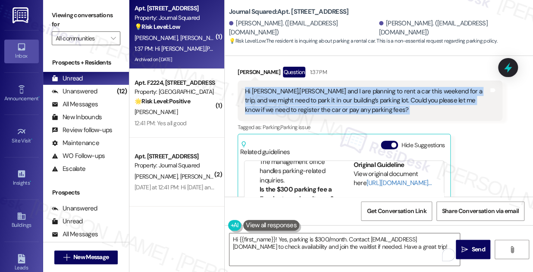
scroll to position [274, 0]
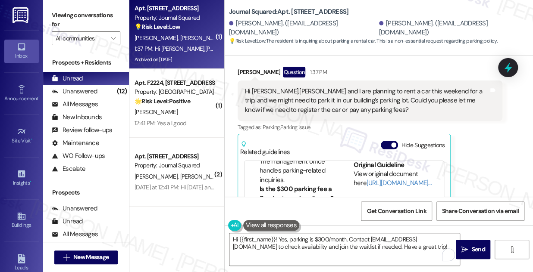
click at [237, 31] on div "[PERSON_NAME]. ([EMAIL_ADDRESS][DOMAIN_NAME])" at bounding box center [303, 28] width 148 height 19
click at [237, 31] on div "Yifan Wang. (yw4342@tc.columbia.edu)" at bounding box center [303, 28] width 148 height 19
copy div "Yifan"
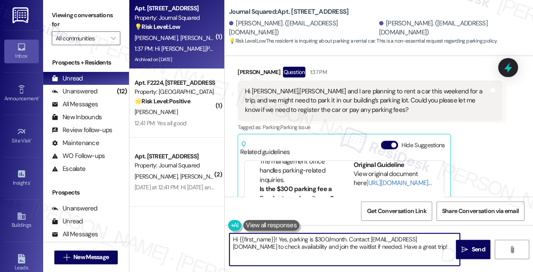
drag, startPoint x: 239, startPoint y: 237, endPoint x: 275, endPoint y: 235, distance: 35.8
click at [275, 235] on textarea "Hi {{first_name}}! Yes, parking is $300/month. Contact jsqmgmt@thekregroup.com …" at bounding box center [344, 250] width 230 height 32
paste textarea "Yifan"
drag, startPoint x: 389, startPoint y: 238, endPoint x: 318, endPoint y: 241, distance: 71.2
click at [318, 241] on textarea "Hi Yifan, thanks for the heads up! Yes, parking is $300/month. Contact jsqmgmt@…" at bounding box center [344, 250] width 230 height 32
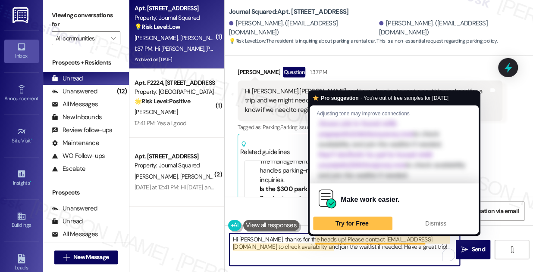
click at [352, 239] on textarea "Hi Yifan, thanks for the heads up! Please contact jsqmgmt@thekregroup.com to ch…" at bounding box center [344, 250] width 230 height 32
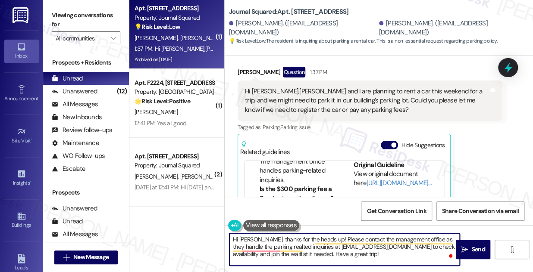
click at [285, 255] on textarea "Hi Yifan, thanks for the heads up! Please contact the management office as they…" at bounding box center [344, 250] width 230 height 32
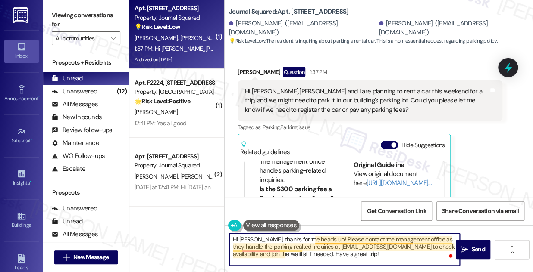
click at [317, 239] on textarea "Hi Yifan, thanks for the heads up! Please contact the management office as they…" at bounding box center [344, 250] width 230 height 32
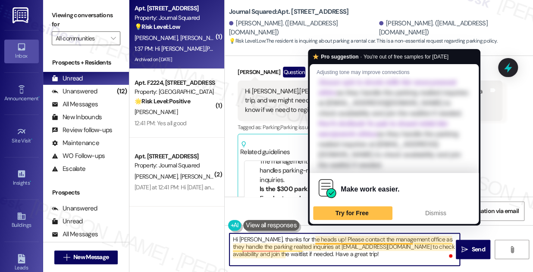
click at [278, 81] on div "Hi Jane,Geoff and I are planning to rent a car this weekend for a trip, and we …" at bounding box center [369, 101] width 265 height 41
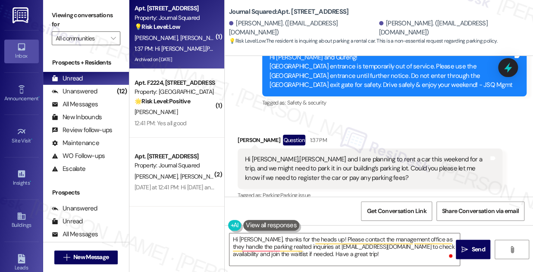
scroll to position [4425, 0]
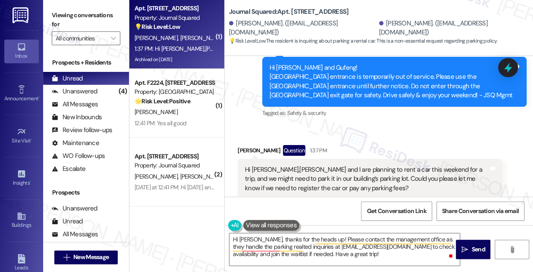
click at [74, 1] on div "Viewing conversations for All communities " at bounding box center [86, 27] width 86 height 54
click at [61, 20] on label "Viewing conversations for" at bounding box center [86, 20] width 69 height 23
click at [296, 159] on div "Hi Jane,Geoff and I are planning to rent a car this weekend for a trip, and we …" at bounding box center [369, 179] width 265 height 41
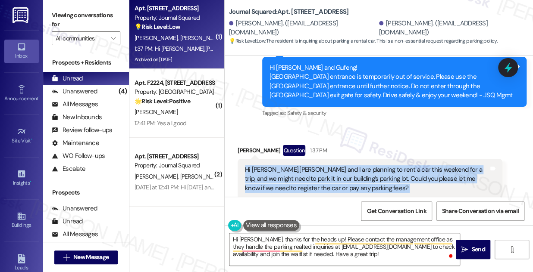
click at [296, 159] on div "Hi Jane,Geoff and I are planning to rent a car this weekend for a trip, and we …" at bounding box center [369, 179] width 265 height 41
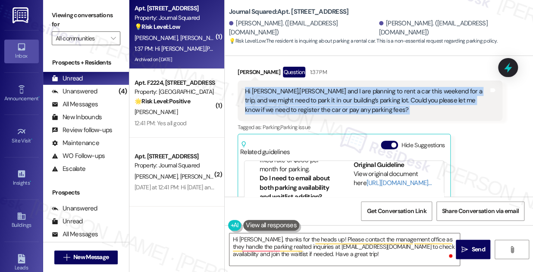
scroll to position [353, 0]
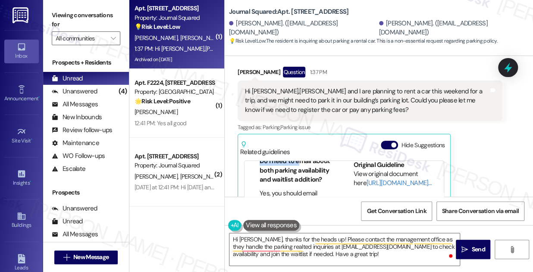
drag, startPoint x: 287, startPoint y: 133, endPoint x: 298, endPoint y: 140, distance: 13.5
click at [298, 161] on div "FAQs generated by ResiDesk AI How much does parking cost per month? Parking cos…" at bounding box center [293, 188] width 84 height 54
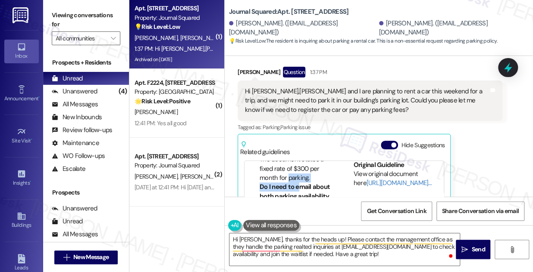
scroll to position [313, 0]
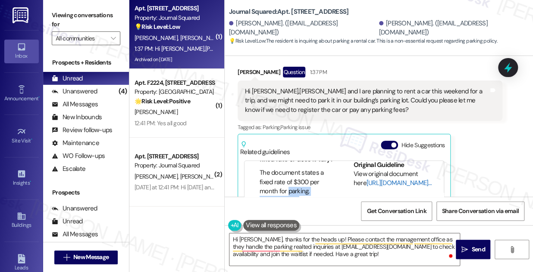
click at [366, 179] on link "[URL][DOMAIN_NAME]…" at bounding box center [398, 183] width 65 height 9
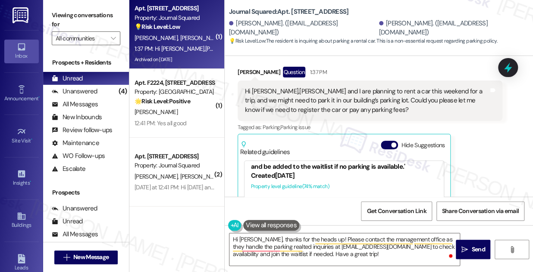
scroll to position [117, 0]
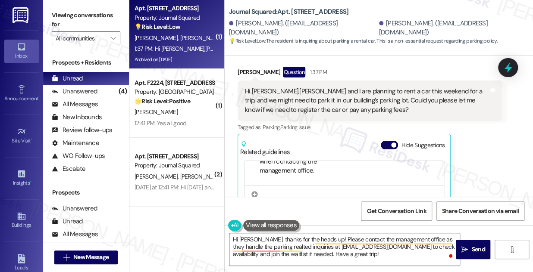
click at [290, 81] on div "Hi Jane,Geoff and I are planning to rent a car this weekend for a trip, and we …" at bounding box center [369, 101] width 265 height 41
drag, startPoint x: 58, startPoint y: 12, endPoint x: 68, endPoint y: 17, distance: 11.0
click at [58, 12] on label "Viewing conversations for" at bounding box center [86, 20] width 69 height 23
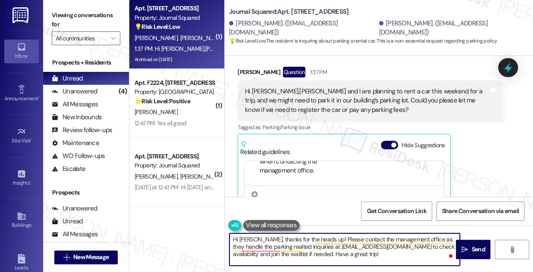
click at [308, 247] on textarea "Hi Yifan, thanks for the heads up! Please contact the management office as they…" at bounding box center [344, 250] width 230 height 32
click at [382, 247] on textarea "Hi Yifan, thanks for the heads up! Please contact the management office as they…" at bounding box center [344, 250] width 230 height 32
paste textarea "[EMAIL_ADDRESS][DOMAIN_NAME]"
drag, startPoint x: 299, startPoint y: 262, endPoint x: 353, endPoint y: 254, distance: 54.8
click at [353, 254] on textarea "Hi Yifan, thanks for the heads up! Please contact the management office as they…" at bounding box center [344, 250] width 230 height 32
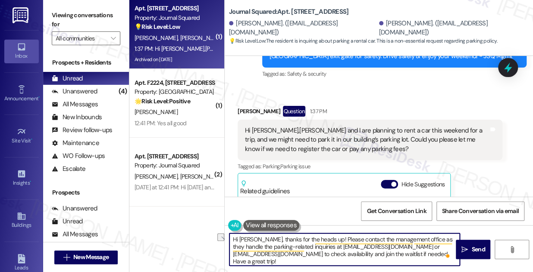
scroll to position [2, 0]
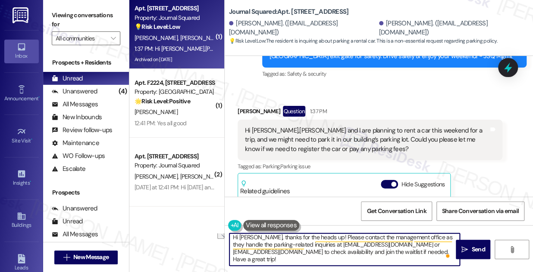
drag, startPoint x: 304, startPoint y: 255, endPoint x: 427, endPoint y: 248, distance: 123.0
click at [427, 248] on textarea "Hi Yifan, thanks for the heads up! Please contact the management office as they…" at bounding box center [344, 250] width 230 height 32
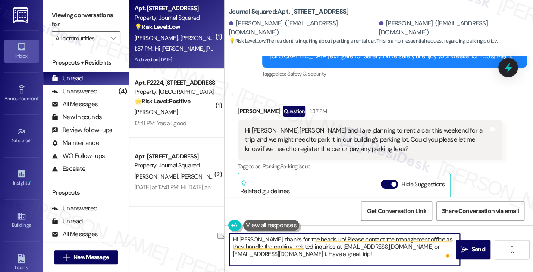
scroll to position [0, 0]
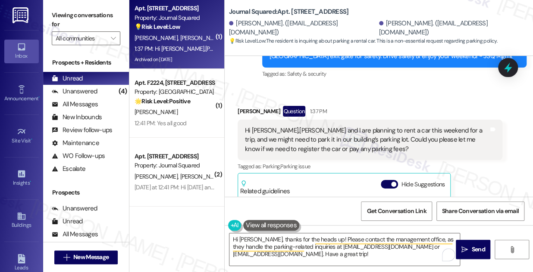
click at [381, 126] on div "Hi Jane,Geoff and I are planning to rent a car this weekend for a trip, and we …" at bounding box center [367, 140] width 244 height 28
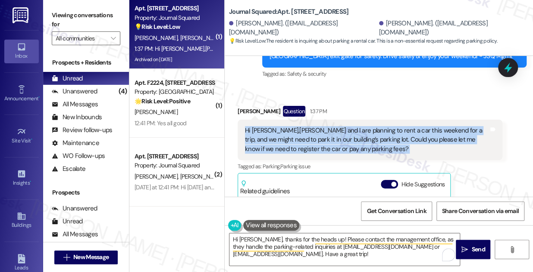
click at [381, 126] on div "Hi Jane,Geoff and I are planning to rent a car this weekend for a trip, and we …" at bounding box center [367, 140] width 244 height 28
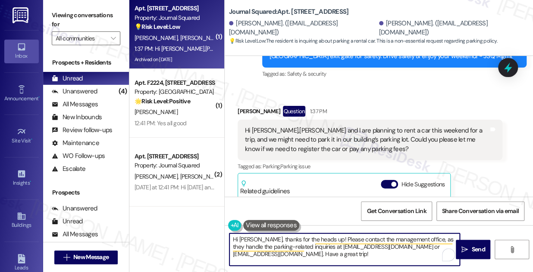
click at [383, 259] on textarea "Hi Yifan, thanks for the heads up! Please contact the management office, as the…" at bounding box center [344, 250] width 230 height 32
click at [293, 239] on textarea "Hi Yifan, thanks for the heads up! Please contact the management office, as the…" at bounding box center [344, 250] width 230 height 32
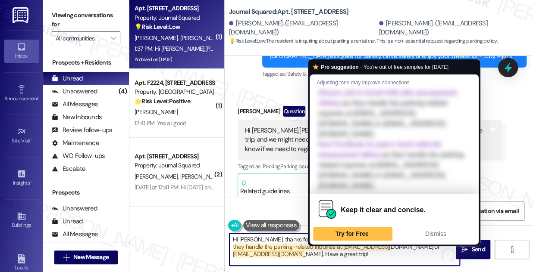
click at [315, 238] on textarea "Hi Yifan, thanks for the heads up! Please contact the management office, as the…" at bounding box center [344, 250] width 230 height 32
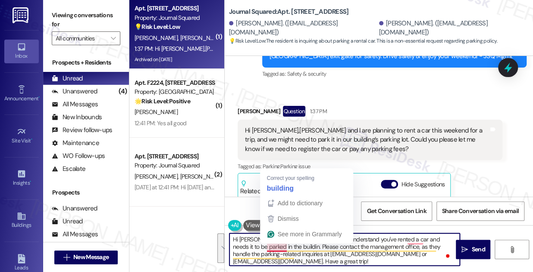
type textarea "Hi Yifan, thanks for the heads up! I understand you've rented a car and needs i…"
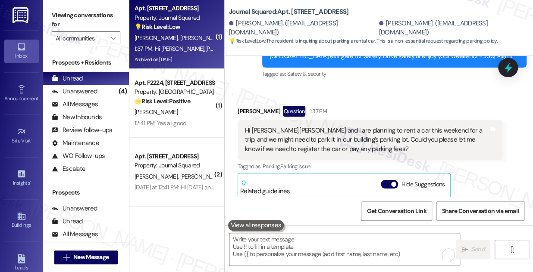
click at [64, 12] on label "Viewing conversations for" at bounding box center [86, 20] width 69 height 23
click at [297, 249] on textarea "To enrich screen reader interactions, please activate Accessibility in Grammarl…" at bounding box center [344, 250] width 230 height 32
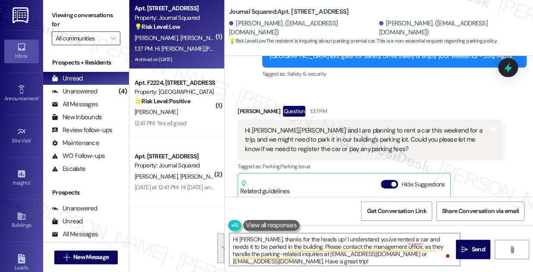
drag, startPoint x: 63, startPoint y: 9, endPoint x: 102, endPoint y: 41, distance: 50.2
click at [63, 9] on label "Viewing conversations for" at bounding box center [86, 20] width 69 height 23
click at [307, 255] on textarea "Hi Yifan, thanks for the heads up! I understand you've rented a car and needs i…" at bounding box center [344, 250] width 230 height 32
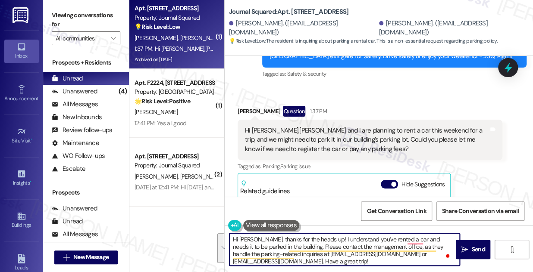
drag, startPoint x: 295, startPoint y: 261, endPoint x: 314, endPoint y: 236, distance: 31.3
click at [314, 236] on textarea "Hi Yifan, thanks for the heads up! I understand you've rented a car and needs i…" at bounding box center [344, 250] width 230 height 32
paste textarea "Thanks for the heads up! I understand you’ve rented a car and need a parking sp…"
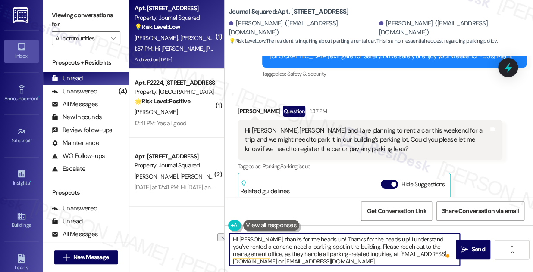
drag, startPoint x: 377, startPoint y: 239, endPoint x: 318, endPoint y: 239, distance: 59.5
click at [318, 239] on textarea "Hi Yifan, thanks for the heads up! Thanks for the heads up! I understand you’ve…" at bounding box center [344, 250] width 230 height 32
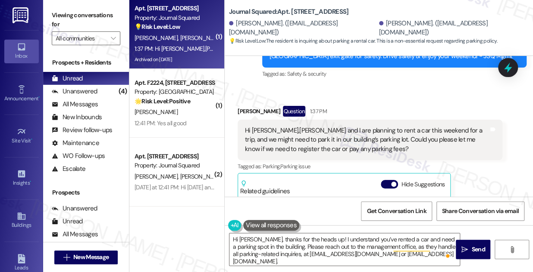
drag, startPoint x: 68, startPoint y: 13, endPoint x: 83, endPoint y: 25, distance: 19.1
click at [68, 13] on label "Viewing conversations for" at bounding box center [86, 20] width 69 height 23
click at [312, 259] on textarea "Hi Yifan, thanks for the heads up! I understand you’ve rented a car and need a …" at bounding box center [344, 250] width 230 height 32
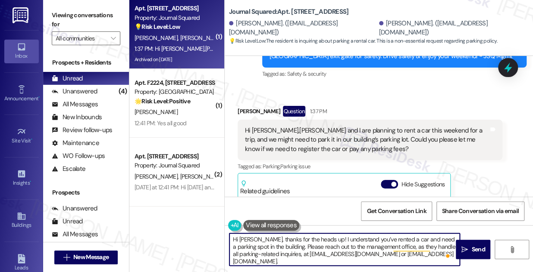
paste textarea "Have a great trip!"
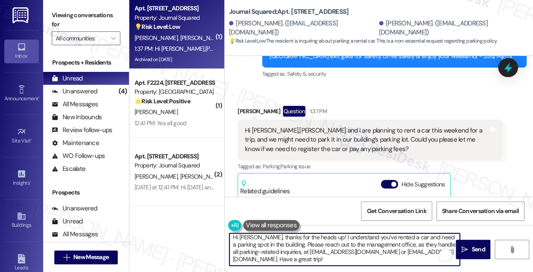
scroll to position [2, 0]
click at [383, 258] on textarea "Hi Yifan, thanks for the heads up! I understand you’ve rented a car and need a …" at bounding box center [344, 250] width 230 height 32
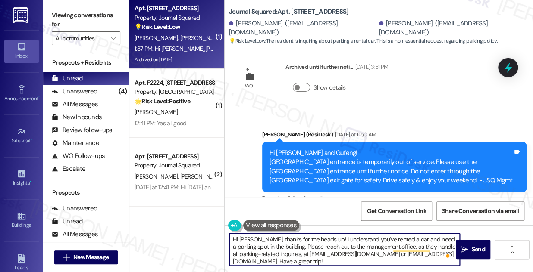
scroll to position [4307, 0]
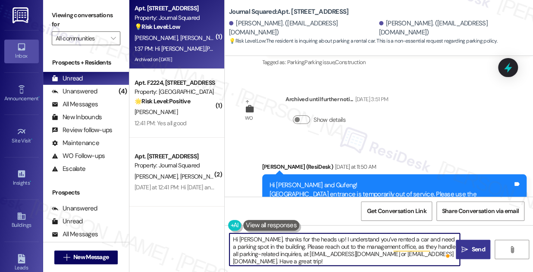
type textarea "Hi Yifan, thanks for the heads up! I understand you’ve rented a car and need a …"
click at [468, 249] on span " Send" at bounding box center [472, 249] width 27 height 9
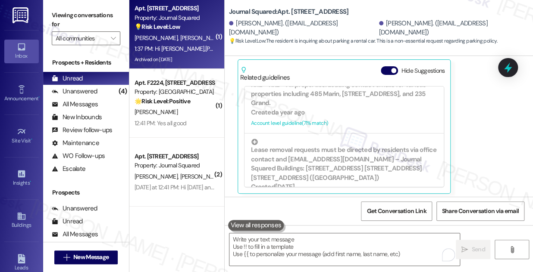
scroll to position [4630, 0]
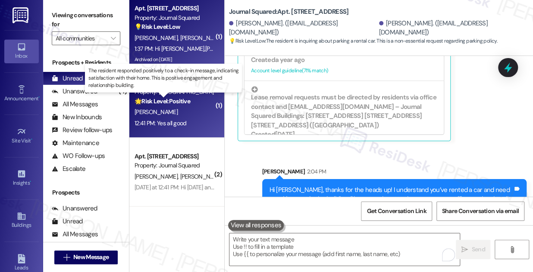
click at [190, 97] on strong "🌟 Risk Level: Positive" at bounding box center [162, 101] width 56 height 8
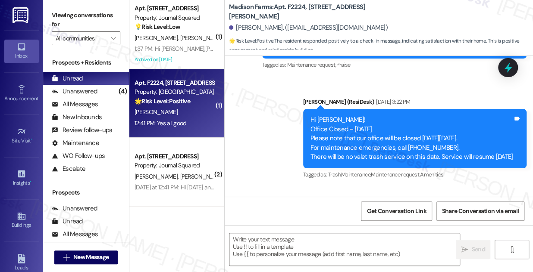
type textarea "Fetching suggested responses. Please feel free to read through the conversation…"
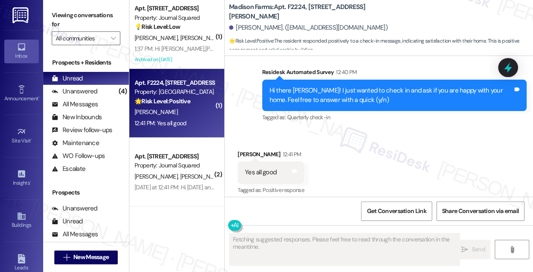
scroll to position [601, 0]
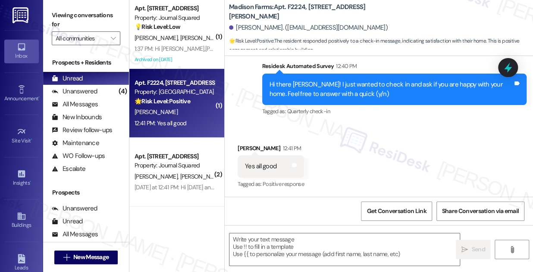
click at [309, 81] on div "Hi there Michael! I just wanted to check in and ask if you are happy with your …" at bounding box center [391, 89] width 244 height 19
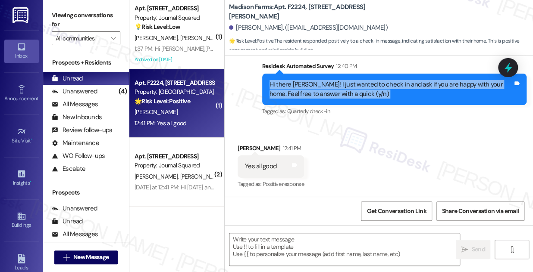
click at [309, 81] on div "Hi there Michael! I just wanted to check in and ask if you are happy with your …" at bounding box center [391, 89] width 244 height 19
click at [279, 259] on textarea at bounding box center [344, 250] width 230 height 32
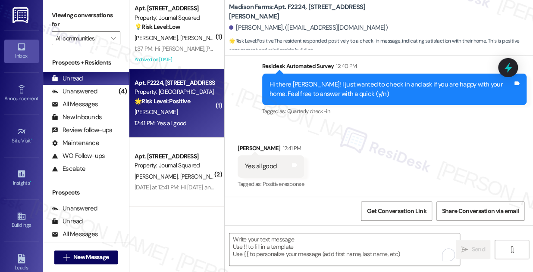
drag, startPoint x: 74, startPoint y: 4, endPoint x: 87, endPoint y: 5, distance: 13.0
click at [74, 4] on div "Viewing conversations for All communities " at bounding box center [86, 27] width 86 height 54
click at [75, 13] on label "Viewing conversations for" at bounding box center [86, 20] width 69 height 23
click at [273, 264] on textarea "To enrich screen reader interactions, please activate Accessibility in Grammarl…" at bounding box center [344, 250] width 230 height 32
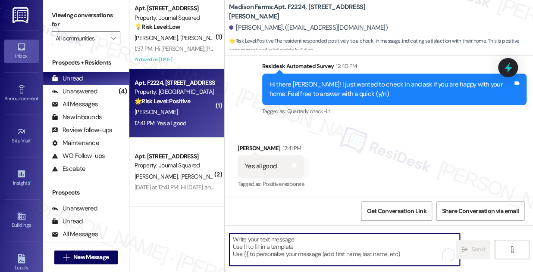
click at [272, 245] on textarea "To enrich screen reader interactions, please activate Accessibility in Grammarl…" at bounding box center [344, 250] width 230 height 32
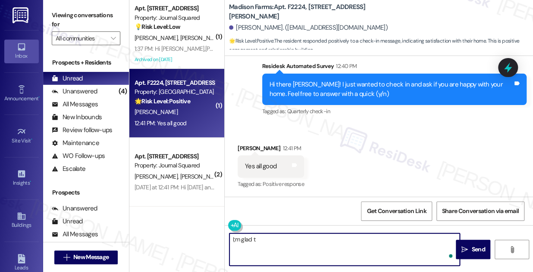
type textarea "I;m glad to"
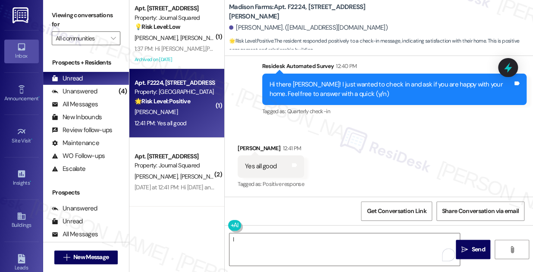
click at [60, 12] on label "Viewing conversations for" at bounding box center [86, 20] width 69 height 23
click at [292, 244] on textarea "I" at bounding box center [344, 250] width 230 height 32
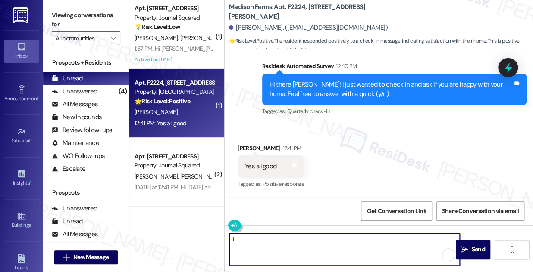
paste textarea "Hi {{first_name}}! I'm glad to hear that you're happy with your home. Could I a…"
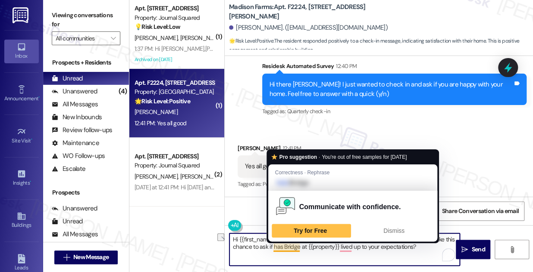
drag, startPoint x: 306, startPoint y: 247, endPoint x: 283, endPoint y: 245, distance: 23.7
click at [283, 245] on textarea "Hi {{first_name}}! I'm glad to hear that you're happy with your home. Could I a…" at bounding box center [344, 250] width 230 height 32
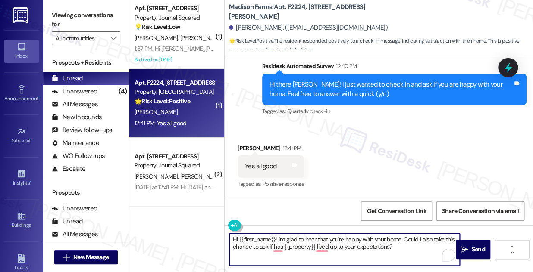
click at [414, 84] on div "Hi there Michael! I just wanted to check in and ask if you are happy with your …" at bounding box center [391, 89] width 244 height 19
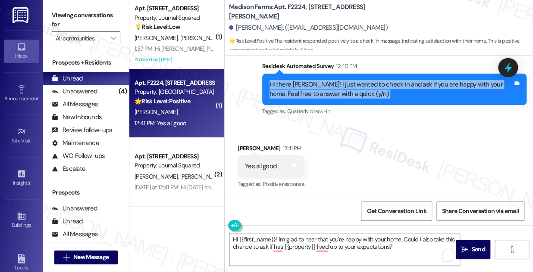
drag, startPoint x: 414, startPoint y: 84, endPoint x: 401, endPoint y: 93, distance: 15.7
click at [415, 84] on div "Hi there Michael! I just wanted to check in and ask if you are happy with your …" at bounding box center [391, 89] width 244 height 19
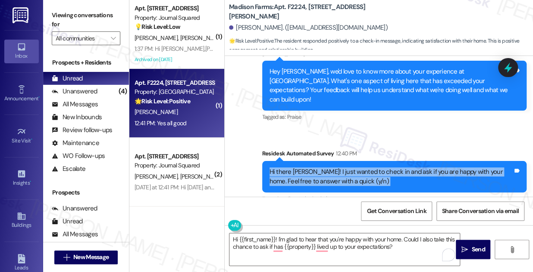
scroll to position [602, 0]
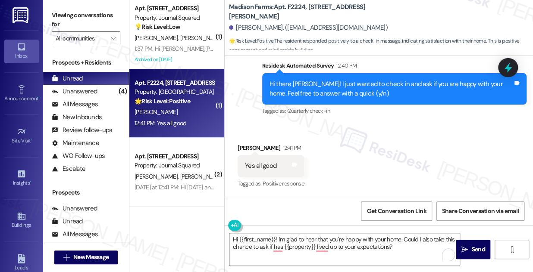
drag, startPoint x: 57, startPoint y: 2, endPoint x: 65, endPoint y: 8, distance: 9.8
click at [57, 2] on div "Viewing conversations for All communities " at bounding box center [86, 27] width 86 height 54
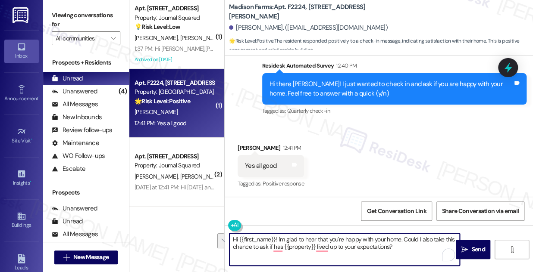
drag, startPoint x: 415, startPoint y: 251, endPoint x: 404, endPoint y: 237, distance: 18.7
click at [404, 237] on textarea "Hi {{first_name}}! I'm glad to hear that you're happy with your home. Could I a…" at bounding box center [344, 250] width 230 height 32
paste textarea "That’s awesome to hear, Emma! Thank you! If you don’t mind, would you be willin…"
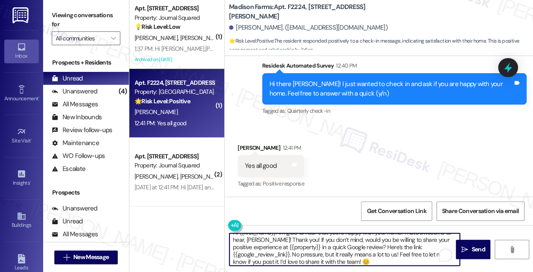
scroll to position [0, 0]
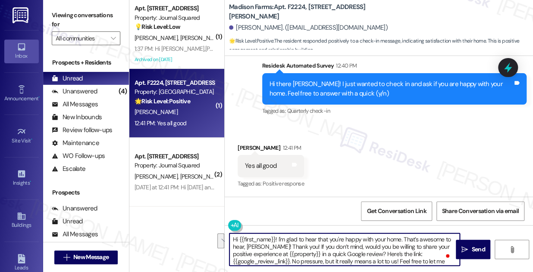
drag, startPoint x: 292, startPoint y: 247, endPoint x: 403, endPoint y: 235, distance: 111.8
click at [403, 235] on textarea "Hi {{first_name}}! I'm glad to hear that you're happy with your home. That’s aw…" at bounding box center [344, 250] width 230 height 32
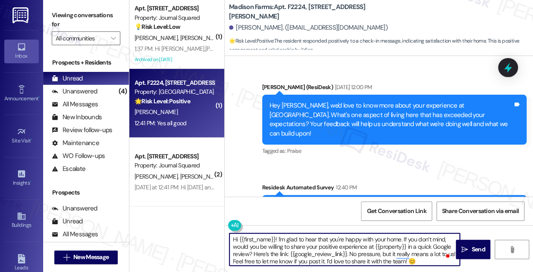
scroll to position [366, 0]
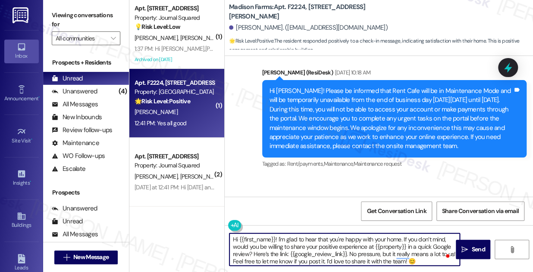
type textarea "Hi {{first_name}}! I'm glad to hear that you're happy with your home. If you do…"
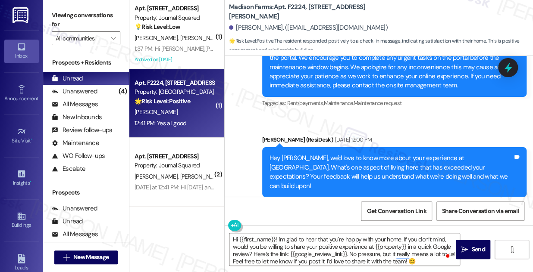
scroll to position [602, 0]
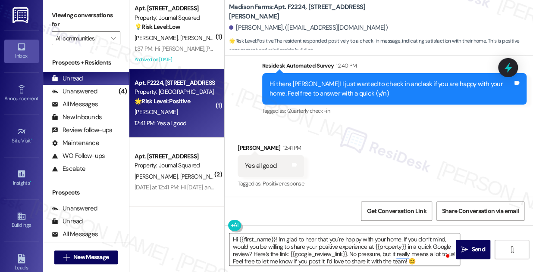
click at [376, 256] on textarea "Hi {{first_name}}! I'm glad to hear that you're happy with your home. If you do…" at bounding box center [344, 250] width 230 height 32
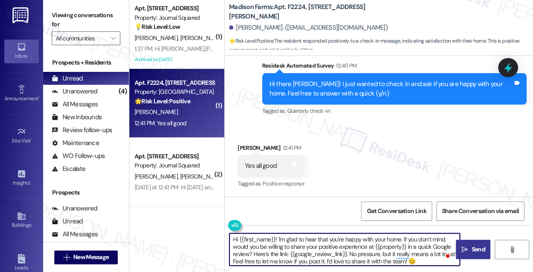
click at [473, 246] on span "Send" at bounding box center [477, 249] width 13 height 9
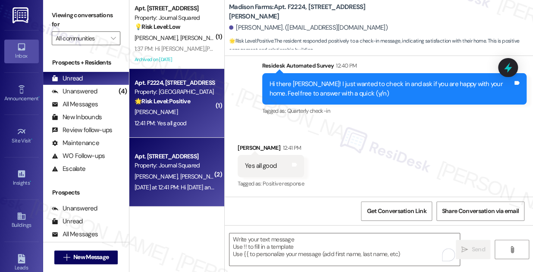
click at [178, 160] on div "Apt. 4703, 595 Pavonia Ave" at bounding box center [174, 156] width 80 height 9
type textarea "Fetching suggested responses. Please feel free to read through the conversation…"
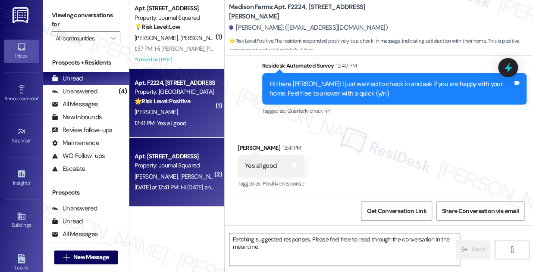
click at [186, 116] on div "M. Pekarski" at bounding box center [174, 112] width 81 height 11
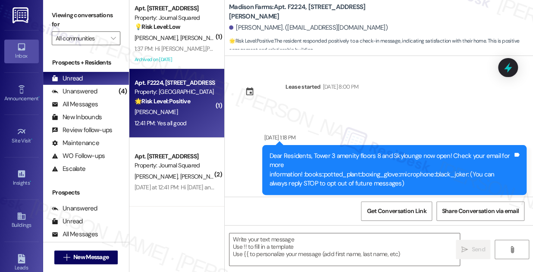
type textarea "Fetching suggested responses. Please feel free to read through the conversation…"
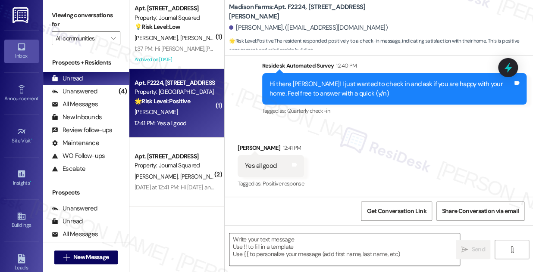
click at [361, 237] on textarea at bounding box center [344, 250] width 230 height 32
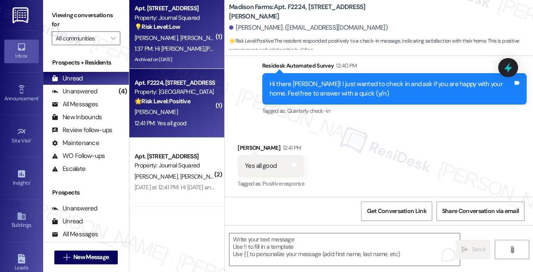
click at [180, 41] on span "G. Liu" at bounding box center [201, 38] width 43 height 8
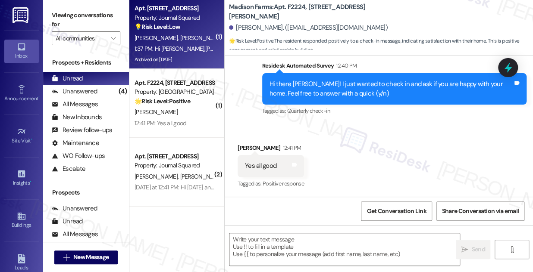
type textarea "Fetching suggested responses. Please feel free to read through the conversation…"
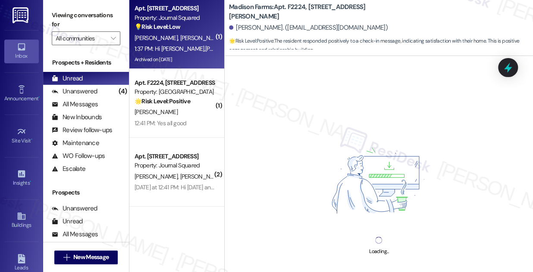
drag, startPoint x: 276, startPoint y: 103, endPoint x: 284, endPoint y: 125, distance: 23.3
drag, startPoint x: 284, startPoint y: 125, endPoint x: 348, endPoint y: 136, distance: 65.7
click at [316, 78] on div "Loading..." at bounding box center [379, 192] width 308 height 272
click at [442, 35] on div "Michael Pekarski. (mpekarski11@gmail.com)" at bounding box center [381, 27] width 304 height 17
drag, startPoint x: 442, startPoint y: 35, endPoint x: 340, endPoint y: 141, distance: 147.8
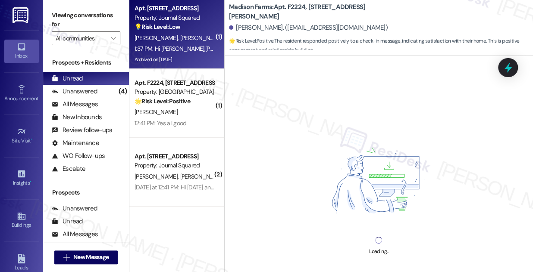
drag, startPoint x: 340, startPoint y: 141, endPoint x: 293, endPoint y: 77, distance: 79.1
click at [293, 77] on div "Loading..." at bounding box center [379, 192] width 308 height 272
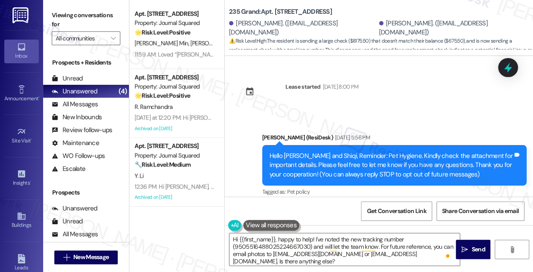
scroll to position [7662, 0]
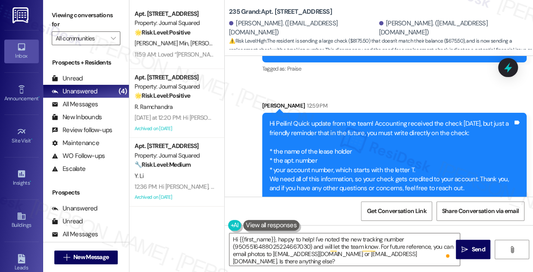
click at [308, 142] on div "Hi Peilin! Quick update from the team! Accounting received the check [DATE], bu…" at bounding box center [391, 156] width 244 height 74
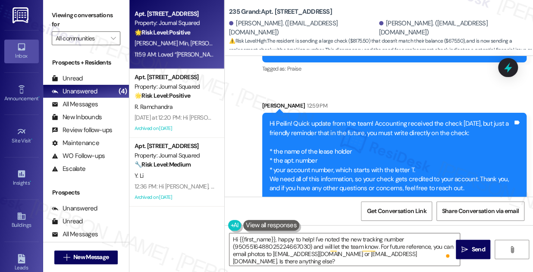
click at [174, 50] on div "11:59 AM: Loved “[PERSON_NAME] (Journal Squared): You're very welcome! Let me k…" at bounding box center [277, 54] width 286 height 8
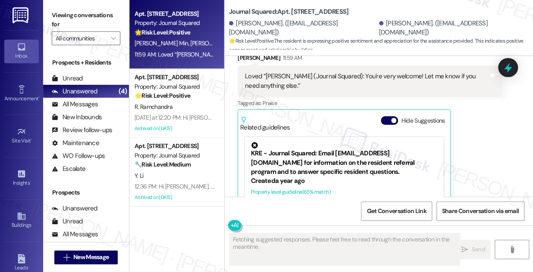
scroll to position [2463, 0]
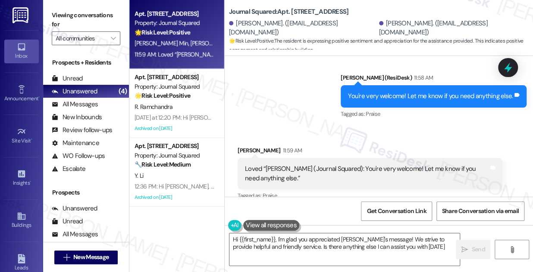
type textarea "Hi {{first_name}}, I'm glad you appreciated [PERSON_NAME]'s message! We strive …"
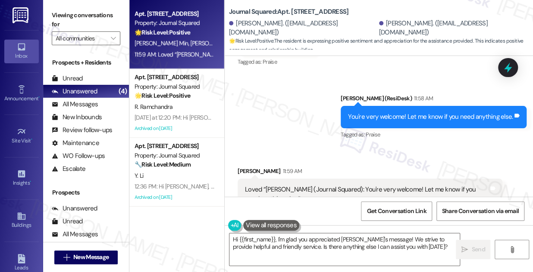
scroll to position [2424, 0]
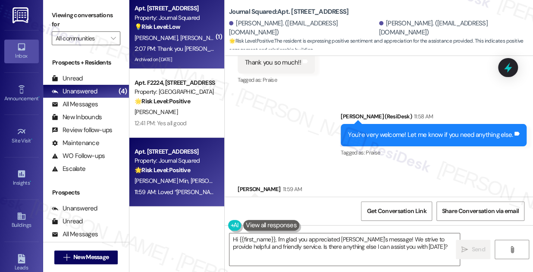
click at [188, 25] on div "💡 Risk Level: Low The resident is inquiring about parking for a rental car. Thi…" at bounding box center [174, 26] width 80 height 9
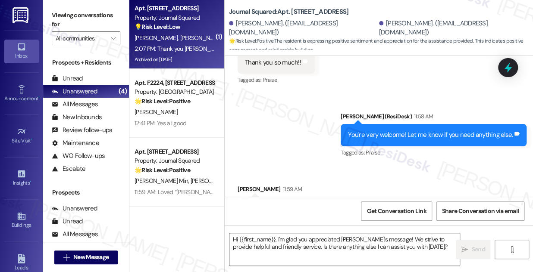
type textarea "Fetching suggested responses. Please feel free to read through the conversation…"
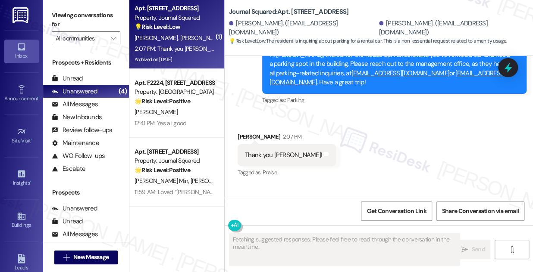
scroll to position [4680, 0]
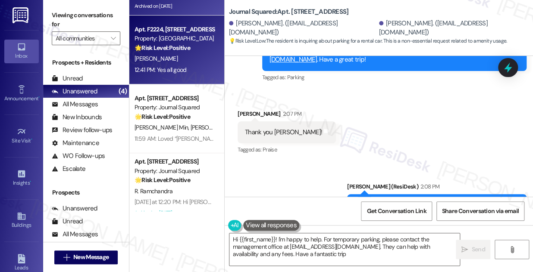
type textarea "Hi {{first_name}}! I'm happy to help. For temporary parking, please contact the…"
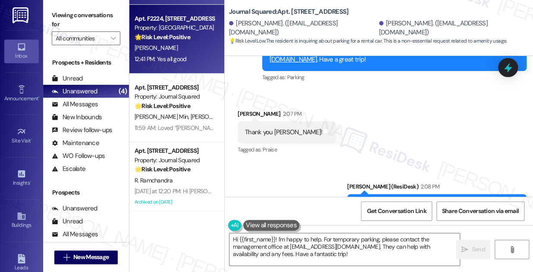
click at [197, 59] on div "12:41 PM: Yes all good 12:41 PM: Yes all good" at bounding box center [174, 59] width 81 height 11
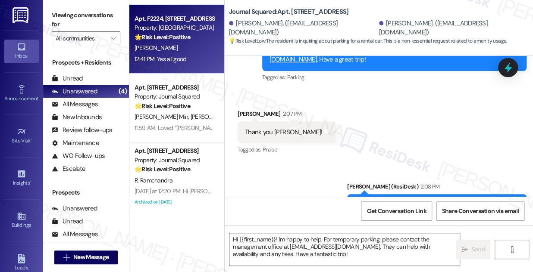
type textarea "Fetching suggested responses. Please feel free to read through the conversation…"
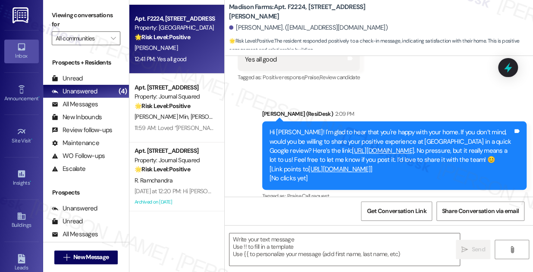
scroll to position [739, 0]
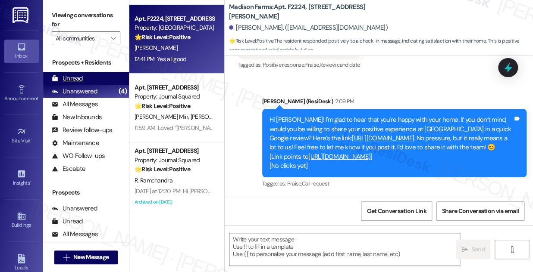
click at [89, 78] on div "Unread (0)" at bounding box center [86, 78] width 86 height 13
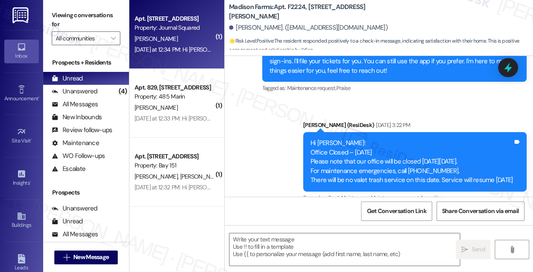
type textarea "Fetching suggested responses. Please feel free to read through the conversation…"
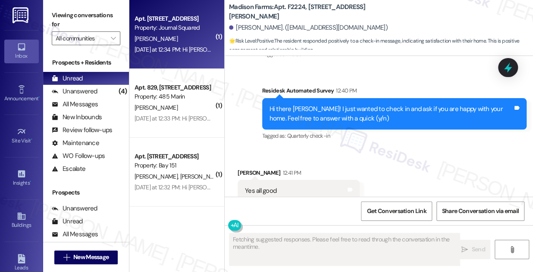
scroll to position [601, 0]
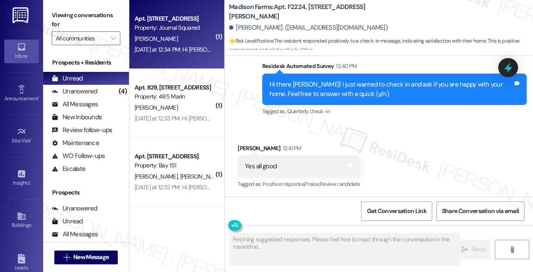
click at [191, 54] on div "Yesterday at 12:34 PM: Hi Moses, your rent is due and your current balance is {…" at bounding box center [174, 49] width 81 height 11
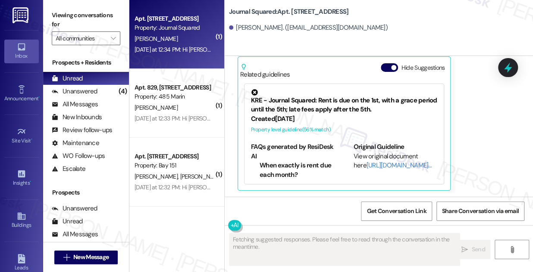
scroll to position [644, 0]
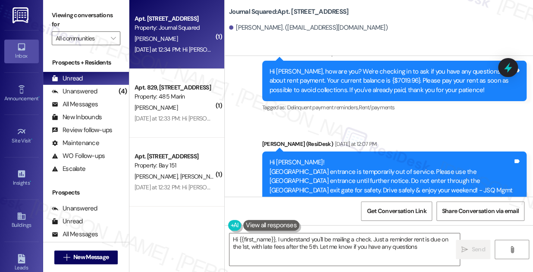
type textarea "Hi {{first_name}}, I understand you'll be mailing a check. Just a reminder rent…"
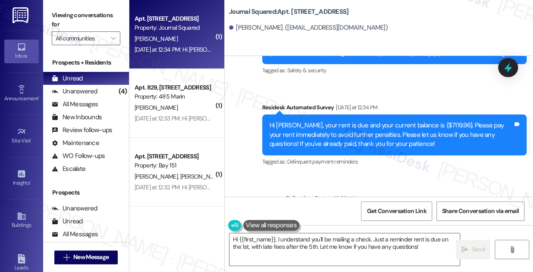
scroll to position [3232, 0]
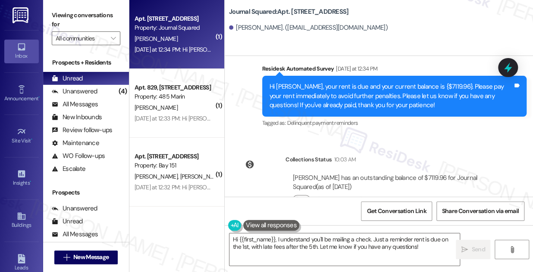
click at [418, 167] on div "Moses Diaz has an outstanding balance of $7119.96 for Journal Squared (as of Au…" at bounding box center [393, 192] width 217 height 50
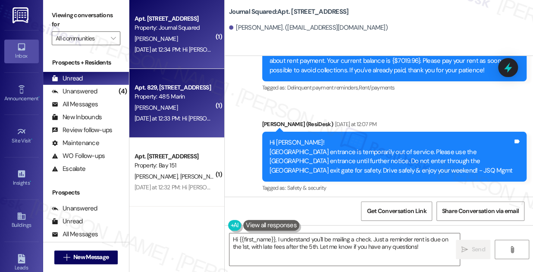
click at [170, 90] on div "Apt. 829, 485 Marin Blvd." at bounding box center [174, 87] width 80 height 9
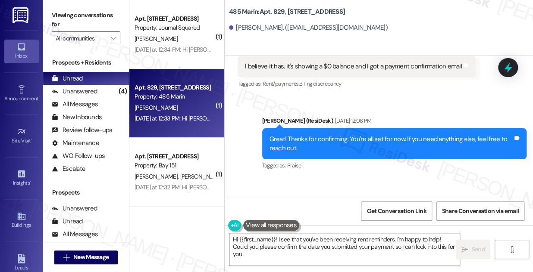
type textarea "Hi {{first_name}}! I see that you've been receiving rent reminders. I'm happy t…"
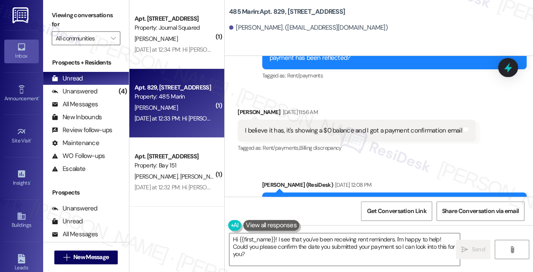
scroll to position [639, 0]
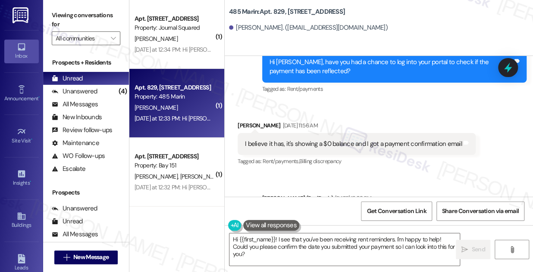
click at [321, 141] on div "I believe it has, it's showing a $0 balance and I got a payment confirmation em…" at bounding box center [353, 144] width 217 height 9
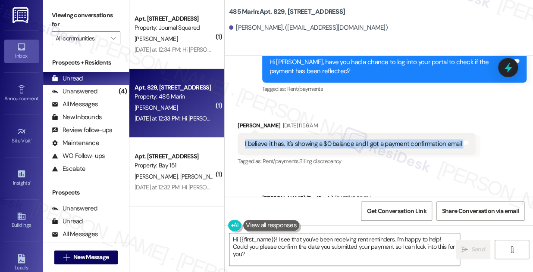
click at [321, 141] on div "I believe it has, it's showing a $0 balance and I got a payment confirmation em…" at bounding box center [353, 144] width 217 height 9
click at [367, 140] on div "I believe it has, it's showing a $0 balance and I got a payment confirmation em…" at bounding box center [353, 144] width 217 height 9
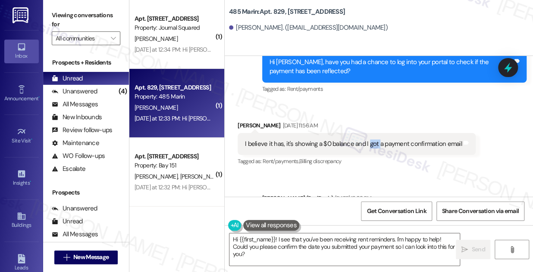
click at [367, 140] on div "I believe it has, it's showing a $0 balance and I got a payment confirmation em…" at bounding box center [353, 144] width 217 height 9
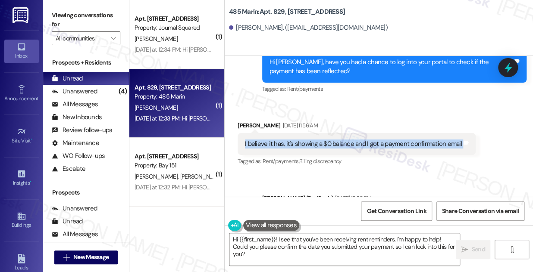
click at [367, 140] on div "I believe it has, it's showing a $0 balance and I got a payment confirmation em…" at bounding box center [353, 144] width 217 height 9
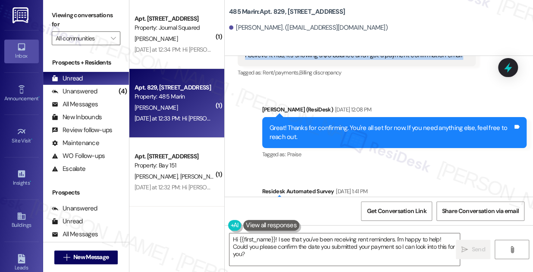
scroll to position [757, 0]
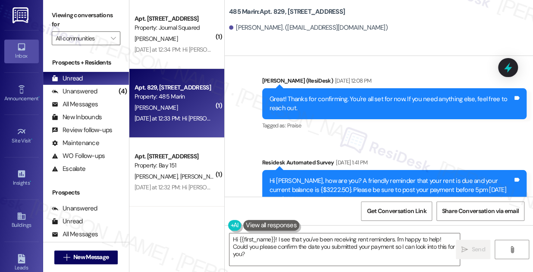
click at [353, 96] on div "Great! Thanks for confirming. You're all set for now. If you need anything else…" at bounding box center [391, 104] width 244 height 19
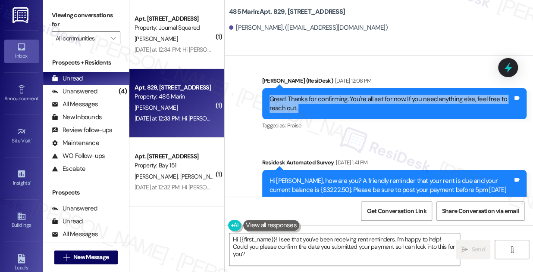
click at [353, 96] on div "Great! Thanks for confirming. You're all set for now. If you need anything else…" at bounding box center [391, 104] width 244 height 19
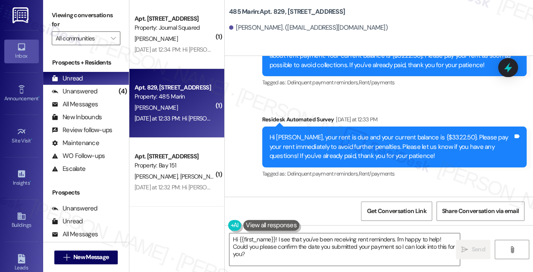
scroll to position [1070, 0]
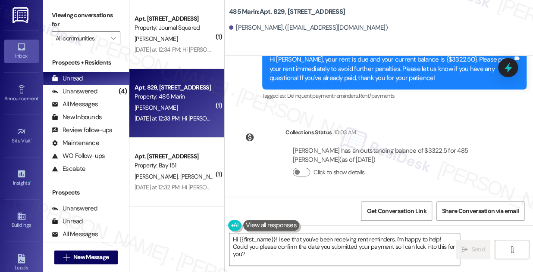
click at [432, 147] on div "Tristan Cooper has an outstanding balance of $3322.5 for 485 Marin (as of Aug 1…" at bounding box center [394, 156] width 202 height 19
click at [425, 152] on div "Tristan Cooper has an outstanding balance of $3322.5 for 485 Marin (as of Aug 1…" at bounding box center [394, 156] width 202 height 19
drag, startPoint x: 422, startPoint y: 150, endPoint x: 441, endPoint y: 150, distance: 19.8
click at [441, 150] on div "Tristan Cooper has an outstanding balance of $3322.5 for 485 Marin (as of Aug 1…" at bounding box center [394, 156] width 202 height 19
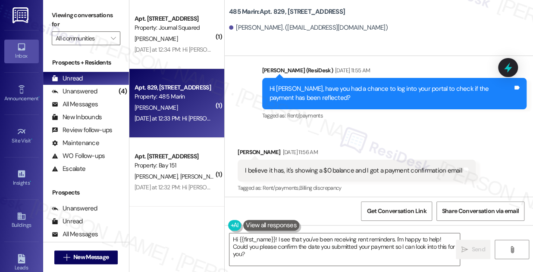
scroll to position [600, 0]
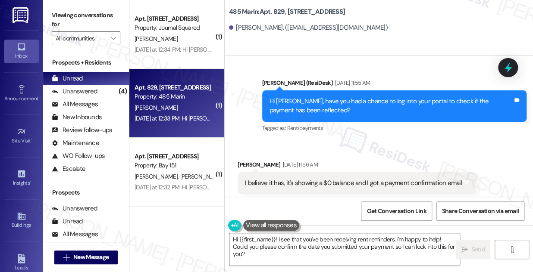
click at [392, 100] on div "Hi Tristan, have you had a chance to log into your portal to check if the payme…" at bounding box center [391, 106] width 244 height 19
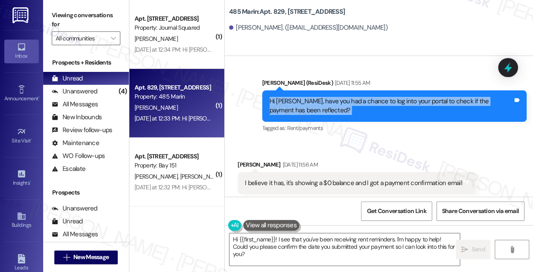
click at [392, 100] on div "Hi Tristan, have you had a chance to log into your portal to check if the payme…" at bounding box center [391, 106] width 244 height 19
click at [295, 95] on div "Hi Tristan, have you had a chance to log into your portal to check if the payme…" at bounding box center [394, 106] width 265 height 31
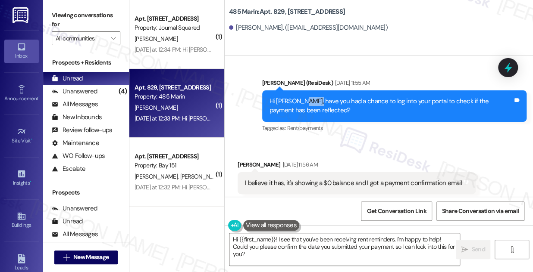
click at [295, 95] on div "Hi Tristan, have you had a chance to log into your portal to check if the payme…" at bounding box center [394, 106] width 265 height 31
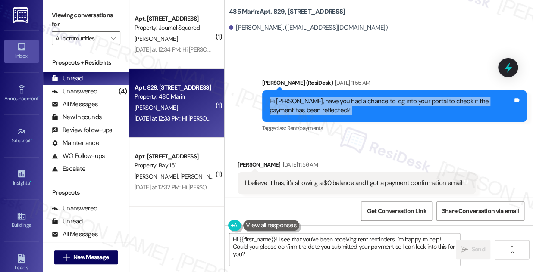
click at [295, 95] on div "Hi Tristan, have you had a chance to log into your portal to check if the payme…" at bounding box center [394, 106] width 265 height 31
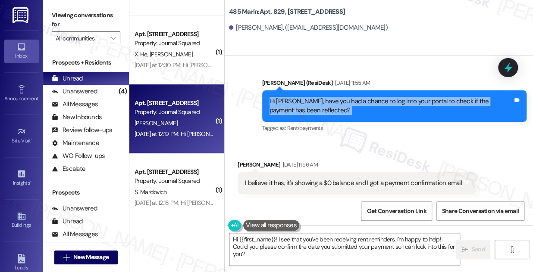
scroll to position [235, 0]
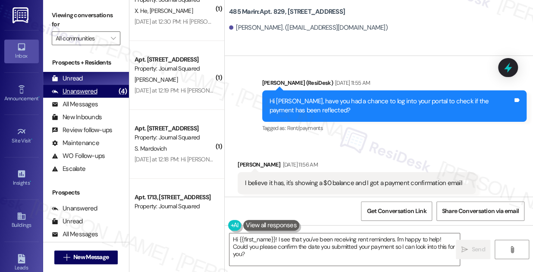
click at [110, 89] on div "Unanswered (4)" at bounding box center [86, 91] width 86 height 13
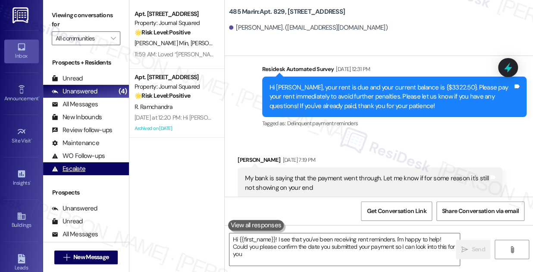
type textarea "Hi {{first_name}}! I see that you've been receiving rent reminders. I'm happy t…"
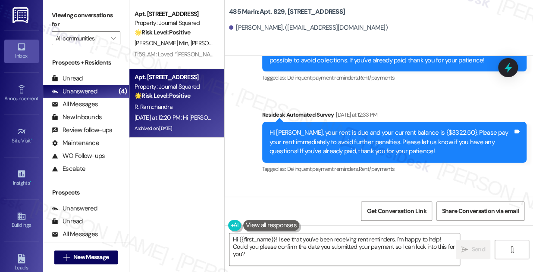
scroll to position [1070, 0]
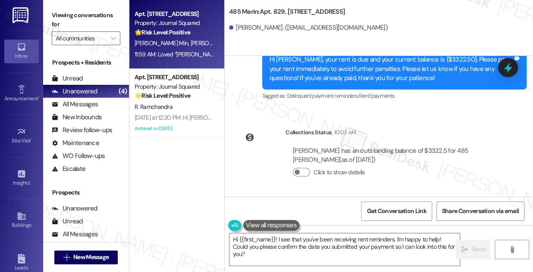
click at [171, 47] on div "J. Min S. Bae" at bounding box center [174, 43] width 81 height 11
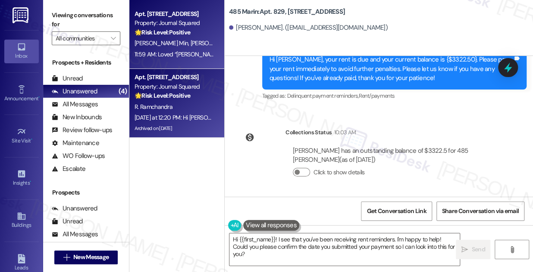
type textarea "Fetching suggested responses. Please feel free to read through the conversation…"
click at [179, 103] on div "R. Ramchandra" at bounding box center [174, 107] width 81 height 11
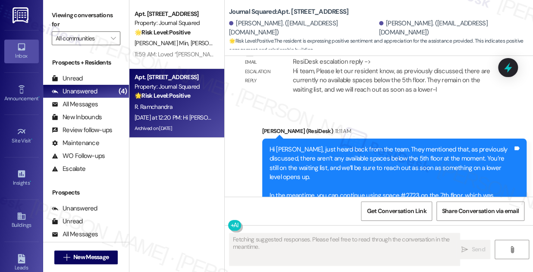
scroll to position [0, 0]
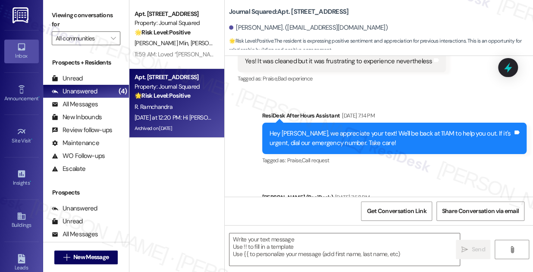
type textarea "Fetching suggested responses. Please feel free to read through the conversation…"
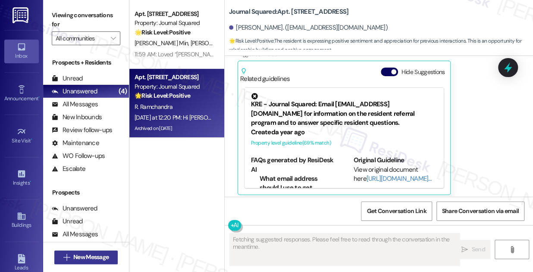
scroll to position [928, 0]
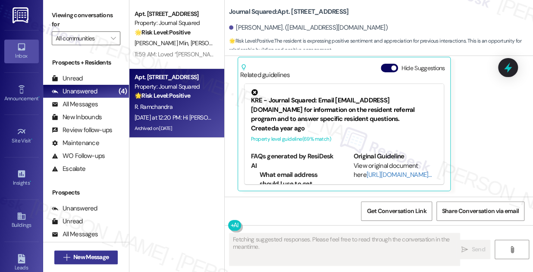
click at [79, 253] on span "New Message" at bounding box center [90, 257] width 35 height 9
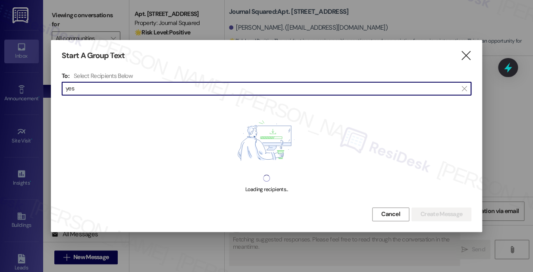
type input "yesh"
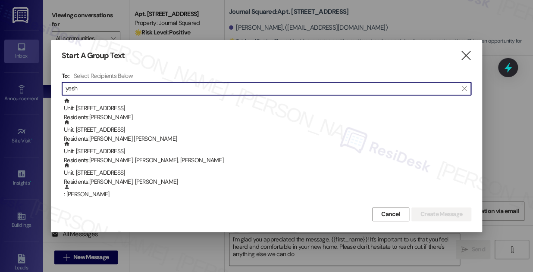
type textarea "I'm glad you appreciated the message, {{first_name}}! It's important to us that…"
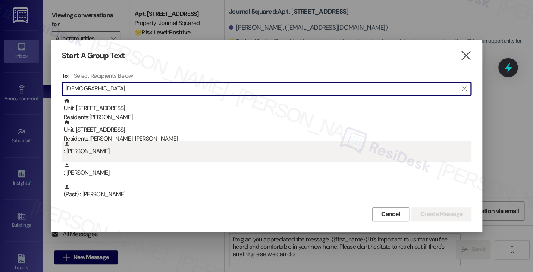
type input "yesha"
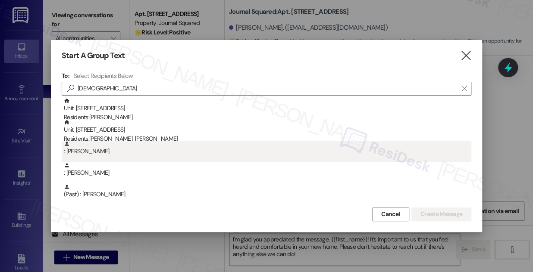
click at [142, 144] on div ": Ayeshanaz Mashoodh" at bounding box center [267, 148] width 407 height 15
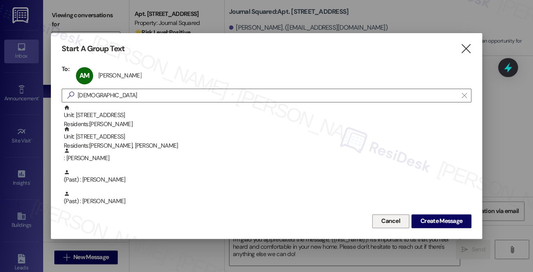
click at [399, 221] on span "Cancel" at bounding box center [390, 221] width 22 height 9
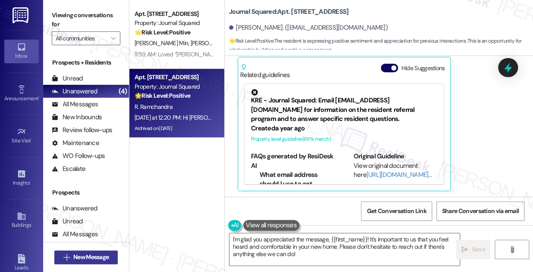
click at [90, 257] on span "New Message" at bounding box center [90, 257] width 35 height 9
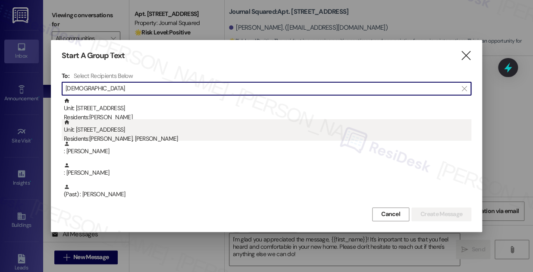
type input "yesha"
click at [139, 139] on div "Residents: Arpan Shah, Yesha Shah" at bounding box center [267, 138] width 407 height 9
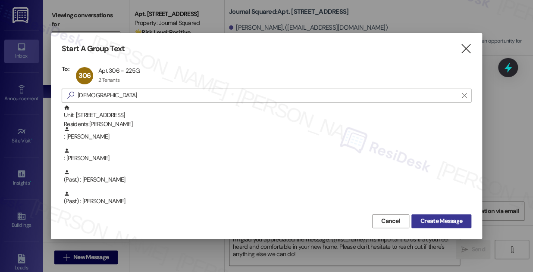
click at [453, 224] on span "Create Message" at bounding box center [441, 221] width 42 height 9
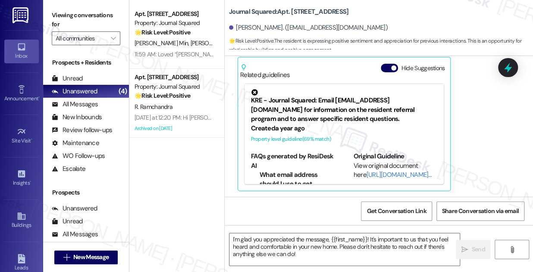
type textarea "Fetching suggested responses. Please feel free to read through the conversation…"
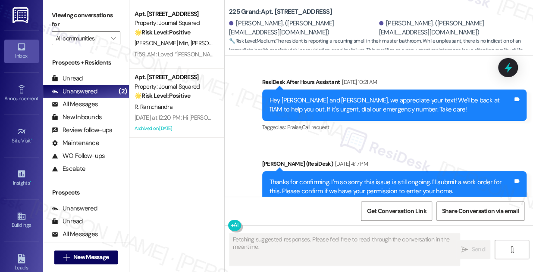
scroll to position [8672, 0]
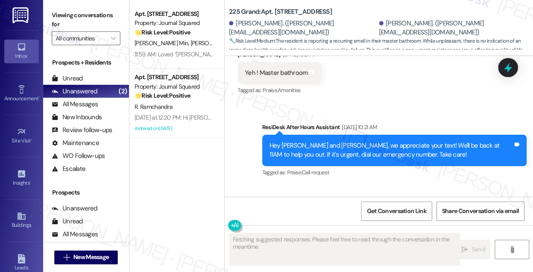
click at [379, 223] on div "Thanks for confirming. I'm so sorry this issue is still ongoing. I'll submit a …" at bounding box center [391, 232] width 244 height 19
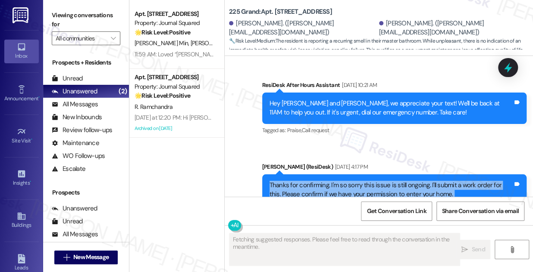
scroll to position [8750, 0]
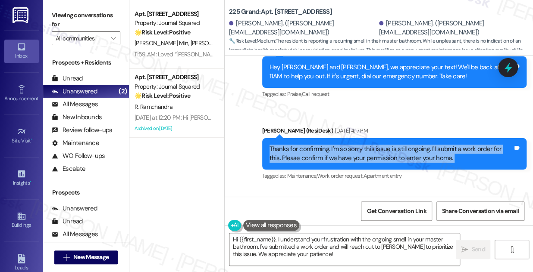
click at [301, 242] on button "Show details" at bounding box center [301, 246] width 17 height 9
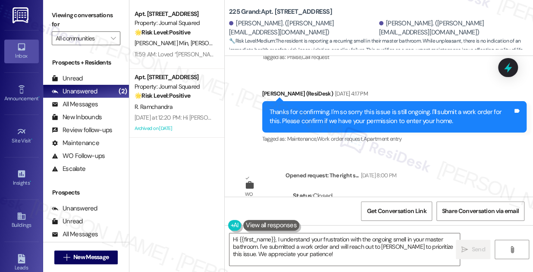
drag, startPoint x: 352, startPoint y: 166, endPoint x: 462, endPoint y: 176, distance: 110.3
click at [462, 237] on div "About: Opened request: The right stove plate gets uber hot and we are not able …" at bounding box center [394, 246] width 202 height 19
drag, startPoint x: 468, startPoint y: 175, endPoint x: 346, endPoint y: 161, distance: 122.8
click at [346, 203] on div "Hide details Opened: Aug 08, 2025 at 8:00 PM Closed: Aug 08, 2025 at 8:00 PM Ab…" at bounding box center [394, 230] width 202 height 54
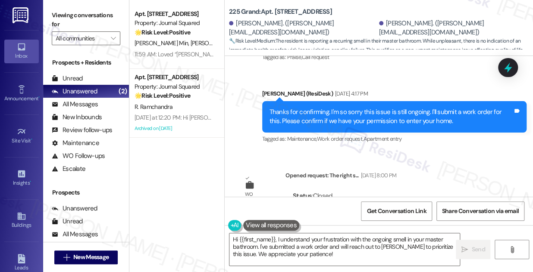
click at [385, 237] on div "About: Opened request: The right stove plate gets uber hot and we are not able …" at bounding box center [394, 246] width 202 height 19
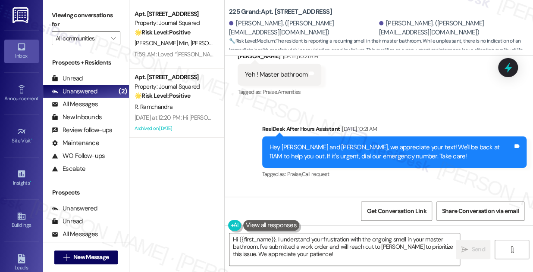
scroll to position [8670, 0]
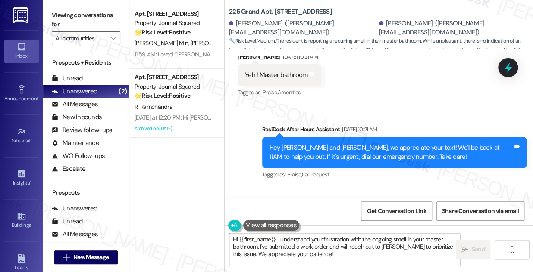
click at [279, 14] on b "225 Grand: Apt. 306, 225 Grand Street" at bounding box center [280, 11] width 103 height 9
copy b "306"
click at [68, 19] on label "Viewing conversations for" at bounding box center [86, 20] width 69 height 23
click at [60, 4] on div "Viewing conversations for All communities " at bounding box center [86, 27] width 86 height 54
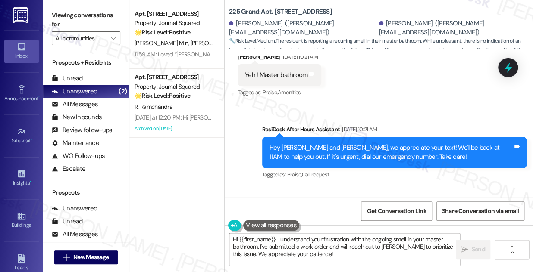
click at [47, 9] on div "Viewing conversations for All communities " at bounding box center [86, 27] width 86 height 54
click at [79, 19] on label "Viewing conversations for" at bounding box center [86, 20] width 69 height 23
click at [276, 10] on b "225 Grand: Apt. 306, 225 Grand Street" at bounding box center [280, 11] width 103 height 9
copy b "306"
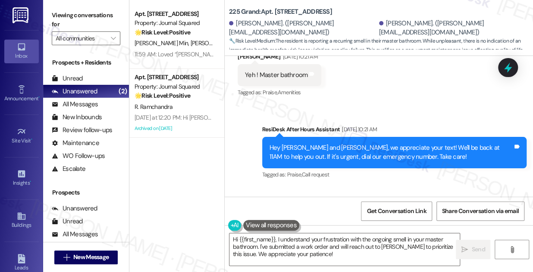
click at [68, 12] on label "Viewing conversations for" at bounding box center [86, 20] width 69 height 23
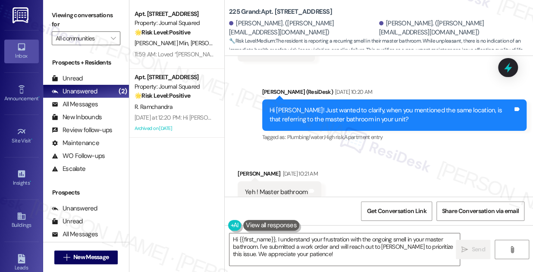
scroll to position [8552, 0]
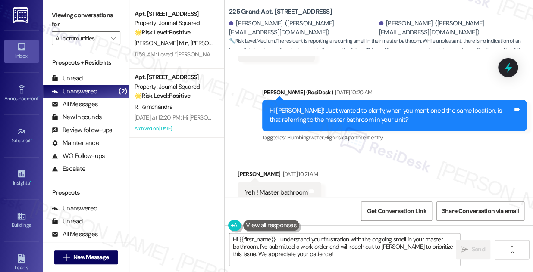
click at [66, 9] on label "Viewing conversations for" at bounding box center [86, 20] width 69 height 23
click at [68, 26] on label "Viewing conversations for" at bounding box center [86, 20] width 69 height 23
click at [246, 170] on div "Yesha Shah Aug 08, 2025 at 10:21 AM" at bounding box center [279, 176] width 84 height 12
copy div "Yesha"
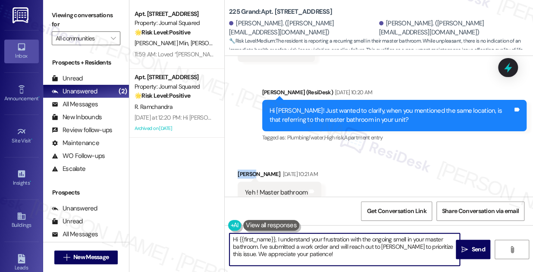
click at [240, 239] on textarea "Hi {{first_name}}, I understand your frustration with the ongoing smell in your…" at bounding box center [344, 250] width 230 height 32
drag, startPoint x: 238, startPoint y: 240, endPoint x: 275, endPoint y: 235, distance: 37.4
click at [275, 235] on textarea "Hi {{first_name}}, I understand your frustration with the ongoing smell in your…" at bounding box center [344, 250] width 230 height 32
paste textarea "Yesha"
drag, startPoint x: 313, startPoint y: 257, endPoint x: 255, endPoint y: 240, distance: 60.0
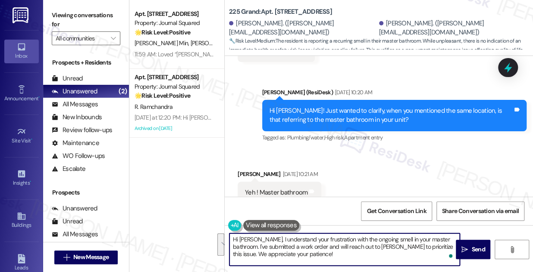
click at [255, 240] on textarea "Hi Yesha, I understand your frustration with the ongoing smell in your master b…" at bounding box center [344, 250] width 230 height 32
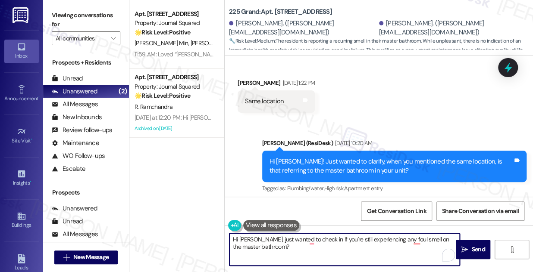
scroll to position [8434, 0]
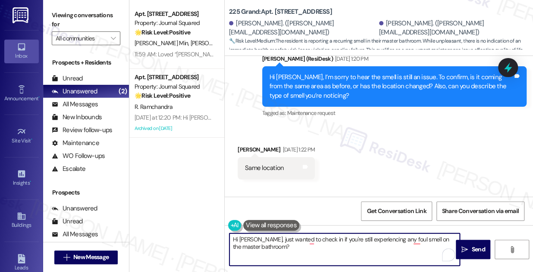
click at [334, 218] on div "Hi Yesha! Just wanted to clarify, when you mentioned the same location, is that…" at bounding box center [394, 233] width 265 height 31
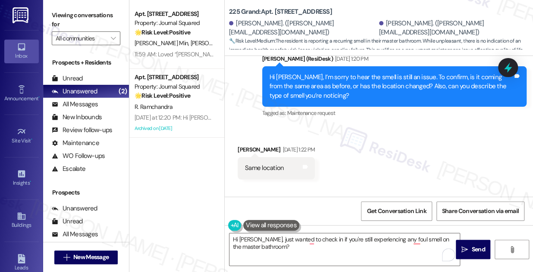
click at [334, 218] on div "Hi Yesha! Just wanted to clarify, when you mentioned the same location, is that…" at bounding box center [394, 233] width 265 height 31
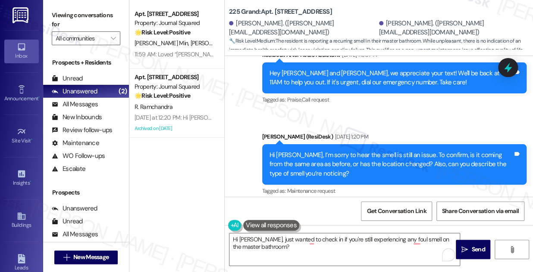
click at [318, 132] on div "Jane (ResiDesk) Aug 07, 2025 at 1:20 PM" at bounding box center [394, 138] width 265 height 12
click at [332, 151] on div "Hi Yesha, I’m sorry to hear the smell is still an issue. To confirm, is it comi…" at bounding box center [391, 165] width 244 height 28
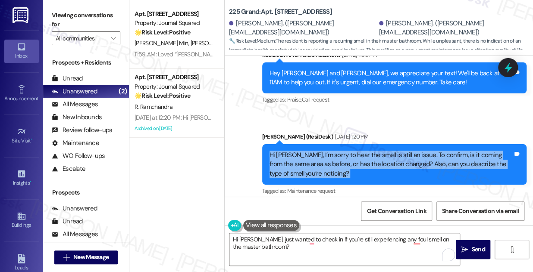
click at [332, 151] on div "Hi Yesha, I’m sorry to hear the smell is still an issue. To confirm, is it comi…" at bounding box center [391, 165] width 244 height 28
click at [346, 151] on div "Hi Yesha, I’m sorry to hear the smell is still an issue. To confirm, is it comi…" at bounding box center [391, 165] width 244 height 28
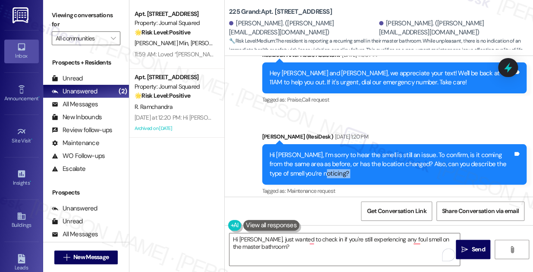
click at [346, 151] on div "Hi Yesha, I’m sorry to hear the smell is still an issue. To confirm, is it comi…" at bounding box center [391, 165] width 244 height 28
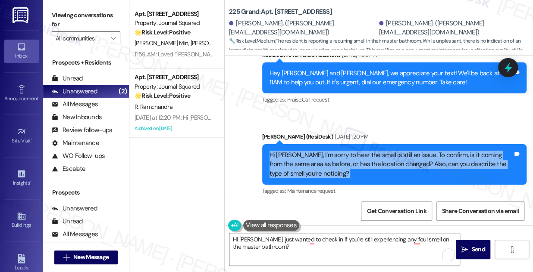
click at [346, 151] on div "Hi Yesha, I’m sorry to hear the smell is still an issue. To confirm, is it comi…" at bounding box center [391, 165] width 244 height 28
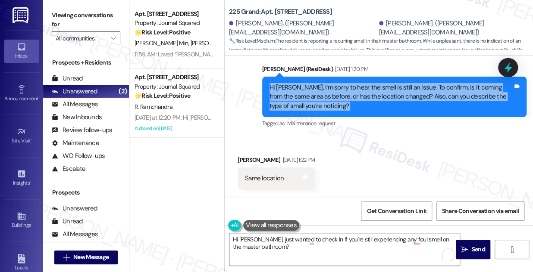
scroll to position [8434, 0]
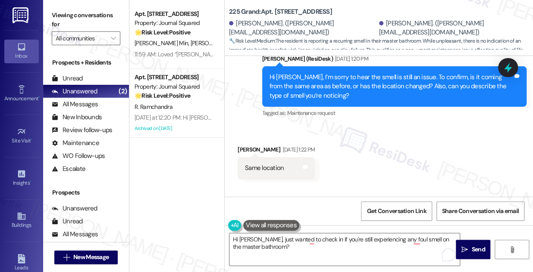
click at [253, 164] on div "Same location" at bounding box center [264, 168] width 39 height 9
drag, startPoint x: 253, startPoint y: 95, endPoint x: 257, endPoint y: 117, distance: 22.7
click at [253, 164] on div "Same location" at bounding box center [264, 168] width 39 height 9
click at [249, 145] on div "Yesha Shah Aug 07, 2025 at 1:22 PM" at bounding box center [275, 151] width 77 height 12
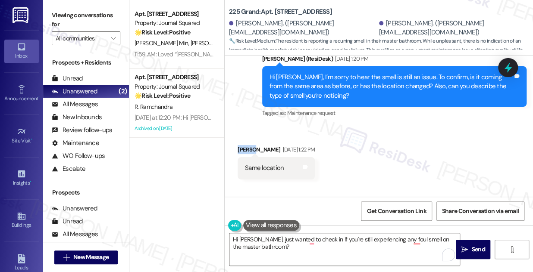
click at [249, 145] on div "Yesha Shah Aug 07, 2025 at 1:22 PM" at bounding box center [275, 151] width 77 height 12
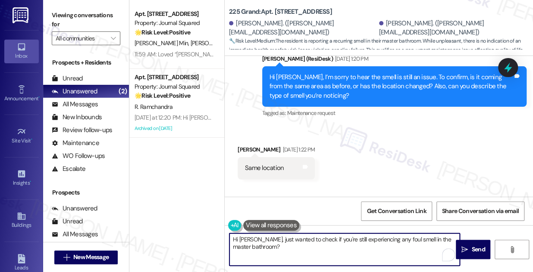
click at [417, 239] on textarea "Hi Yesha, just wanted to check if you're still experiencing any foul smell in t…" at bounding box center [344, 250] width 230 height 32
click at [256, 240] on textarea "Hi Yesha, just wanted to check if you're still experiencing any foul smell in y…" at bounding box center [344, 250] width 230 height 32
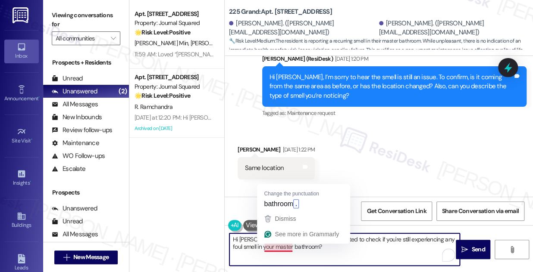
click at [313, 250] on textarea "Hi Yesha, I hope all is well! I just wanted to check if you're still experienci…" at bounding box center [344, 250] width 230 height 32
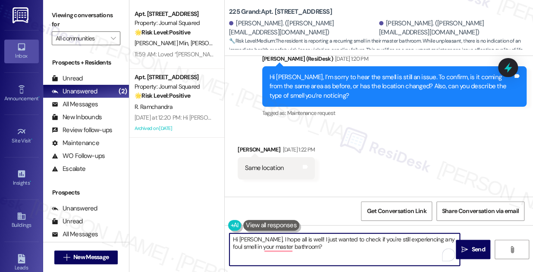
click at [429, 252] on textarea "Hi Yesha, I hope all is well! I just wanted to check if you're still experienci…" at bounding box center [344, 250] width 230 height 32
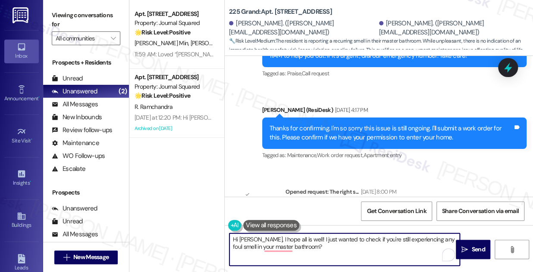
scroll to position [8787, 0]
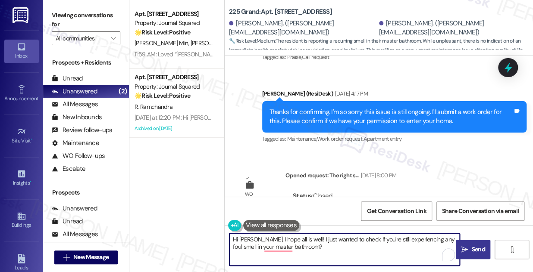
type textarea "Hi Yesha, I hope all is well! I just wanted to check if you're still experienci…"
click at [467, 250] on icon "" at bounding box center [464, 250] width 6 height 7
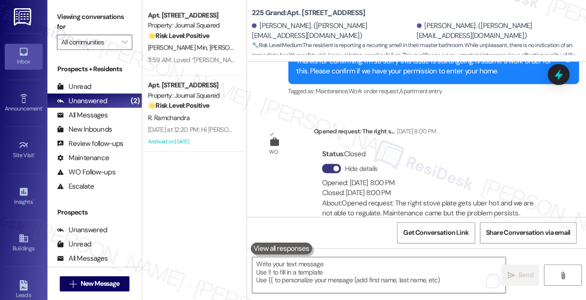
scroll to position [8856, 0]
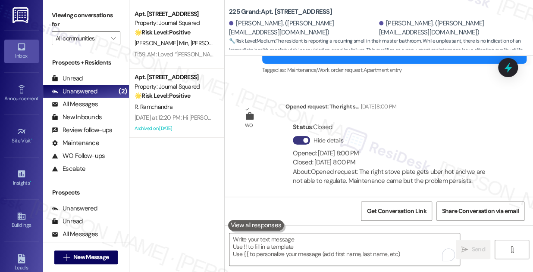
click at [348, 239] on div "Hi Yesha, I hope all is well! I just wanted to check if you're still experienci…" at bounding box center [391, 248] width 244 height 19
click at [257, 96] on div "WO Opened request: The right s... Aug 08, 2025 at 8:00 PM Status : Closed Hide …" at bounding box center [370, 148] width 278 height 105
click at [331, 239] on div "Hi Yesha, I hope all is well! I just wanted to check if you're still experienci…" at bounding box center [391, 248] width 244 height 19
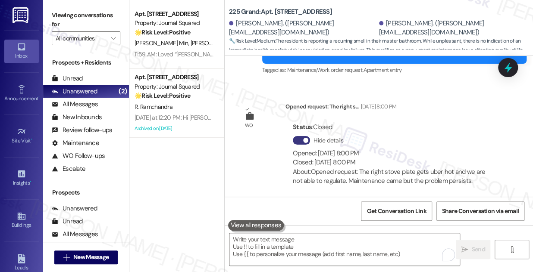
click at [331, 239] on div "Hi Yesha, I hope all is well! I just wanted to check if you're still experienci…" at bounding box center [391, 248] width 244 height 19
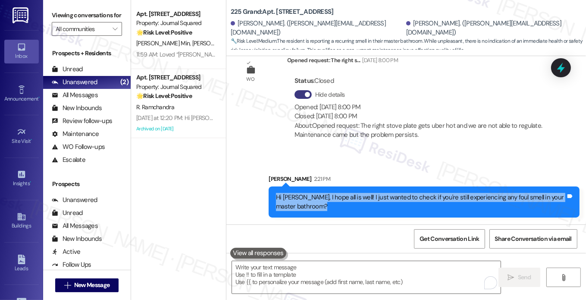
scroll to position [8625, 0]
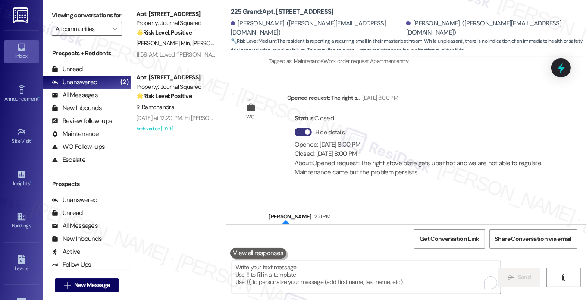
click at [70, 19] on label "Viewing conversations for" at bounding box center [87, 15] width 70 height 13
click at [76, 22] on label "Viewing conversations for" at bounding box center [87, 15] width 70 height 13
click at [63, 20] on label "Viewing conversations for" at bounding box center [87, 15] width 70 height 13
click at [104, 272] on span "New Message" at bounding box center [91, 284] width 35 height 9
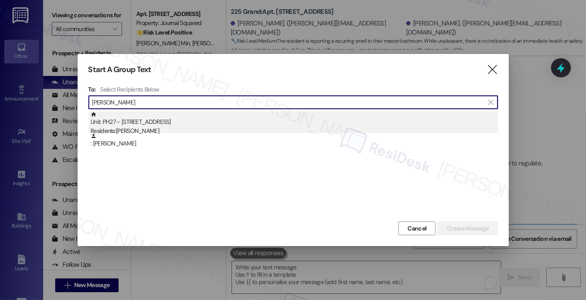
type input "Harleen Chokar"
click at [233, 120] on div "Unit: PH27 - 18 Park View Avenue Residents: Harleen Chokar" at bounding box center [294, 123] width 407 height 25
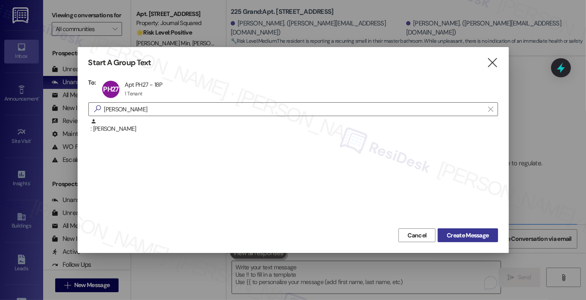
click at [464, 239] on span "Create Message" at bounding box center [467, 235] width 42 height 9
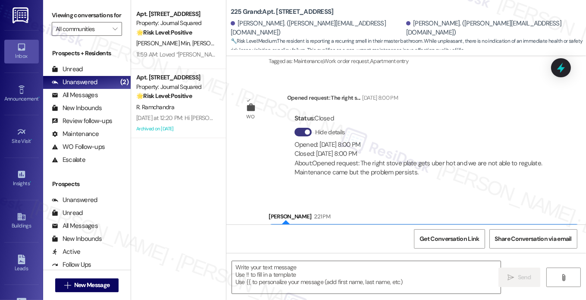
type textarea "Fetching suggested responses. Please feel free to read through the conversation…"
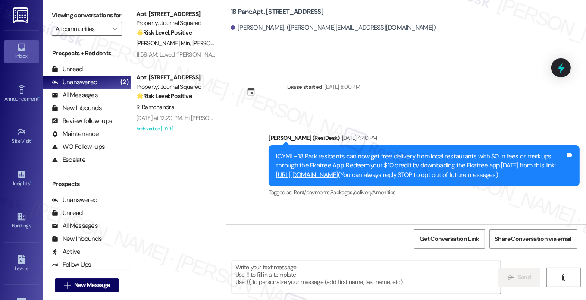
scroll to position [1809, 0]
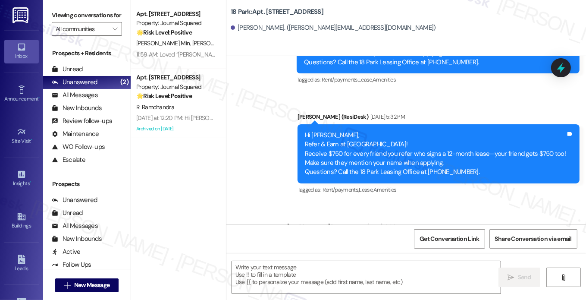
type textarea "Fetching suggested responses. Please feel free to read through the conversation…"
click at [83, 16] on label "Viewing conversations for" at bounding box center [87, 15] width 70 height 13
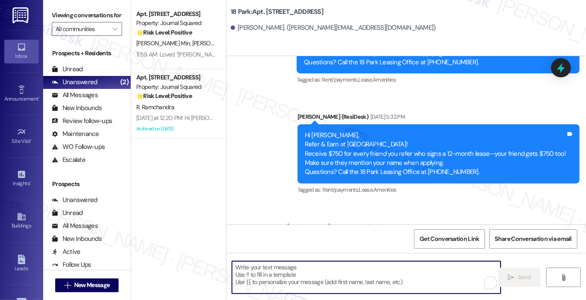
click at [254, 265] on textarea "To enrich screen reader interactions, please activate Accessibility in Grammarl…" at bounding box center [366, 277] width 269 height 32
paste textarea "Hey {{first_name}}! 👋 Just checking in about your renewal options at {{property…"
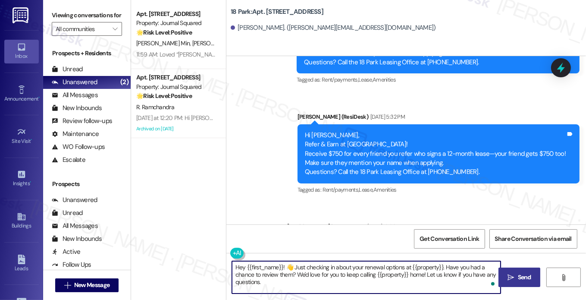
type textarea "Hey {{first_name}}! 👋 Just checking in about your renewal options at {{property…"
click at [500, 272] on button " Send" at bounding box center [519, 276] width 42 height 19
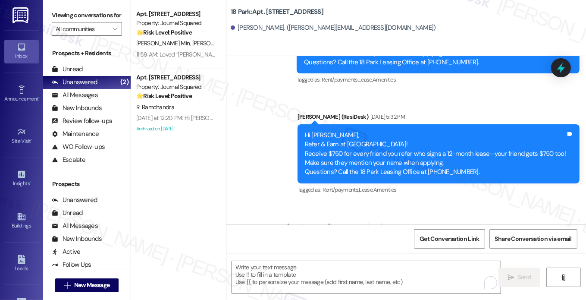
click at [67, 19] on label "Viewing conversations for" at bounding box center [87, 15] width 70 height 13
click at [92, 272] on span "New Message" at bounding box center [91, 284] width 35 height 9
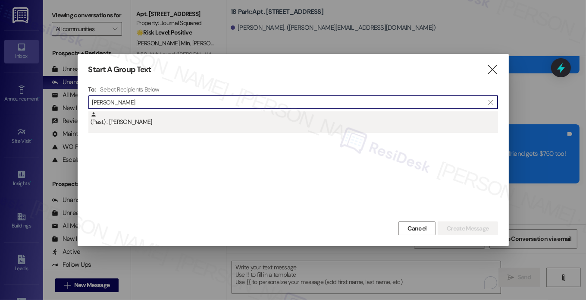
type input "Ryan Sakowich"
click at [199, 124] on div "(Past) : Ryan Sakowich" at bounding box center [294, 118] width 407 height 15
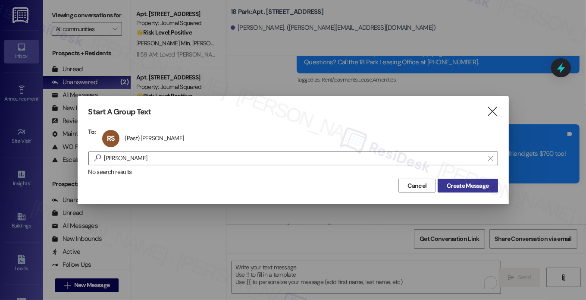
click at [458, 187] on span "Create Message" at bounding box center [467, 185] width 42 height 9
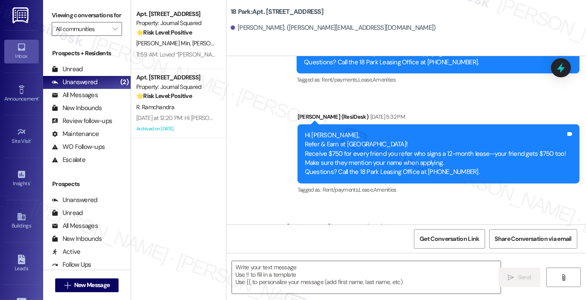
type textarea "Fetching suggested responses. Please feel free to read through the conversation…"
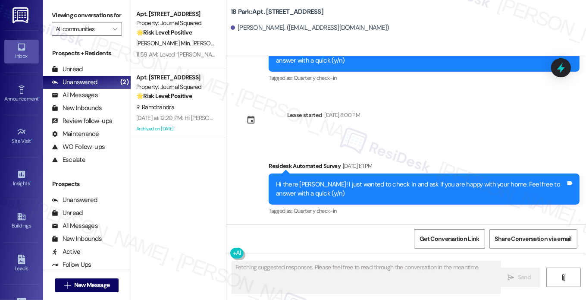
scroll to position [141, 0]
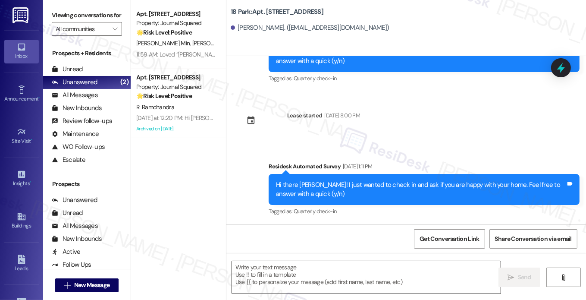
click at [323, 263] on textarea at bounding box center [366, 277] width 269 height 32
click at [83, 22] on label "Viewing conversations for" at bounding box center [87, 15] width 70 height 13
click at [277, 265] on textarea "To enrich screen reader interactions, please activate Accessibility in Grammarl…" at bounding box center [366, 277] width 269 height 32
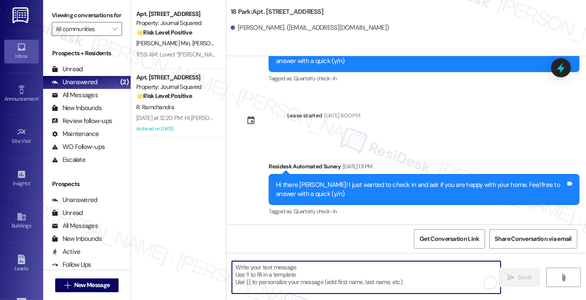
paste textarea "Hey {{first_name}}! 👋 Just checking in about your renewal options at {{property…"
type textarea "Hey {{first_name}}! 👋 Just checking in about your renewal options at {{property…"
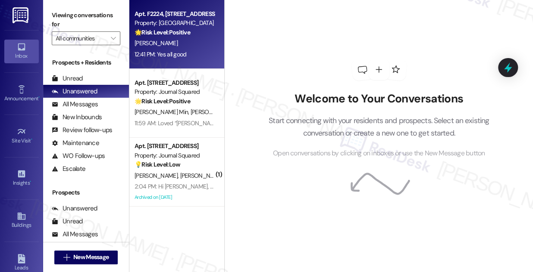
click at [188, 44] on div "[PERSON_NAME]" at bounding box center [174, 43] width 81 height 11
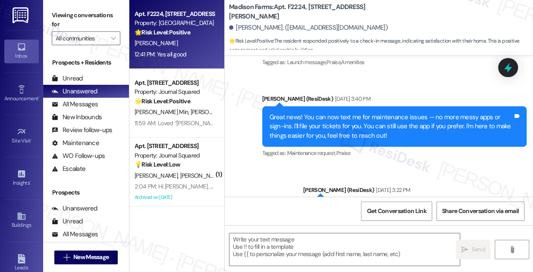
type textarea "Fetching suggested responses. Please feel free to read through the conversation…"
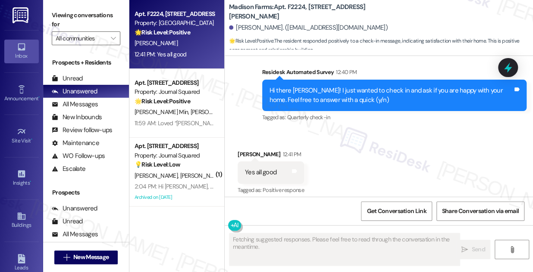
scroll to position [601, 0]
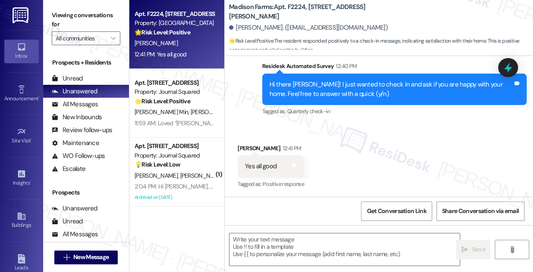
drag, startPoint x: 194, startPoint y: 44, endPoint x: 406, endPoint y: 70, distance: 213.2
click at [406, 70] on div "Residesk Automated Survey 12:40 PM" at bounding box center [394, 68] width 265 height 12
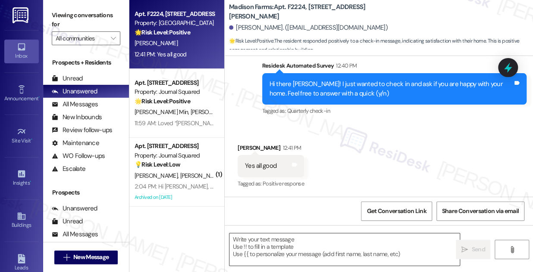
click at [265, 241] on textarea at bounding box center [344, 250] width 230 height 32
click at [70, 11] on label "Viewing conversations for" at bounding box center [86, 20] width 69 height 23
click at [87, 103] on div "All Messages" at bounding box center [75, 104] width 46 height 9
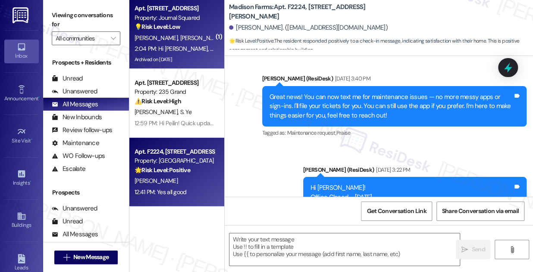
type textarea "Fetching suggested responses. Please feel free to read through the conversation…"
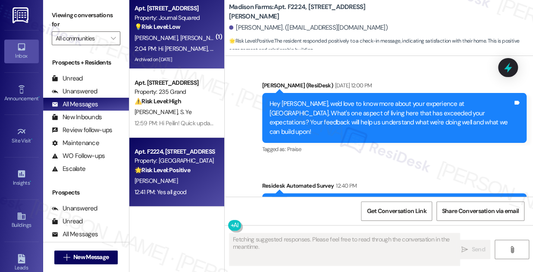
click at [171, 31] on strong "💡 Risk Level: Low" at bounding box center [157, 27] width 46 height 8
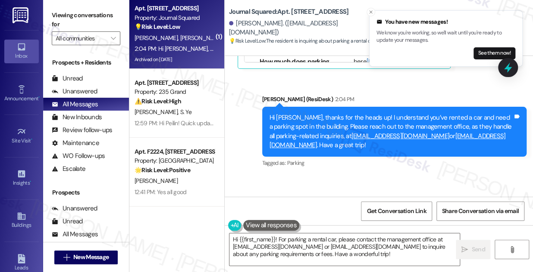
scroll to position [4703, 0]
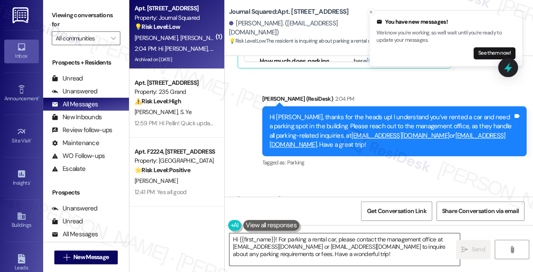
click at [293, 241] on textarea "Hi {{first_name}}! For parking a rental car, please contact the management offi…" at bounding box center [344, 250] width 230 height 32
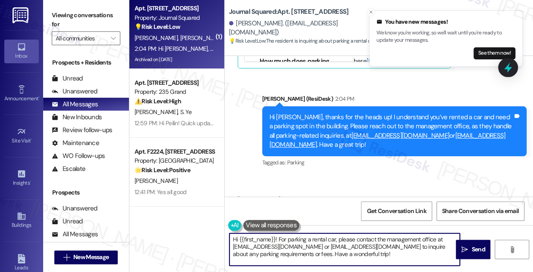
click at [293, 241] on textarea "Hi {{first_name}}! For parking a rental car, please contact the management offi…" at bounding box center [344, 250] width 230 height 32
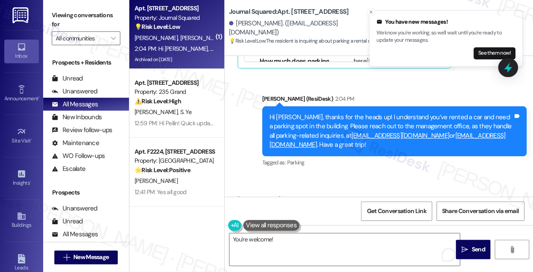
click at [241, 96] on div "Sent via SMS [PERSON_NAME] (ResiDesk) 2:04 PM Hi [PERSON_NAME], thanks for the …" at bounding box center [379, 125] width 308 height 100
click at [290, 113] on div "Hi [PERSON_NAME], thanks for the heads up! I understand you’ve rented a car and…" at bounding box center [391, 131] width 244 height 37
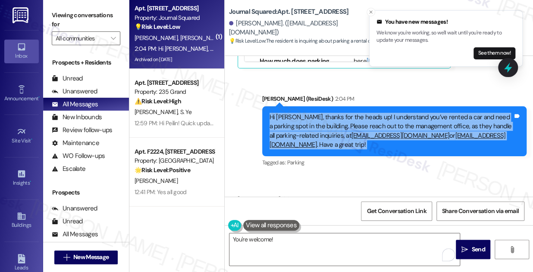
click at [290, 113] on div "Hi [PERSON_NAME], thanks for the heads up! I understand you’ve rented a car and…" at bounding box center [391, 131] width 244 height 37
click at [369, 12] on icon "Close toast" at bounding box center [370, 11] width 5 height 5
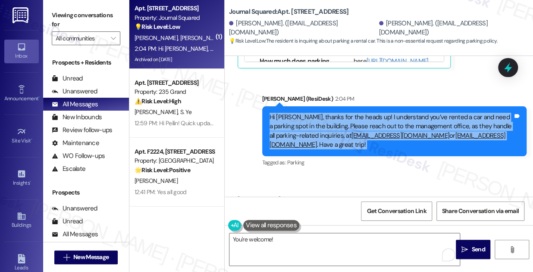
click at [328, 117] on div "Hi [PERSON_NAME], thanks for the heads up! I understand you’ve rented a car and…" at bounding box center [394, 131] width 265 height 50
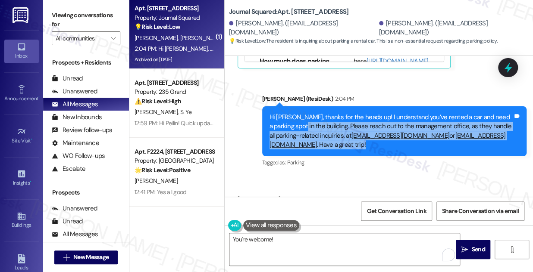
drag, startPoint x: 299, startPoint y: 84, endPoint x: 383, endPoint y: 112, distance: 89.0
click at [383, 112] on div "Hi [PERSON_NAME], thanks for the heads up! I understand you’ve rented a car and…" at bounding box center [394, 131] width 265 height 50
click at [337, 113] on div "Hi [PERSON_NAME], thanks for the heads up! I understand you’ve rented a car and…" at bounding box center [391, 131] width 244 height 37
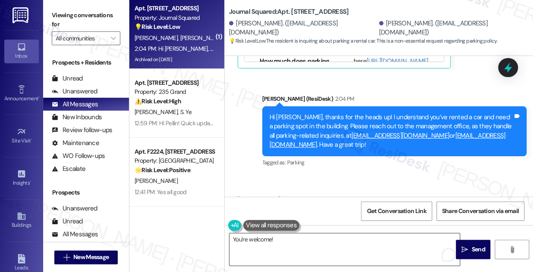
click at [287, 240] on textarea "You're welcome!" at bounding box center [344, 250] width 230 height 32
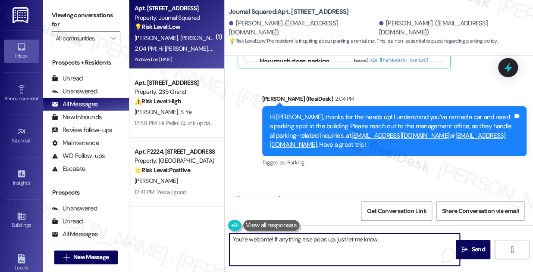
type textarea "You're welcome! If anything else pops up, just let me know."
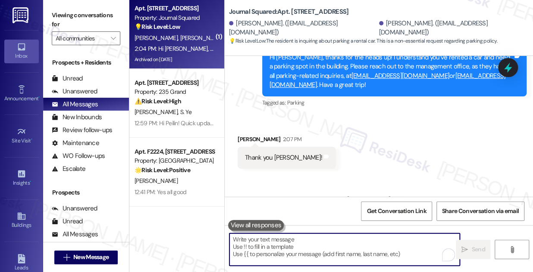
scroll to position [4764, 0]
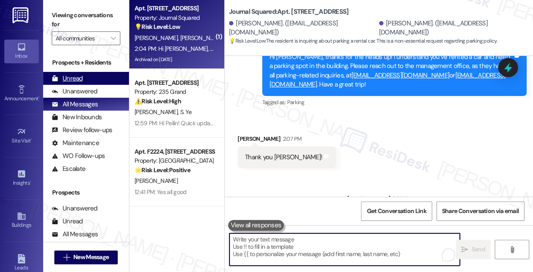
click at [78, 82] on div "Unread" at bounding box center [67, 78] width 31 height 9
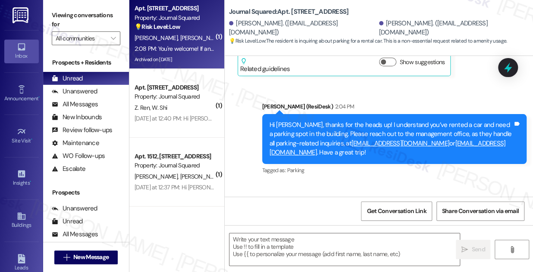
scroll to position [4607, 0]
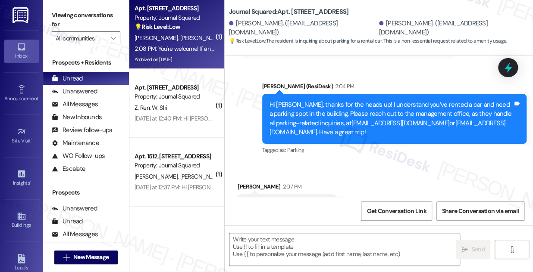
type textarea "Fetching suggested responses. Please feel free to read through the conversation…"
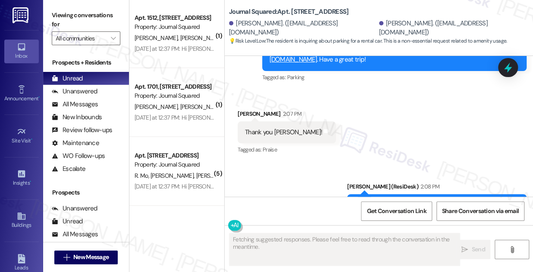
scroll to position [235, 0]
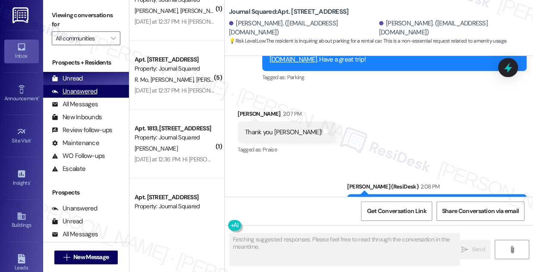
click at [83, 93] on div "Unanswered" at bounding box center [75, 91] width 46 height 9
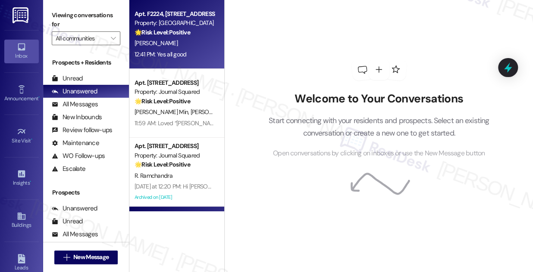
click at [177, 29] on strong "🌟 Risk Level: Positive" at bounding box center [162, 32] width 56 height 8
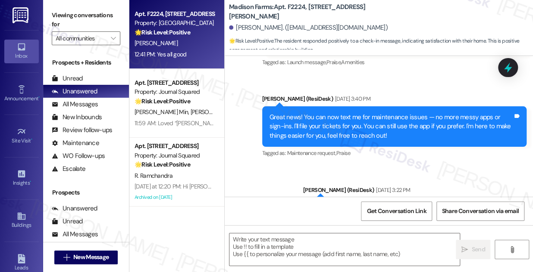
type textarea "Fetching suggested responses. Please feel free to read through the conversation…"
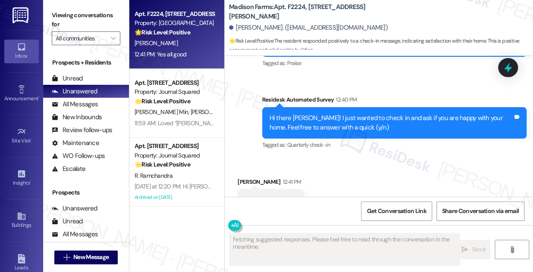
scroll to position [601, 0]
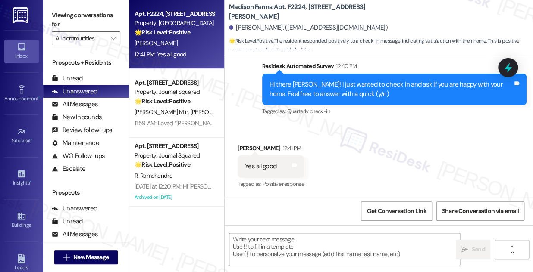
drag, startPoint x: 63, startPoint y: 25, endPoint x: 90, endPoint y: 53, distance: 38.1
click at [63, 25] on label "Viewing conversations for" at bounding box center [86, 20] width 69 height 23
click at [248, 242] on textarea at bounding box center [344, 250] width 230 height 32
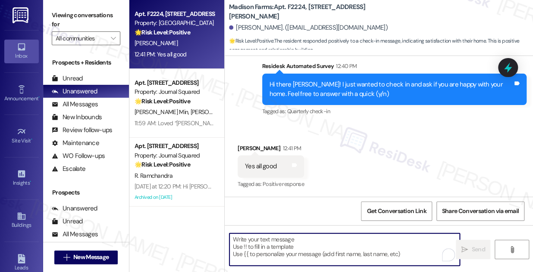
paste textarea "Hi {{first_name}}! I'm glad to hear that you're happy with your home. Could I a…"
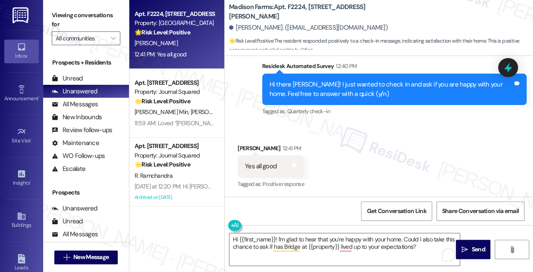
click at [58, 10] on label "Viewing conversations for" at bounding box center [86, 20] width 69 height 23
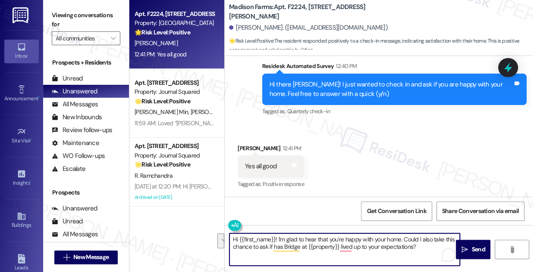
drag, startPoint x: 429, startPoint y: 249, endPoint x: 405, endPoint y: 239, distance: 26.5
click at [404, 239] on textarea "Hi {{first_name}}! I'm glad to hear that you're happy with your home. Could I a…" at bounding box center [344, 250] width 230 height 32
paste textarea "That’s awesome to hear, [PERSON_NAME]! Thank you! If you don’t mind, would you …"
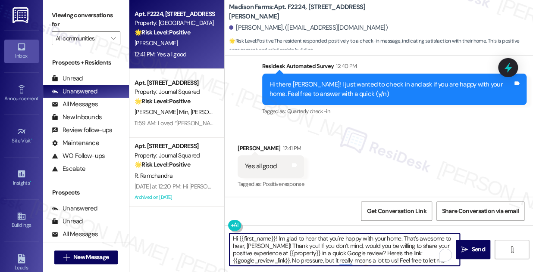
scroll to position [0, 0]
drag, startPoint x: 290, startPoint y: 247, endPoint x: 403, endPoint y: 235, distance: 113.5
click at [403, 235] on textarea "Hi {{first_name}}! I'm glad to hear that you're happy with your home. That’s aw…" at bounding box center [344, 250] width 230 height 32
click at [372, 253] on textarea "Hi {{first_name}}! I'm glad to hear that you're happy with your home. If you do…" at bounding box center [344, 250] width 230 height 32
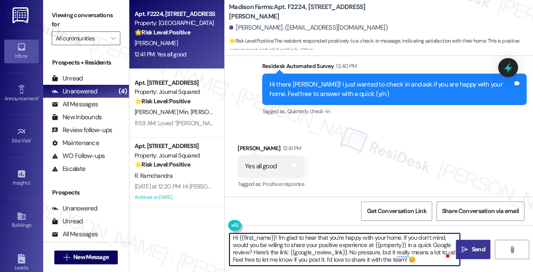
scroll to position [2, 0]
type textarea "Hi {{first_name}}! I'm glad to hear that you're happy with your home. If you do…"
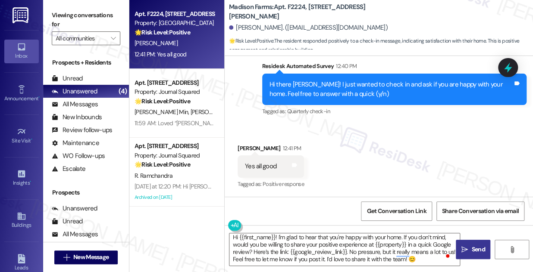
click at [475, 244] on button " Send" at bounding box center [473, 249] width 34 height 19
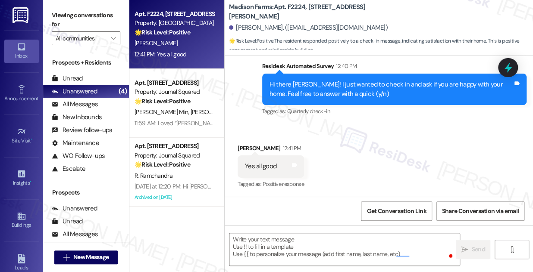
scroll to position [0, 0]
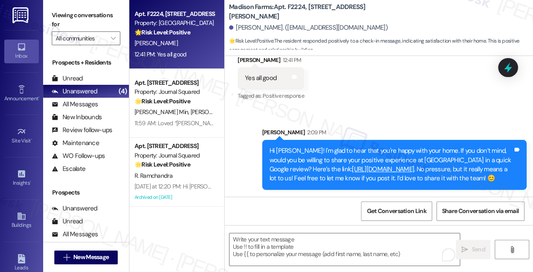
click at [359, 95] on div "Received via SMS Michael Pekarski 12:41 PM Yes all good Tags and notes Tagged a…" at bounding box center [379, 72] width 308 height 73
click at [297, 74] on icon at bounding box center [294, 77] width 6 height 6
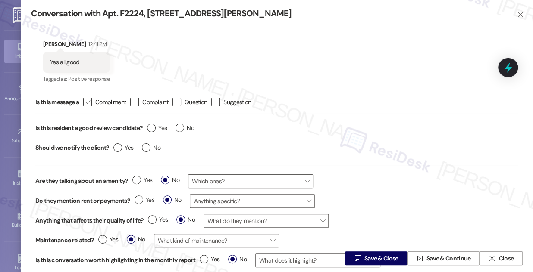
click at [90, 102] on icon "" at bounding box center [87, 102] width 6 height 9
click at [84, 102] on input " Compliment" at bounding box center [82, 103] width 6 height 6
checkbox input "true"
click at [153, 127] on label "Yes" at bounding box center [157, 128] width 20 height 9
click at [153, 127] on input "Yes" at bounding box center [157, 129] width 20 height 11
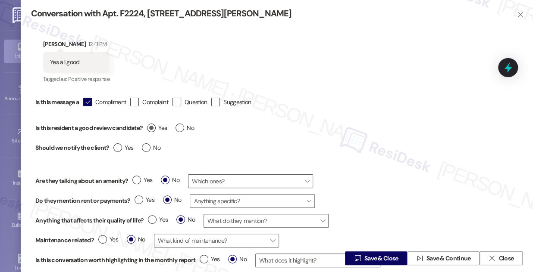
radio input "true"
click at [143, 145] on label "No" at bounding box center [151, 148] width 19 height 9
click at [143, 145] on input "No" at bounding box center [151, 149] width 19 height 11
radio input "true"
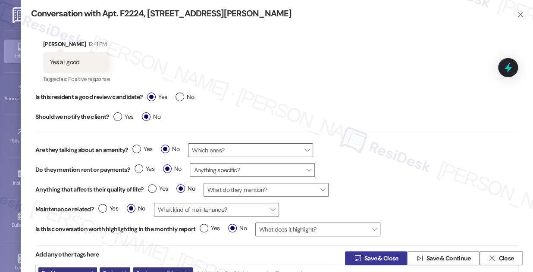
click at [390, 256] on span "Save & Close" at bounding box center [381, 258] width 34 height 9
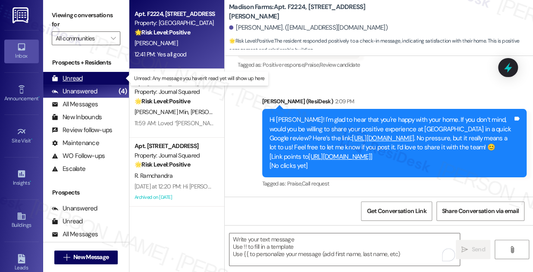
click at [105, 81] on div "Unread (0)" at bounding box center [86, 78] width 86 height 13
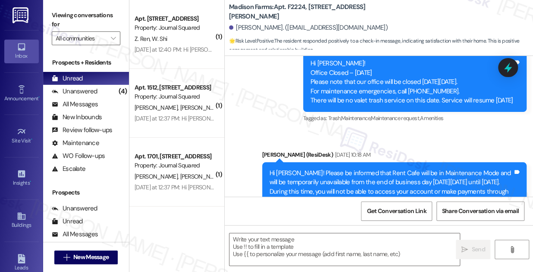
type textarea "Fetching suggested responses. Please feel free to read through the conversation…"
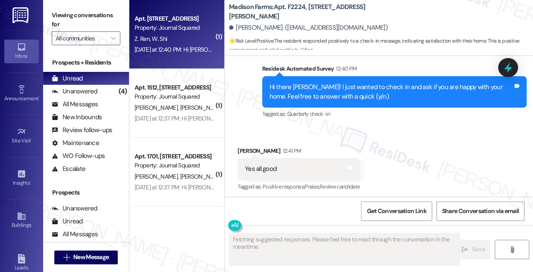
scroll to position [601, 0]
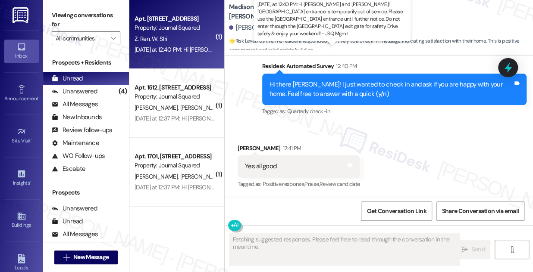
click at [193, 52] on div "Yesterday at 12:40 PM: Hi Weiyi and Zhedong! Pavonia Ave garage entrance is tem…" at bounding box center [515, 50] width 762 height 8
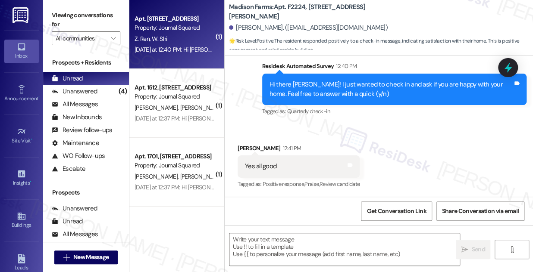
type textarea "Fetching suggested responses. Please feel free to read through the conversation…"
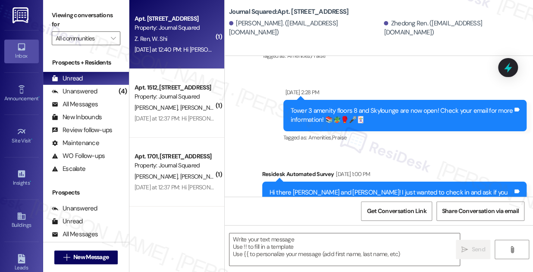
type textarea "Fetching suggested responses. Please feel free to read through the conversation…"
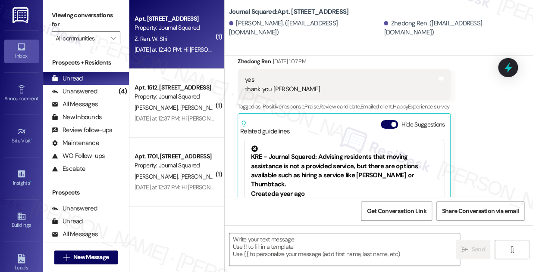
scroll to position [280, 0]
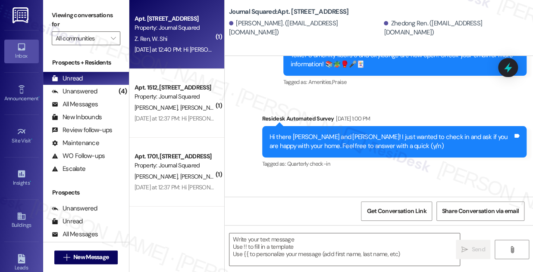
click at [302, 138] on div "Hi there Weiyi and Zhedong! I just wanted to check in and ask if you are happy …" at bounding box center [391, 142] width 244 height 19
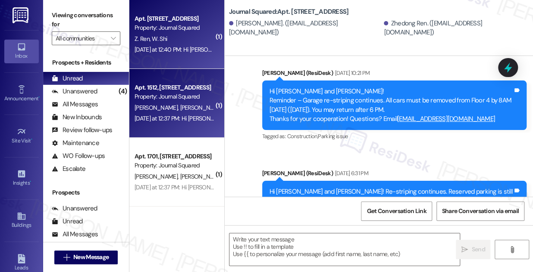
click at [193, 104] on div "R. Wang Y. Zhao" at bounding box center [174, 108] width 81 height 11
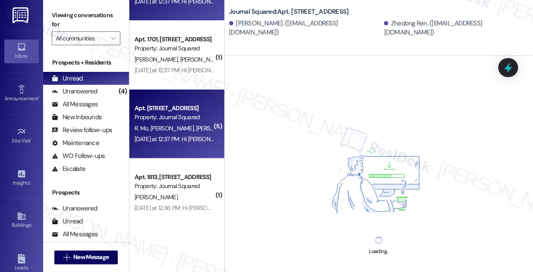
click at [191, 106] on div "Apt. 1712, 595 Pavonia Ave" at bounding box center [174, 108] width 80 height 9
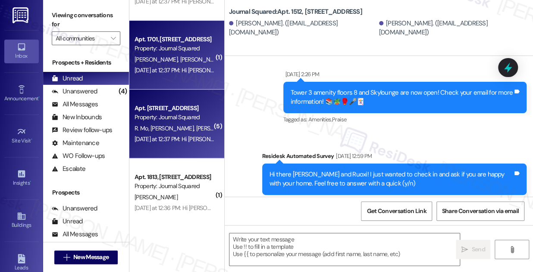
click at [198, 67] on div "Yesterday at 12:37 PM: Hi Shuren and Guobin! Pavonia Ave garage entrance is tem…" at bounding box center [514, 70] width 760 height 8
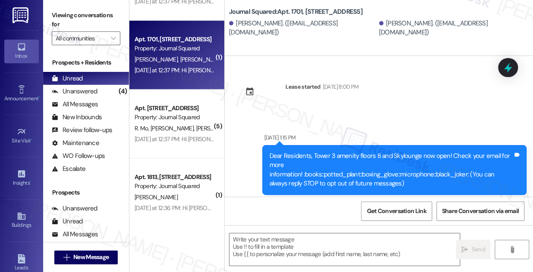
type textarea "Fetching suggested responses. Please feel free to read through the conversation…"
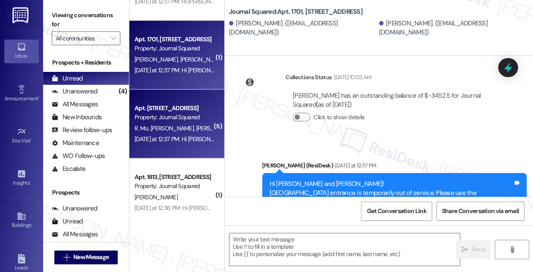
click at [187, 105] on div "Apt. 1712, 595 Pavonia Ave" at bounding box center [174, 108] width 80 height 9
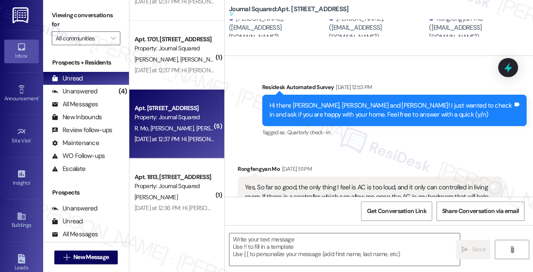
type textarea "Fetching suggested responses. Please feel free to read through the conversation…"
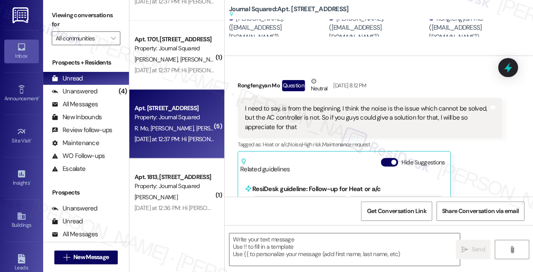
scroll to position [716, 0]
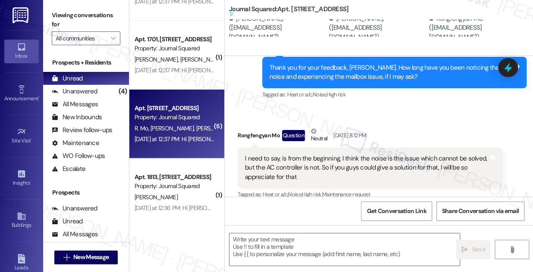
click at [338, 145] on div "Rongfengyan Mo Question Neutral Nov 18, 2024 at 8:12 PM" at bounding box center [369, 137] width 265 height 21
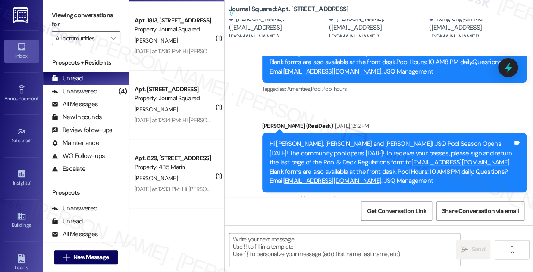
scroll to position [5400, 0]
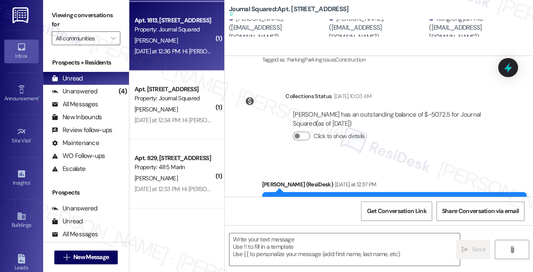
click at [188, 60] on div "Apt. 1813, 595 Pavonia Ave Property: Journal Squared T. Zhong Yesterday at 12:3…" at bounding box center [176, 36] width 95 height 69
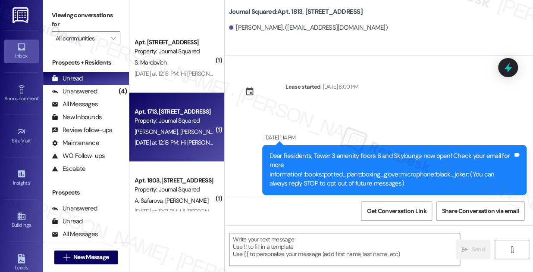
scroll to position [862, 0]
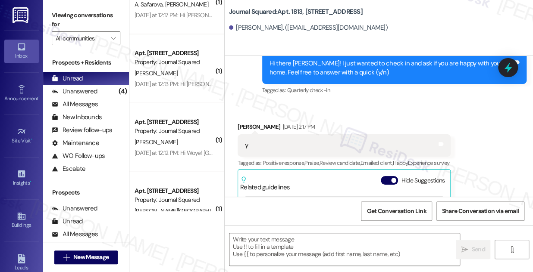
type textarea "Fetching suggested responses. Please feel free to read through the conversation…"
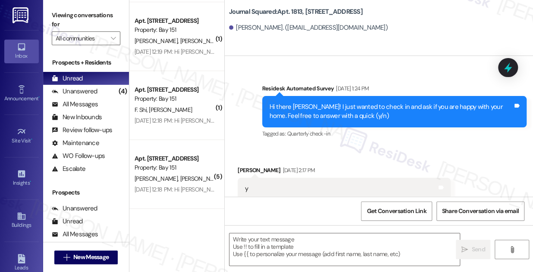
scroll to position [3236, 0]
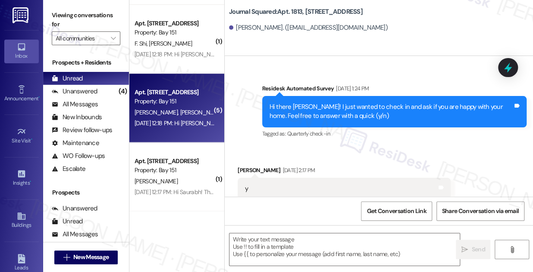
click at [142, 117] on div "F. Thomas V. Pothina" at bounding box center [174, 112] width 81 height 11
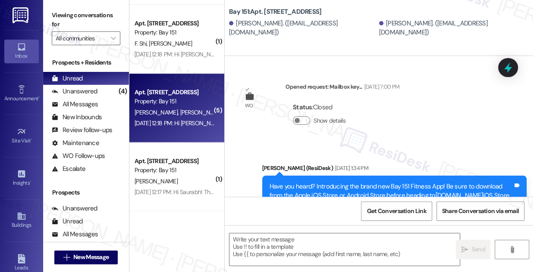
type textarea "Fetching suggested responses. Please feel free to read through the conversation…"
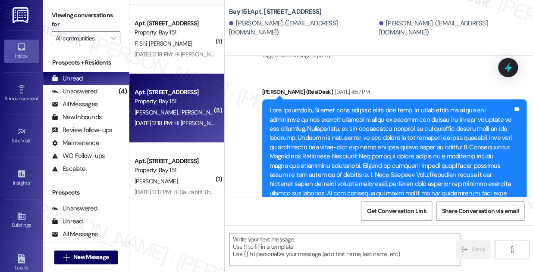
scroll to position [18741, 0]
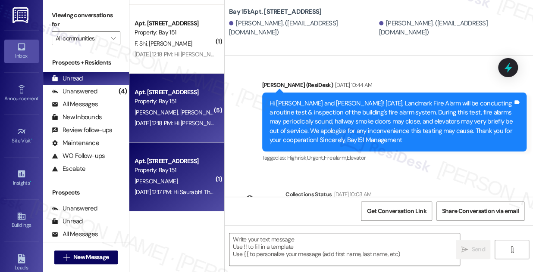
click at [169, 157] on div "Apt. 2445, 275 Chosin Few Way" at bounding box center [174, 161] width 80 height 9
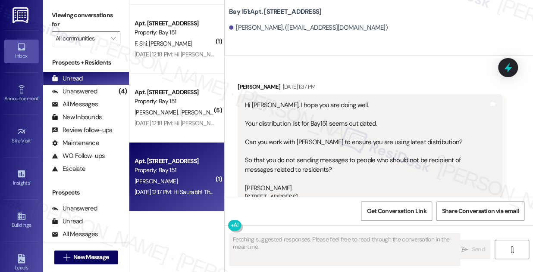
type textarea "Fetching suggested responses. Please feel free to read through the conversation…"
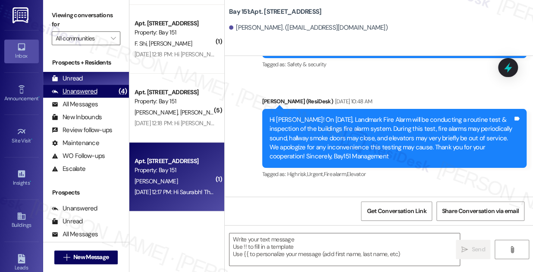
click at [94, 89] on div "Unanswered" at bounding box center [75, 91] width 46 height 9
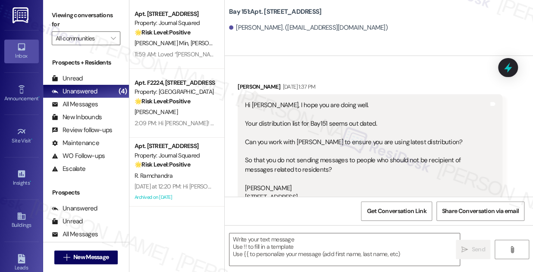
scroll to position [64, 0]
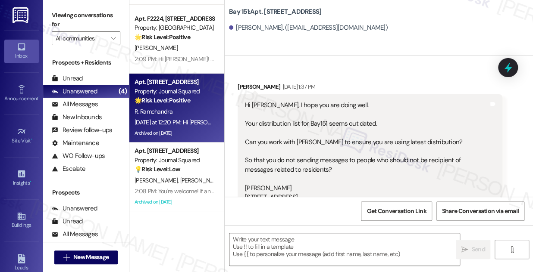
type textarea "Fetching suggested responses. Please feel free to read through the conversation…"
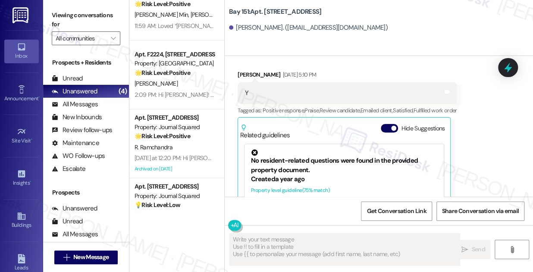
scroll to position [0, 0]
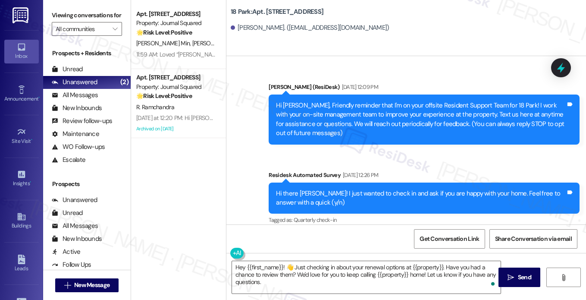
click at [509, 280] on icon "" at bounding box center [510, 277] width 6 height 7
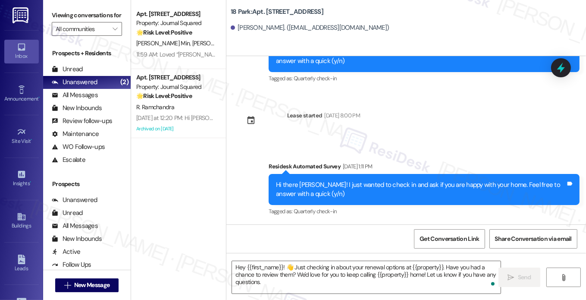
click at [73, 8] on div "Viewing conversations for All communities " at bounding box center [86, 22] width 87 height 44
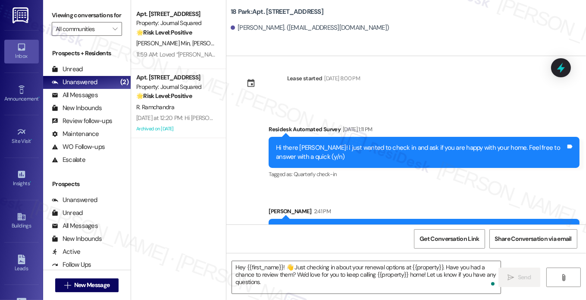
scroll to position [211, 0]
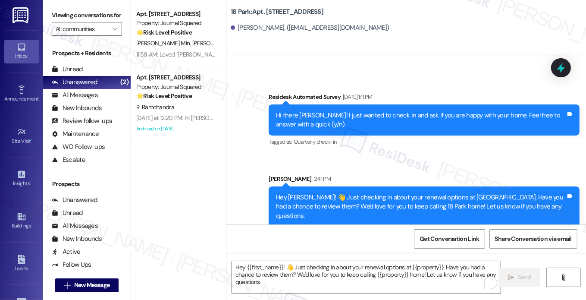
click at [66, 16] on label "Viewing conversations for" at bounding box center [87, 15] width 70 height 13
click at [83, 281] on span "New Message" at bounding box center [91, 284] width 35 height 9
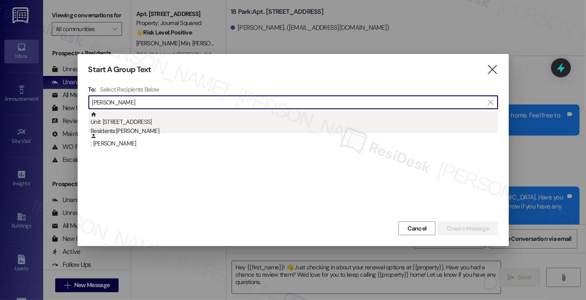
type input "[PERSON_NAME]"
click at [165, 129] on div "Residents: [PERSON_NAME]" at bounding box center [294, 130] width 407 height 9
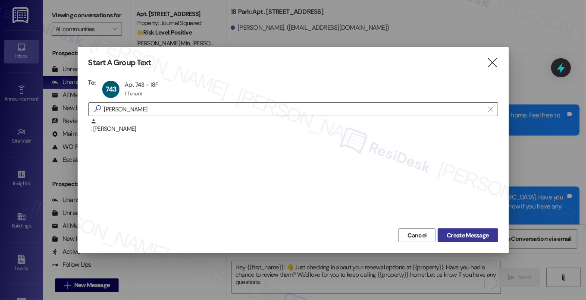
click at [453, 235] on span "Create Message" at bounding box center [467, 235] width 42 height 9
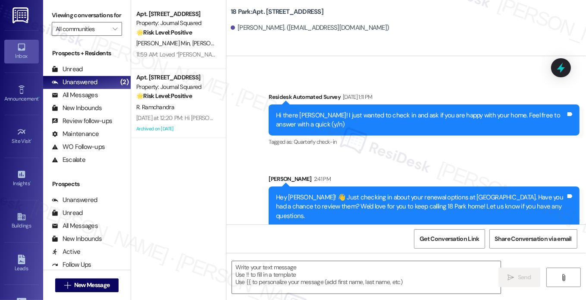
type textarea "Fetching suggested responses. Please feel free to read through the conversation…"
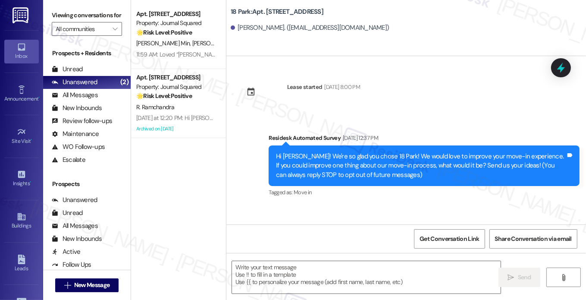
scroll to position [2347, 0]
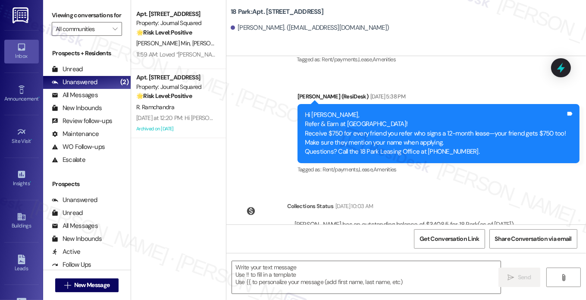
type textarea "Fetching suggested responses. Please feel free to read through the conversation…"
click at [77, 12] on label "Viewing conversations for" at bounding box center [87, 15] width 70 height 13
drag, startPoint x: 82, startPoint y: 19, endPoint x: 105, endPoint y: 66, distance: 52.6
click at [82, 19] on label "Viewing conversations for" at bounding box center [87, 15] width 70 height 13
click at [248, 265] on textarea at bounding box center [366, 277] width 269 height 32
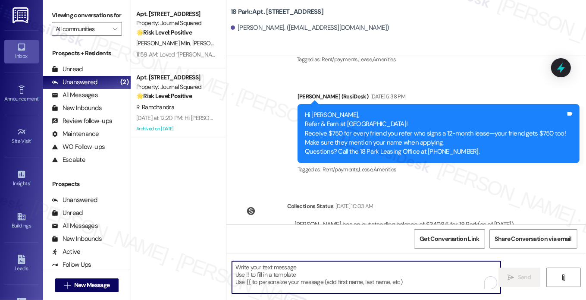
paste textarea "Hey {{first_name}}! 👋 Just checking in about your renewal options at {{property…"
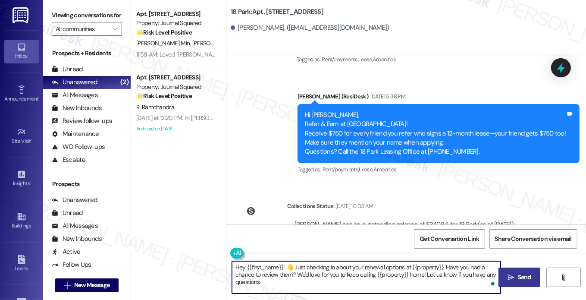
type textarea "Hey {{first_name}}! 👋 Just checking in about your renewal options at {{property…"
click at [522, 276] on span "Send" at bounding box center [524, 276] width 13 height 9
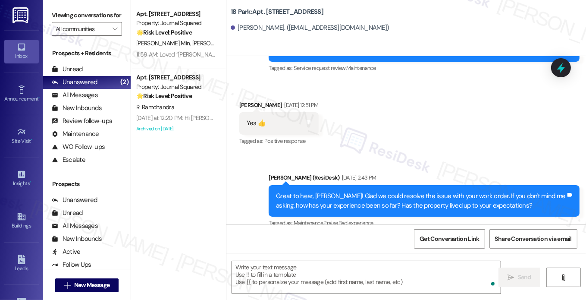
scroll to position [1857, 0]
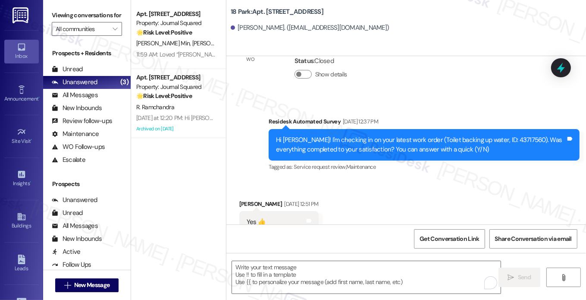
click at [57, 5] on div "Viewing conversations for All communities " at bounding box center [86, 22] width 87 height 44
click at [57, 19] on label "Viewing conversations for" at bounding box center [87, 15] width 70 height 13
click at [106, 285] on span "New Message" at bounding box center [91, 284] width 35 height 9
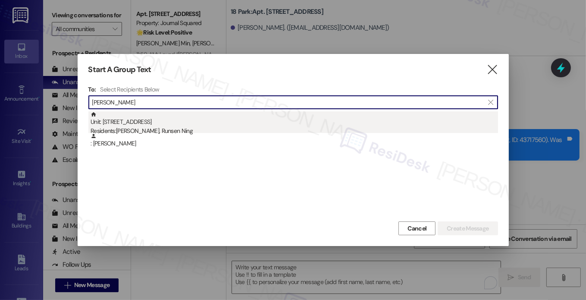
type input "[PERSON_NAME]"
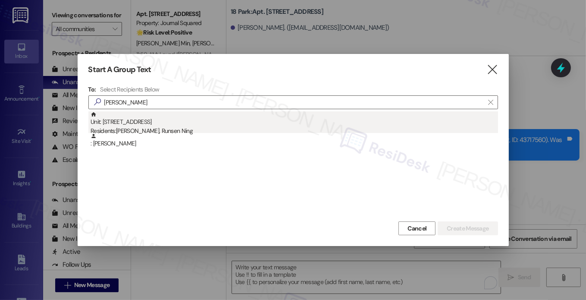
click at [195, 128] on div "Residents: [PERSON_NAME], Runsen Ning" at bounding box center [294, 130] width 407 height 9
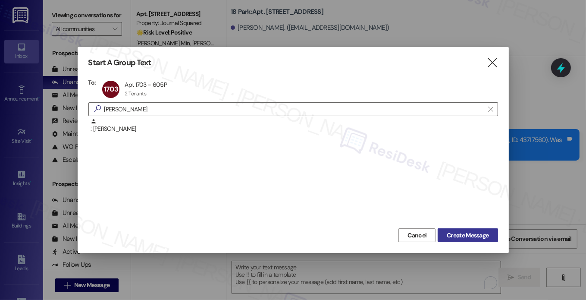
click at [465, 236] on span "Create Message" at bounding box center [467, 235] width 42 height 9
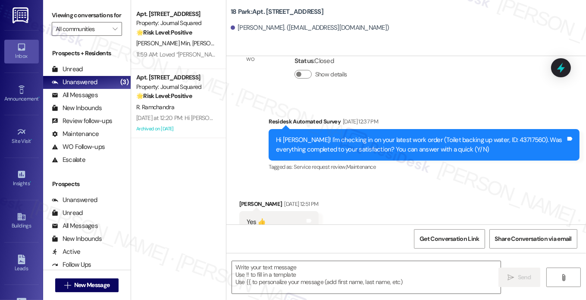
type textarea "Fetching suggested responses. Please feel free to read through the conversation…"
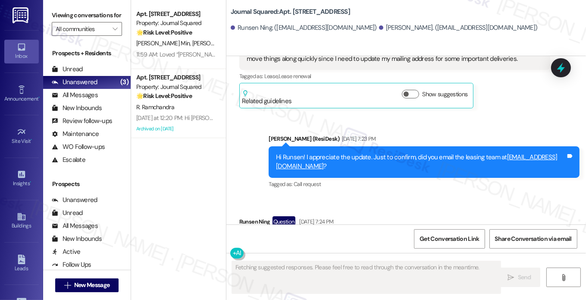
scroll to position [8524, 0]
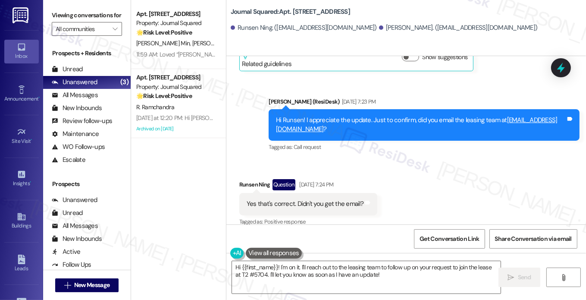
click at [79, 16] on label "Viewing conversations for" at bounding box center [87, 15] width 70 height 13
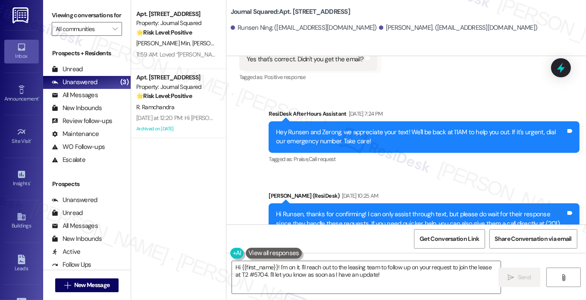
scroll to position [8668, 0]
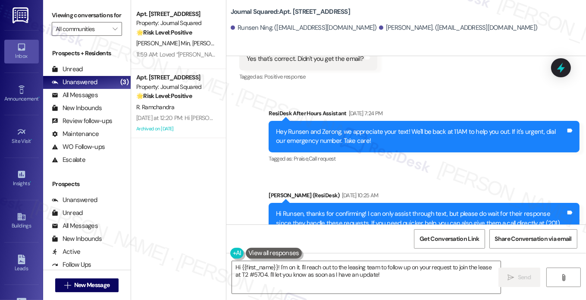
click at [331, 127] on div "Hey Runsen and Zerong, we appreciate your text! We'll be back at 11AM to help y…" at bounding box center [421, 136] width 290 height 19
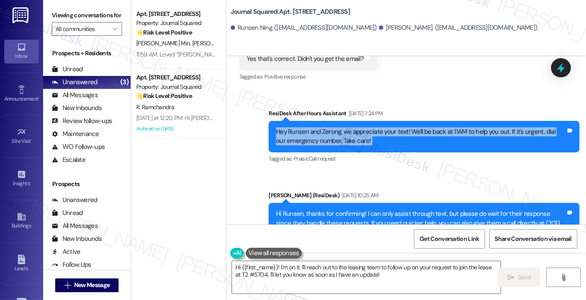
click at [331, 127] on div "Hey Runsen and Zerong, we appreciate your text! We'll be back at 11AM to help y…" at bounding box center [421, 136] width 290 height 19
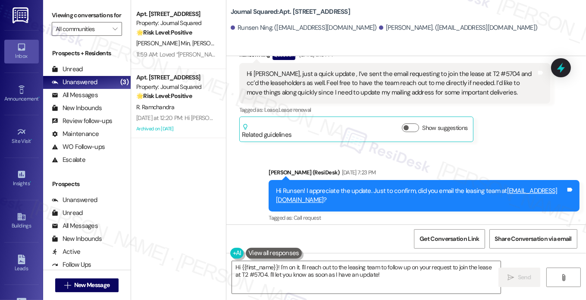
scroll to position [8367, 0]
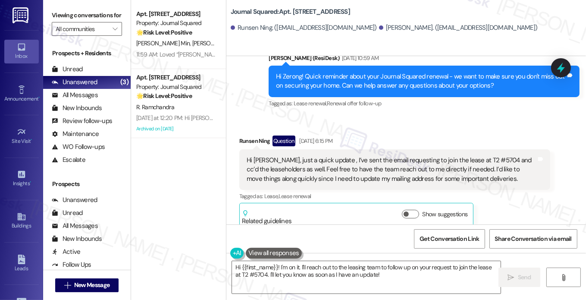
click at [333, 158] on div "Hi [PERSON_NAME], just a quick update , I’ve sent the email requesting to join …" at bounding box center [392, 170] width 290 height 28
click at [332, 160] on div "Hi [PERSON_NAME], just a quick update , I’ve sent the email requesting to join …" at bounding box center [392, 170] width 290 height 28
click at [331, 161] on div "Hi [PERSON_NAME], just a quick update , I’ve sent the email requesting to join …" at bounding box center [392, 170] width 290 height 28
click at [325, 164] on div "Hi [PERSON_NAME], just a quick update , I’ve sent the email requesting to join …" at bounding box center [392, 170] width 290 height 28
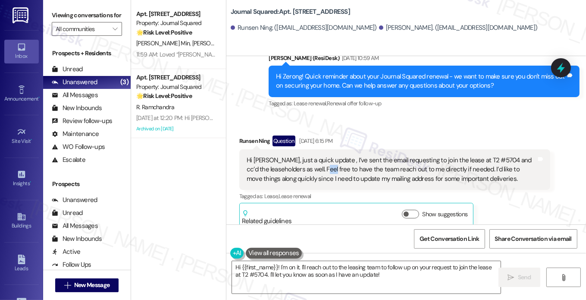
click at [325, 164] on div "Hi [PERSON_NAME], just a quick update , I’ve sent the email requesting to join …" at bounding box center [392, 170] width 290 height 28
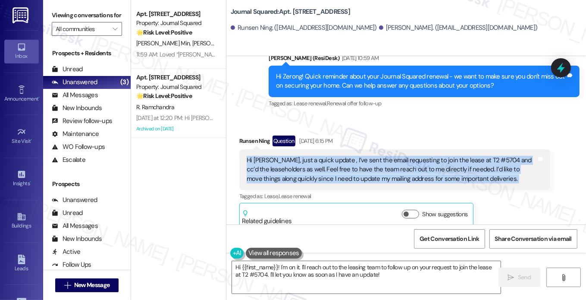
click at [325, 164] on div "Hi [PERSON_NAME], just a quick update , I’ve sent the email requesting to join …" at bounding box center [392, 170] width 290 height 28
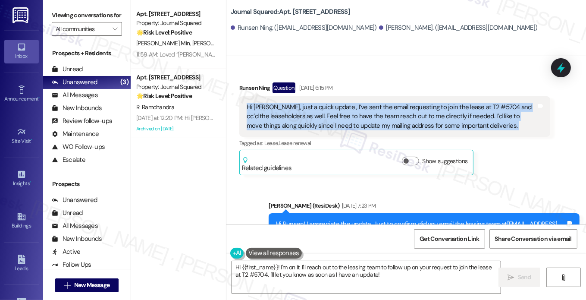
scroll to position [8539, 0]
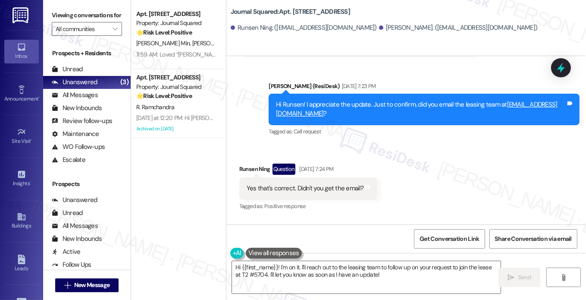
click at [246, 163] on div "Runsen Ning Question [DATE] 7:24 PM" at bounding box center [308, 170] width 138 height 14
copy div "Runsen"
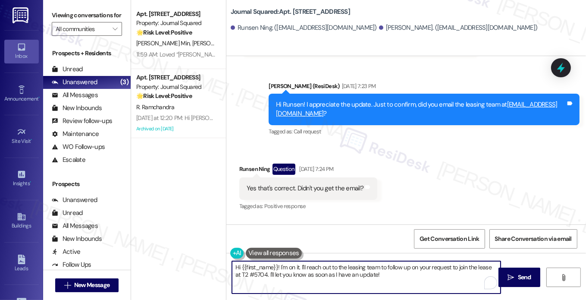
drag, startPoint x: 240, startPoint y: 268, endPoint x: 276, endPoint y: 257, distance: 36.9
click at [276, 260] on div "Hi {{first_name}}! I'm on it. I'll reach out to the leasing team to follow up o…" at bounding box center [362, 276] width 270 height 33
paste textarea "Runsen"
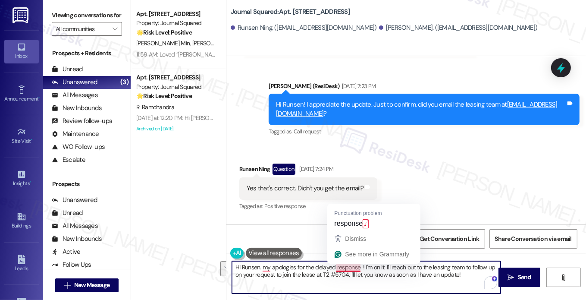
drag, startPoint x: 464, startPoint y: 275, endPoint x: 359, endPoint y: 262, distance: 105.5
click at [359, 262] on html "Inbox Go to Inbox Announcement • Send A Text Announcement Site Visit • Go to Si…" at bounding box center [293, 150] width 586 height 300
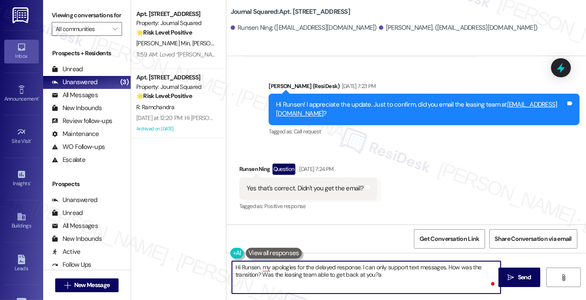
type textarea "Hi Runsen. my apologies for the delayed response. I can only support text messa…"
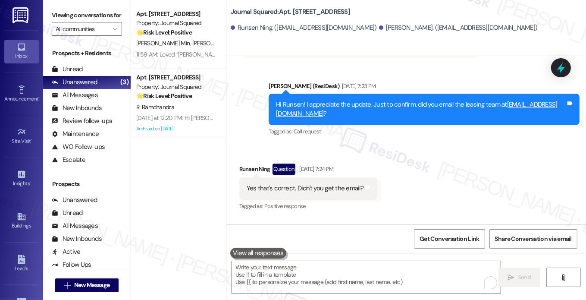
click at [79, 16] on label "Viewing conversations for" at bounding box center [87, 15] width 70 height 13
click at [79, 15] on label "Viewing conversations for" at bounding box center [87, 15] width 70 height 13
click at [280, 275] on textarea "To enrich screen reader interactions, please activate Accessibility in Grammarl…" at bounding box center [366, 277] width 269 height 32
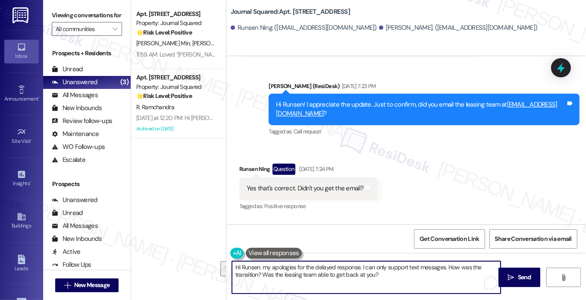
click at [400, 279] on textarea "Hi Runsen. my apologies for the delayed response. I can only support text messa…" at bounding box center [366, 277] width 269 height 32
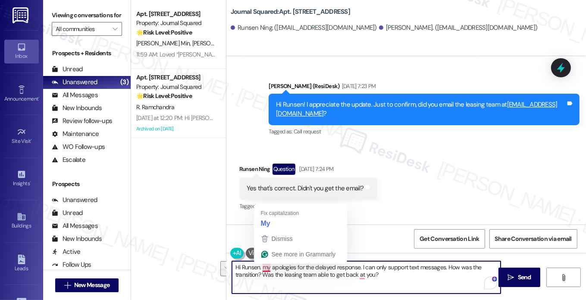
drag, startPoint x: 399, startPoint y: 279, endPoint x: 258, endPoint y: 264, distance: 141.7
click at [258, 264] on textarea "Hi Runsen. my apologies for the delayed response. I can only support text messa…" at bounding box center [366, 277] width 269 height 32
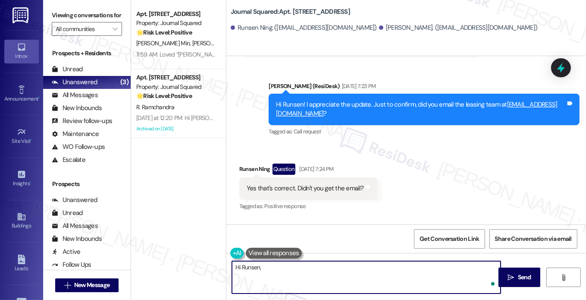
paste textarea "My apologies for the delayed response. I can only support text messages at the …"
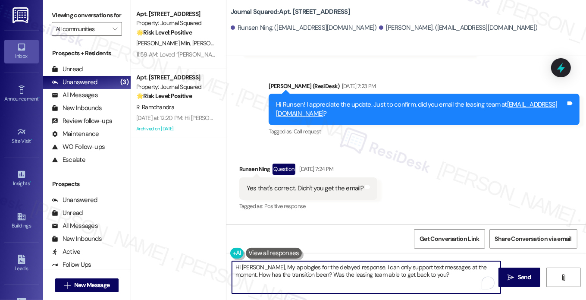
click at [260, 266] on textarea "Hi [PERSON_NAME], My apologies for the delayed response. I can only support tex…" at bounding box center [366, 277] width 269 height 32
click at [269, 285] on textarea "Hi [PERSON_NAME], my apologies for the delayed response. I can only support tex…" at bounding box center [366, 277] width 269 height 32
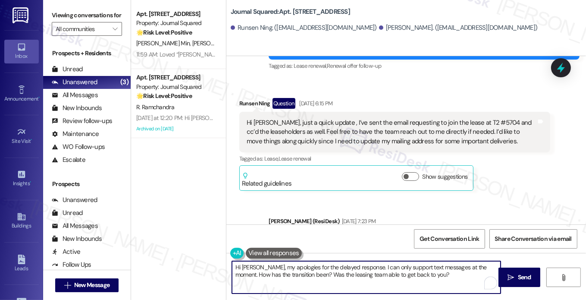
scroll to position [8367, 0]
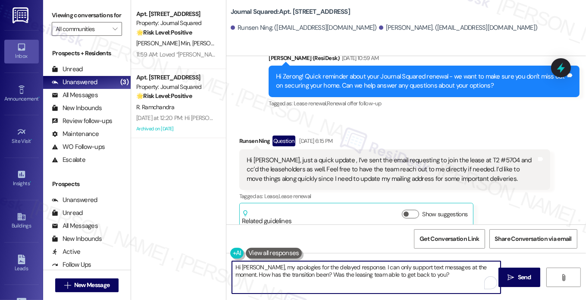
click at [386, 156] on div "Hi [PERSON_NAME], just a quick update , I’ve sent the email requesting to join …" at bounding box center [392, 170] width 290 height 28
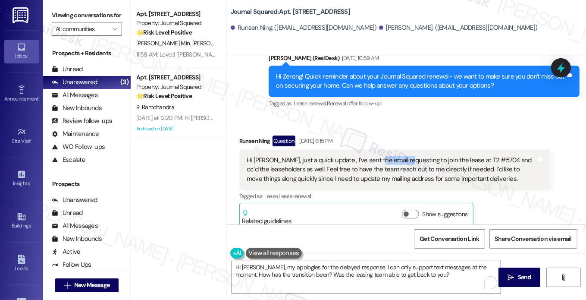
click at [386, 156] on div "Hi [PERSON_NAME], just a quick update , I’ve sent the email requesting to join …" at bounding box center [392, 170] width 290 height 28
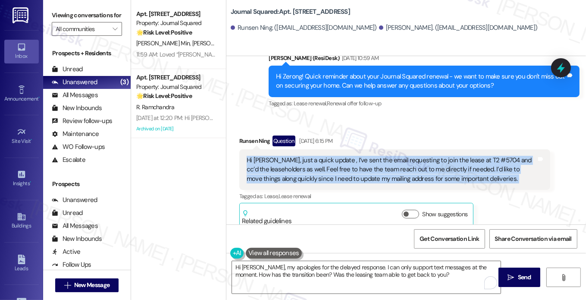
click at [386, 156] on div "Hi [PERSON_NAME], just a quick update , I’ve sent the email requesting to join …" at bounding box center [392, 170] width 290 height 28
click at [381, 163] on div "Hi [PERSON_NAME], just a quick update , I’ve sent the email requesting to join …" at bounding box center [392, 170] width 290 height 28
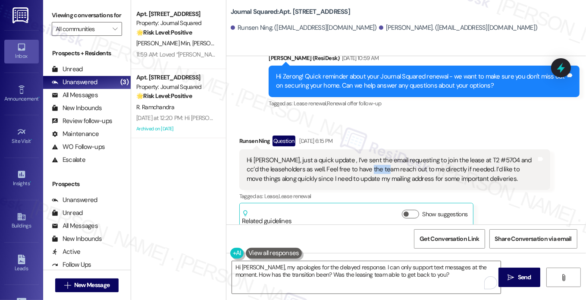
click at [381, 163] on div "Hi Jane, just a quick update , I’ve sent the email requesting to join the lease…" at bounding box center [392, 170] width 290 height 28
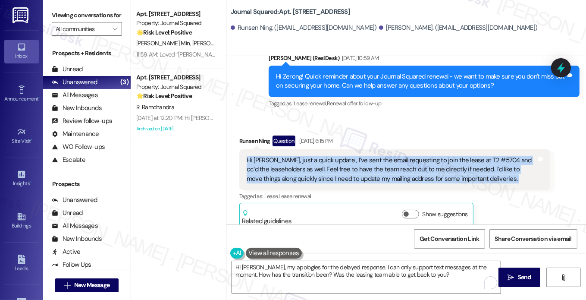
click at [381, 163] on div "Hi Jane, just a quick update , I’ve sent the email requesting to join the lease…" at bounding box center [392, 170] width 290 height 28
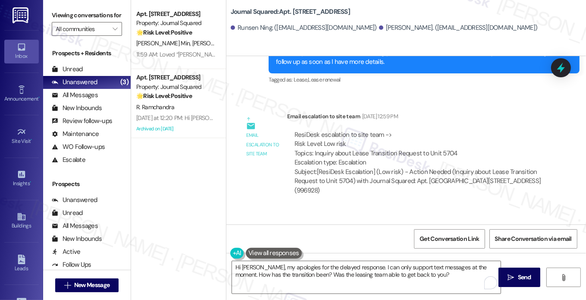
scroll to position [7720, 0]
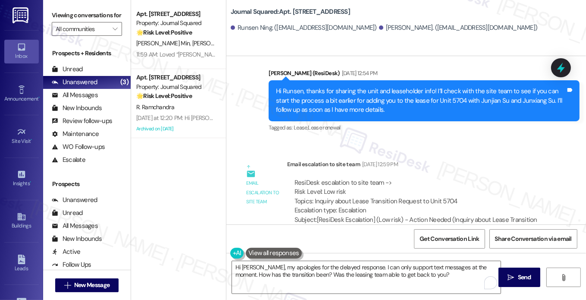
click at [459, 89] on div "Hi Runsen, thanks for sharing the unit and leaseholder info! I’ll check with th…" at bounding box center [421, 101] width 290 height 28
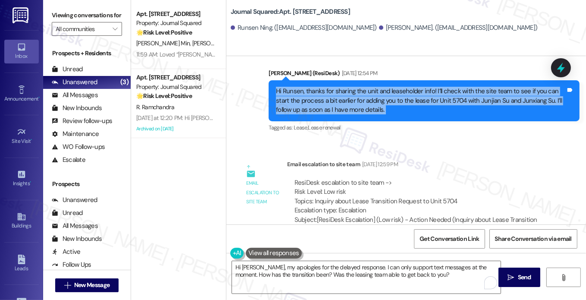
click at [459, 89] on div "Hi Runsen, thanks for sharing the unit and leaseholder info! I’ll check with th…" at bounding box center [421, 101] width 290 height 28
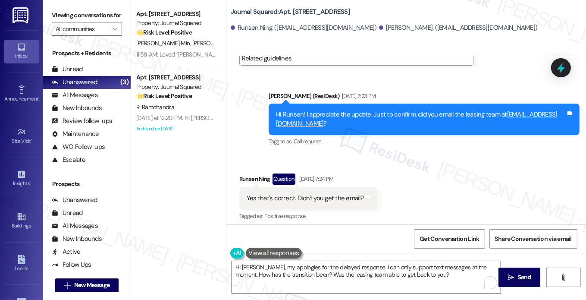
scroll to position [8539, 0]
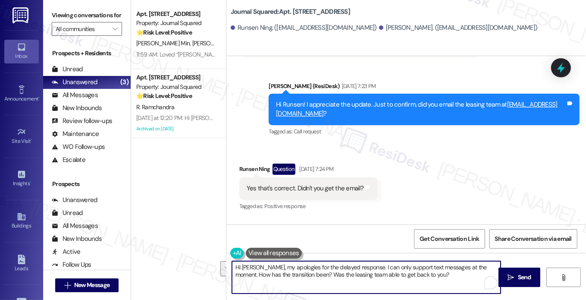
drag, startPoint x: 295, startPoint y: 277, endPoint x: 484, endPoint y: 255, distance: 191.0
click at [484, 255] on div "Hi Runsen, my apologies for the delayed response. I can only support text messa…" at bounding box center [405, 285] width 359 height 65
click at [292, 270] on textarea "Hi Runsen, my apologies for the delayed response. I can only support text messa…" at bounding box center [366, 277] width 269 height 32
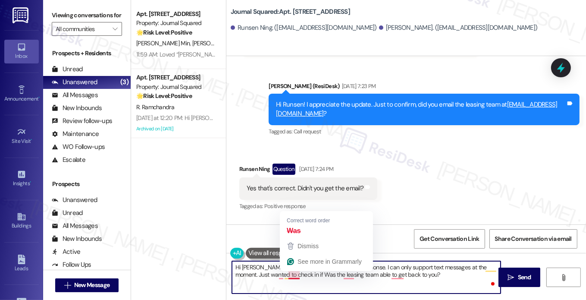
click at [289, 272] on textarea "Hi Runsen, my apologies for the delayed response. I can only support text messa…" at bounding box center [366, 277] width 269 height 32
click at [291, 272] on textarea "Hi Runsen, my apologies for the delayed response. I can only support text messa…" at bounding box center [366, 277] width 269 height 32
click at [292, 272] on textarea "Hi Runsen, my apologies for the delayed response. I can only support text messa…" at bounding box center [366, 277] width 269 height 32
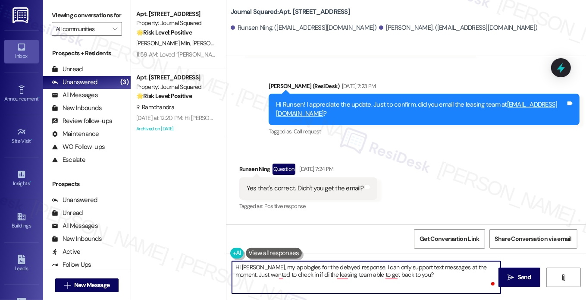
type textarea "Hi Runsen, my apologies for the delayed response. I can only support text messa…"
click at [321, 289] on textarea "Hi Runsen, my apologies for the delayed response. I can only support text messa…" at bounding box center [366, 277] width 269 height 32
click at [299, 277] on textarea "Hi Runsen, my apologies for the delayed response. I can only support text messa…" at bounding box center [366, 277] width 269 height 32
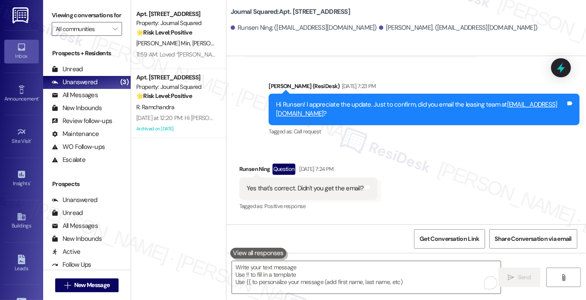
click at [52, 0] on div "Viewing conversations for All communities " at bounding box center [86, 22] width 87 height 44
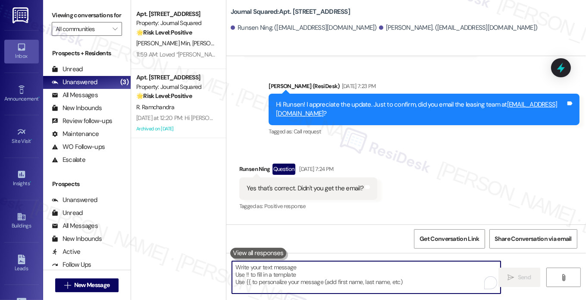
click at [319, 269] on textarea "To enrich screen reader interactions, please activate Accessibility in Grammarl…" at bounding box center [366, 277] width 269 height 32
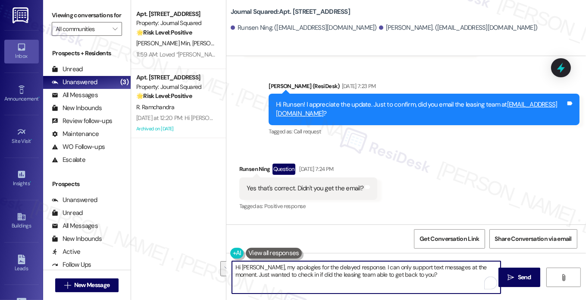
click at [414, 275] on textarea "Hi Runsen, my apologies for the delayed response. I can only support text messa…" at bounding box center [366, 277] width 269 height 32
click at [436, 277] on textarea "Hi Runsen, my apologies for the delayed response. I can only support text messa…" at bounding box center [366, 277] width 269 height 32
drag, startPoint x: 436, startPoint y: 277, endPoint x: 359, endPoint y: 265, distance: 78.2
click at [359, 265] on textarea "Hi Runsen, my apologies for the delayed response. I can only support text messa…" at bounding box center [366, 277] width 269 height 32
paste textarea "My apologies for the delayed response. I can only support text messages at the …"
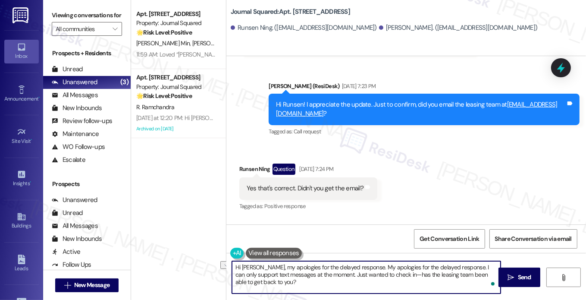
drag, startPoint x: 360, startPoint y: 265, endPoint x: 267, endPoint y: 267, distance: 93.5
click at [267, 267] on textarea "Hi Runsen, my apologies for the delayed response. My apologies for the delayed …" at bounding box center [366, 277] width 269 height 32
type textarea "Hi Runsen, my apologies for the delayed response. I can only support text messa…"
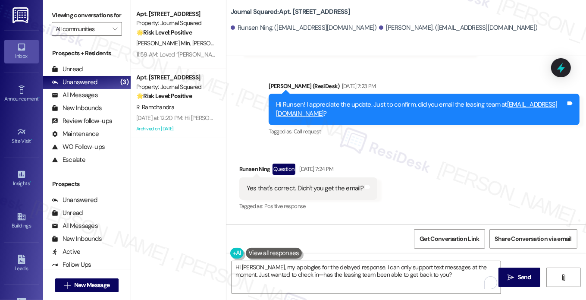
drag, startPoint x: 69, startPoint y: 17, endPoint x: 87, endPoint y: 20, distance: 17.9
click at [69, 17] on label "Viewing conversations for" at bounding box center [87, 15] width 70 height 13
click at [424, 275] on textarea "Hi Runsen, my apologies for the delayed response. I can only support text messa…" at bounding box center [366, 277] width 269 height 32
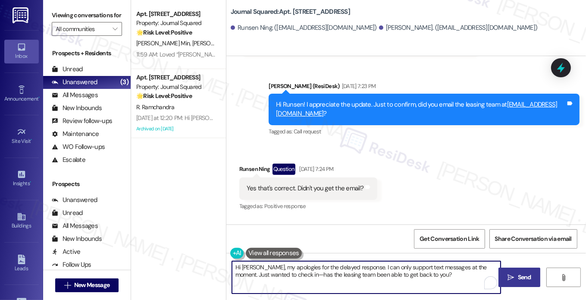
click at [528, 275] on span "Send" at bounding box center [524, 276] width 13 height 9
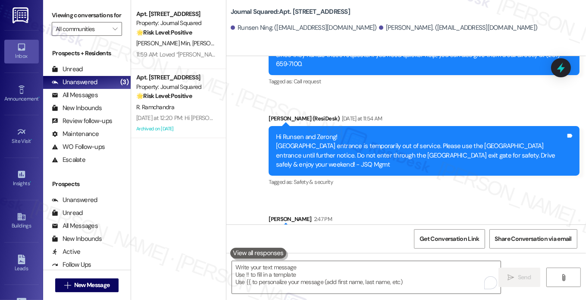
scroll to position [8867, 0]
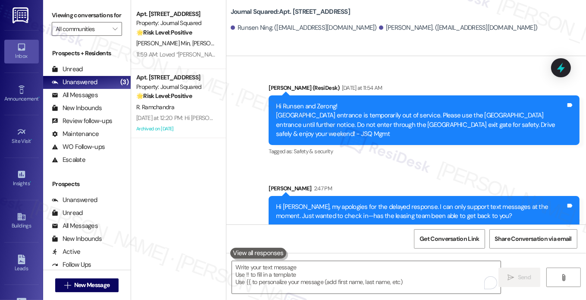
click at [306, 202] on div "Hi Runsen, my apologies for the delayed response. I can only support text messa…" at bounding box center [421, 211] width 290 height 19
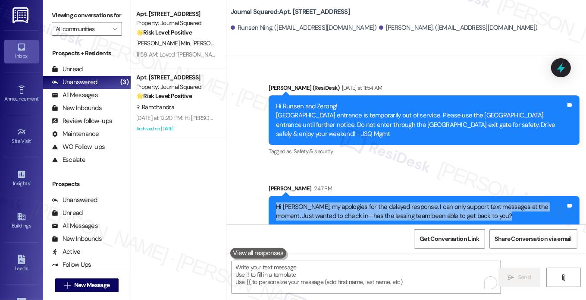
click at [306, 202] on div "Hi Runsen, my apologies for the delayed response. I can only support text messa…" at bounding box center [421, 211] width 290 height 19
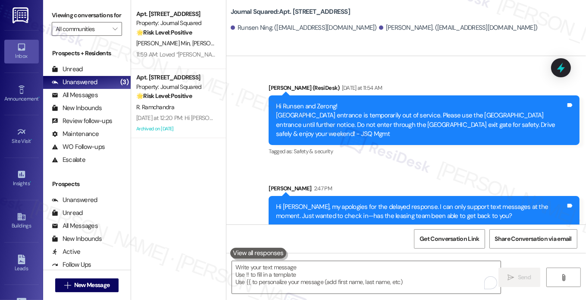
click at [397, 184] on div "Sarah 2:47 PM" at bounding box center [424, 190] width 311 height 12
click at [396, 209] on div "Hi Runsen, my apologies for the delayed response. I can only support text messa…" at bounding box center [421, 211] width 290 height 19
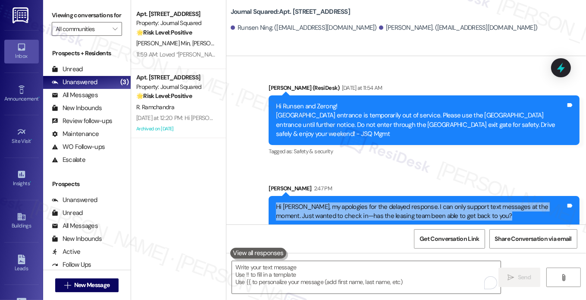
click at [396, 209] on div "Hi Runsen, my apologies for the delayed response. I can only support text messa…" at bounding box center [421, 211] width 290 height 19
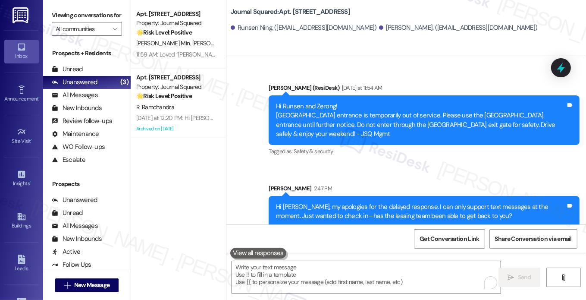
click at [400, 177] on div "Sent via SMS Sarah 2:47 PM Hi Runsen, my apologies for the delayed response. I …" at bounding box center [424, 205] width 324 height 56
click at [392, 202] on div "Hi Runsen, my apologies for the delayed response. I can only support text messa…" at bounding box center [421, 211] width 290 height 19
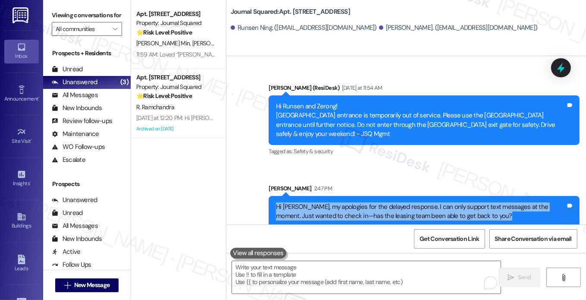
click at [392, 202] on div "Hi Runsen, my apologies for the delayed response. I can only support text messa…" at bounding box center [421, 211] width 290 height 19
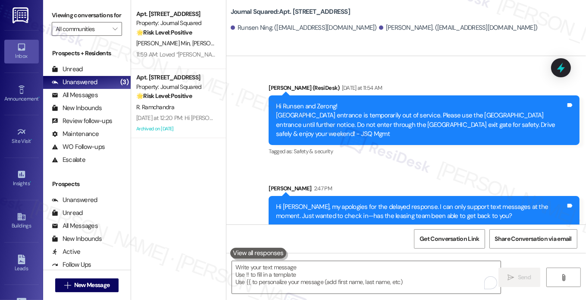
click at [426, 158] on div "Sent via SMS ResiDesk After Hours Assistant Jul 29, 2025 at 7:24 PM Hey Runsen …" at bounding box center [405, 62] width 359 height 343
click at [457, 214] on div "Hi Runsen, my apologies for the delayed response. I can only support text messa…" at bounding box center [424, 211] width 311 height 31
click at [457, 202] on div "Hi Runsen, my apologies for the delayed response. I can only support text messa…" at bounding box center [421, 211] width 290 height 19
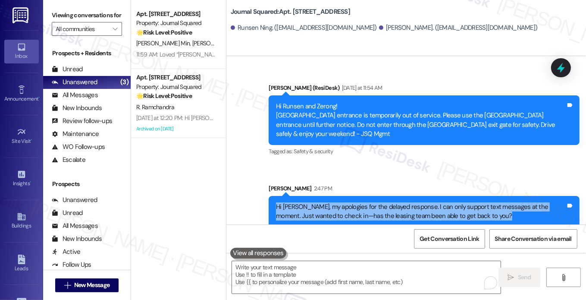
click at [457, 202] on div "Hi Runsen, my apologies for the delayed response. I can only support text messa…" at bounding box center [421, 211] width 290 height 19
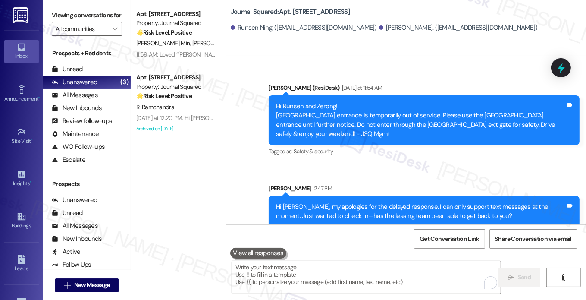
click at [64, 6] on div "Viewing conversations for All communities " at bounding box center [86, 22] width 87 height 44
click at [86, 22] on label "Viewing conversations for" at bounding box center [87, 15] width 70 height 13
click at [81, 15] on label "Viewing conversations for" at bounding box center [87, 15] width 70 height 13
click at [325, 274] on textarea "To enrich screen reader interactions, please activate Accessibility in Grammarl…" at bounding box center [366, 277] width 269 height 32
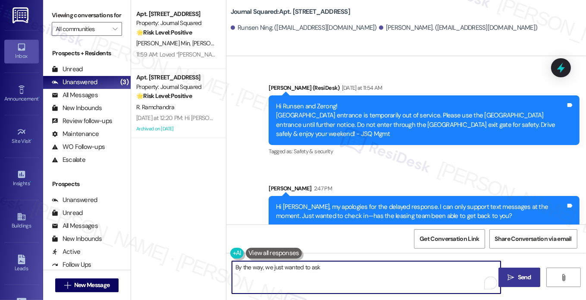
click at [379, 28] on div "Zerong Yu. (aaronzerongyu@gmail.com)" at bounding box center [458, 27] width 159 height 9
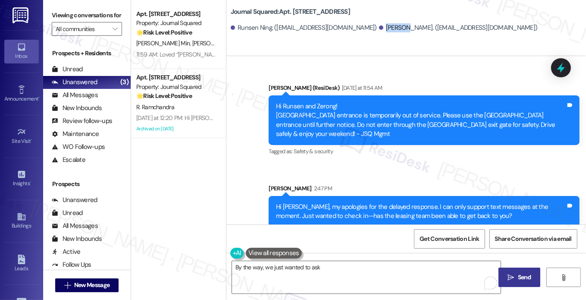
click at [379, 28] on div "Zerong Yu. (aaronzerongyu@gmail.com)" at bounding box center [458, 27] width 159 height 9
copy div "Zerong"
click at [334, 262] on textarea "By the way, we just wanted to ask" at bounding box center [366, 277] width 269 height 32
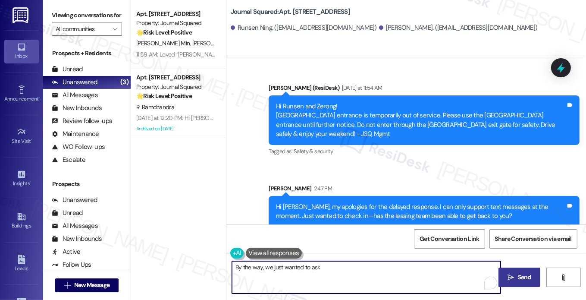
paste textarea "Zerong"
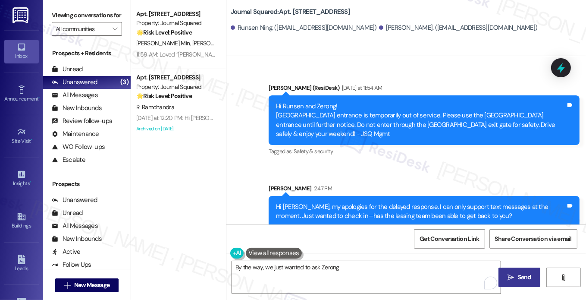
click at [79, 20] on label "Viewing conversations for" at bounding box center [87, 15] width 70 height 13
click at [343, 266] on textarea "By the way, we just wanted to ask Zerong" at bounding box center [366, 277] width 269 height 32
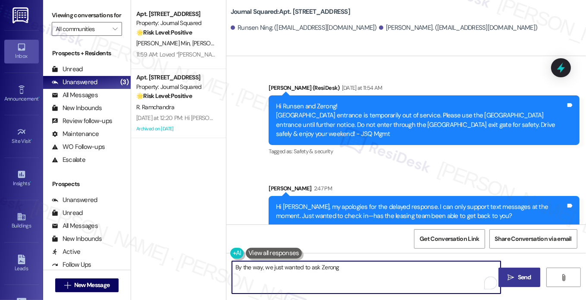
click at [328, 265] on textarea "By the way, we just wanted to ask Zerong" at bounding box center [366, 277] width 269 height 32
click at [360, 274] on textarea "By the way, we just wanted to ask Zerong" at bounding box center [366, 277] width 269 height 32
click at [333, 269] on textarea "By the way, we just wanted to ask Zerong" at bounding box center [366, 277] width 269 height 32
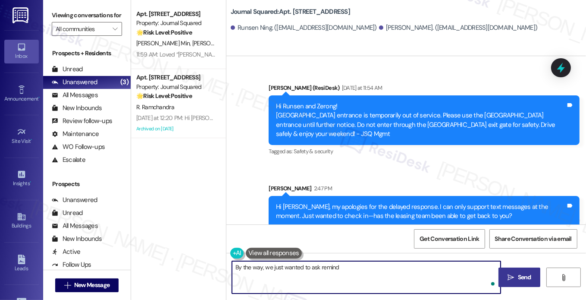
paste textarea "Hi {{first_name}}! Quick reminder about your {{property}} renewal - we want to …"
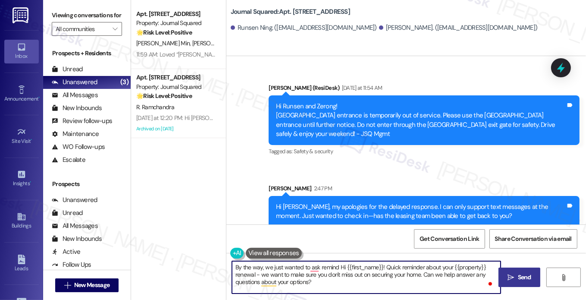
click at [379, 24] on div "Zerong Yu. (aaronzerongyu@gmail.com)" at bounding box center [458, 27] width 159 height 9
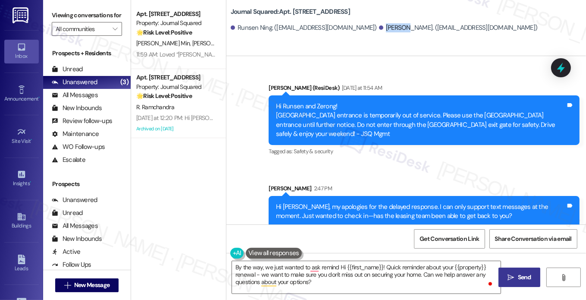
click at [379, 24] on div "Zerong Yu. (aaronzerongyu@gmail.com)" at bounding box center [458, 27] width 159 height 9
copy div "Zerong"
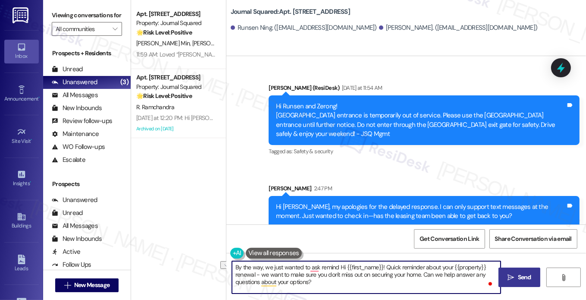
drag, startPoint x: 437, startPoint y: 267, endPoint x: 339, endPoint y: 269, distance: 98.3
click at [339, 269] on textarea "By the way, we just wanted to ask remind Hi {{first_name}}! Quick reminder abou…" at bounding box center [366, 277] width 269 height 32
paste textarea "Zerong"
click at [362, 262] on textarea "By the way, we just wanted to ask remind Zerong your {{property}} renewal - we …" at bounding box center [366, 277] width 269 height 32
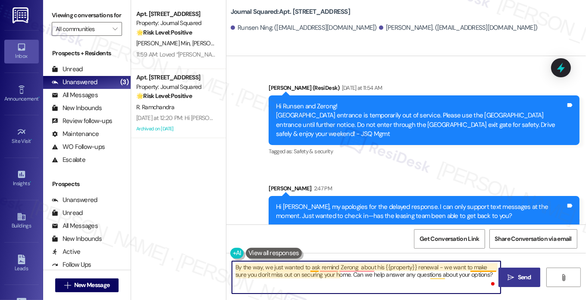
click at [310, 265] on textarea "By the way, we just wanted to ask remind Zerong about his {{property}} renewal …" at bounding box center [366, 277] width 269 height 32
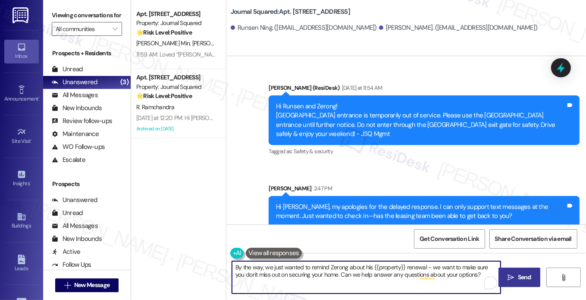
click at [490, 265] on textarea "By the way, we just wanted to remind Zerong about his {{property}} renewal - we…" at bounding box center [366, 277] width 269 height 32
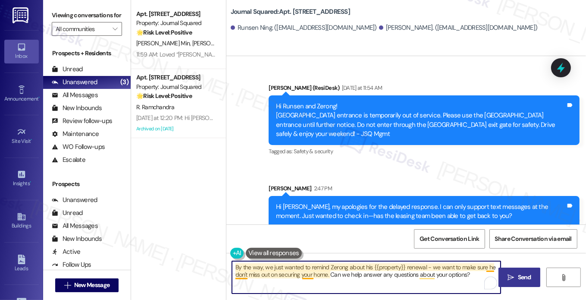
click at [307, 273] on textarea "By the way, we just wanted to remind Zerong about his {{property}} renewal - we…" at bounding box center [366, 277] width 269 height 32
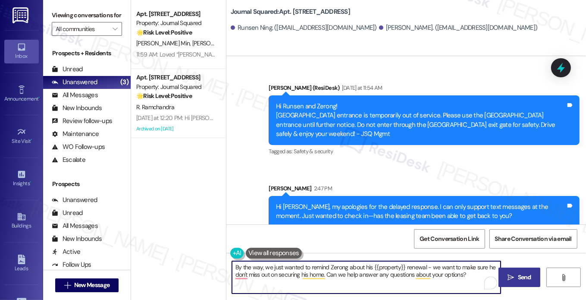
click at [370, 272] on textarea "By the way, we just wanted to remind Zerong about his {{property}} renewal - we…" at bounding box center [366, 277] width 269 height 32
click at [392, 272] on textarea "By the way, we just wanted to remind Zerong about his {{property}} renewal - we…" at bounding box center [366, 277] width 269 height 32
click at [434, 269] on textarea "By the way, we just wanted to remind Zerong about his {{property}} renewal - we…" at bounding box center [366, 277] width 269 height 32
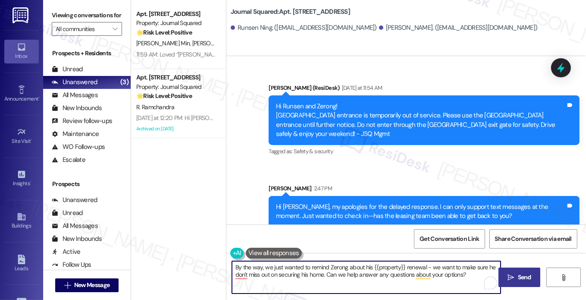
click at [434, 269] on textarea "By the way, we just wanted to remind Zerong about his {{property}} renewal - we…" at bounding box center [366, 277] width 269 height 32
click at [434, 273] on textarea "By the way, we just wanted to remind Zerong about his {{property}} renewal - we…" at bounding box center [366, 277] width 269 height 32
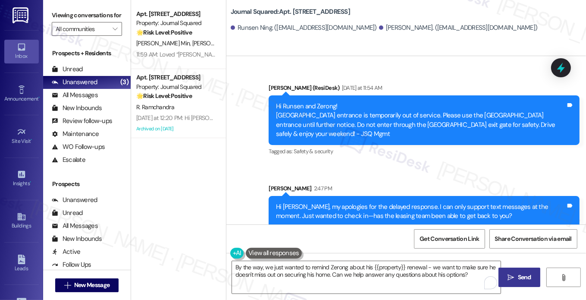
click at [67, 22] on label "Viewing conversations for" at bounding box center [87, 15] width 70 height 13
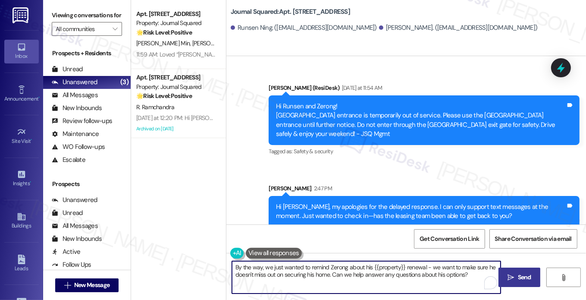
click at [307, 271] on textarea "By the way, we just wanted to remind Zerong about his {{property}} renewal - we…" at bounding box center [366, 277] width 269 height 32
paste textarea "Hi {{first_name}}! Quick reminder about your {{property}} renewal - we want to …"
click at [379, 24] on div "Zerong Yu. (aaronzerongyu@gmail.com)" at bounding box center [458, 27] width 159 height 9
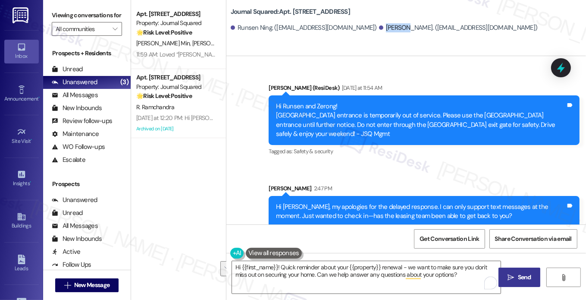
click at [379, 24] on div "Zerong Yu. (aaronzerongyu@gmail.com)" at bounding box center [458, 27] width 159 height 9
copy div "Zerong"
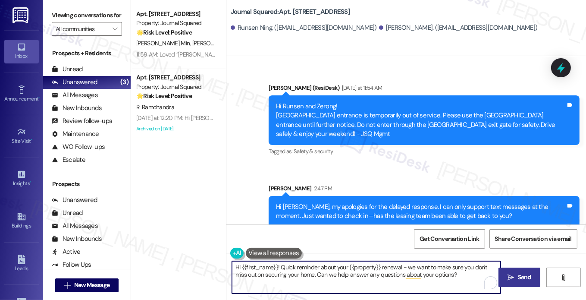
drag, startPoint x: 240, startPoint y: 263, endPoint x: 276, endPoint y: 259, distance: 36.1
click at [276, 260] on div "Hi {{first_name}}! Quick reminder about your {{property}} renewal - we want to …" at bounding box center [362, 276] width 270 height 33
paste textarea "Zerong"
click at [324, 263] on textarea "Hi Zerong! Quick reminder about your {{property}} renewal - we want to make sur…" at bounding box center [366, 277] width 269 height 32
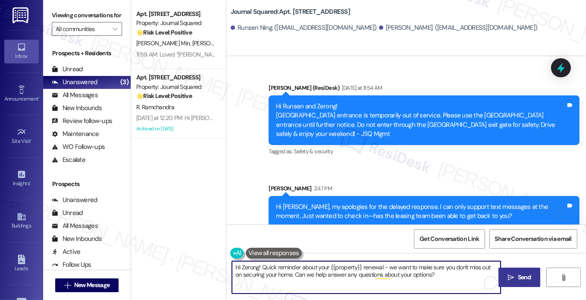
click at [324, 263] on textarea "Hi Zerong! Quick reminder about your {{property}} renewal - we want to make sur…" at bounding box center [366, 277] width 269 height 32
type textarea "Hi Zerong! Quick reminder about your {{property}} renewal - we want to make sur…"
click at [350, 221] on div "Sent via SMS Sarah 2:47 PM Hi Runsen, my apologies for the delayed response. I …" at bounding box center [424, 205] width 324 height 56
click at [426, 269] on textarea "Hi Zerong! Quick reminder about your {{property}} renewal - we want to make sur…" at bounding box center [366, 277] width 269 height 32
click at [520, 276] on span "Send" at bounding box center [524, 276] width 13 height 9
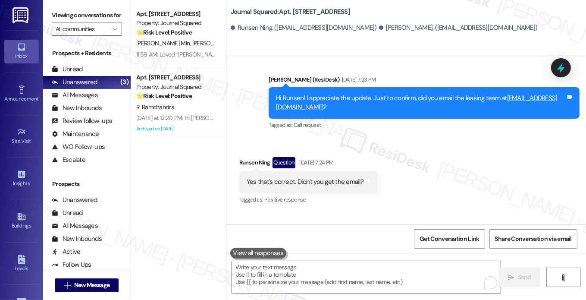
scroll to position [8524, 0]
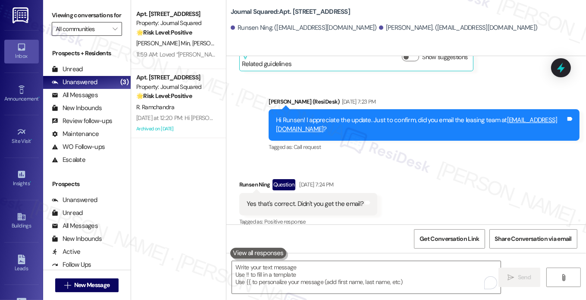
drag, startPoint x: 59, startPoint y: 17, endPoint x: 63, endPoint y: 35, distance: 18.2
click at [59, 17] on label "Viewing conversations for" at bounding box center [87, 15] width 70 height 13
click at [98, 284] on span "New Message" at bounding box center [91, 284] width 35 height 9
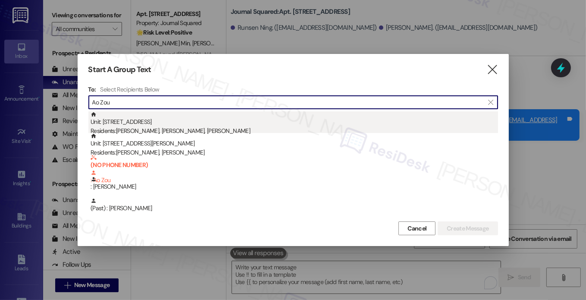
type input "Ao Zou"
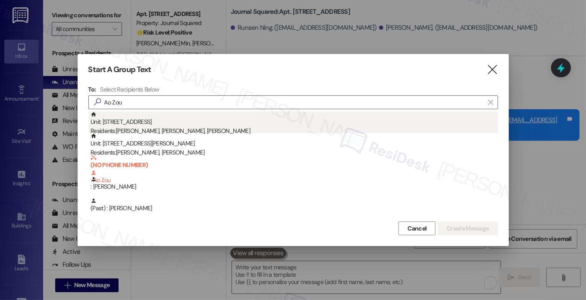
click at [238, 129] on div "Residents: Ao Zou, Jiayuan Guo, Yilin Wang" at bounding box center [294, 130] width 407 height 9
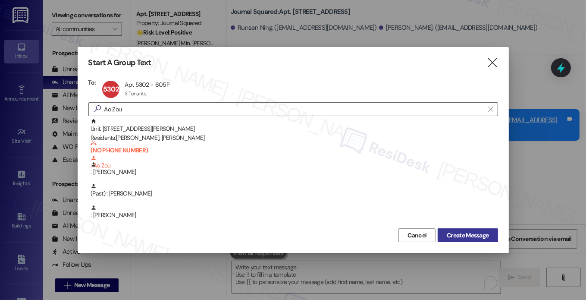
click at [453, 234] on span "Create Message" at bounding box center [467, 235] width 42 height 9
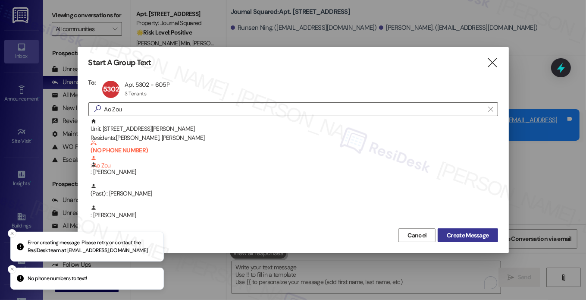
click at [455, 234] on span "Create Message" at bounding box center [467, 235] width 42 height 9
click at [489, 62] on icon "" at bounding box center [492, 62] width 12 height 9
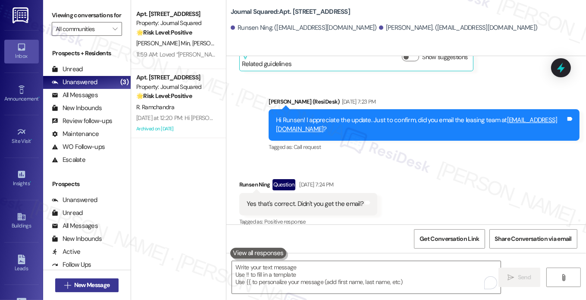
click at [86, 282] on span "New Message" at bounding box center [91, 284] width 35 height 9
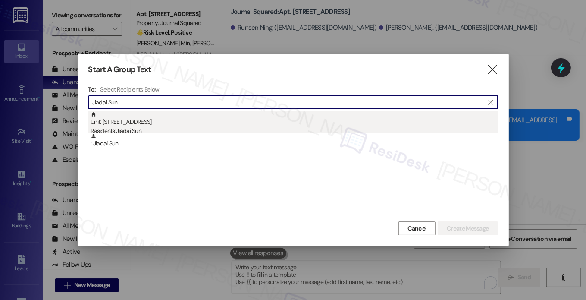
type input "Jiadai Sun"
click at [169, 124] on div "Unit: 5601 - 595 Pavonia Ave Residents: Jiadai Sun" at bounding box center [294, 123] width 407 height 25
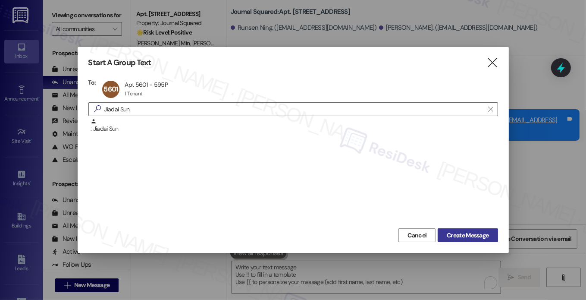
click at [479, 237] on span "Create Message" at bounding box center [467, 235] width 42 height 9
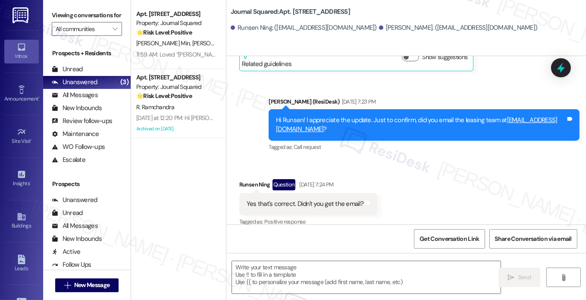
type textarea "Fetching suggested responses. Please feel free to read through the conversation…"
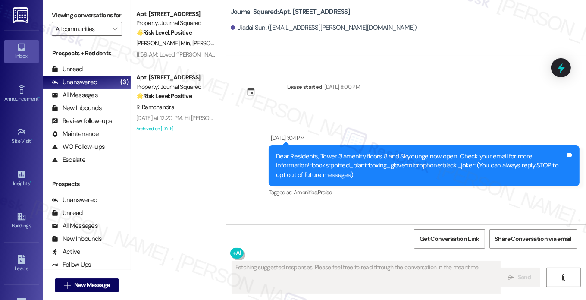
click at [76, 22] on label "Viewing conversations for" at bounding box center [87, 15] width 70 height 13
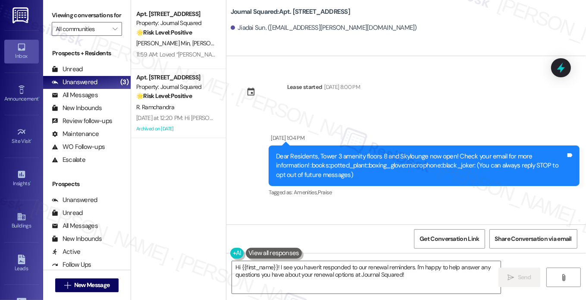
drag, startPoint x: 74, startPoint y: 13, endPoint x: 86, endPoint y: 15, distance: 12.3
click at [74, 13] on label "Viewing conversations for" at bounding box center [87, 15] width 70 height 13
click at [298, 271] on textarea "Hi {{first_name}}! I see you haven't responded to our renewal reminders. I'm ha…" at bounding box center [366, 277] width 269 height 32
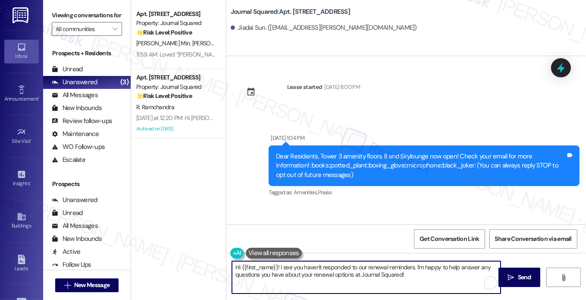
paste textarea "Quick reminder about your {{property}} renewal - we want to make sure you don't…"
click at [496, 277] on textarea "Hi {{first_name}}! Quick reminder about your {{property}} renewal - we want to …" at bounding box center [366, 277] width 269 height 32
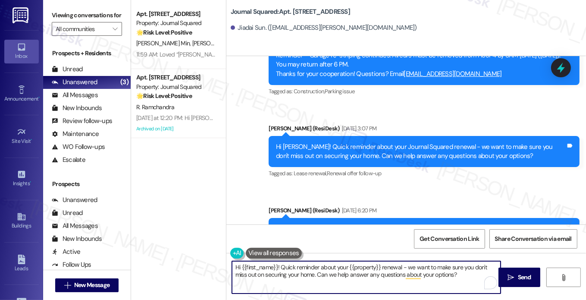
scroll to position [4649, 0]
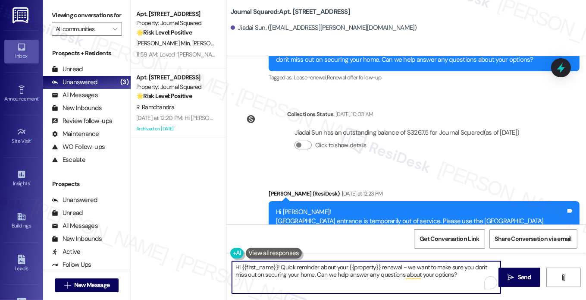
click at [319, 272] on textarea "Hi {{first_name}}! Quick reminder about your {{property}} renewal - we want to …" at bounding box center [366, 277] width 269 height 32
type textarea "Hi {{first_name}}! Quick reminder about your {{property}} renewal - we want to …"
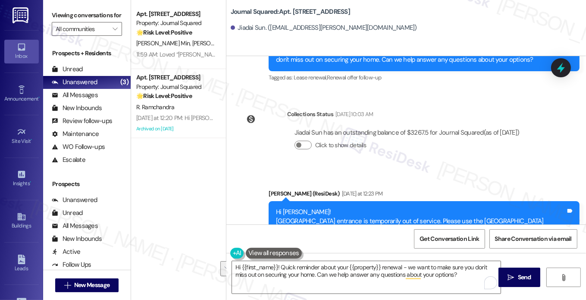
click at [416, 207] on div "Hi Jiadai! Pavonia Ave garage entrance is temporarily out of service. Please us…" at bounding box center [421, 225] width 290 height 37
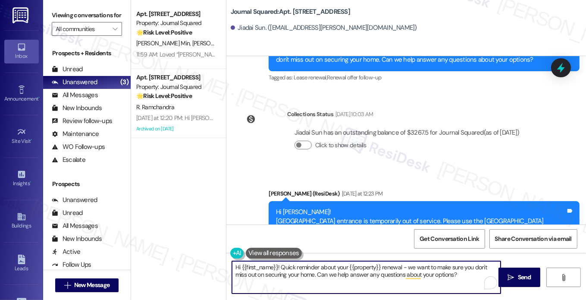
click at [457, 267] on textarea "Hi {{first_name}}! Quick reminder about your {{property}} renewal - we want to …" at bounding box center [366, 277] width 269 height 32
click at [462, 272] on textarea "Hi {{first_name}}! Quick reminder about your {{property}} renewal - we want to …" at bounding box center [366, 277] width 269 height 32
click at [511, 274] on icon "" at bounding box center [510, 277] width 6 height 7
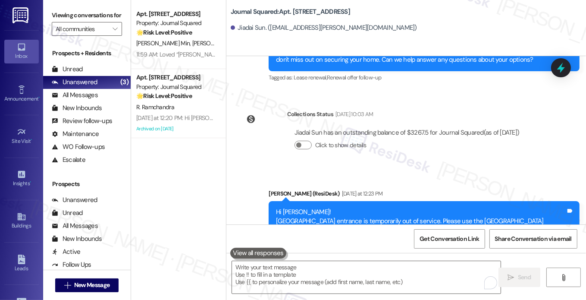
click at [74, 22] on label "Viewing conversations for" at bounding box center [87, 15] width 70 height 13
click at [92, 75] on div "Unread (0)" at bounding box center [86, 69] width 87 height 13
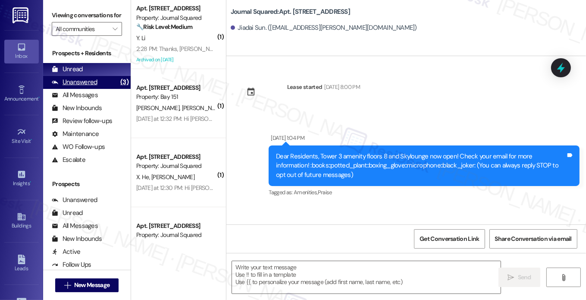
click at [81, 87] on div "Unanswered" at bounding box center [75, 82] width 46 height 9
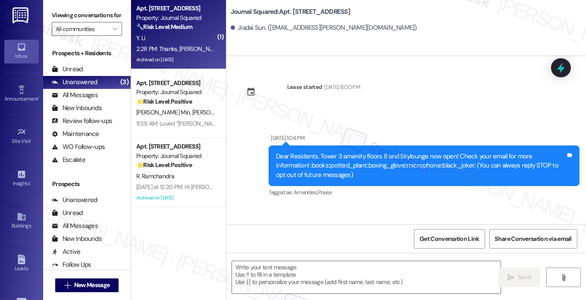
type textarea "Fetching suggested responses. Please feel free to read through the conversation…"
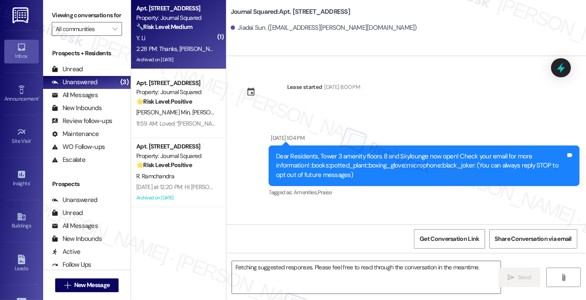
click at [185, 33] on div "Y. Li" at bounding box center [175, 38] width 81 height 11
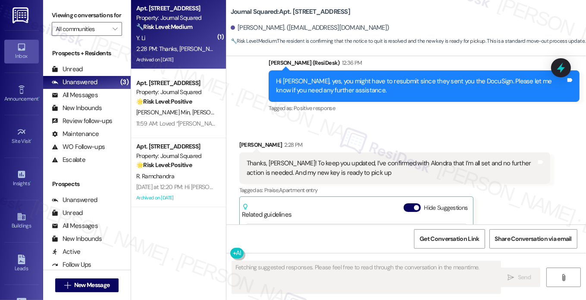
scroll to position [11147, 0]
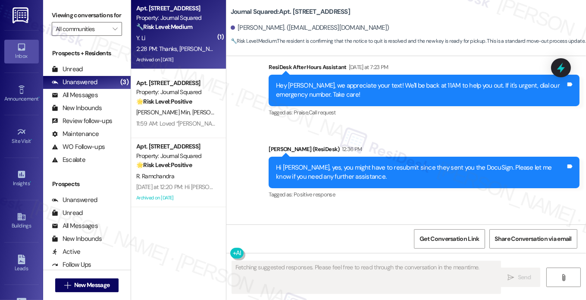
click at [306, 245] on div "Thanks, [PERSON_NAME]! To keep you updated, I’ve confirmed with Alondra that I’…" at bounding box center [392, 254] width 290 height 19
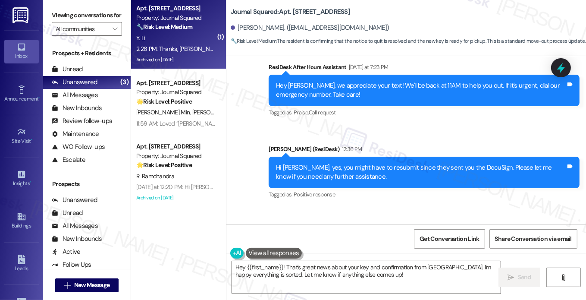
click at [360, 245] on div "Thanks, [PERSON_NAME]! To keep you updated, I’ve confirmed with Alondra that I’…" at bounding box center [392, 254] width 290 height 19
click at [331, 245] on div "Thanks, [PERSON_NAME]! To keep you updated, I’ve confirmed with Alondra that I’…" at bounding box center [392, 254] width 290 height 19
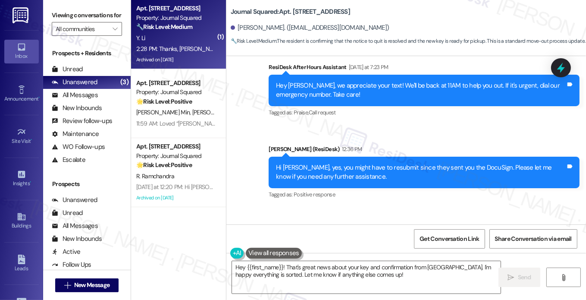
click at [331, 245] on div "Thanks, [PERSON_NAME]! To keep you updated, I’ve confirmed with Alondra that I’…" at bounding box center [392, 254] width 290 height 19
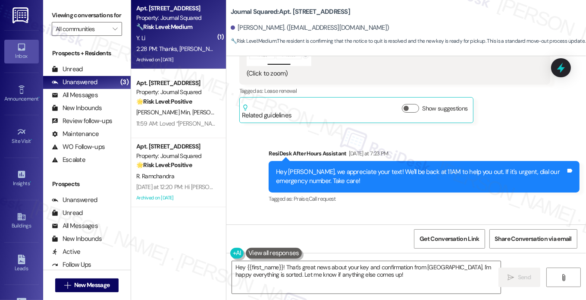
click at [328, 249] on div "Hi [PERSON_NAME], yes, you might have to resubmit since they sent you the DocuS…" at bounding box center [421, 258] width 290 height 19
click at [345, 249] on div "Hi [PERSON_NAME], yes, you might have to resubmit since they sent you the DocuS…" at bounding box center [421, 258] width 290 height 19
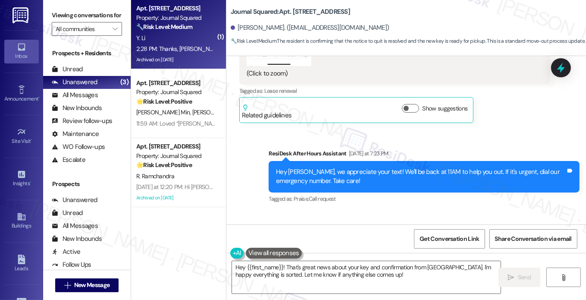
click at [345, 249] on div "Hi [PERSON_NAME], yes, you might have to resubmit since they sent you the DocuS…" at bounding box center [421, 258] width 290 height 19
click at [363, 249] on div "Hi [PERSON_NAME], yes, you might have to resubmit since they sent you the DocuS…" at bounding box center [421, 258] width 290 height 19
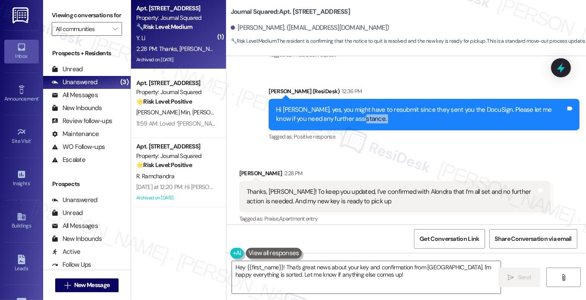
scroll to position [11190, 0]
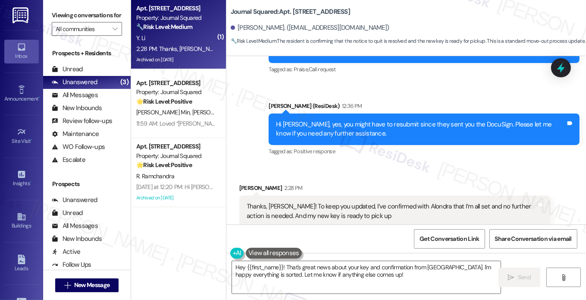
click at [291, 202] on div "Thanks, [PERSON_NAME]! To keep you updated, I’ve confirmed with Alondra that I’…" at bounding box center [392, 211] width 290 height 19
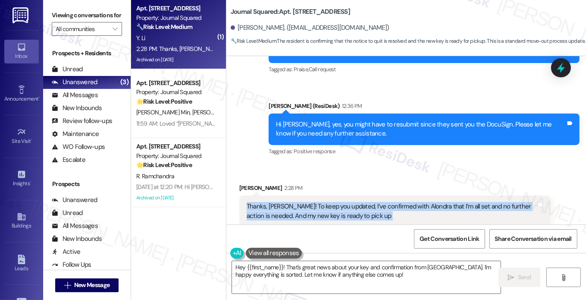
click at [291, 202] on div "Thanks, [PERSON_NAME]! To keep you updated, I’ve confirmed with Alondra that I’…" at bounding box center [392, 211] width 290 height 19
click at [340, 202] on div "Thanks, [PERSON_NAME]! To keep you updated, I’ve confirmed with Alondra that I’…" at bounding box center [392, 211] width 290 height 19
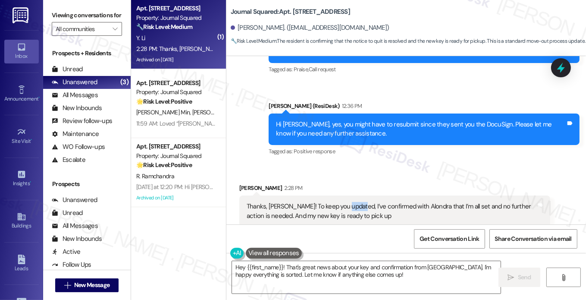
click at [340, 202] on div "Thanks, [PERSON_NAME]! To keep you updated, I’ve confirmed with Alondra that I’…" at bounding box center [392, 211] width 290 height 19
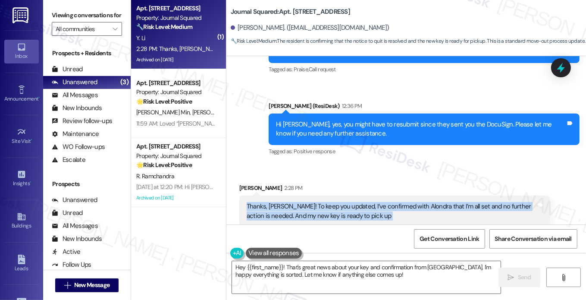
click at [340, 202] on div "Thanks, [PERSON_NAME]! To keep you updated, I’ve confirmed with Alondra that I’…" at bounding box center [392, 211] width 290 height 19
click at [380, 202] on div "Thanks, [PERSON_NAME]! To keep you updated, I’ve confirmed with Alondra that I’…" at bounding box center [392, 211] width 290 height 19
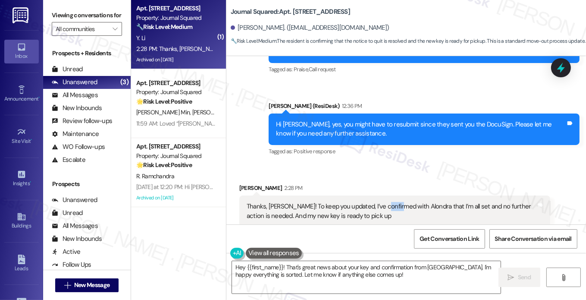
click at [380, 202] on div "Thanks, [PERSON_NAME]! To keep you updated, I’ve confirmed with Alondra that I’…" at bounding box center [392, 211] width 290 height 19
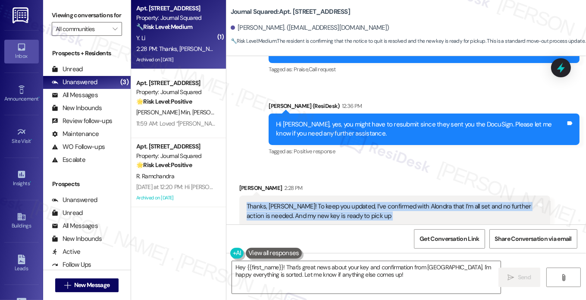
click at [380, 202] on div "Thanks, [PERSON_NAME]! To keep you updated, I’ve confirmed with Alondra that I’…" at bounding box center [392, 211] width 290 height 19
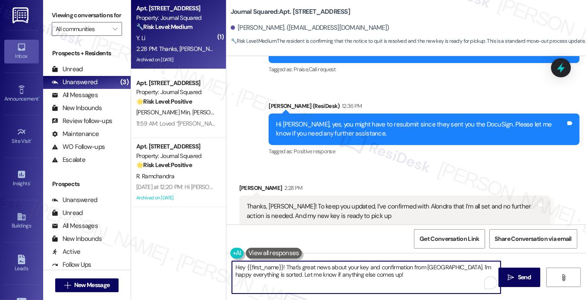
drag, startPoint x: 286, startPoint y: 265, endPoint x: 216, endPoint y: 267, distance: 69.8
click at [216, 267] on div "( 1 ) Apt. 4207, [STREET_ADDRESS] Property: Journal Squared 🔧 Risk Level: Mediu…" at bounding box center [358, 150] width 455 height 300
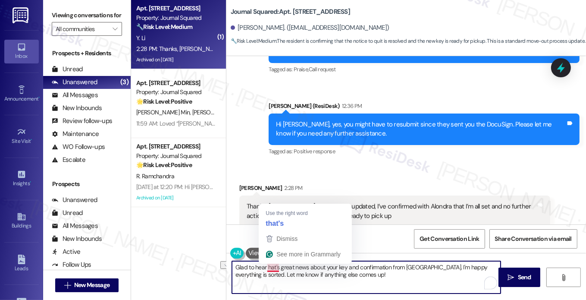
drag, startPoint x: 422, startPoint y: 267, endPoint x: 266, endPoint y: 265, distance: 155.6
click at [266, 265] on textarea "Glad to hear hat's great news about your key and confirmation from [GEOGRAPHIC_…" at bounding box center [366, 277] width 269 height 32
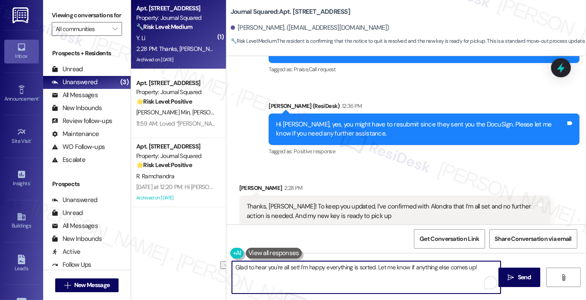
drag, startPoint x: 376, startPoint y: 267, endPoint x: 298, endPoint y: 266, distance: 77.6
click at [298, 266] on textarea "Glad to hear you're all set! I'm happy everything is sorted. Let me know if any…" at bounding box center [366, 277] width 269 height 32
click at [435, 266] on textarea "Glad to hear you're all set! Let me know if anything else comes up!" at bounding box center [366, 277] width 269 height 32
click at [362, 202] on div "Thanks, [PERSON_NAME]! To keep you updated, I’ve confirmed with Alondra that I’…" at bounding box center [392, 211] width 290 height 19
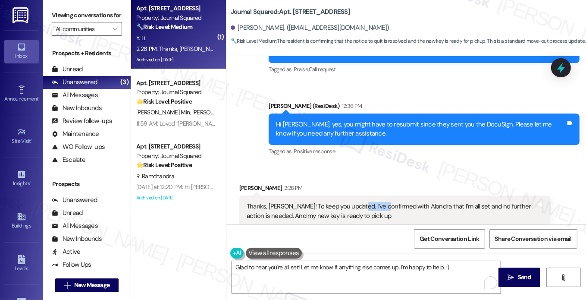
click at [362, 202] on div "Thanks, [PERSON_NAME]! To keep you updated, I’ve confirmed with Alondra that I’…" at bounding box center [392, 211] width 290 height 19
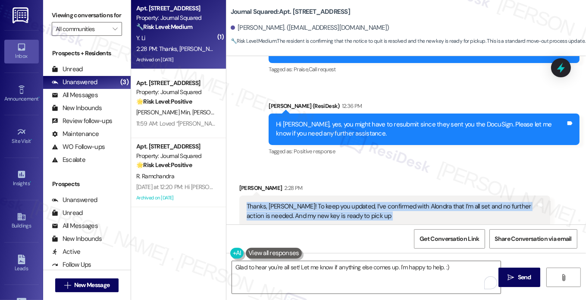
click at [362, 202] on div "Thanks, [PERSON_NAME]! To keep you updated, I’ve confirmed with Alondra that I’…" at bounding box center [392, 211] width 290 height 19
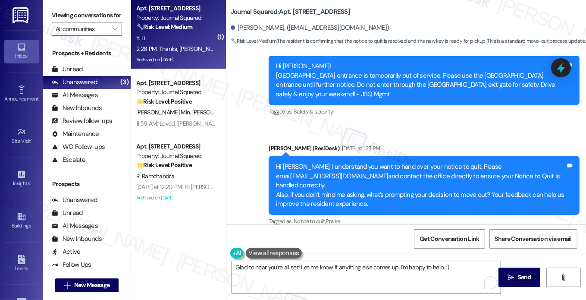
scroll to position [10285, 0]
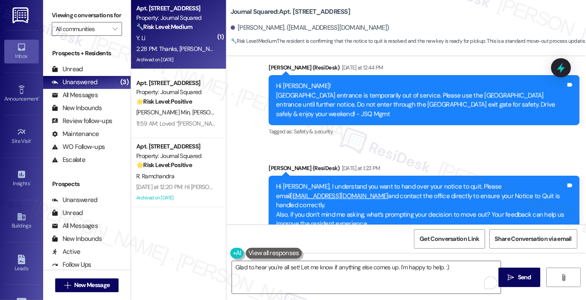
click at [397, 292] on div "Hi [PERSON_NAME], just to keep you updated, I have submitted the paper Notice t…" at bounding box center [392, 306] width 290 height 28
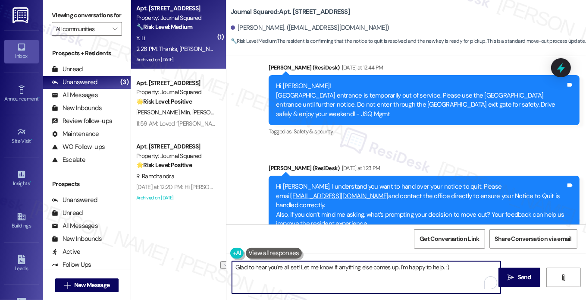
drag, startPoint x: 446, startPoint y: 267, endPoint x: 297, endPoint y: 267, distance: 149.1
click at [297, 267] on textarea "Glad to hear you're all set! Let me know if anything else comes up. I'm happy t…" at bounding box center [366, 277] width 269 height 32
click at [454, 274] on textarea "Glad to hear you're all set! Let me know if anything else comes up. I'm happy t…" at bounding box center [366, 277] width 269 height 32
drag, startPoint x: 455, startPoint y: 270, endPoint x: 299, endPoint y: 269, distance: 156.5
click at [299, 269] on textarea "Glad to hear you're all set! Let me know if anything else comes up. I'm happy t…" at bounding box center [366, 277] width 269 height 32
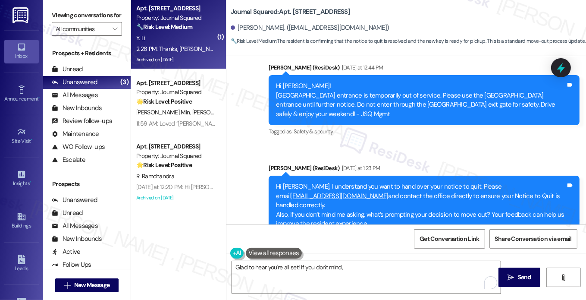
click at [71, 14] on label "Viewing conversations for" at bounding box center [87, 15] width 70 height 13
click at [360, 274] on textarea "Glad to hear you're all set! If you don't mind," at bounding box center [366, 277] width 269 height 32
drag, startPoint x: 51, startPoint y: 18, endPoint x: 59, endPoint y: 20, distance: 7.6
click at [51, 18] on div "Viewing conversations for All communities " at bounding box center [86, 22] width 87 height 44
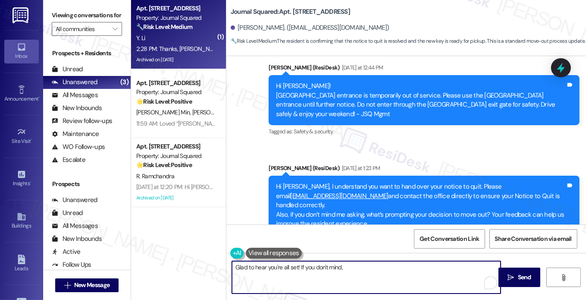
click at [354, 269] on textarea "Glad to hear you're all set! If you don't mind," at bounding box center [366, 277] width 269 height 32
paste textarea "If I may also ask....has {{property}} lived up to your expectations?"
click at [350, 274] on textarea "Glad to hear you're all set! If you don't mind, If I may also ask....has {{prop…" at bounding box center [366, 277] width 269 height 32
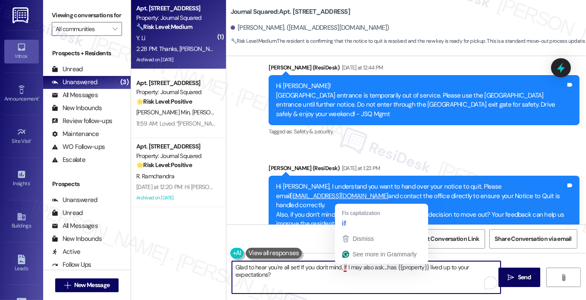
drag, startPoint x: 338, startPoint y: 267, endPoint x: 345, endPoint y: 267, distance: 6.5
click at [338, 267] on textarea "Glad to hear you're all set! If you don't mind, If I may also ask....has {{prop…" at bounding box center [366, 277] width 269 height 32
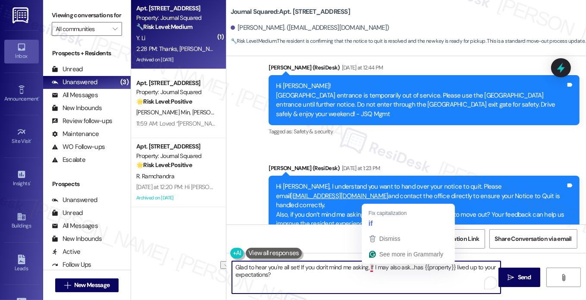
drag, startPoint x: 409, startPoint y: 267, endPoint x: 367, endPoint y: 265, distance: 41.8
click at [368, 266] on textarea "Glad to hear you're all set! If you don't mind me asking, If I may also ask....…" at bounding box center [366, 277] width 269 height 32
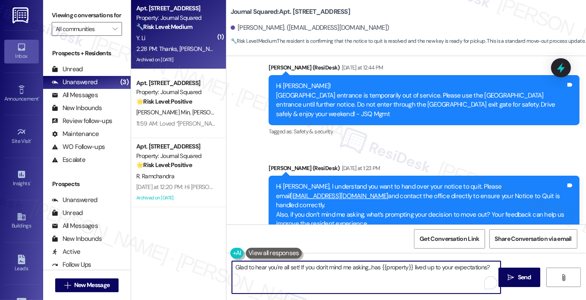
click at [483, 265] on textarea "Glad to hear you're all set! If you don't mind me asking,..has {{property}} liv…" at bounding box center [366, 277] width 269 height 32
click at [252, 276] on textarea "Glad to hear you're all set! If you don't mind me asking,..has {{property}} liv…" at bounding box center [366, 277] width 269 height 32
drag, startPoint x: 231, startPoint y: 267, endPoint x: 237, endPoint y: 267, distance: 5.6
click at [232, 267] on textarea "Glad to hear you're all set! If you don't mind me asking,..has {{property}} liv…" at bounding box center [366, 277] width 269 height 32
click at [359, 266] on textarea "I appreciate the update! Glad to hear you're all set! If you don't mind me aski…" at bounding box center [366, 277] width 269 height 32
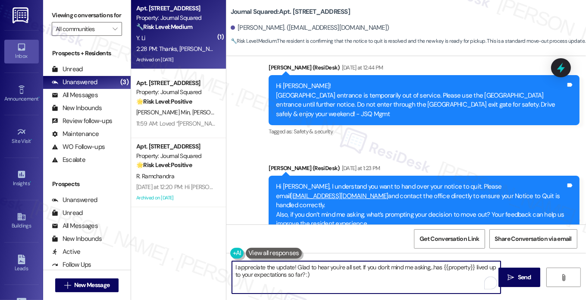
click at [319, 272] on textarea "I appreciate the update! Glad to hear you're all set. If you don't mind me aski…" at bounding box center [366, 277] width 269 height 32
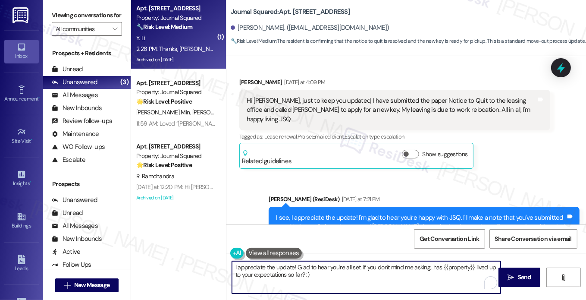
scroll to position [10587, 0]
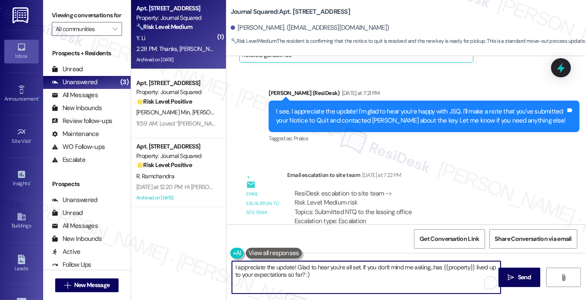
type textarea "I appreciate the update! Glad to hear you're all set. If you don't mind me aski…"
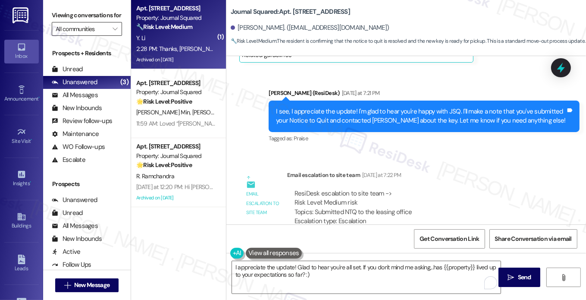
drag, startPoint x: 75, startPoint y: 19, endPoint x: 104, endPoint y: 36, distance: 33.2
click at [75, 19] on label "Viewing conversations for" at bounding box center [87, 15] width 70 height 13
drag, startPoint x: 332, startPoint y: 92, endPoint x: 429, endPoint y: 99, distance: 96.8
click at [429, 189] on div "ResiDesk escalation to site team -> Risk Level: Medium risk Topics: Submitted N…" at bounding box center [418, 207] width 248 height 37
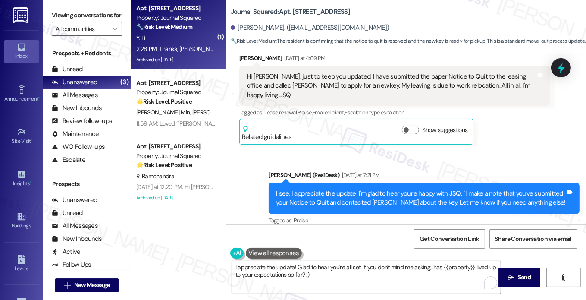
scroll to position [10500, 0]
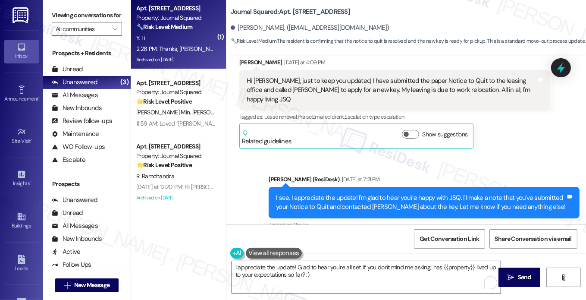
click at [329, 275] on textarea "I appreciate the update! Glad to hear you're all set. If you don't mind me aski…" at bounding box center [366, 277] width 269 height 32
click at [528, 275] on span "Send" at bounding box center [524, 276] width 13 height 9
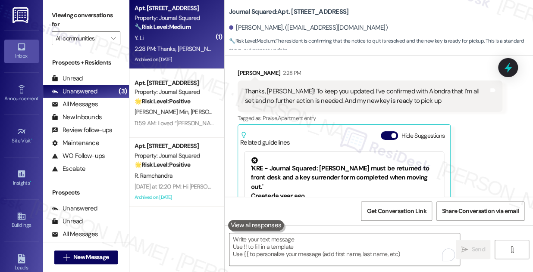
scroll to position [11660, 0]
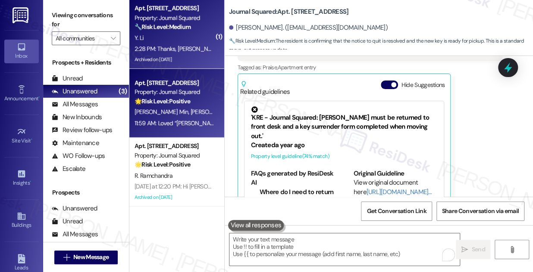
click at [206, 106] on div "🌟 Risk Level: Positive The resident is expressing positive sentiment and apprec…" at bounding box center [174, 101] width 80 height 9
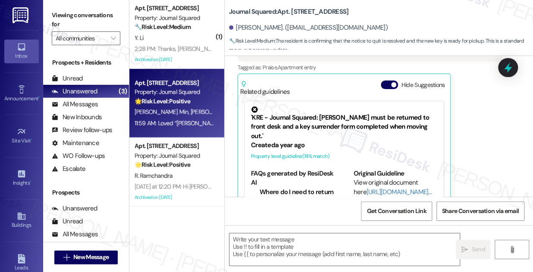
type textarea "Fetching suggested responses. Please feel free to read through the conversation…"
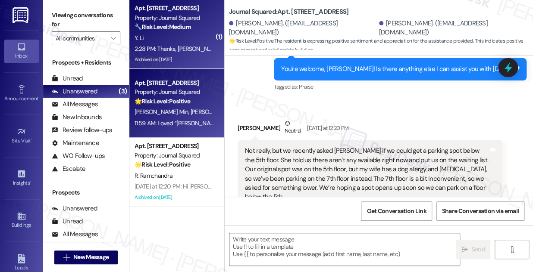
type textarea "Fetching suggested responses. Please feel free to read through the conversation…"
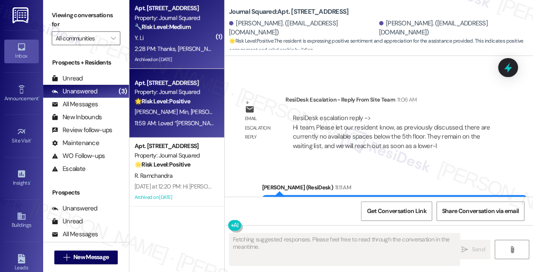
click at [178, 47] on div "2:28 PM: Thanks, [PERSON_NAME]! To keep you updated, I’ve confirmed with Alondr…" at bounding box center [344, 49] width 421 height 8
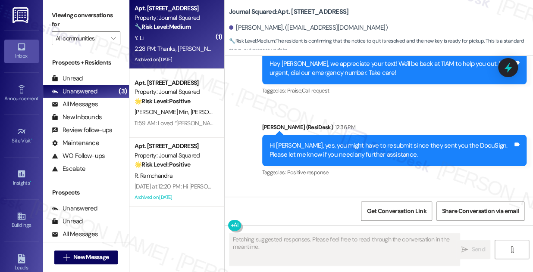
scroll to position [11673, 0]
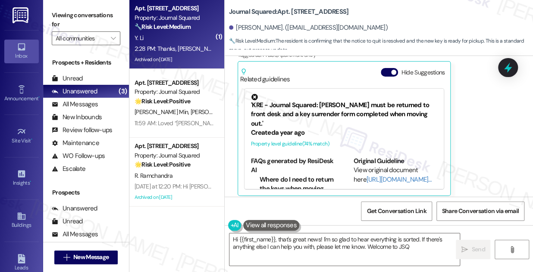
type textarea "Hi {{first_name}}, that's great news! I'm so glad to hear everything is sorted.…"
click at [59, 5] on div "Viewing conversations for All communities " at bounding box center [86, 27] width 86 height 54
